Goal: Transaction & Acquisition: Obtain resource

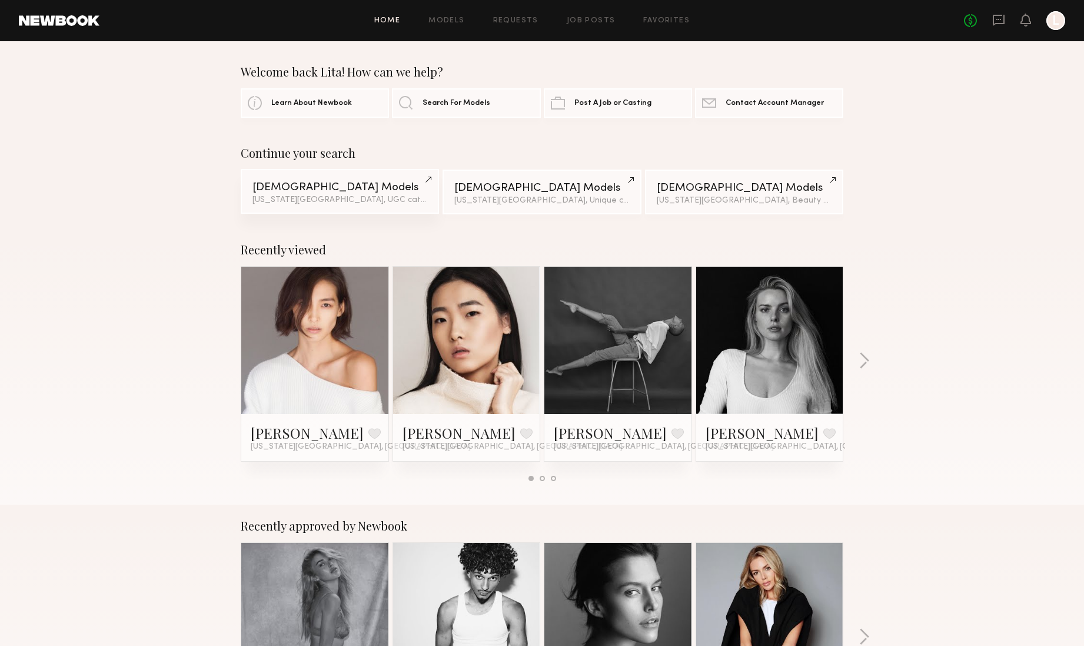
click at [307, 185] on div "Female Models" at bounding box center [340, 187] width 175 height 11
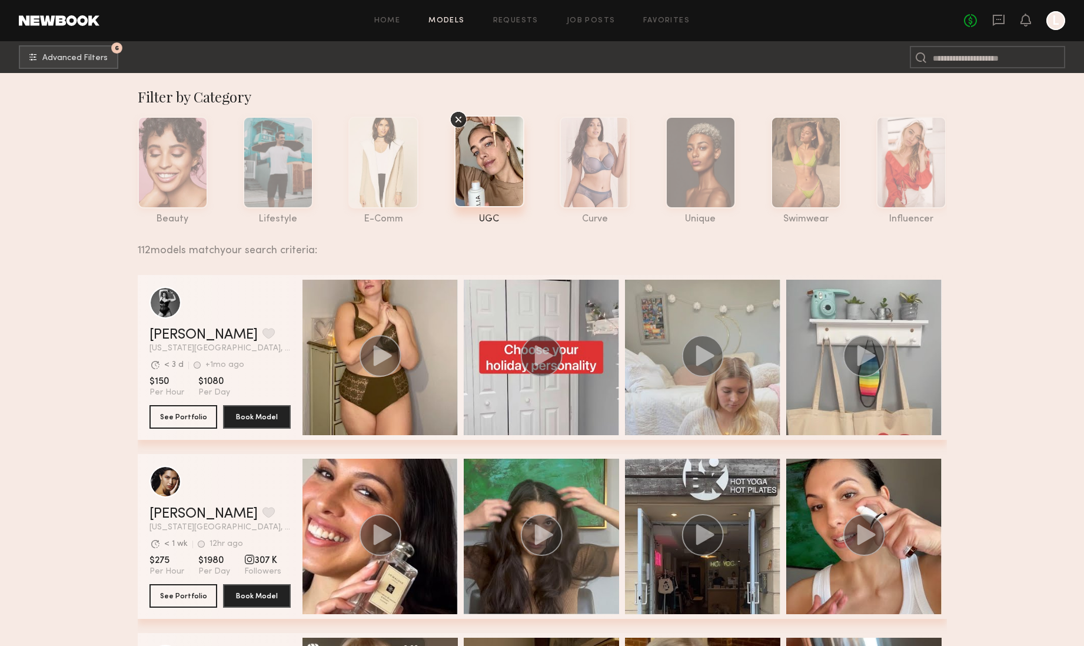
click at [489, 174] on div at bounding box center [489, 161] width 70 height 92
click at [84, 60] on span "Advanced Filters" at bounding box center [74, 58] width 65 height 8
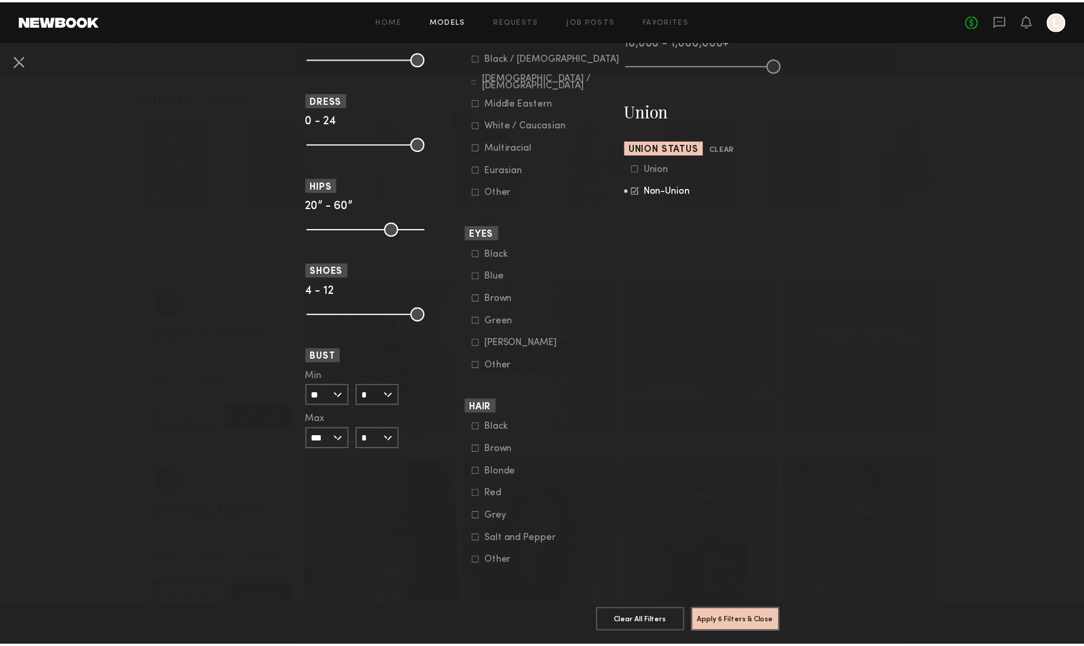
scroll to position [695, 0]
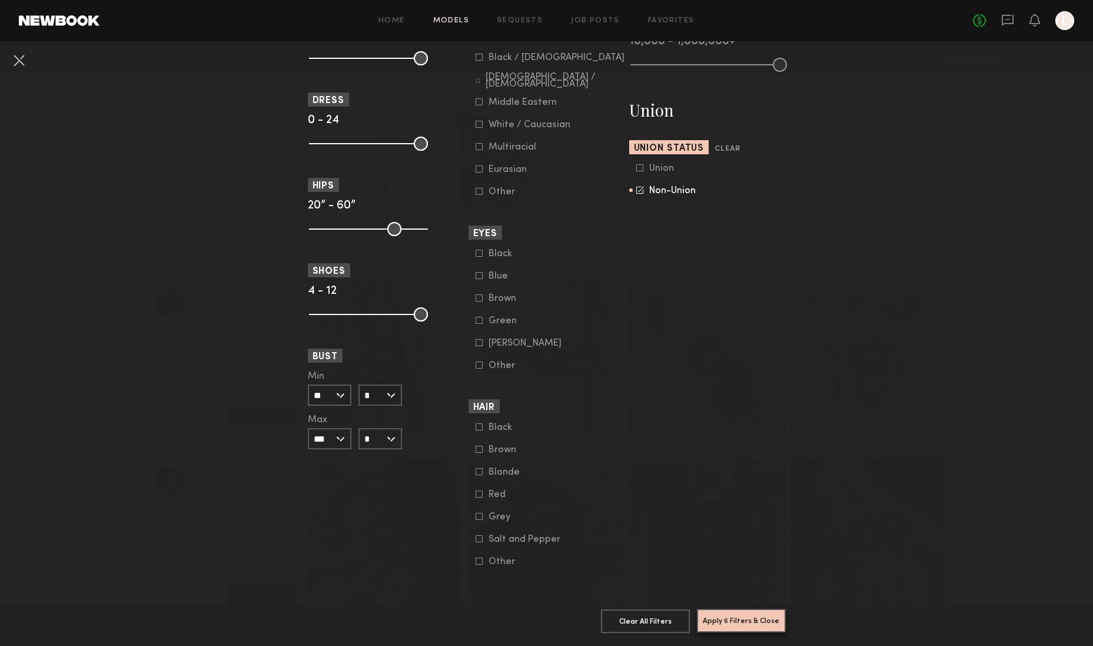
click at [748, 615] on button "Apply 6 Filters & Close" at bounding box center [741, 621] width 89 height 24
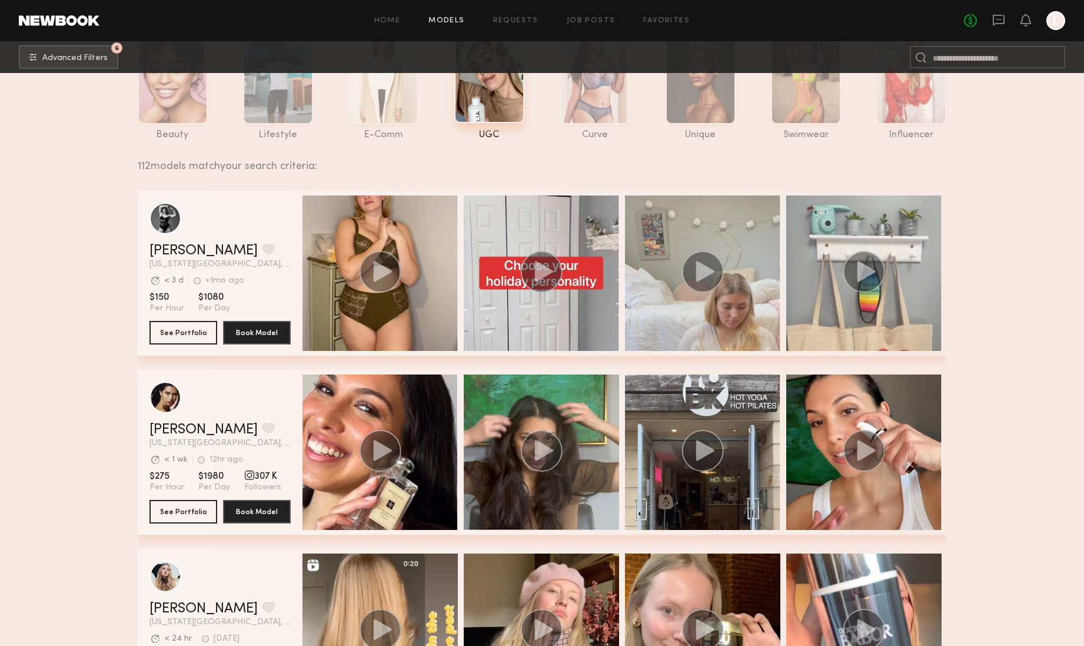
scroll to position [179, 0]
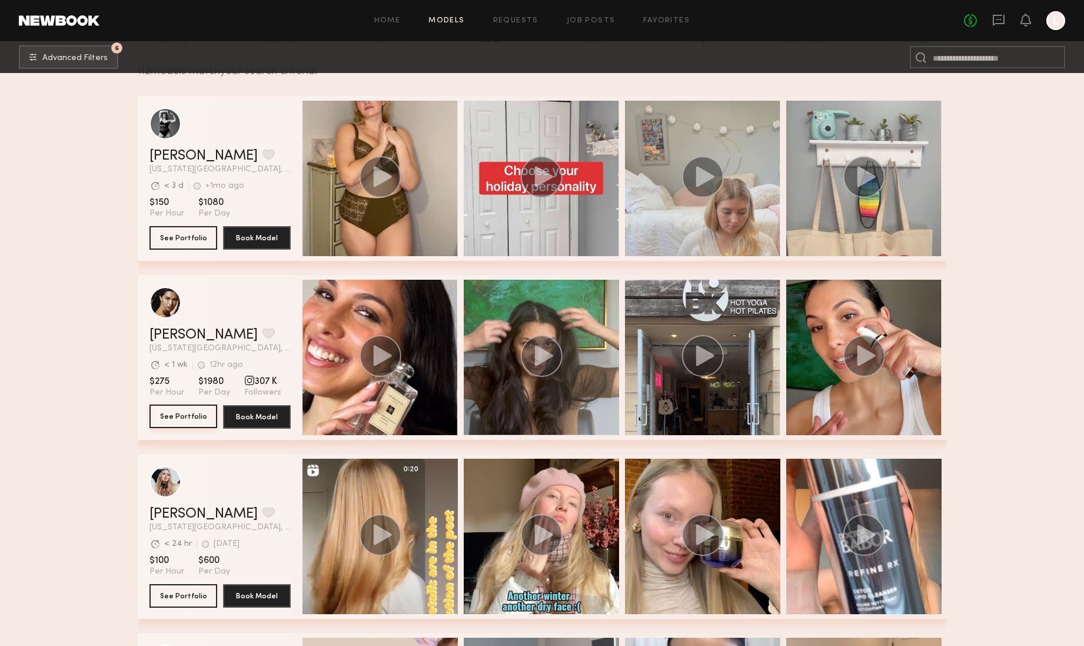
click at [181, 414] on button "See Portfolio" at bounding box center [184, 416] width 68 height 24
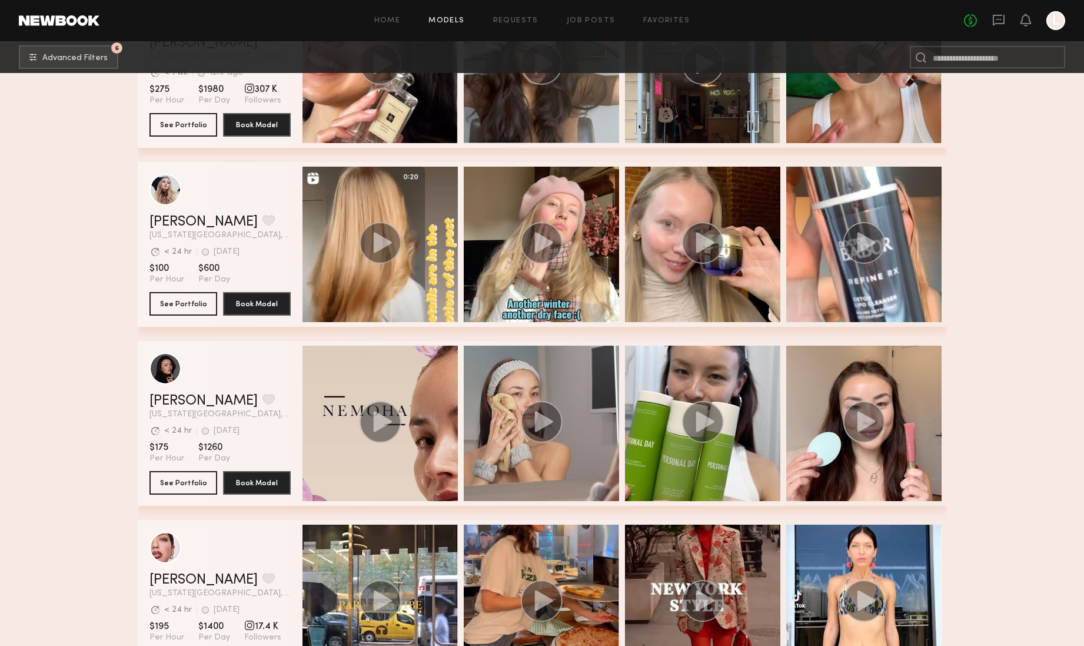
scroll to position [489, 0]
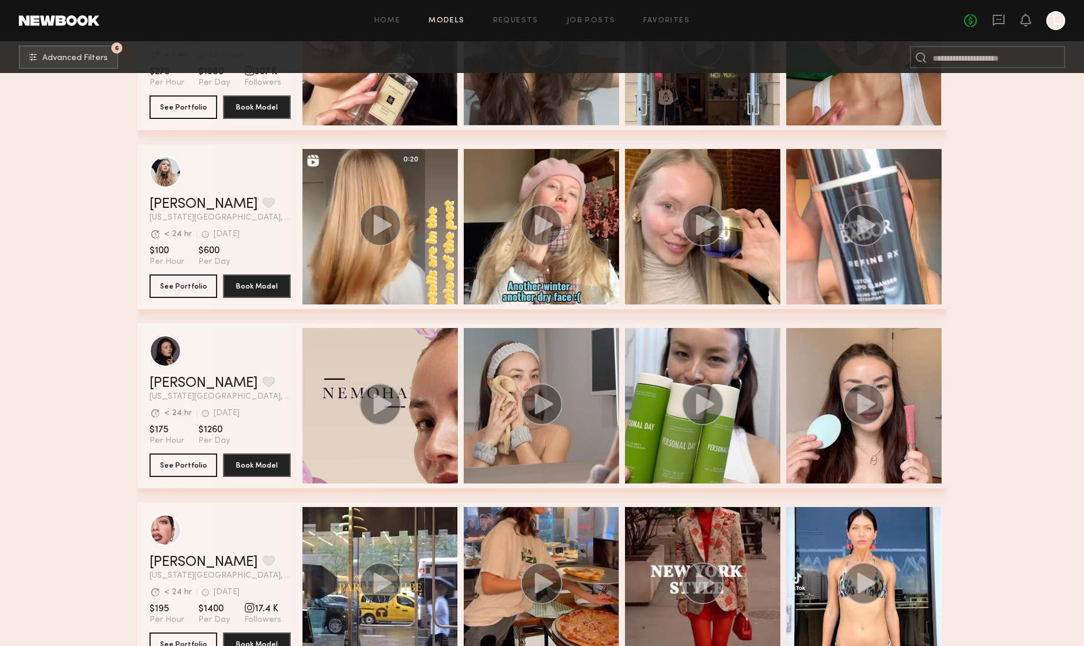
drag, startPoint x: 178, startPoint y: 454, endPoint x: 158, endPoint y: 447, distance: 20.7
click at [177, 454] on button "See Portfolio" at bounding box center [184, 465] width 68 height 24
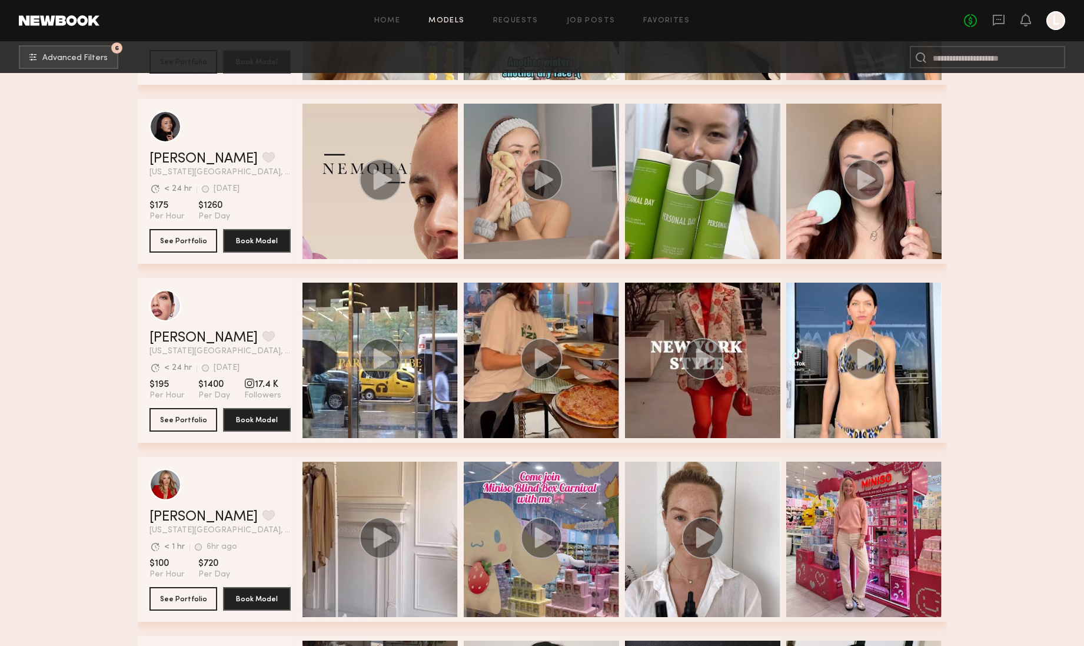
scroll to position [794, 0]
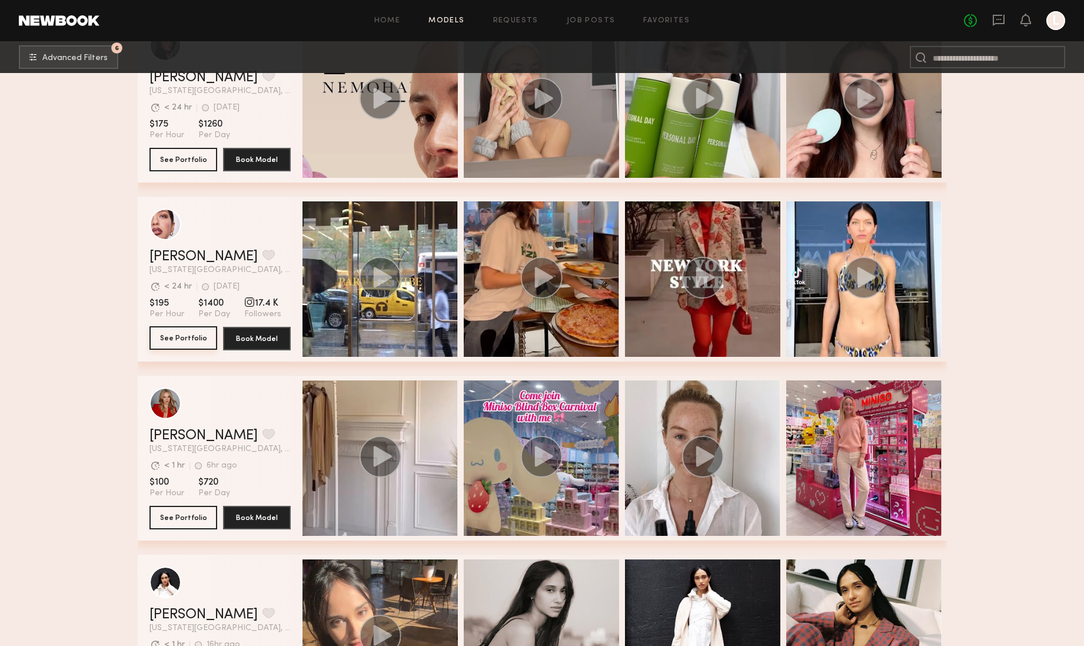
click at [190, 333] on button "See Portfolio" at bounding box center [184, 338] width 68 height 24
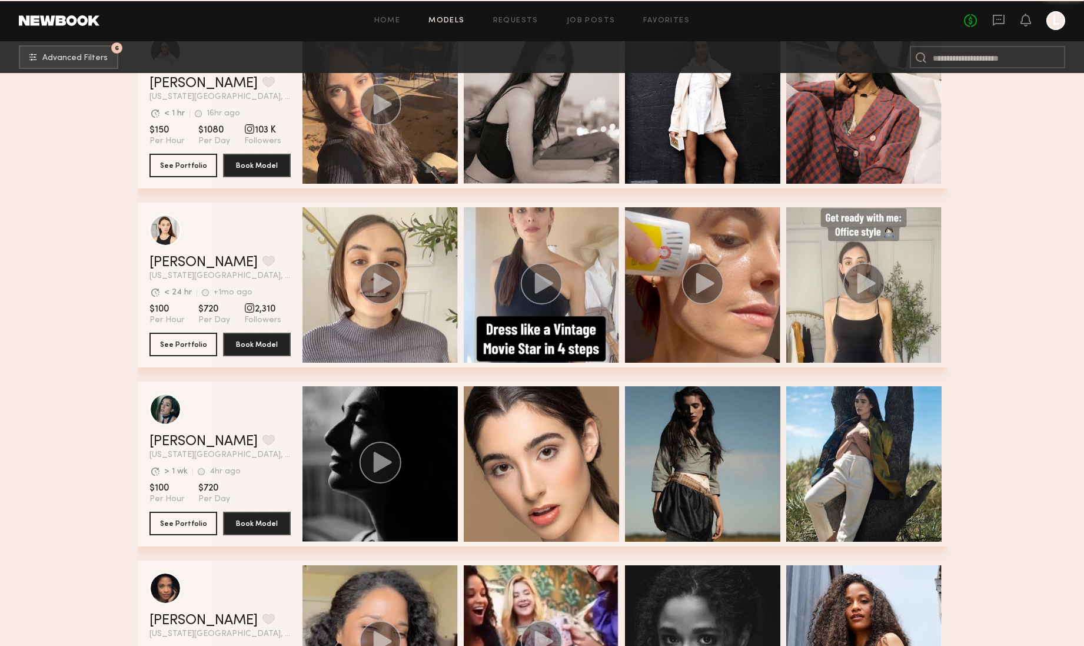
scroll to position [1427, 0]
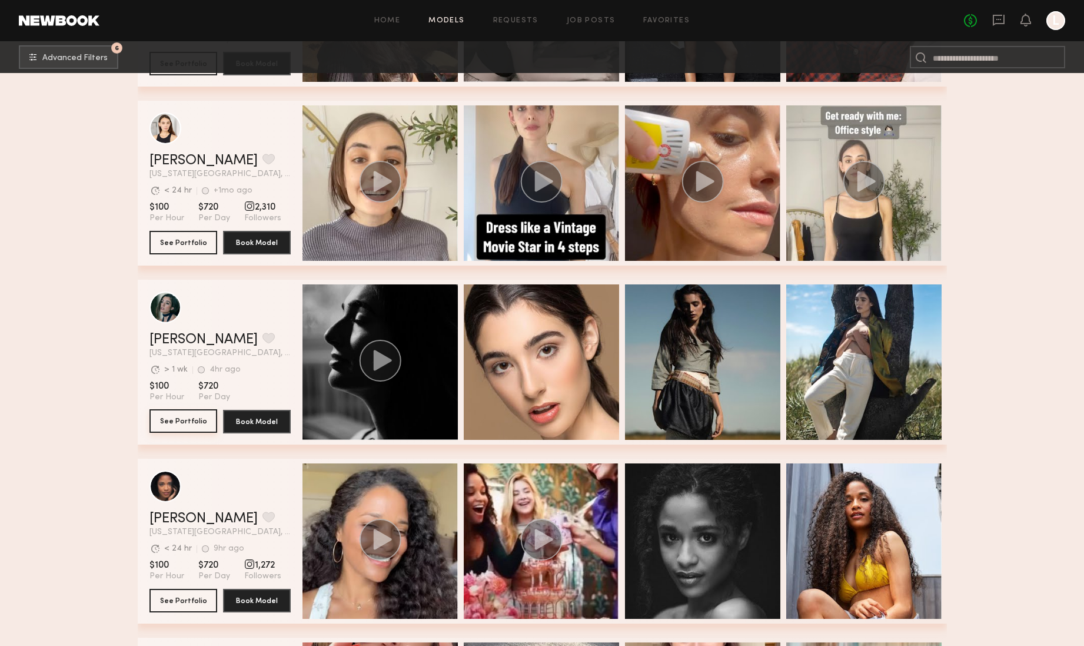
click at [194, 421] on button "See Portfolio" at bounding box center [184, 421] width 68 height 24
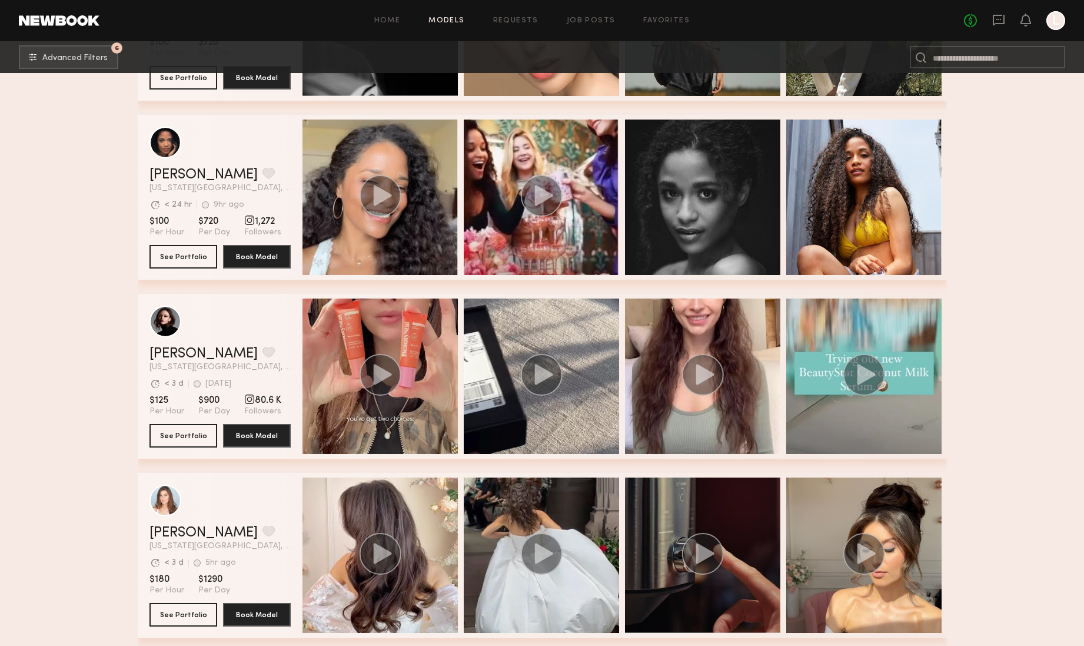
scroll to position [1819, 0]
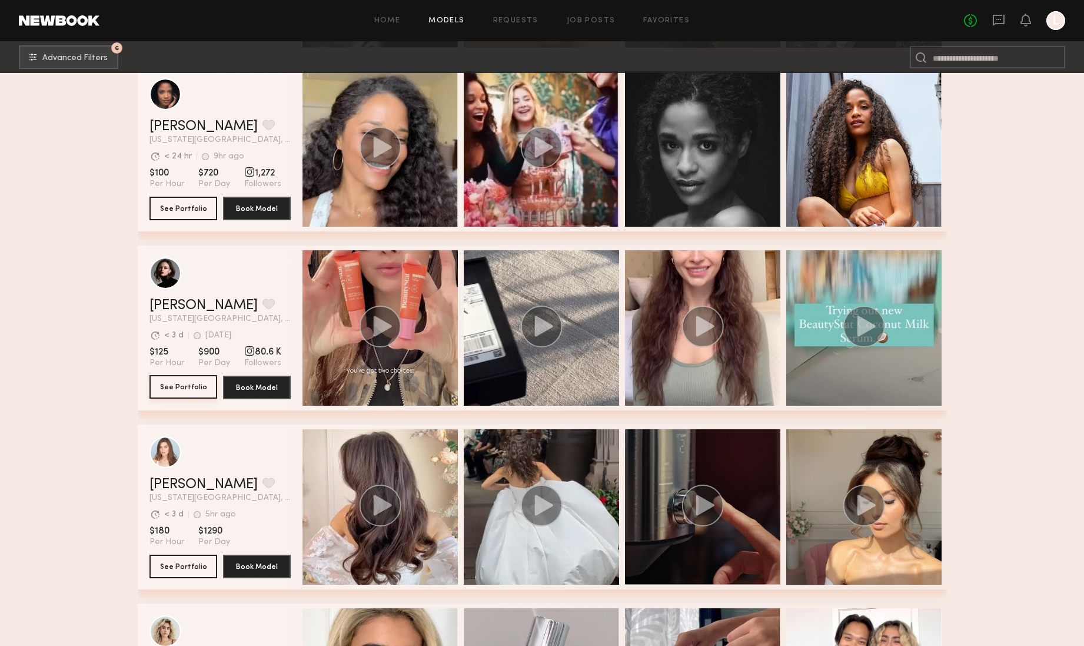
click at [182, 381] on button "See Portfolio" at bounding box center [184, 387] width 68 height 24
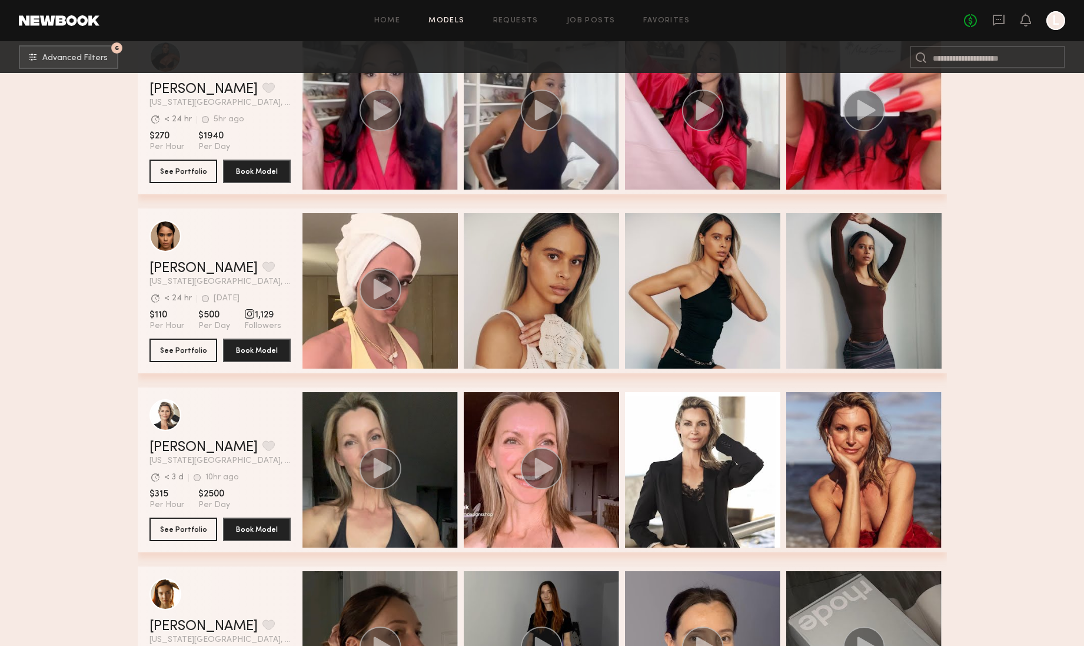
scroll to position [2359, 0]
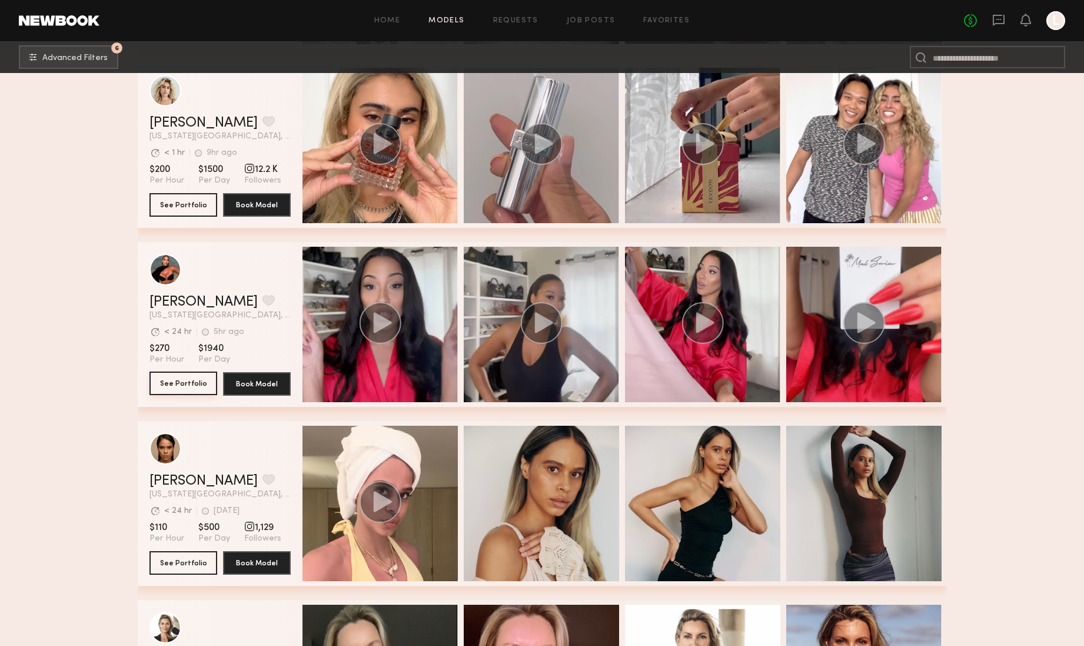
click at [167, 377] on button "See Portfolio" at bounding box center [184, 383] width 68 height 24
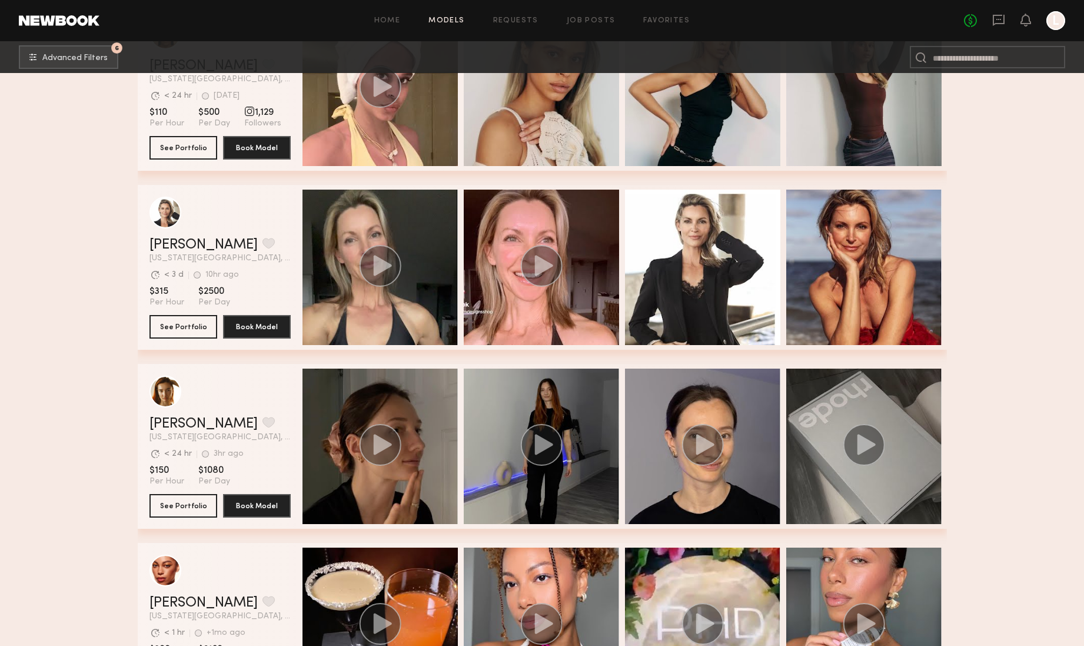
scroll to position [2819, 0]
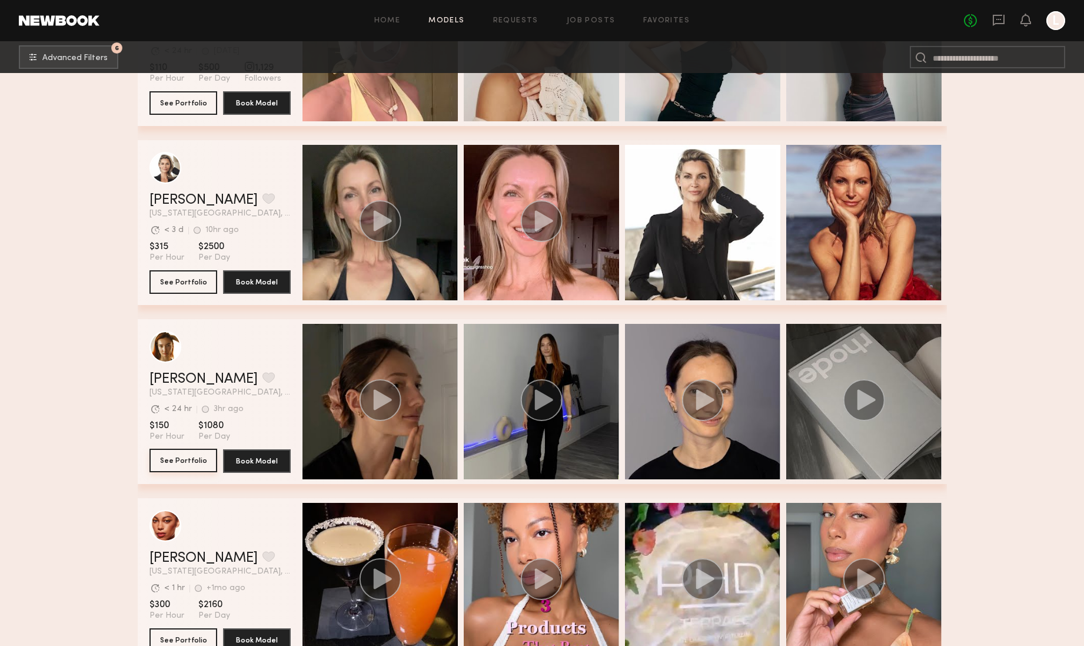
click at [179, 464] on button "See Portfolio" at bounding box center [184, 461] width 68 height 24
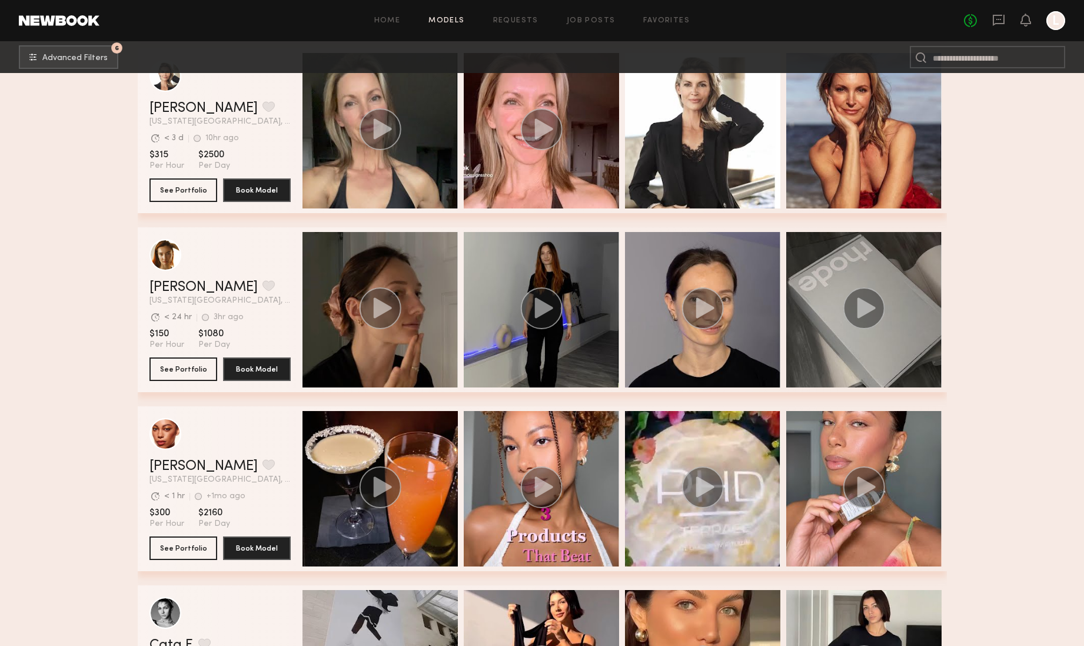
scroll to position [3019, 0]
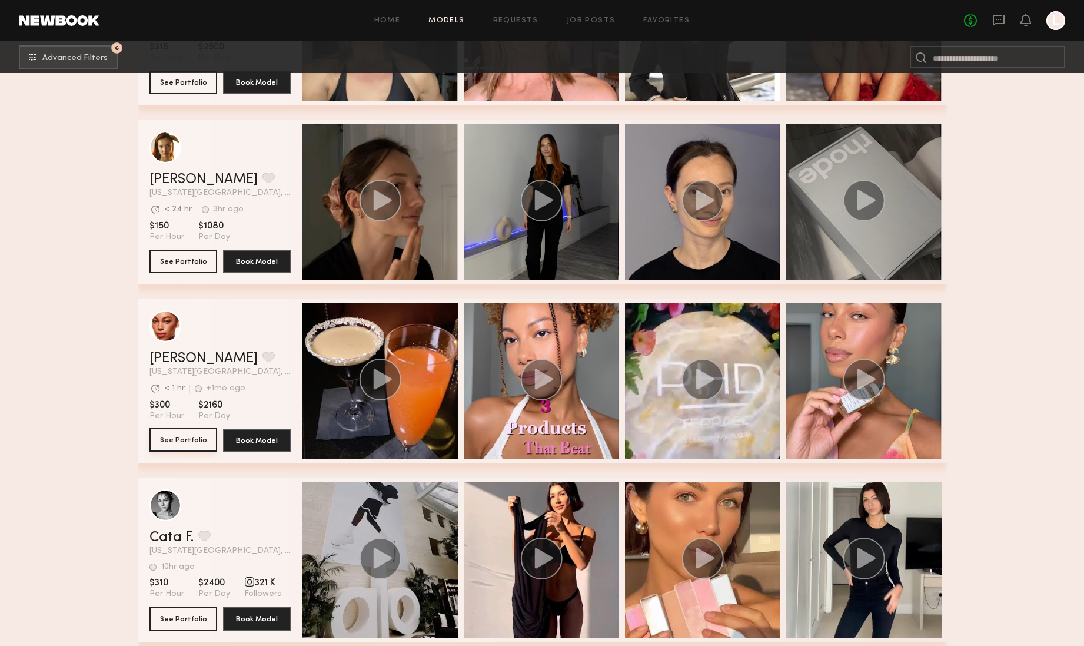
click at [180, 430] on button "See Portfolio" at bounding box center [184, 440] width 68 height 24
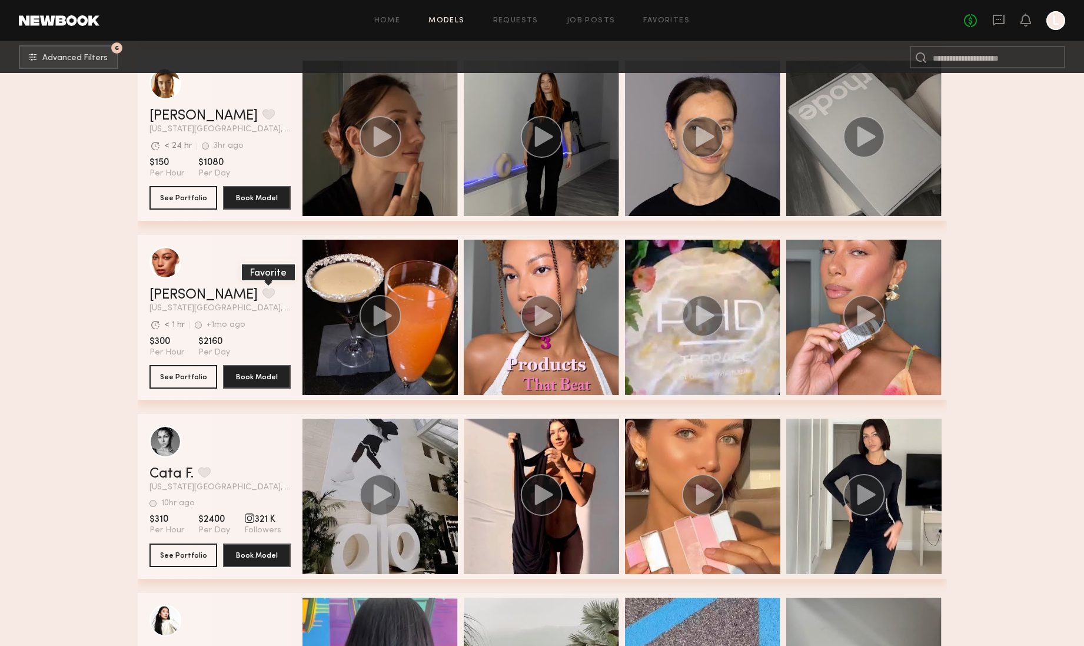
click at [263, 293] on button "grid" at bounding box center [269, 293] width 12 height 11
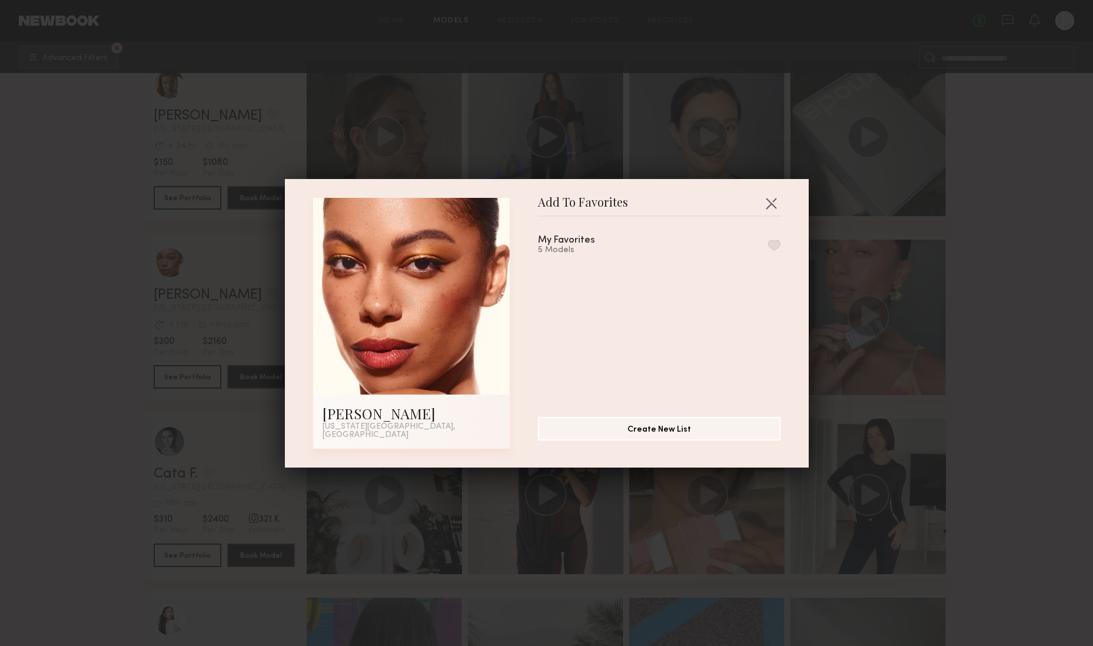
click at [763, 244] on div "My Favorites 5 Models" at bounding box center [659, 244] width 243 height 19
click at [768, 249] on button "button" at bounding box center [774, 245] width 12 height 11
click at [72, 285] on div "Add To Favorites Ashley R. New York City, NY Add To Favorites My Favorites 6 Mo…" at bounding box center [546, 323] width 1093 height 646
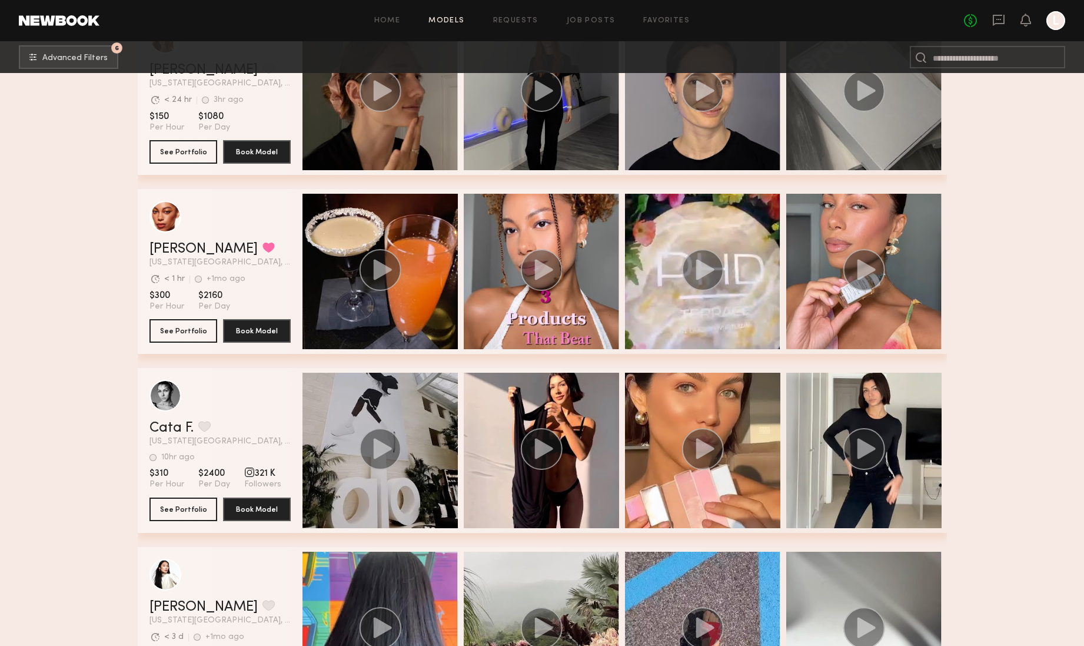
scroll to position [3221, 0]
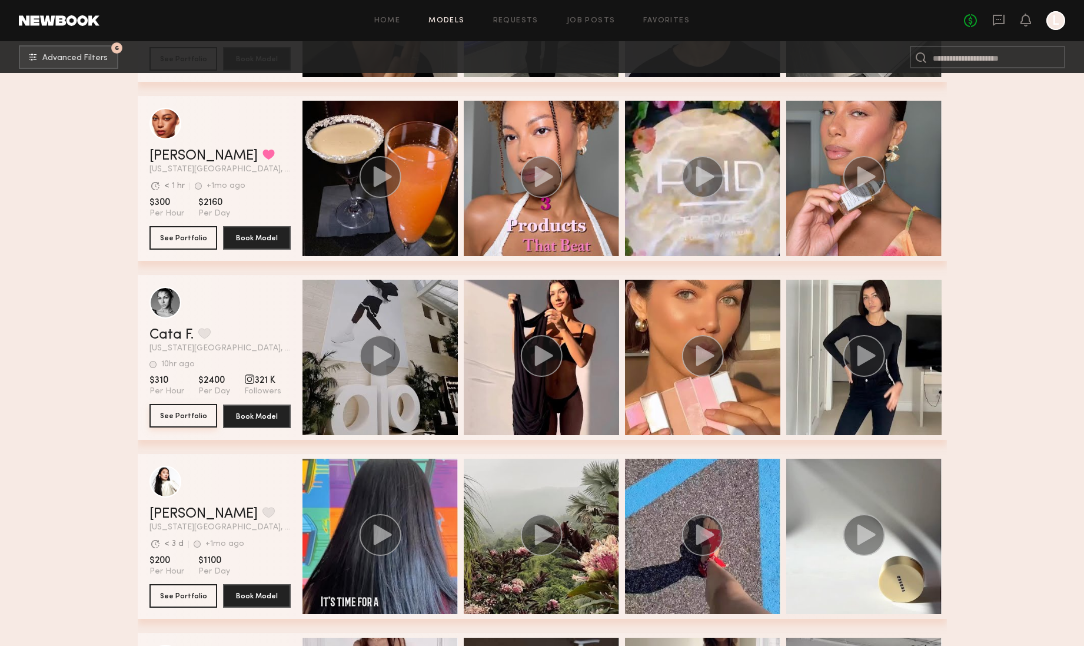
click at [186, 413] on button "See Portfolio" at bounding box center [184, 416] width 68 height 24
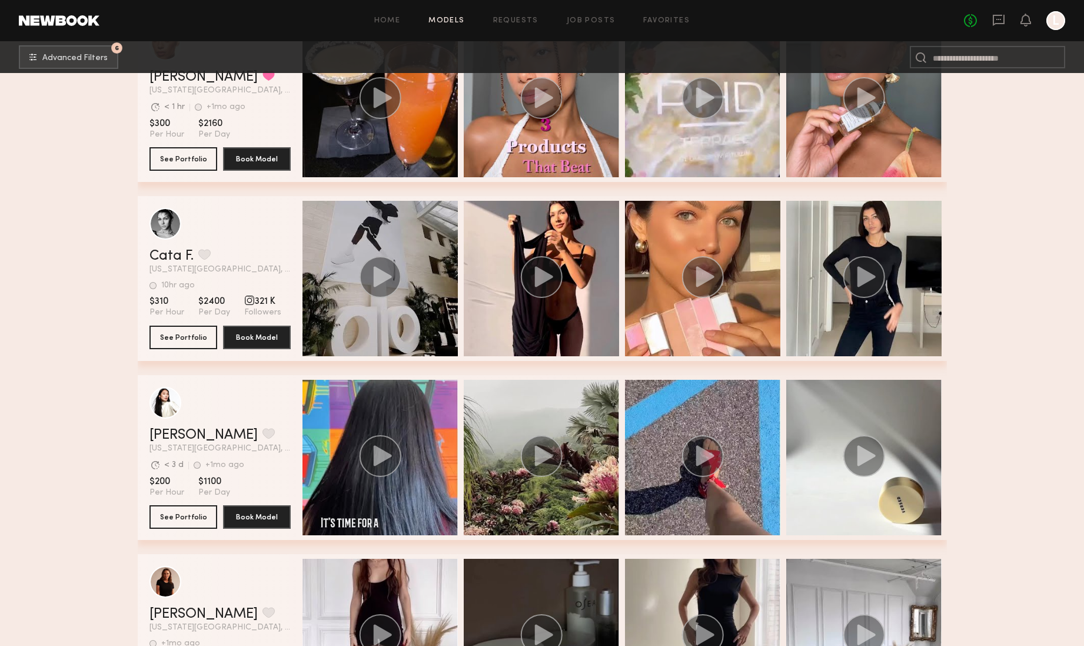
scroll to position [3380, 0]
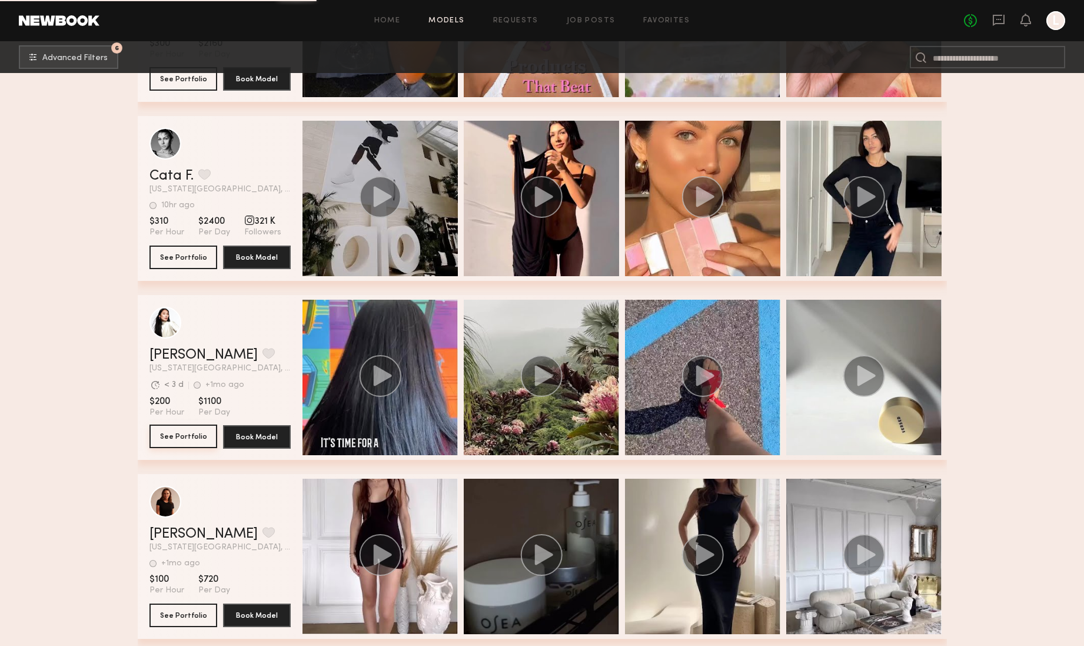
click at [183, 438] on button "See Portfolio" at bounding box center [184, 436] width 68 height 24
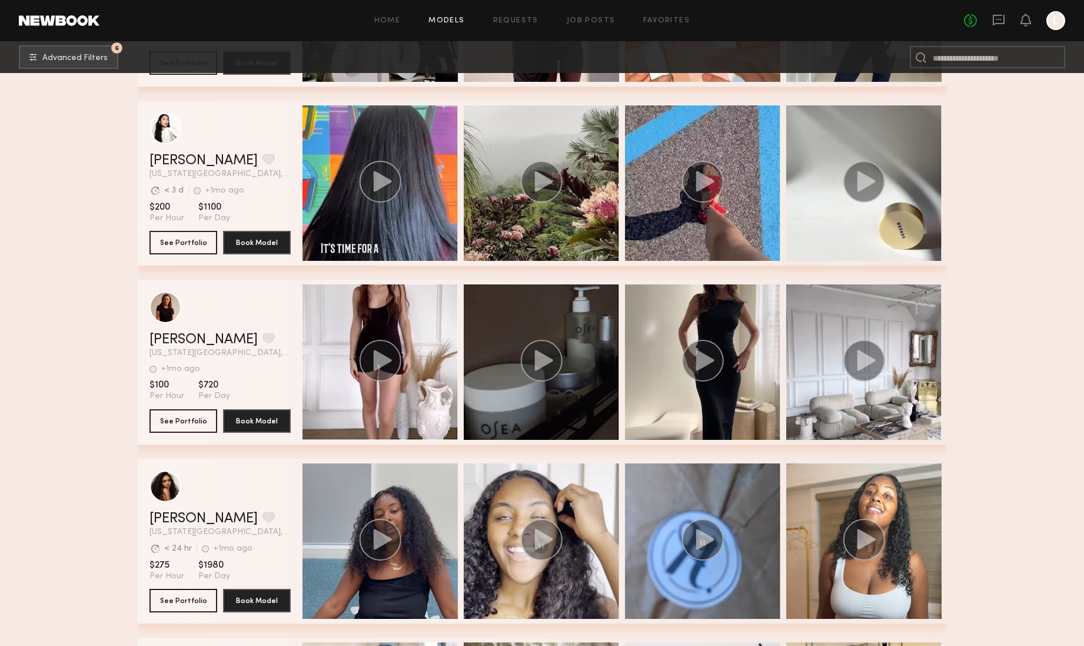
scroll to position [3682, 0]
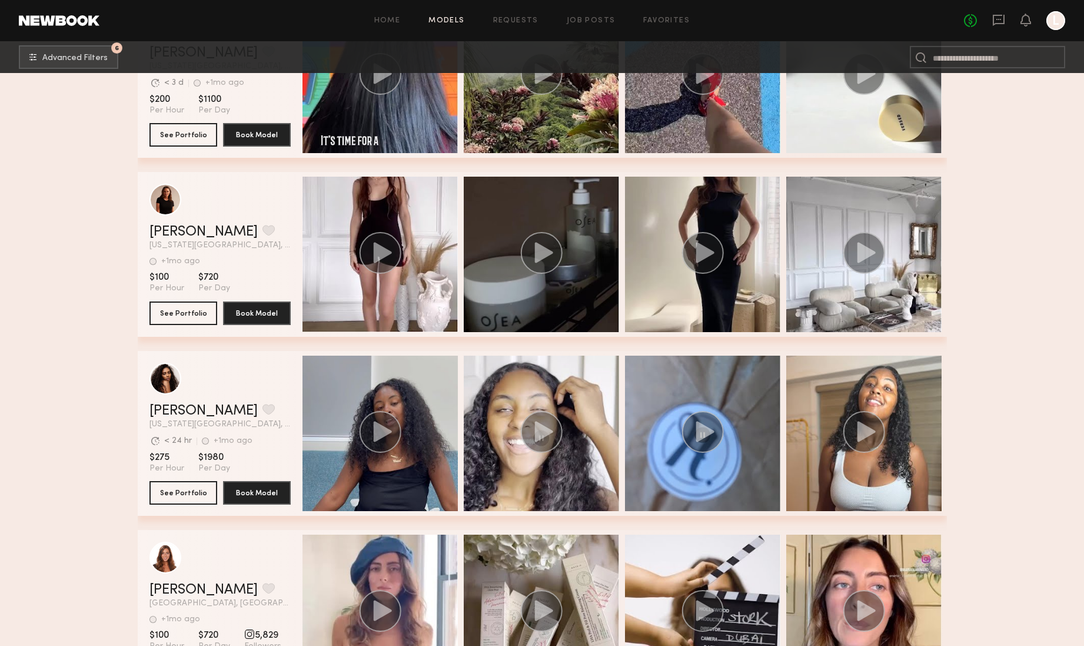
click at [178, 300] on section "MaryHelen R. Favorite New York City, NY +1mo ago Last Online View Portfolio +1m…" at bounding box center [220, 254] width 141 height 165
click at [187, 311] on button "See Portfolio" at bounding box center [184, 313] width 68 height 24
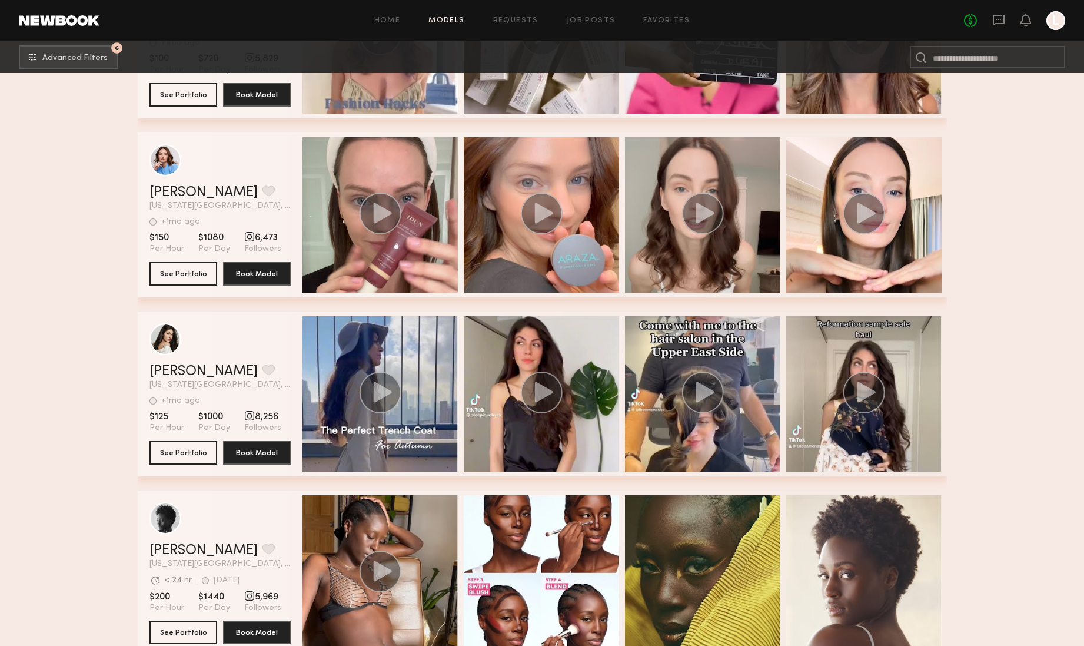
scroll to position [4279, 0]
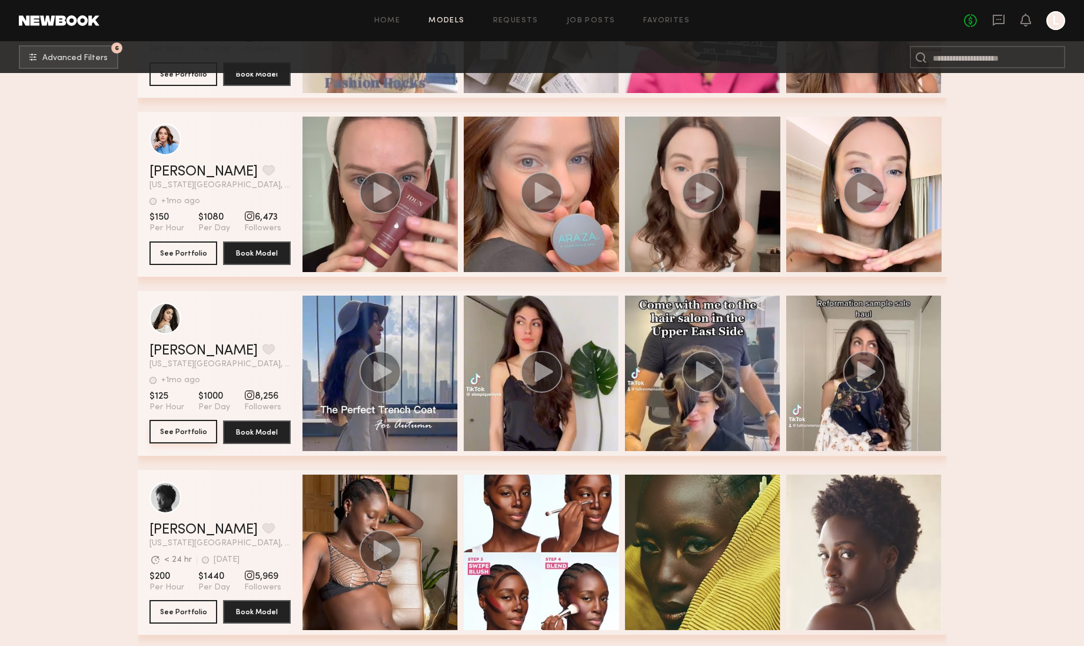
click at [178, 431] on button "See Portfolio" at bounding box center [184, 432] width 68 height 24
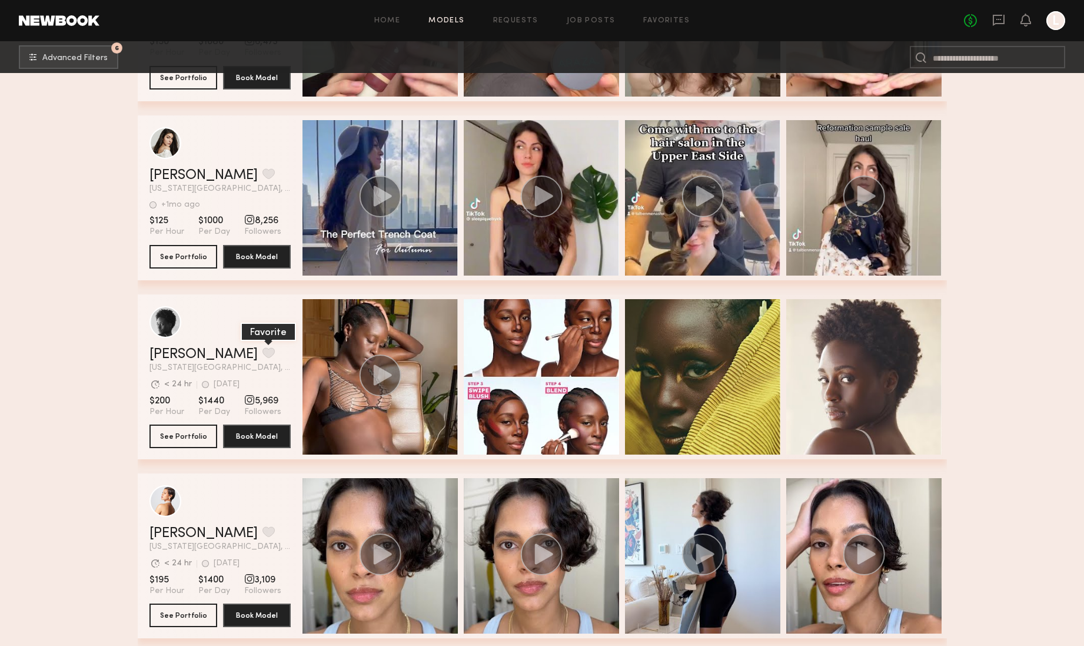
scroll to position [4545, 0]
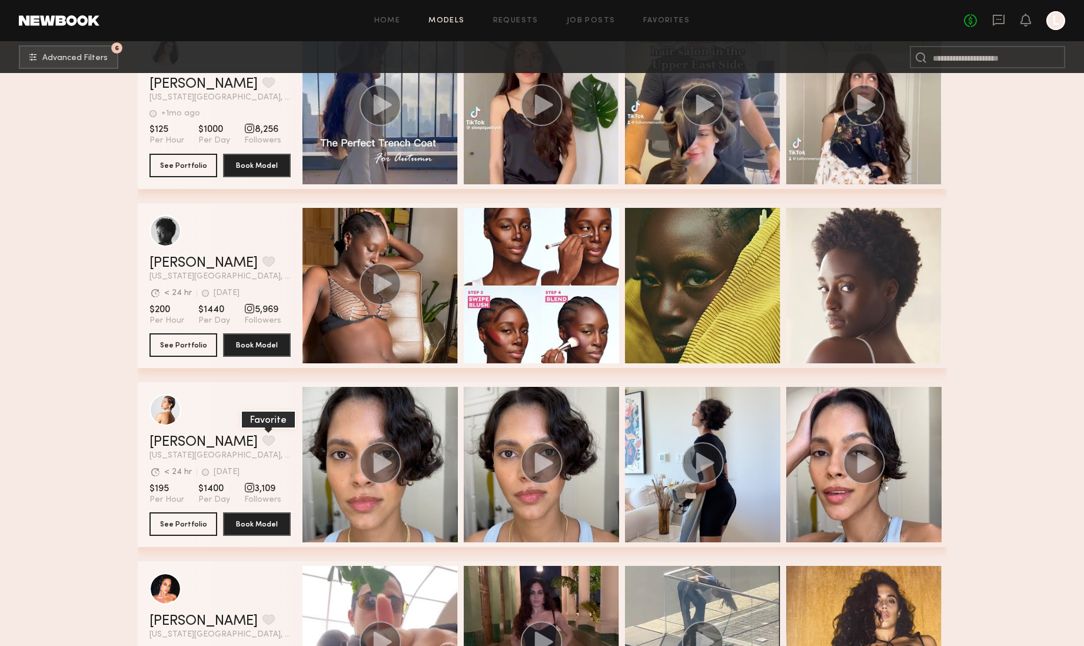
click at [263, 438] on button "grid" at bounding box center [269, 440] width 12 height 11
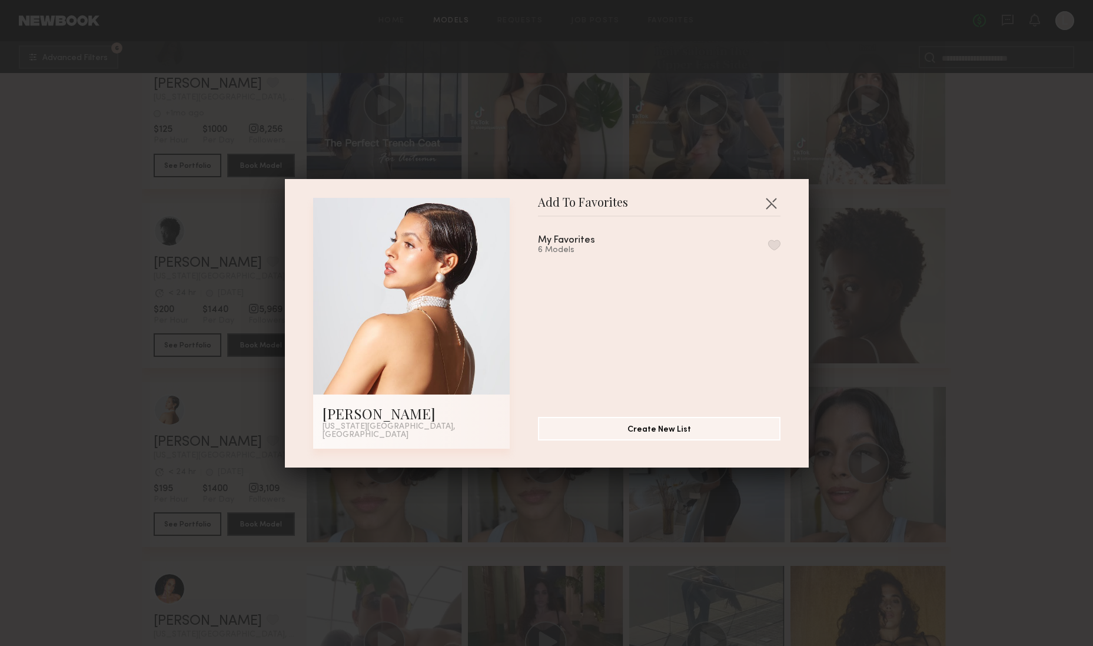
click at [768, 247] on button "button" at bounding box center [774, 245] width 12 height 11
click at [772, 203] on button "button" at bounding box center [771, 203] width 19 height 19
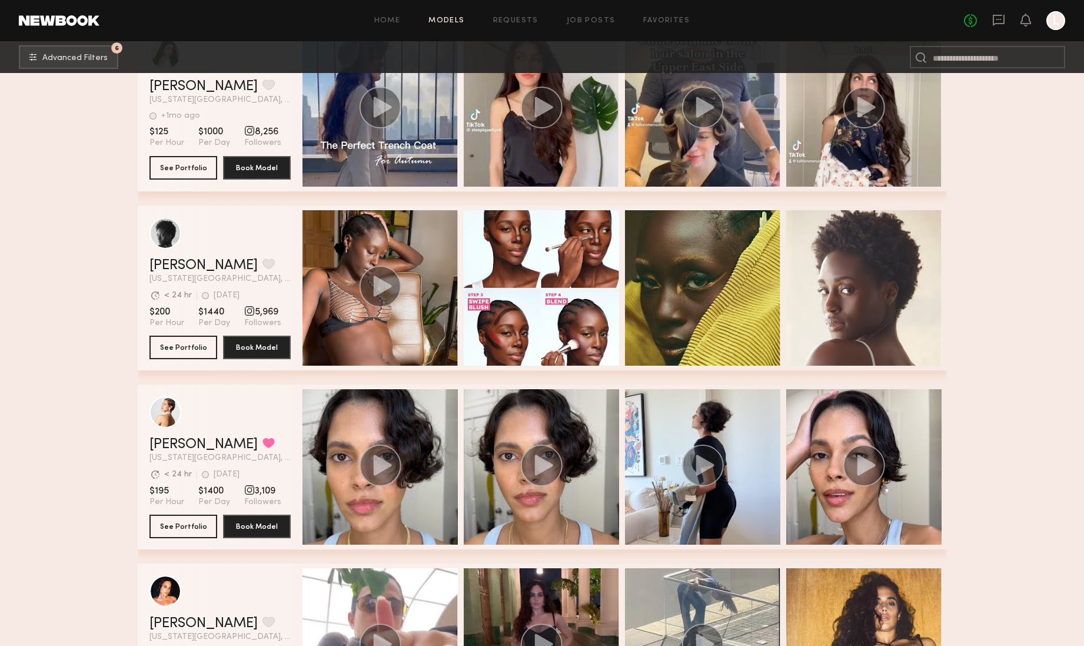
scroll to position [4781, 0]
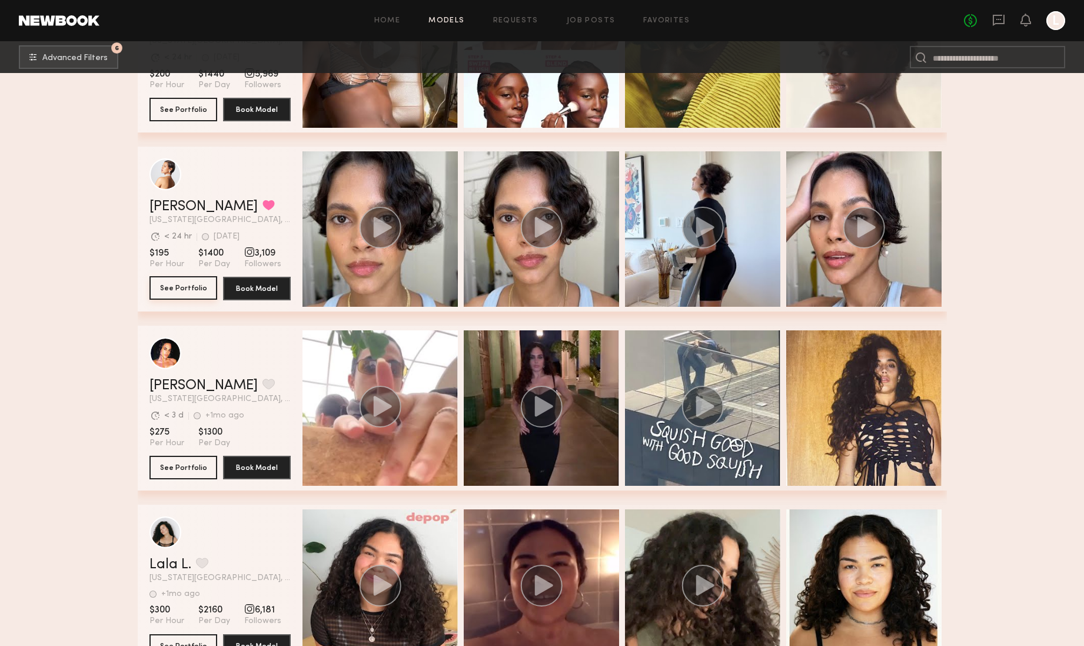
click at [177, 282] on button "See Portfolio" at bounding box center [184, 288] width 68 height 24
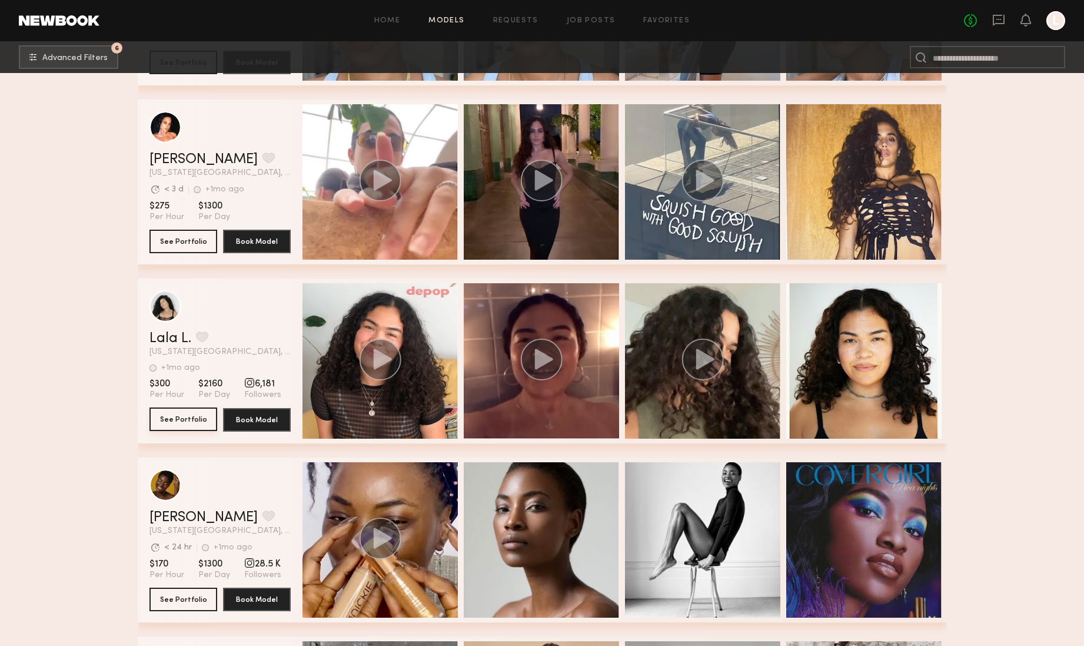
click at [181, 415] on button "See Portfolio" at bounding box center [184, 419] width 68 height 24
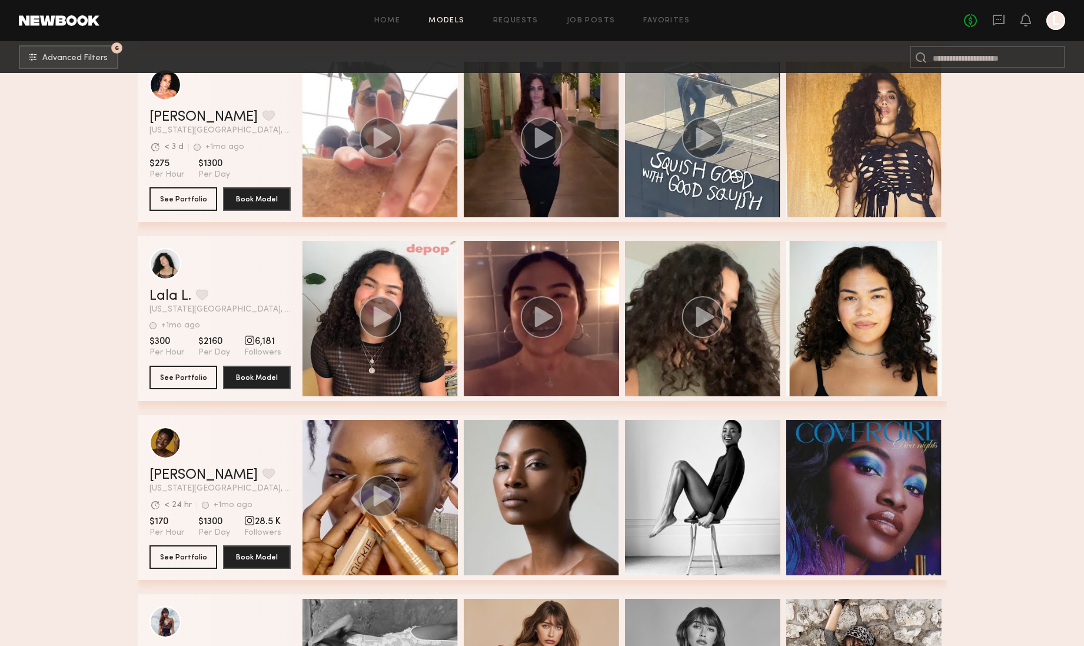
scroll to position [5118, 0]
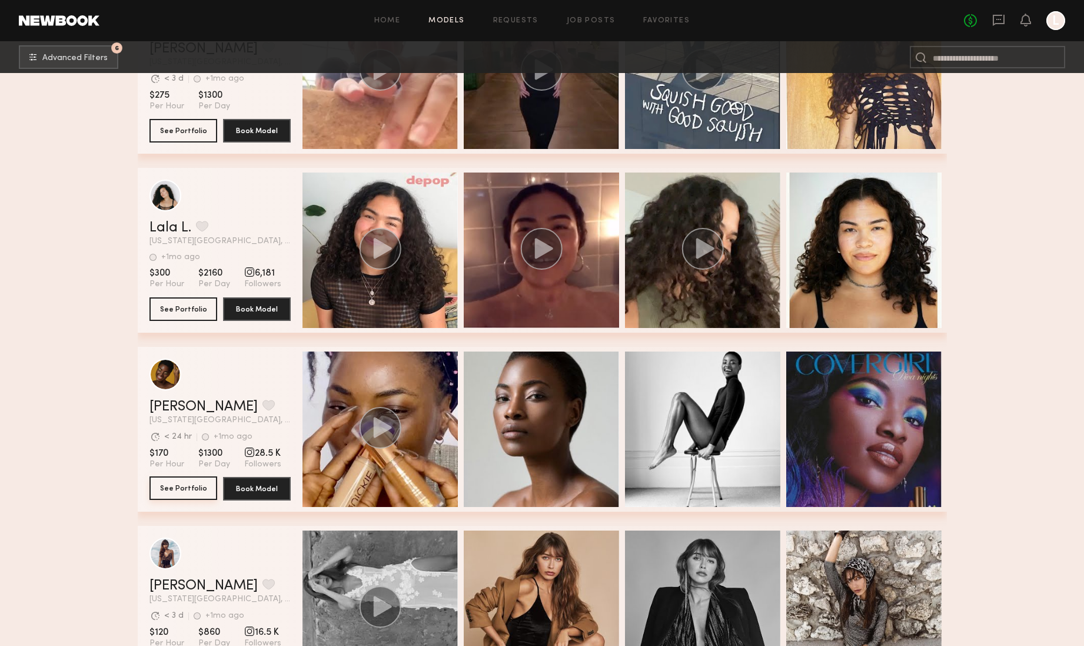
click at [191, 489] on button "See Portfolio" at bounding box center [184, 488] width 68 height 24
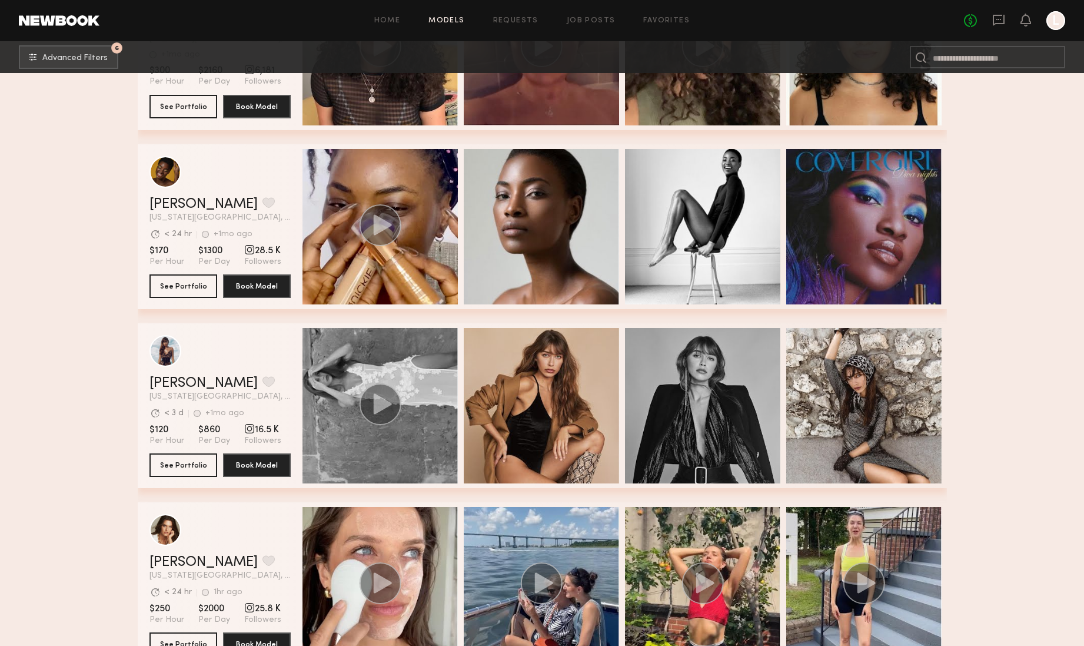
scroll to position [5400, 0]
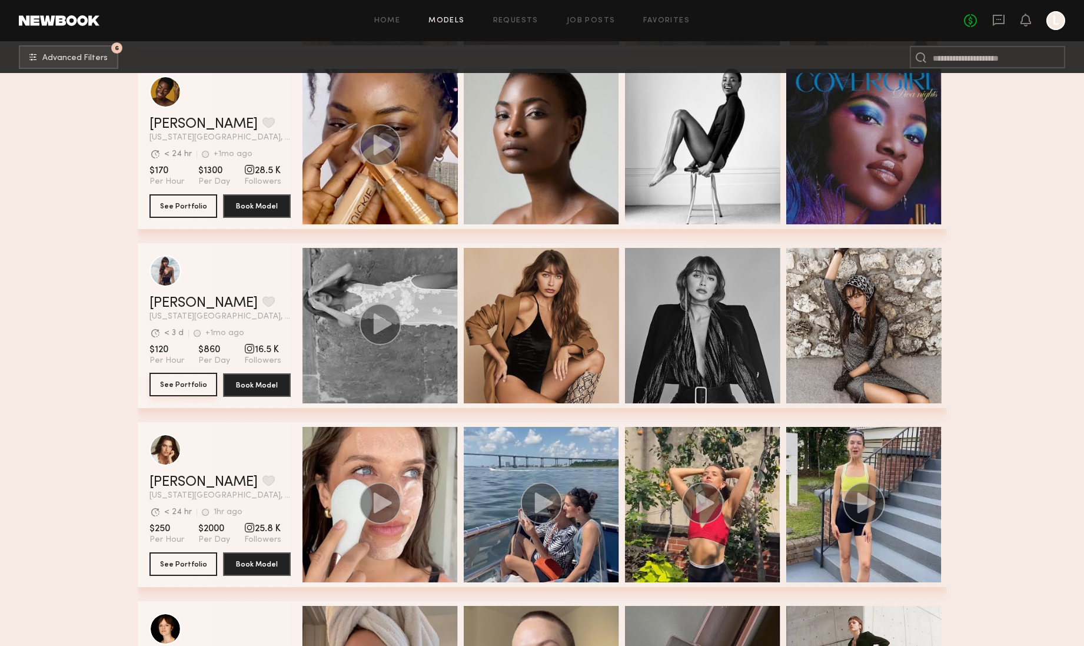
click at [175, 383] on button "See Portfolio" at bounding box center [184, 385] width 68 height 24
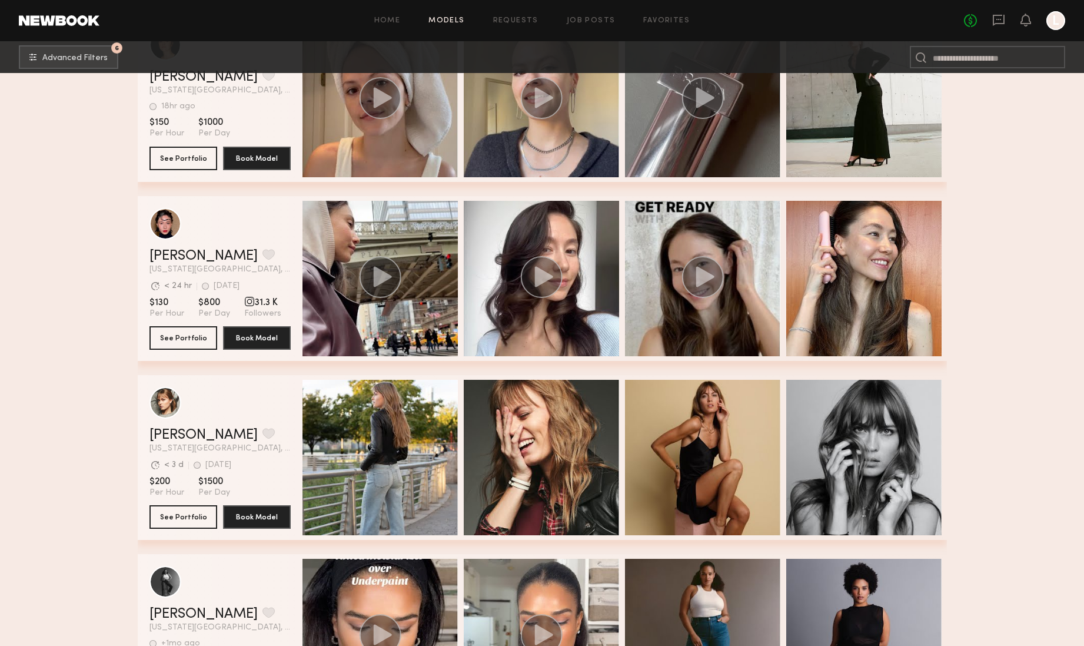
scroll to position [6075, 0]
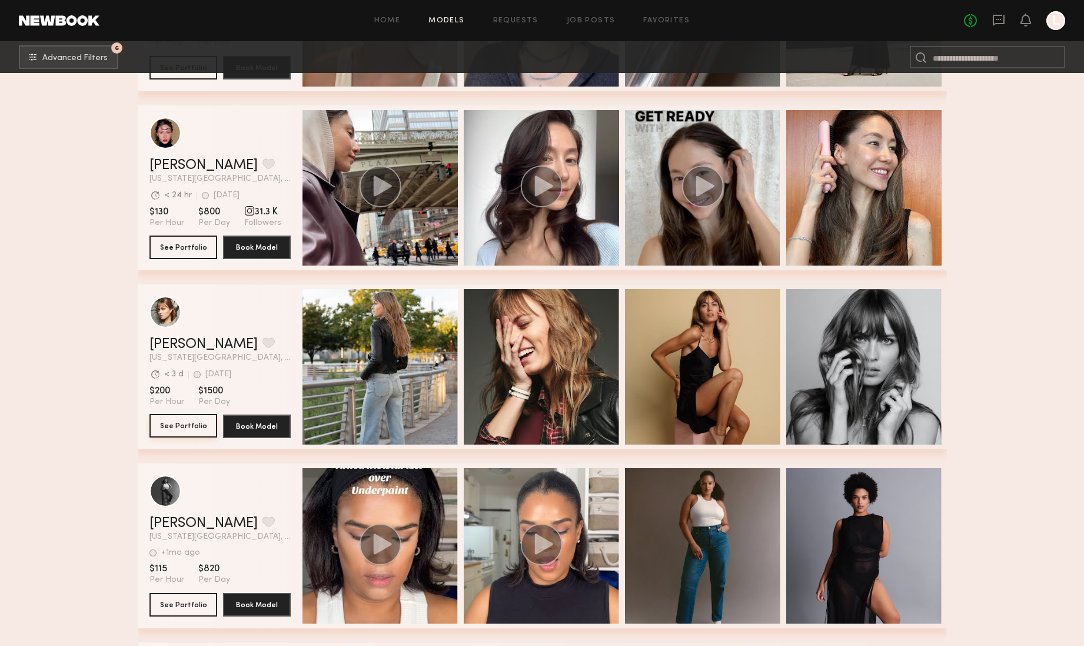
click at [184, 424] on button "See Portfolio" at bounding box center [184, 426] width 68 height 24
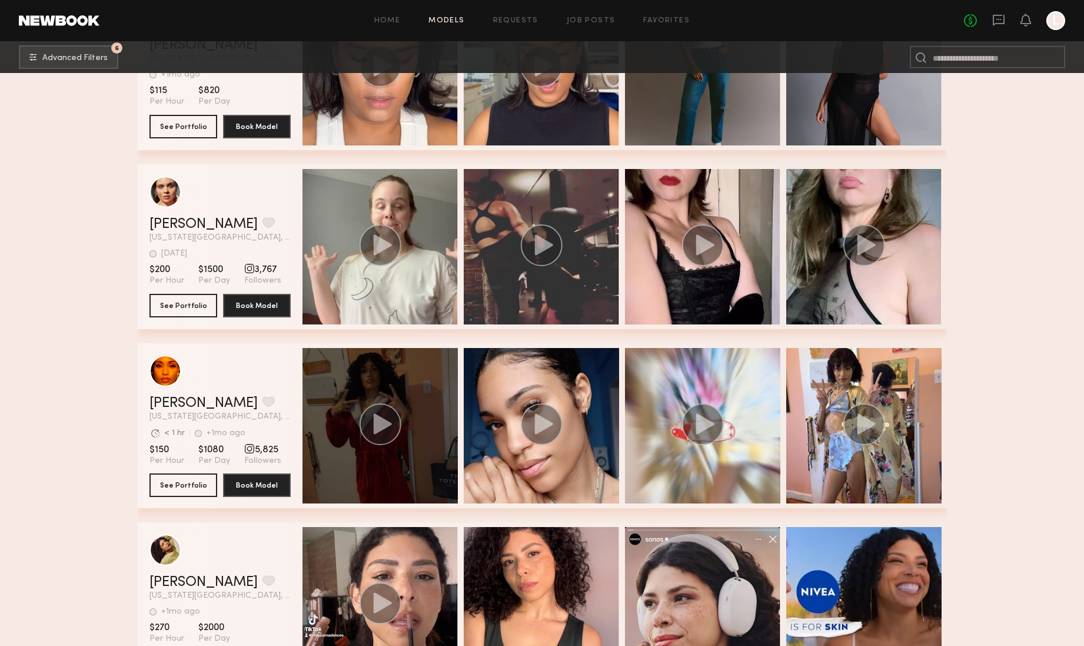
scroll to position [6572, 0]
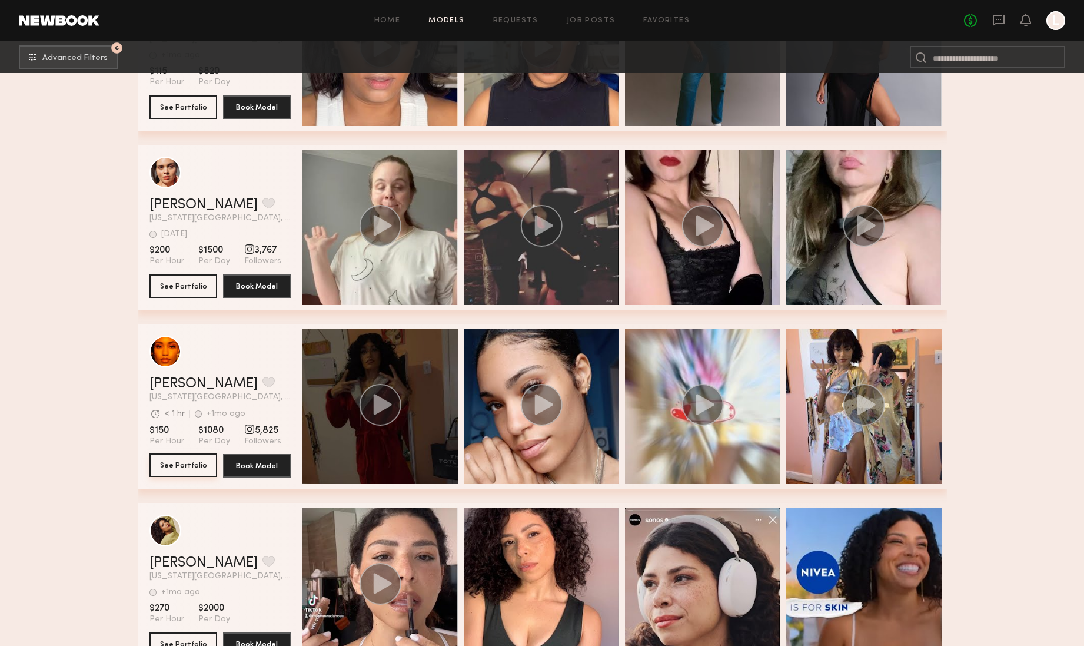
click at [182, 466] on button "See Portfolio" at bounding box center [184, 465] width 68 height 24
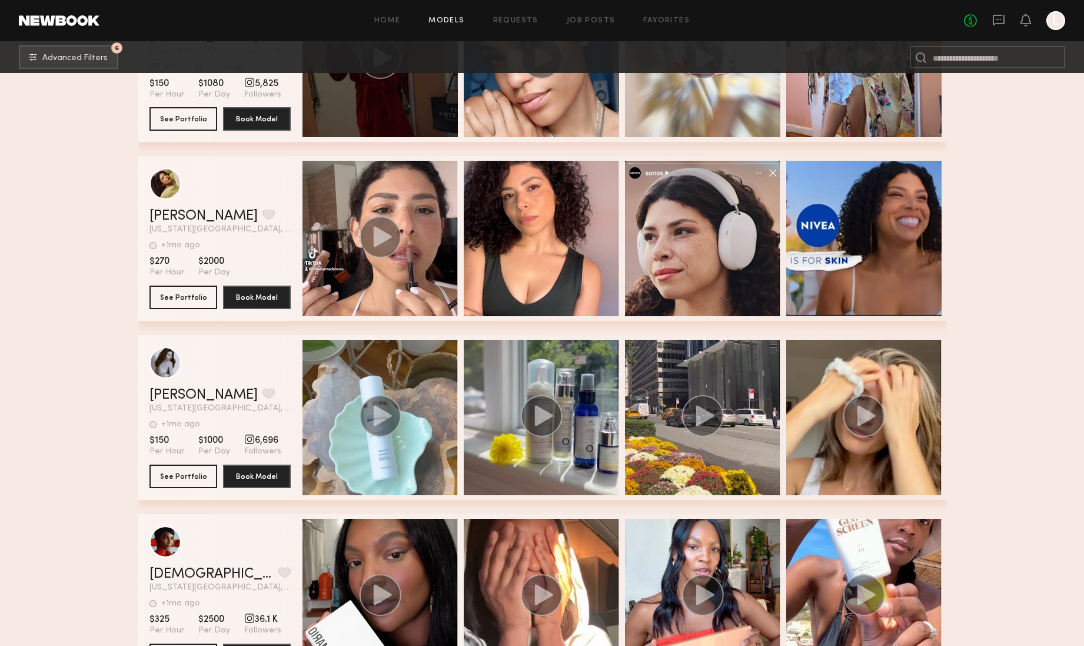
scroll to position [6921, 0]
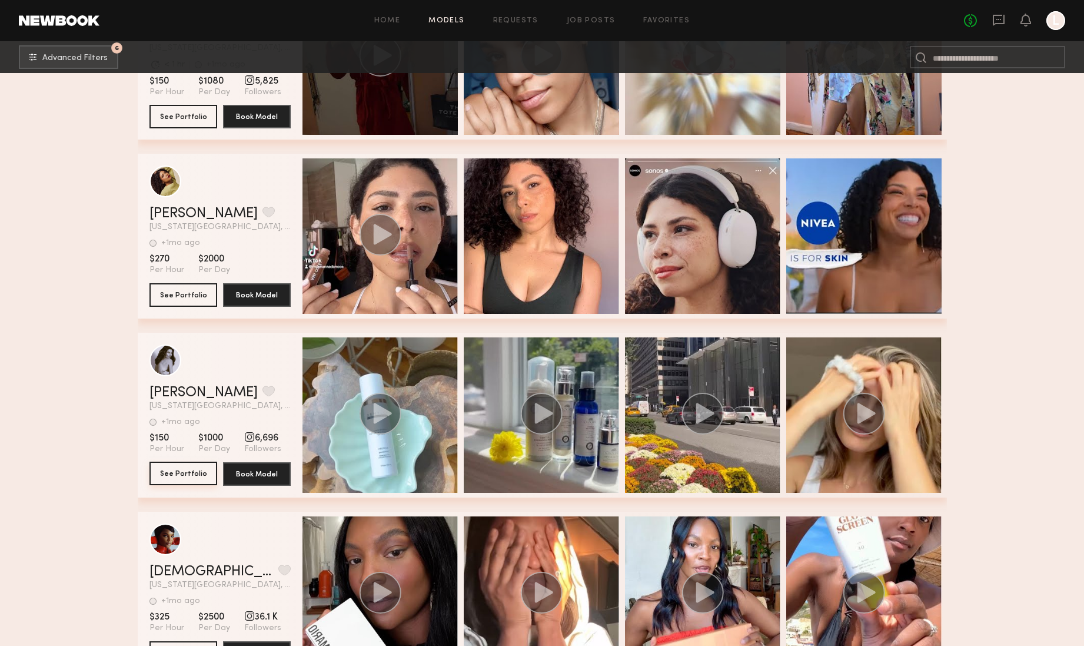
click at [178, 473] on button "See Portfolio" at bounding box center [184, 473] width 68 height 24
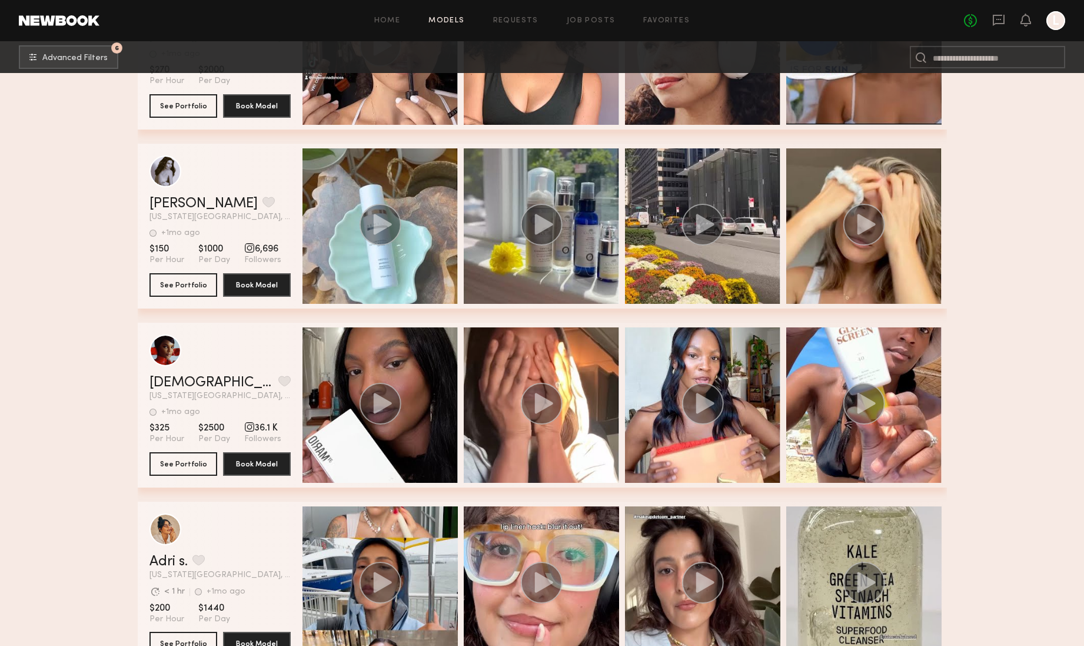
scroll to position [7221, 0]
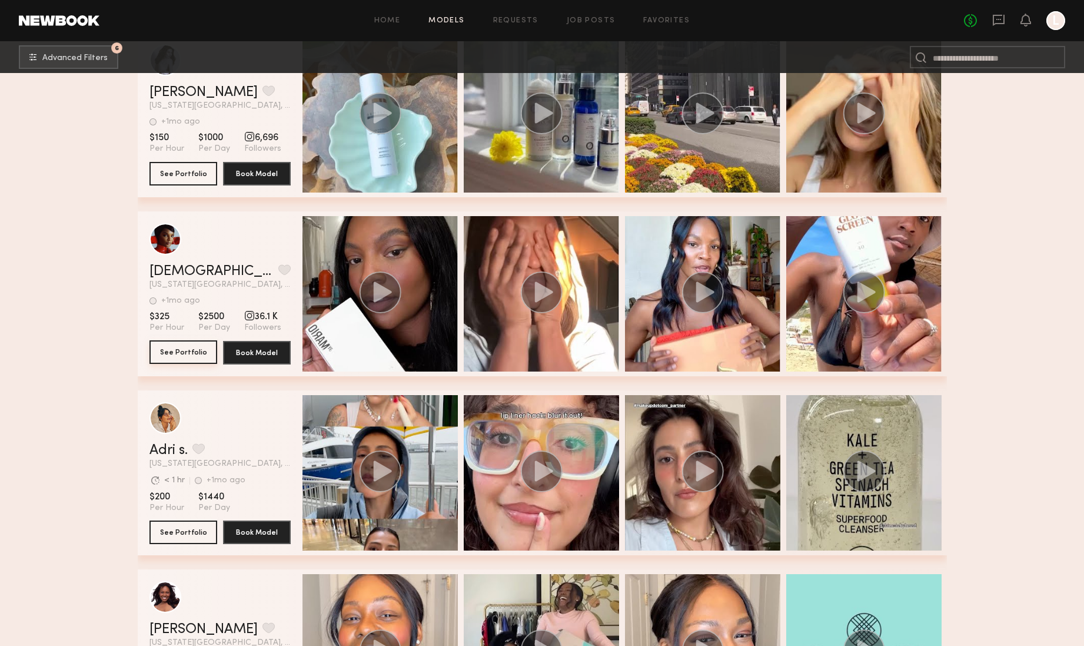
click at [190, 344] on button "See Portfolio" at bounding box center [184, 352] width 68 height 24
click at [278, 266] on button "grid" at bounding box center [284, 269] width 12 height 11
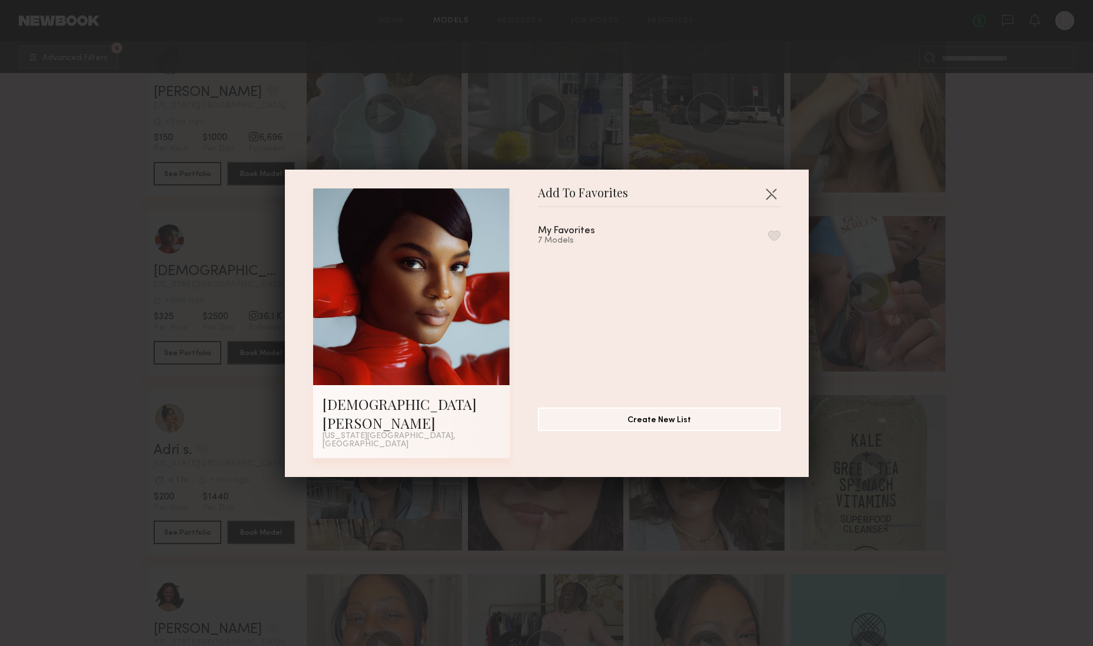
click at [768, 241] on button "button" at bounding box center [774, 235] width 12 height 11
click at [84, 266] on div "Add To Favorites Jasmyn W. New York City, NY Add To Favorites My Favorites 8 Mo…" at bounding box center [546, 323] width 1093 height 646
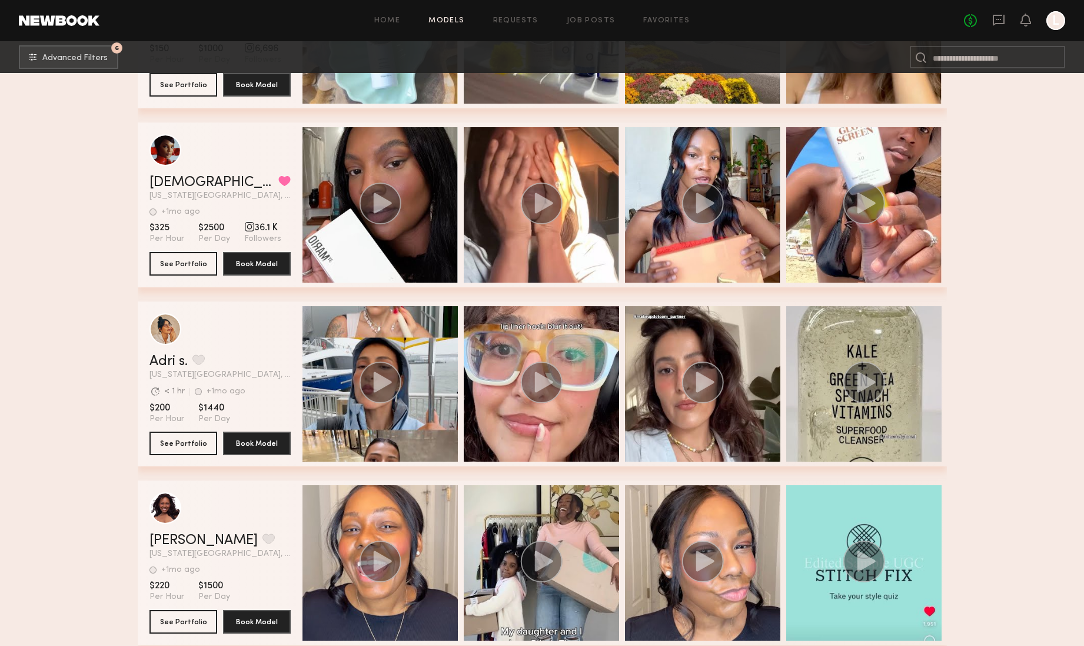
scroll to position [7390, 0]
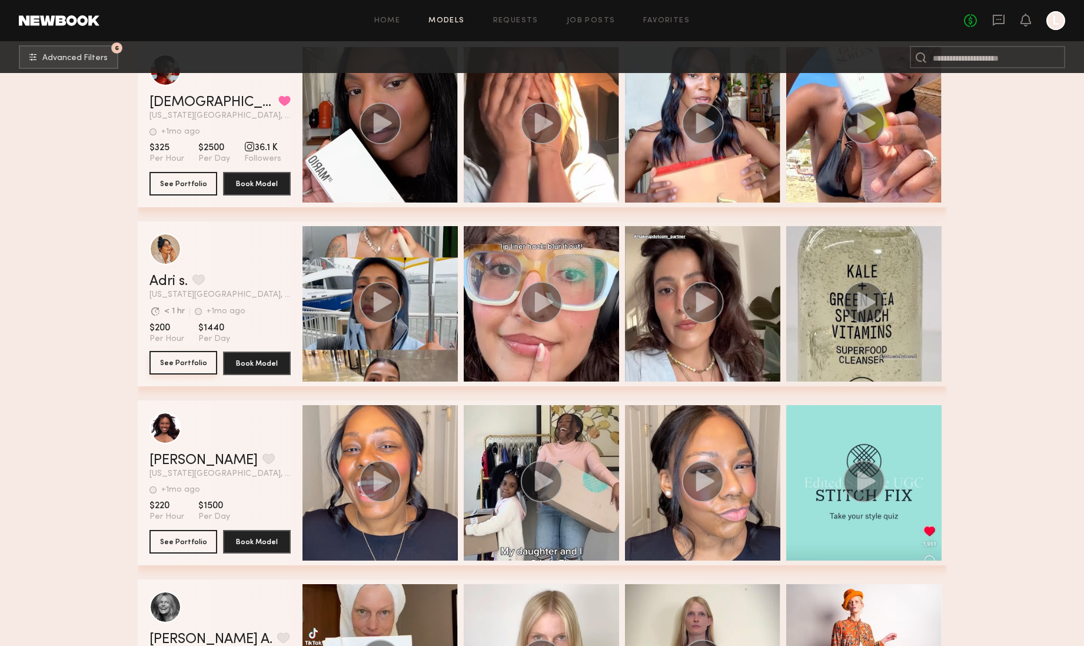
click at [180, 362] on button "See Portfolio" at bounding box center [184, 363] width 68 height 24
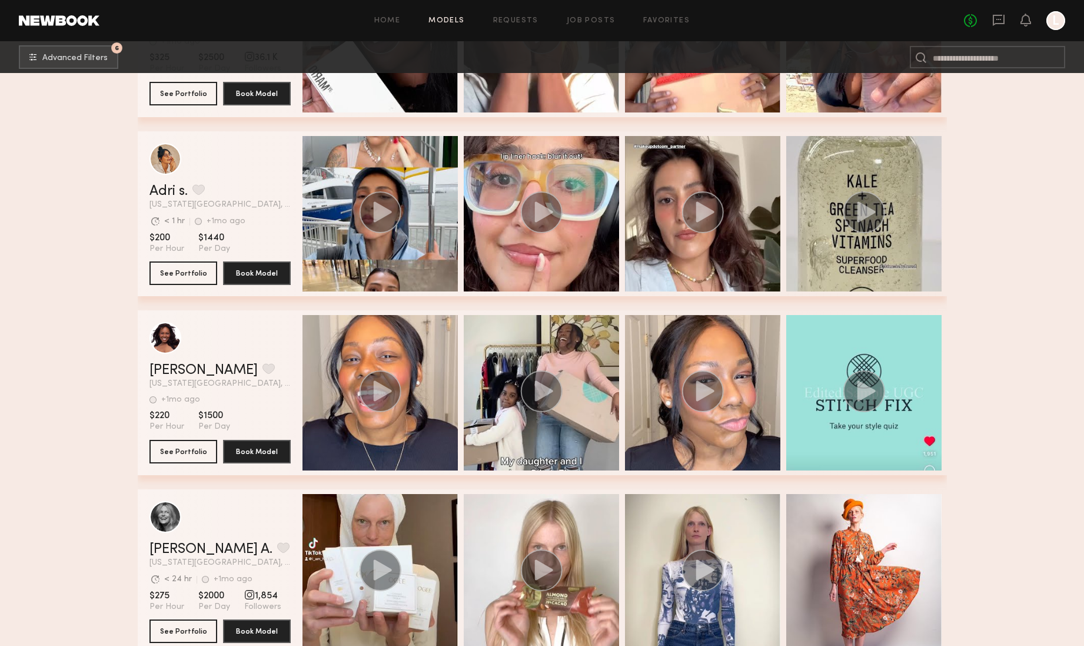
scroll to position [7493, 0]
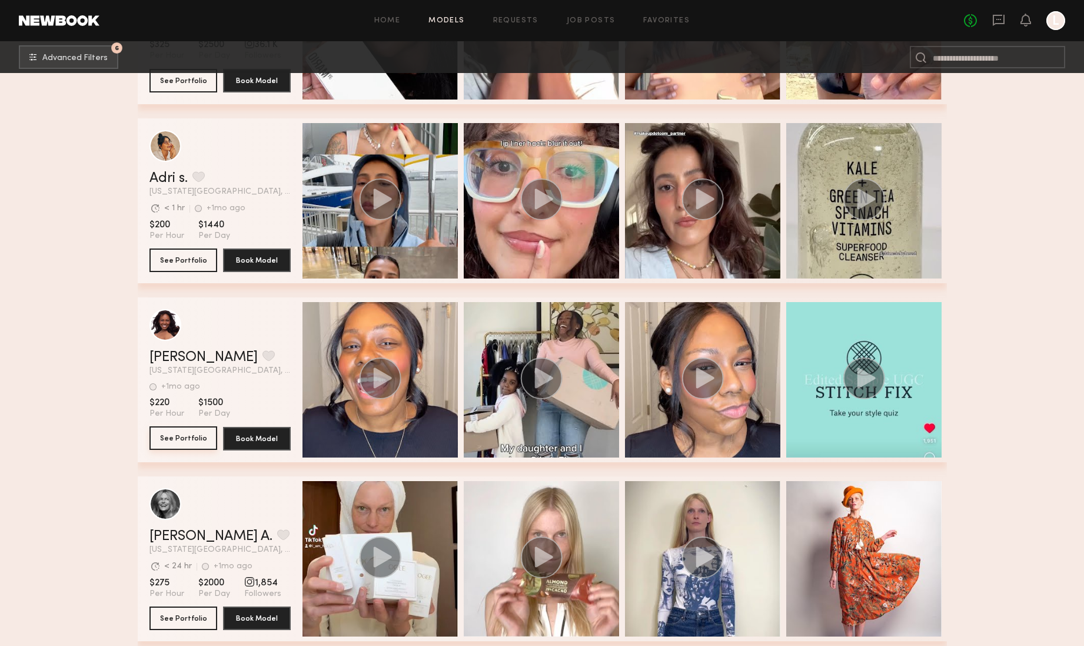
click at [178, 437] on button "See Portfolio" at bounding box center [184, 438] width 68 height 24
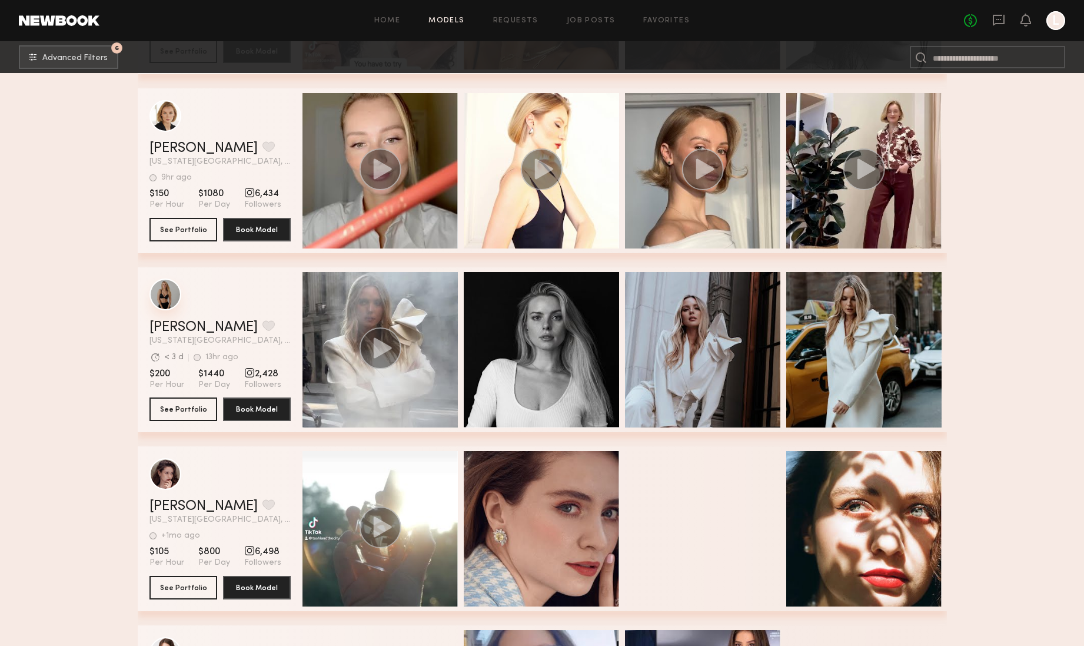
scroll to position [8599, 0]
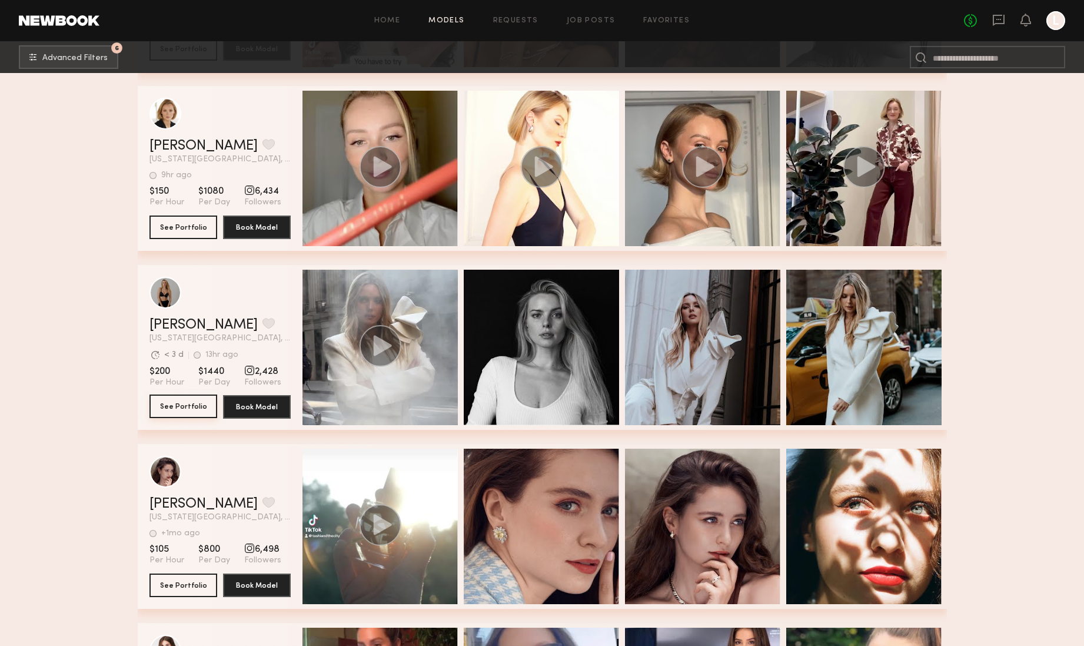
click at [184, 404] on button "See Portfolio" at bounding box center [184, 406] width 68 height 24
click at [181, 409] on button "See Portfolio" at bounding box center [184, 406] width 68 height 24
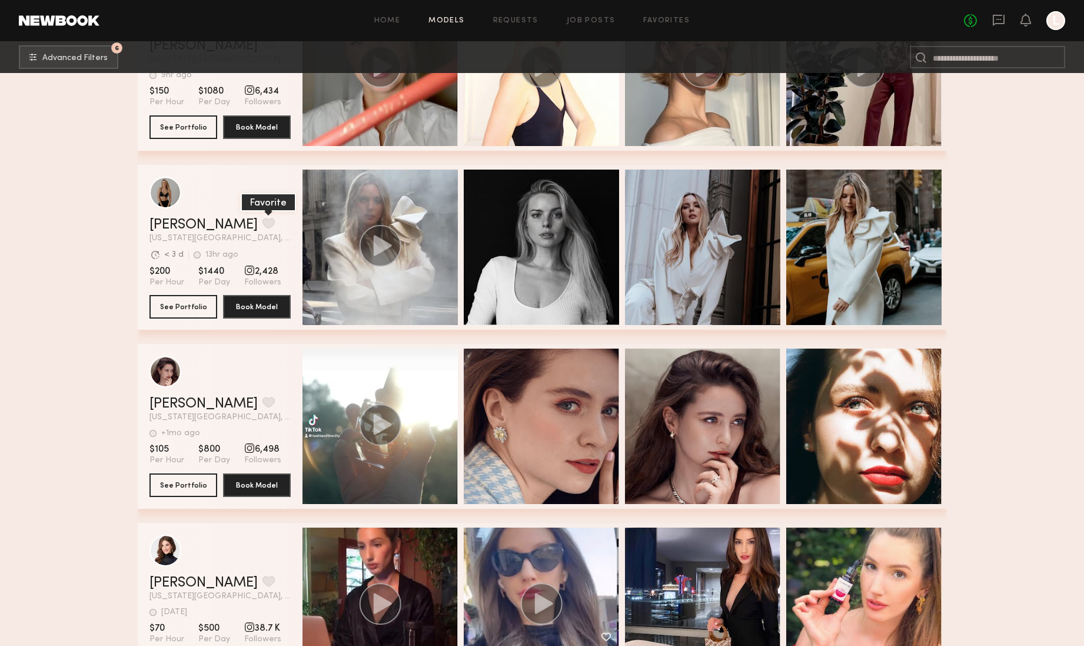
click at [263, 221] on button "grid" at bounding box center [269, 223] width 12 height 11
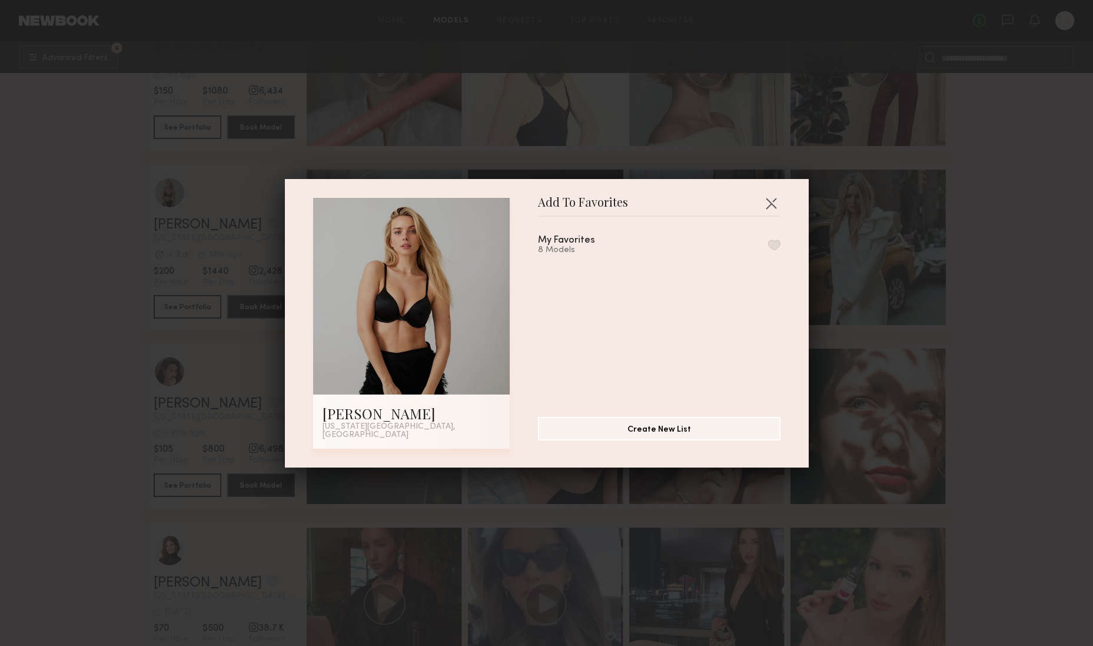
click at [768, 250] on button "button" at bounding box center [774, 245] width 12 height 11
click at [768, 201] on button "button" at bounding box center [771, 203] width 19 height 19
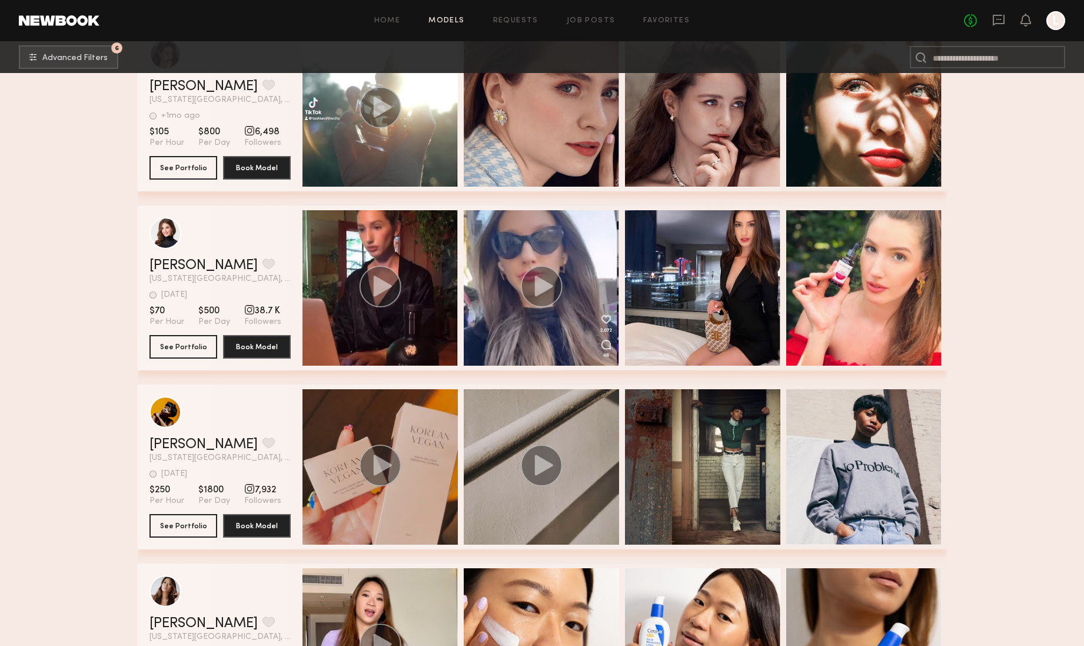
scroll to position [9036, 0]
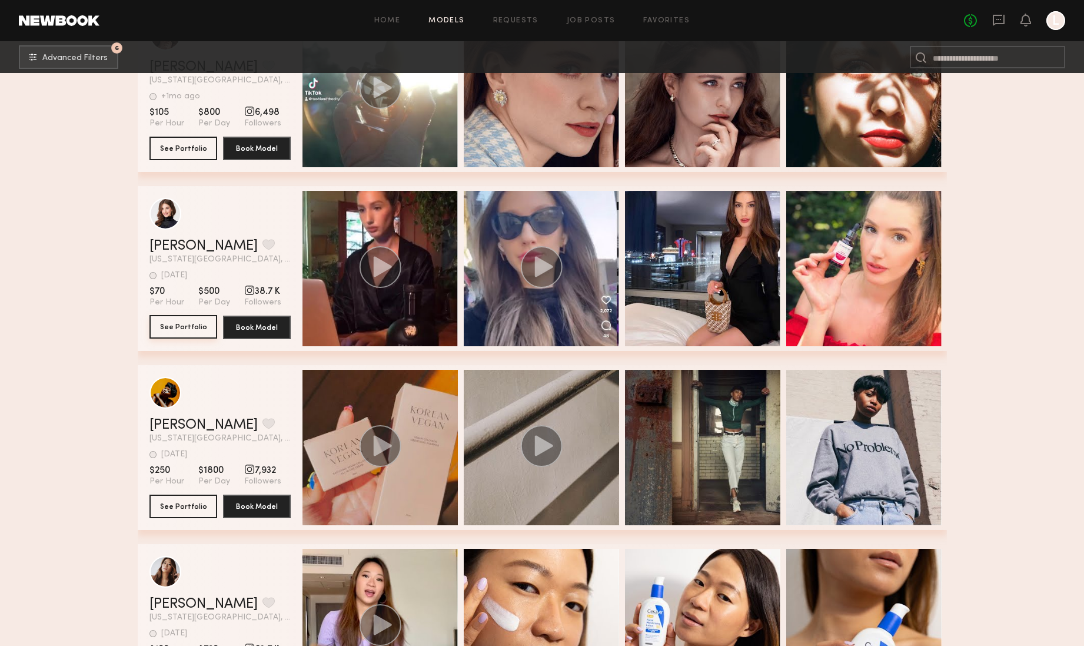
click at [180, 328] on button "See Portfolio" at bounding box center [184, 327] width 68 height 24
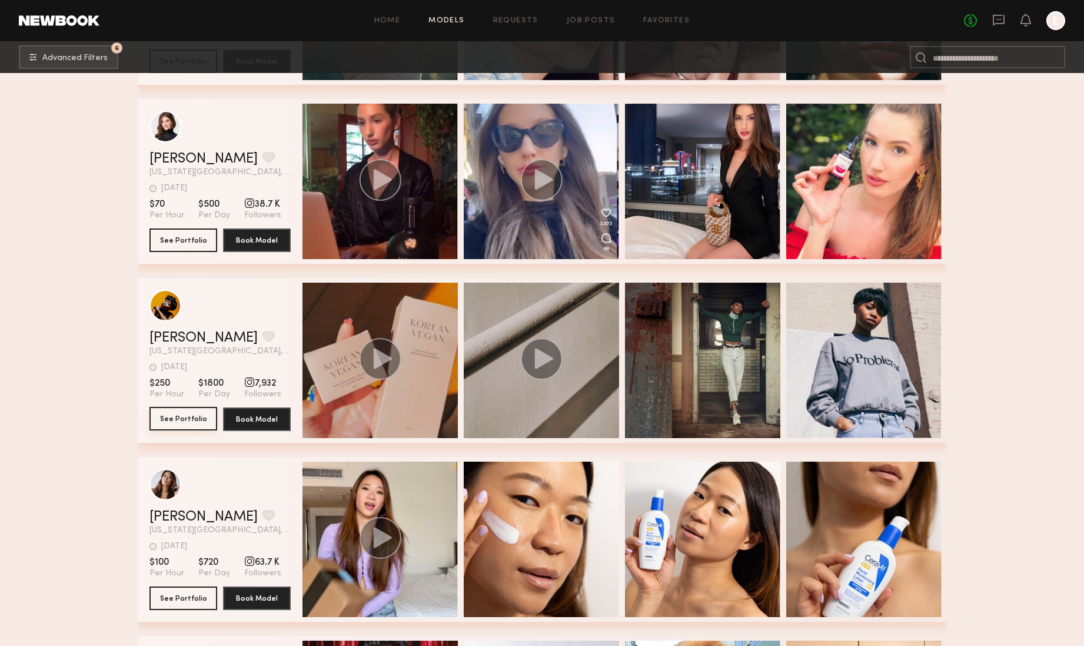
click at [187, 416] on button "See Portfolio" at bounding box center [184, 419] width 68 height 24
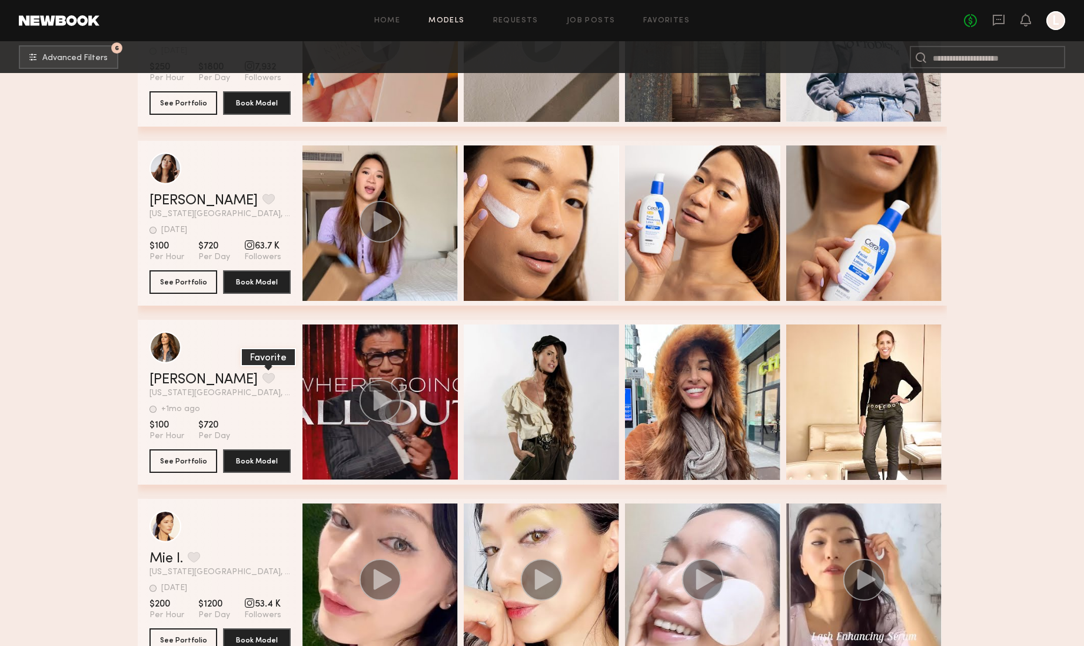
scroll to position [9533, 0]
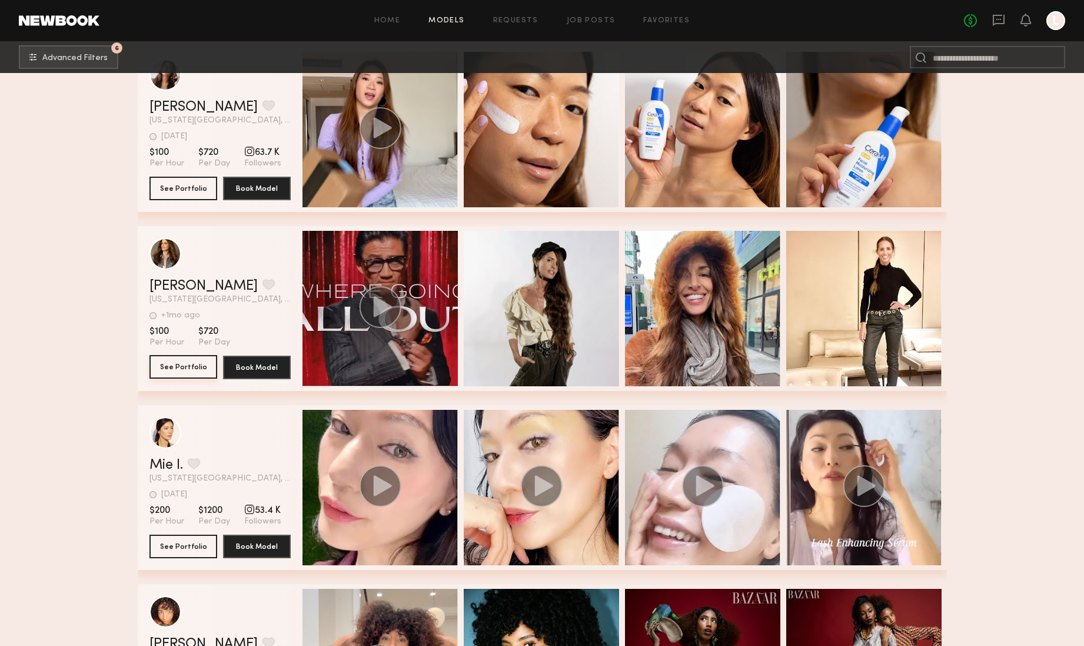
click at [174, 364] on button "See Portfolio" at bounding box center [184, 367] width 68 height 24
click at [263, 285] on button "grid" at bounding box center [269, 284] width 12 height 11
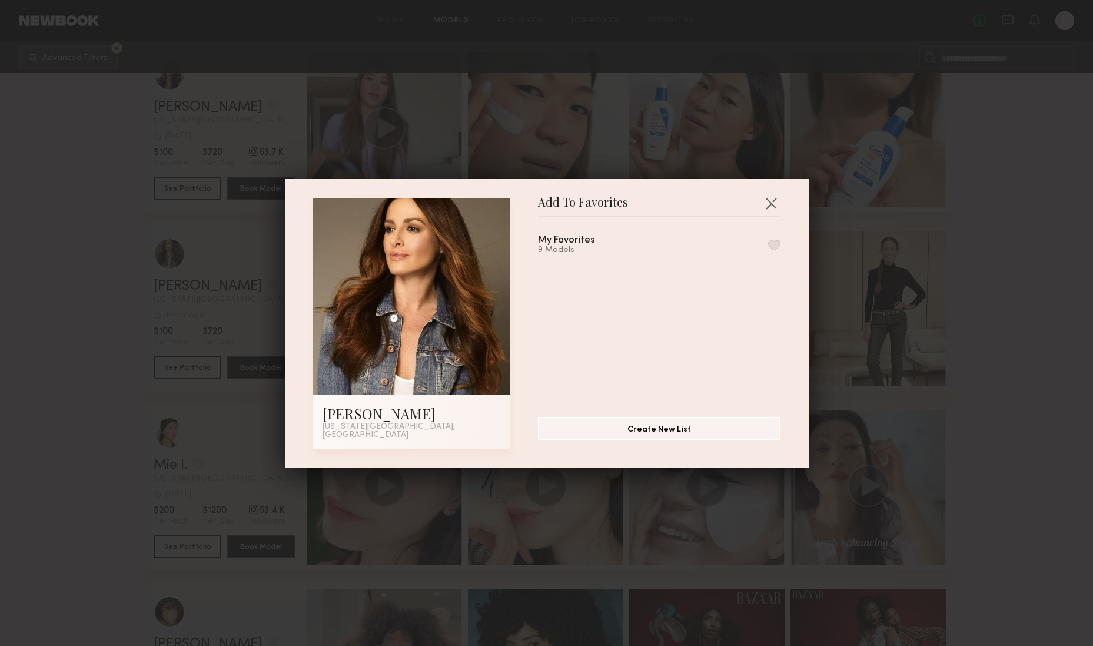
click at [768, 250] on button "button" at bounding box center [774, 245] width 12 height 11
click at [765, 208] on button "button" at bounding box center [771, 203] width 19 height 19
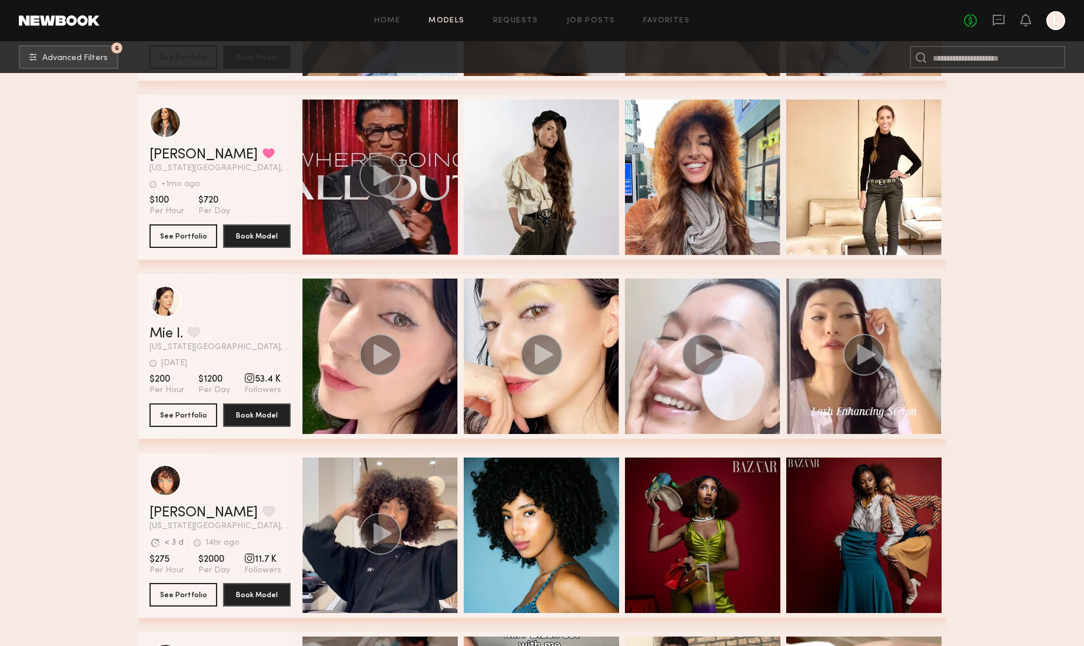
scroll to position [9717, 0]
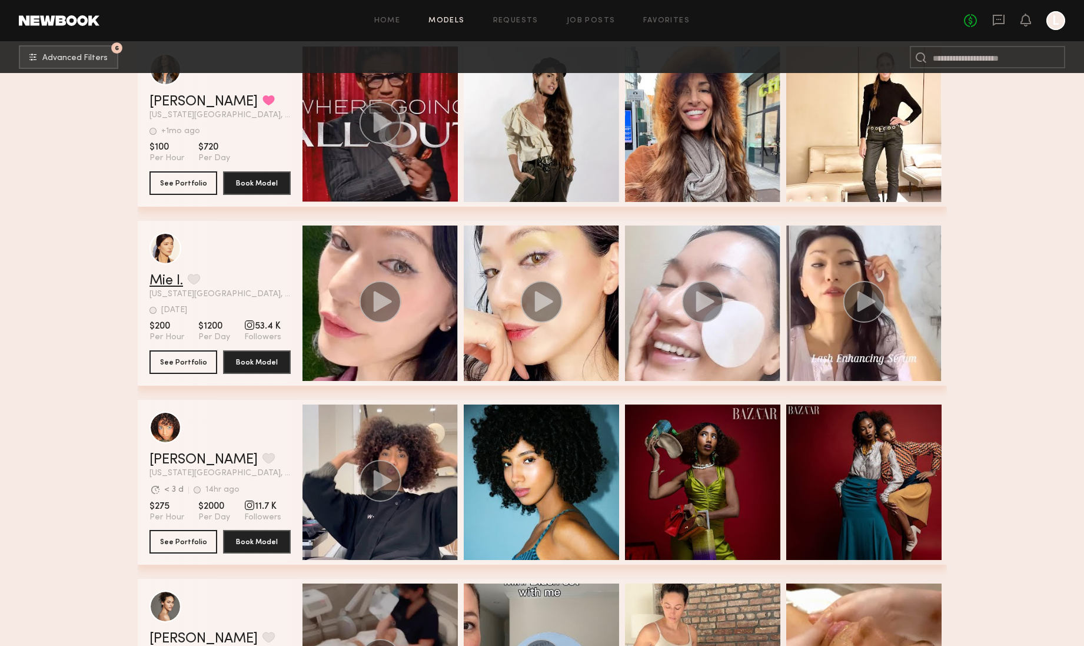
click at [170, 280] on link "Mie I." at bounding box center [167, 281] width 34 height 14
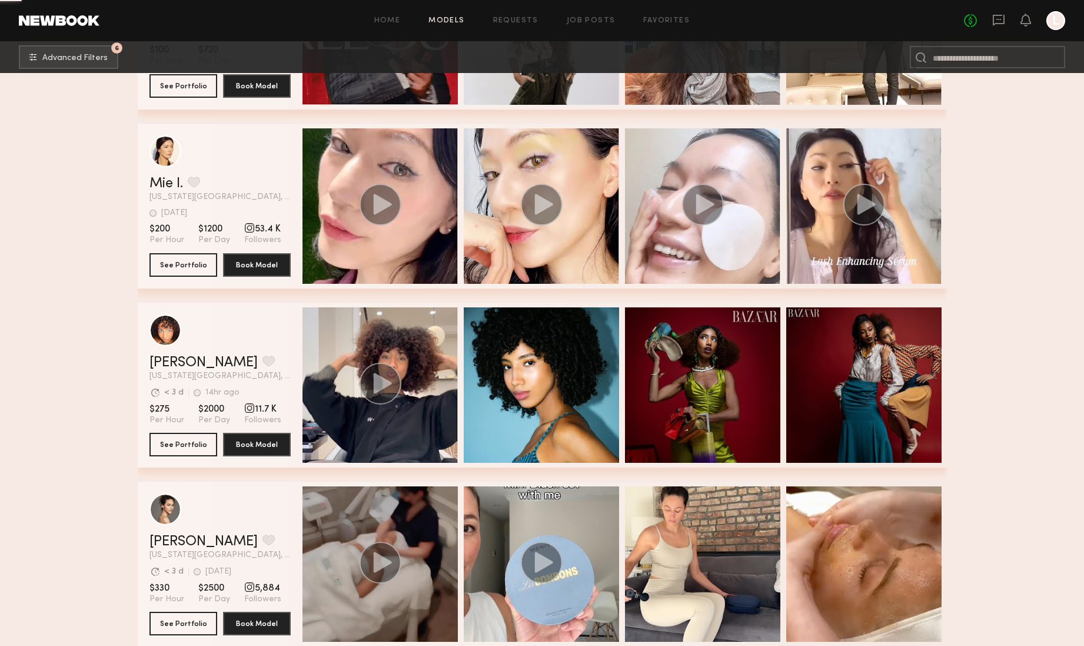
scroll to position [9903, 0]
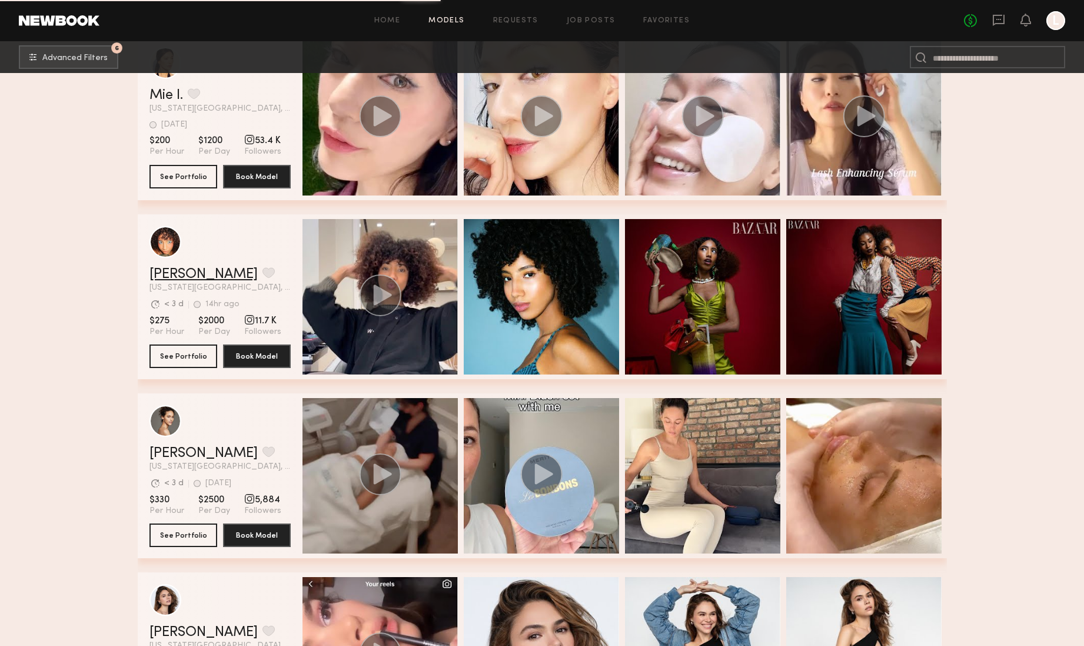
click at [180, 277] on link "Angeline D." at bounding box center [204, 274] width 108 height 14
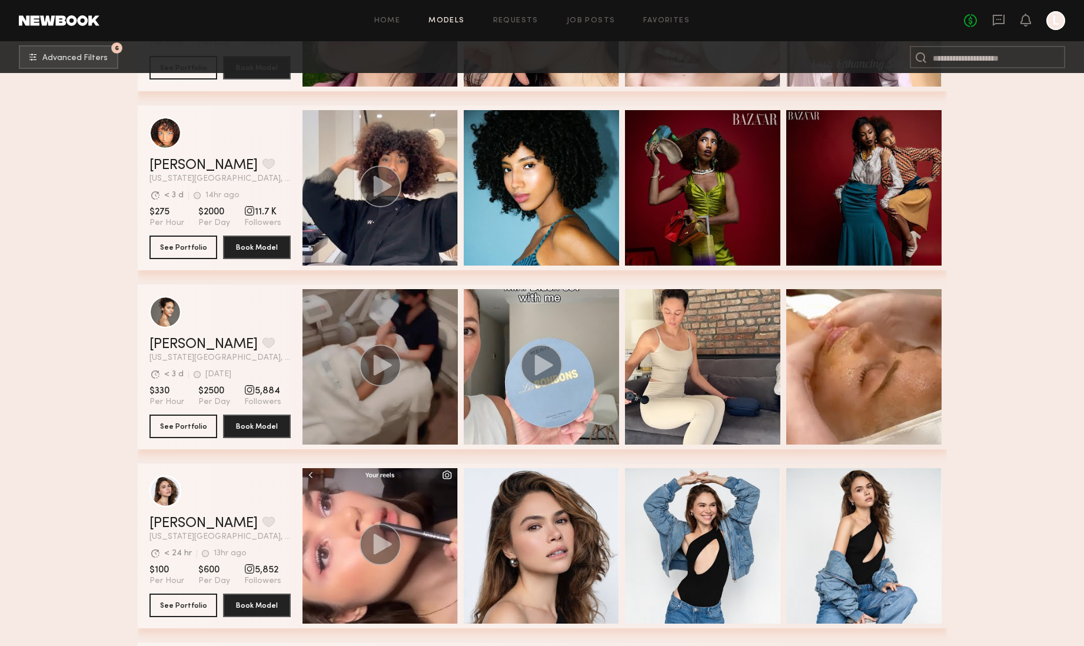
scroll to position [10026, 0]
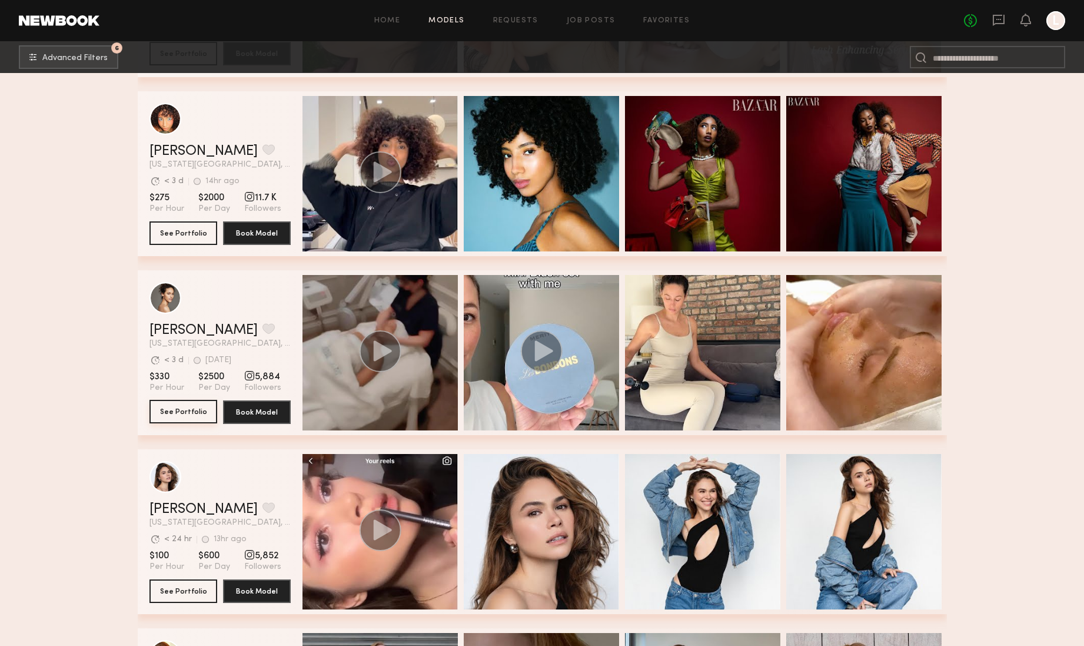
click at [192, 412] on button "See Portfolio" at bounding box center [184, 412] width 68 height 24
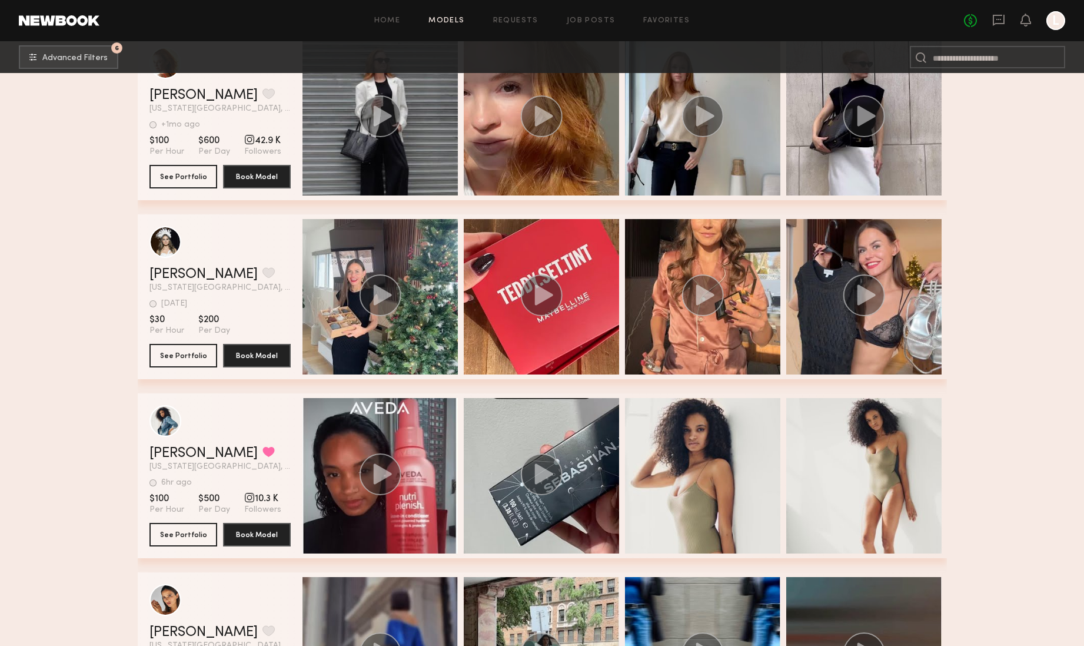
scroll to position [10710, 0]
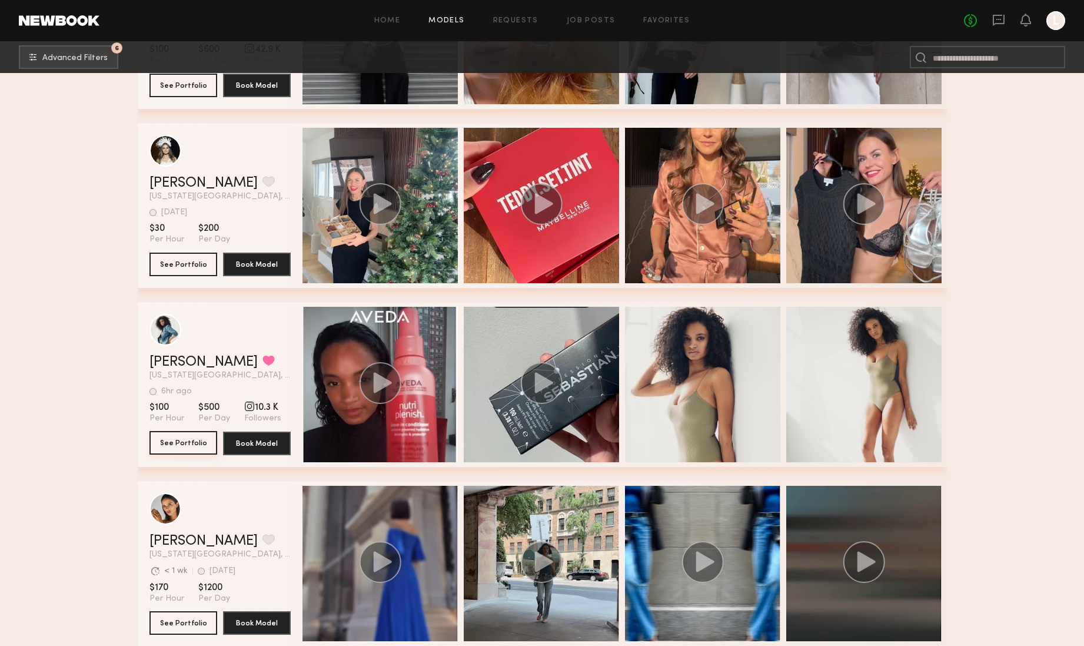
click at [172, 448] on button "See Portfolio" at bounding box center [184, 443] width 68 height 24
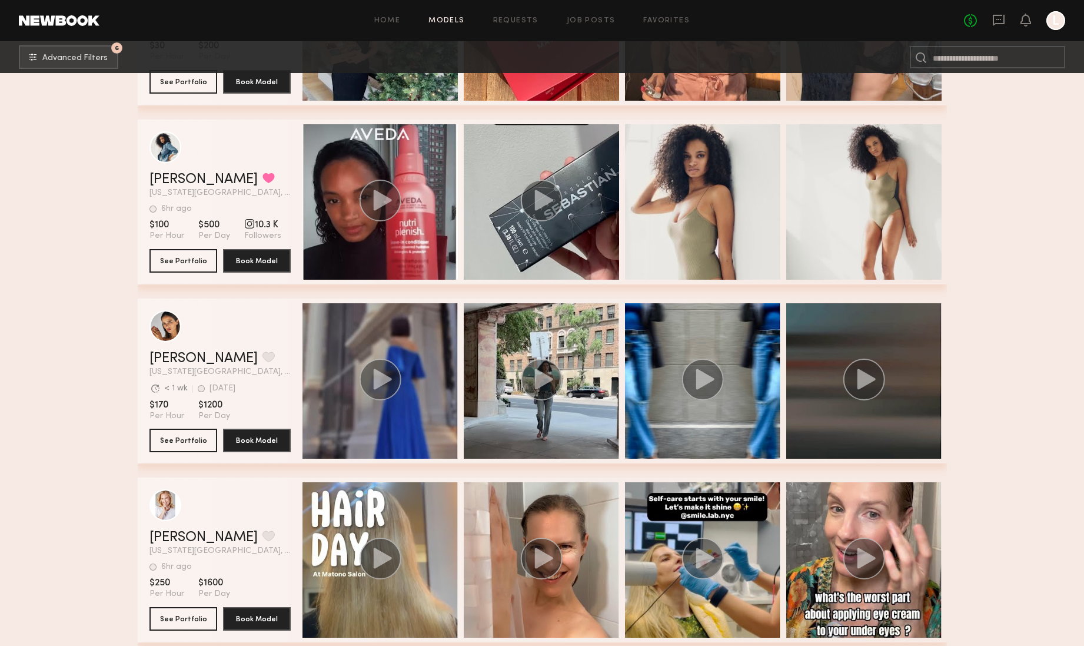
scroll to position [10999, 0]
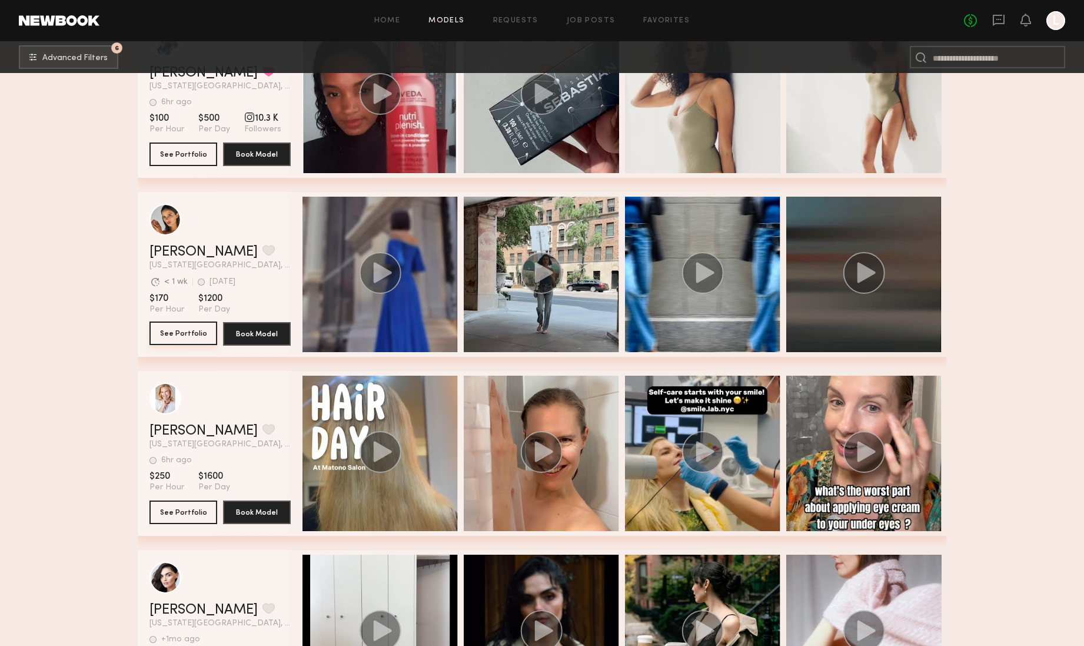
click at [182, 331] on button "See Portfolio" at bounding box center [184, 333] width 68 height 24
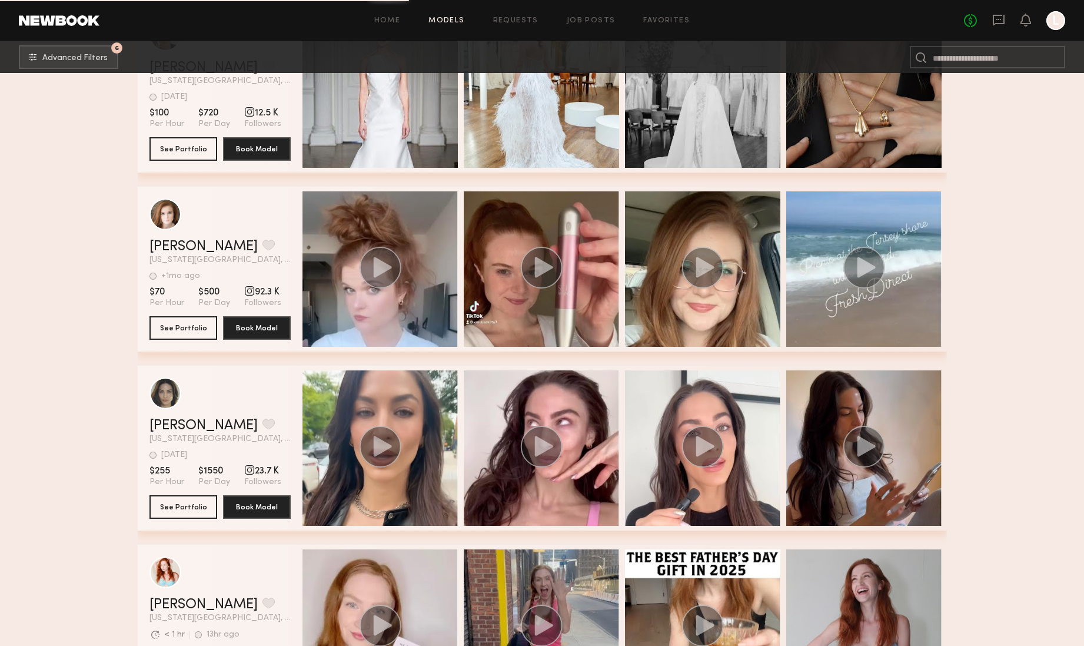
scroll to position [12348, 0]
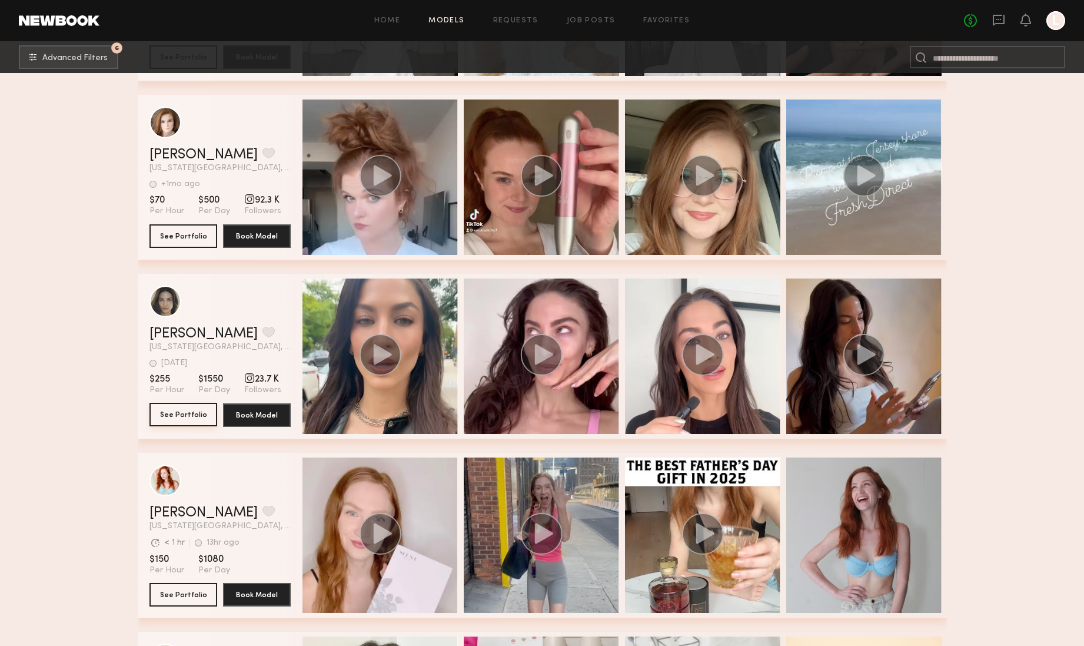
click at [187, 417] on button "See Portfolio" at bounding box center [184, 415] width 68 height 24
click at [263, 332] on button "grid" at bounding box center [269, 332] width 12 height 11
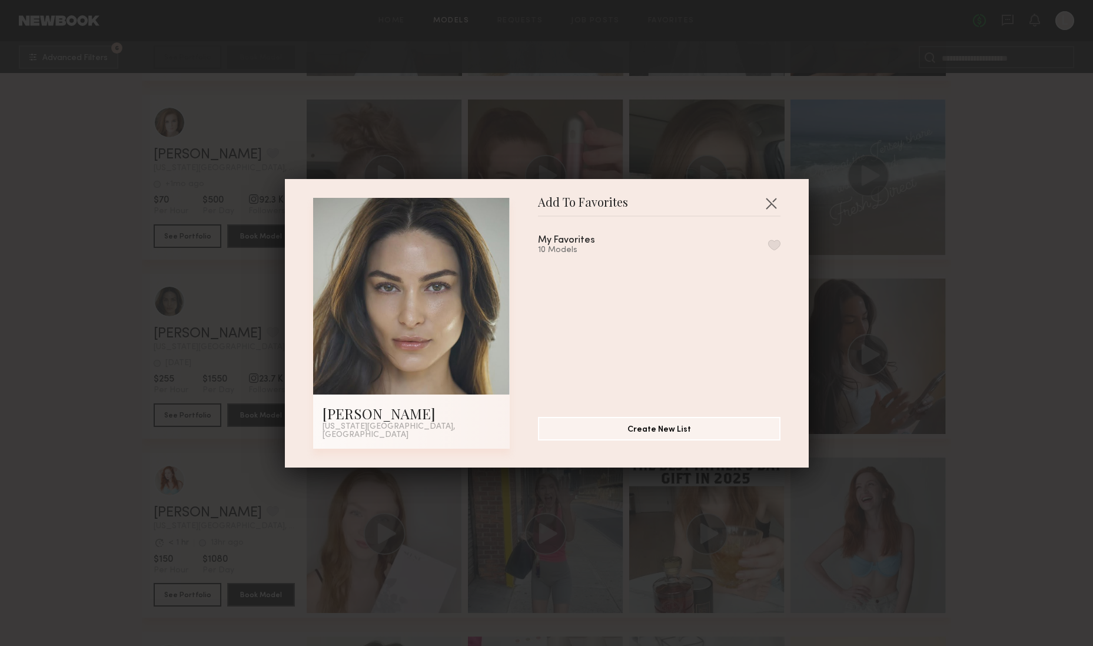
click at [768, 247] on button "button" at bounding box center [774, 245] width 12 height 11
click at [114, 276] on div "Add To Favorites Christina I. New York City, NY Add To Favorites My Favorites 1…" at bounding box center [546, 323] width 1093 height 646
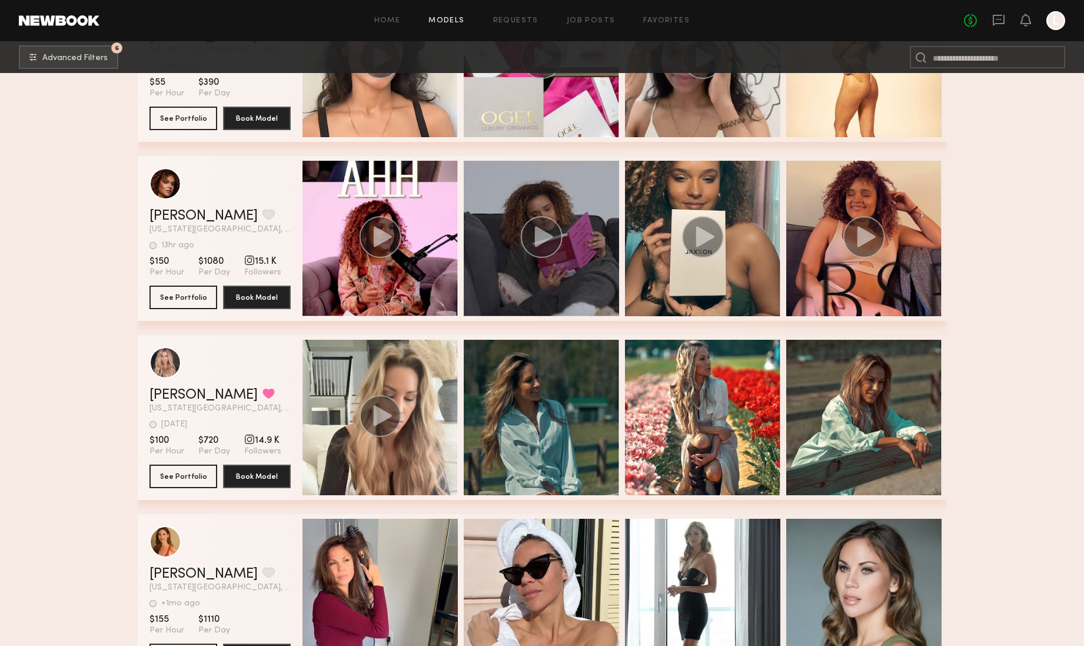
scroll to position [13024, 0]
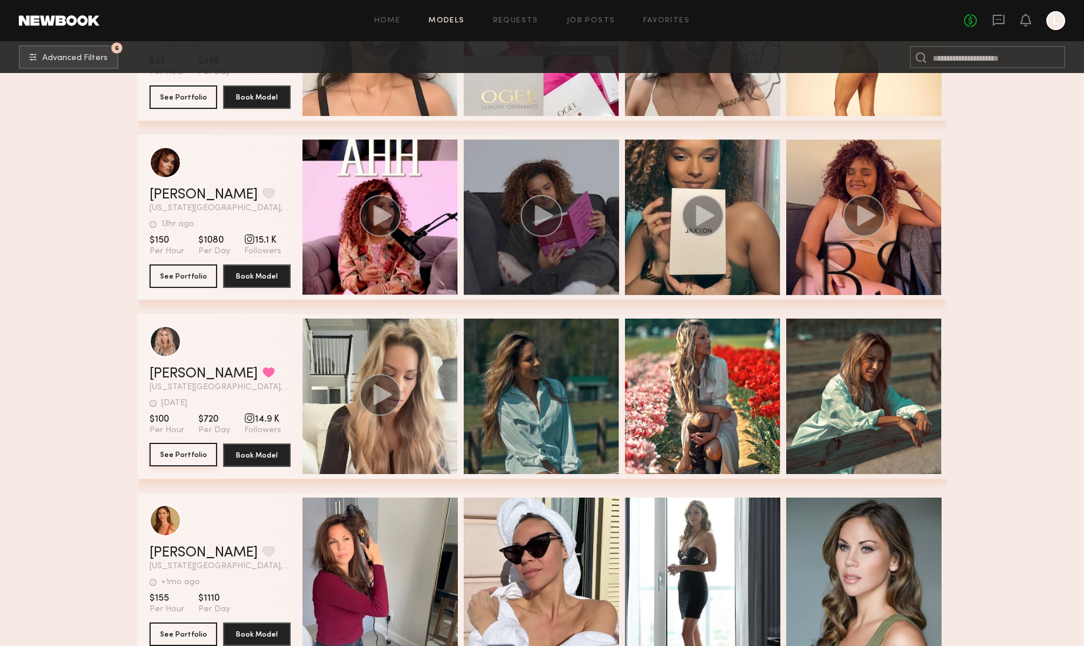
click at [174, 456] on button "See Portfolio" at bounding box center [184, 455] width 68 height 24
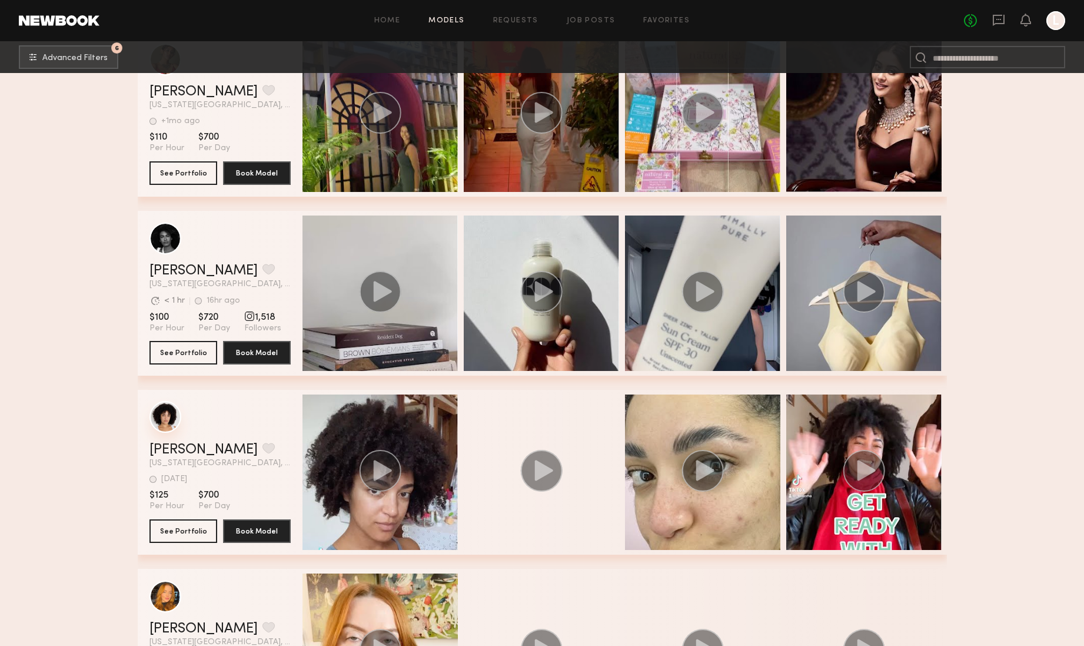
scroll to position [14936, 0]
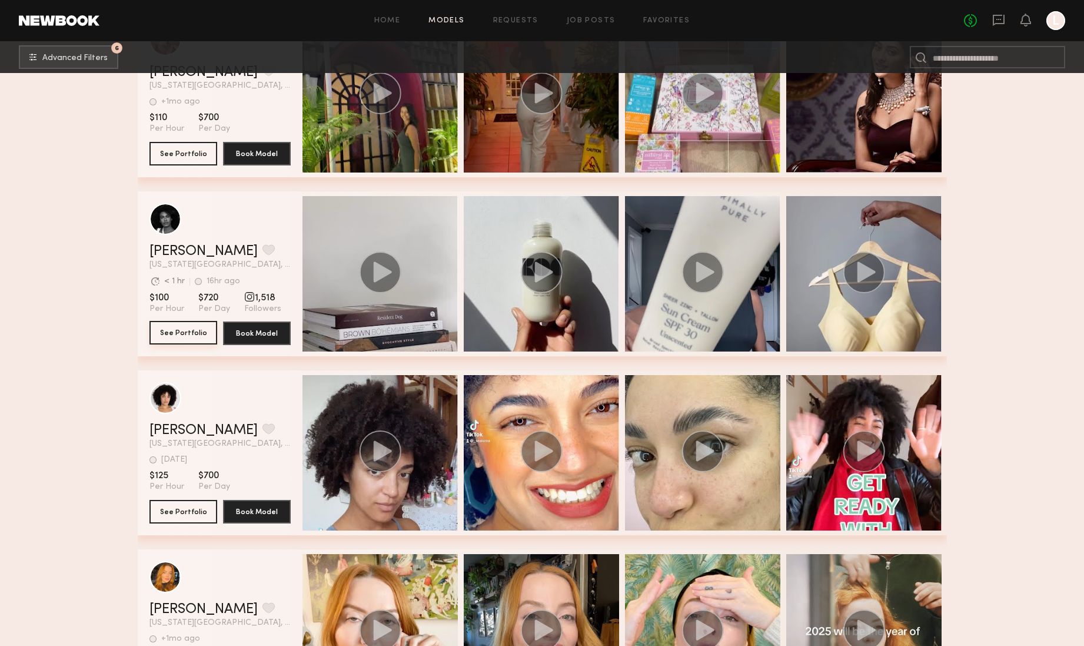
click at [181, 335] on button "See Portfolio" at bounding box center [184, 333] width 68 height 24
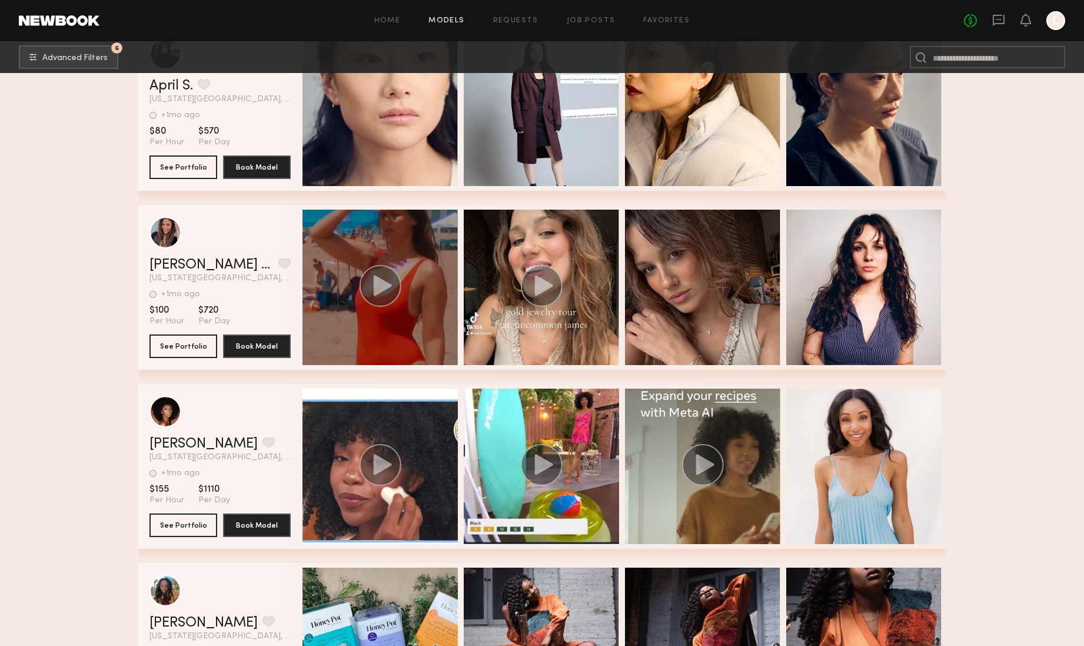
scroll to position [18051, 0]
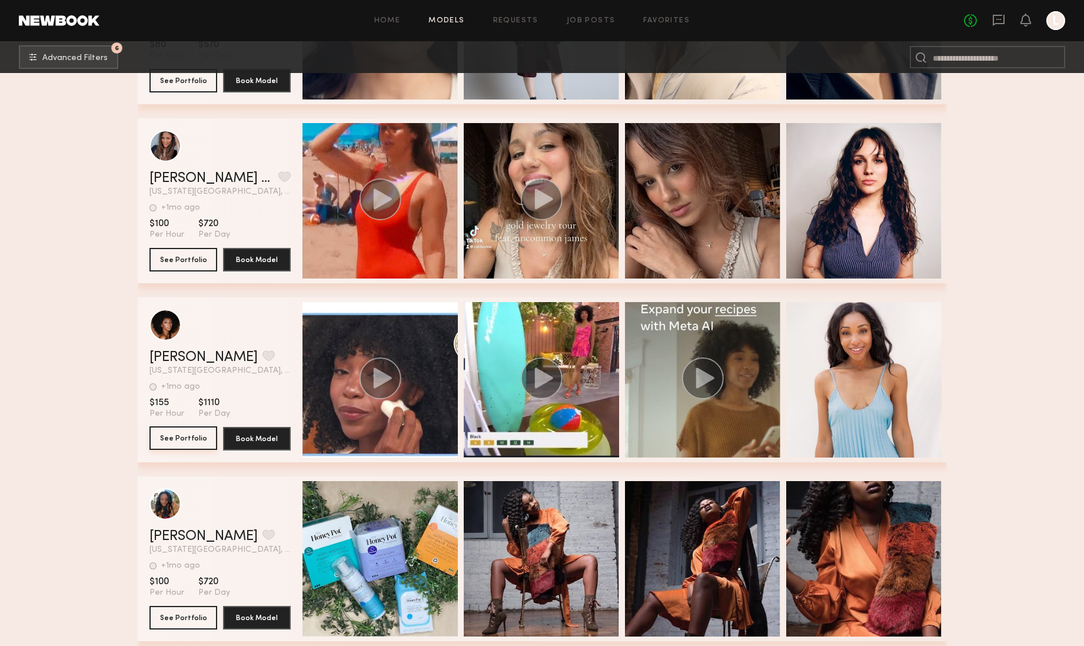
click at [172, 430] on button "See Portfolio" at bounding box center [184, 438] width 68 height 24
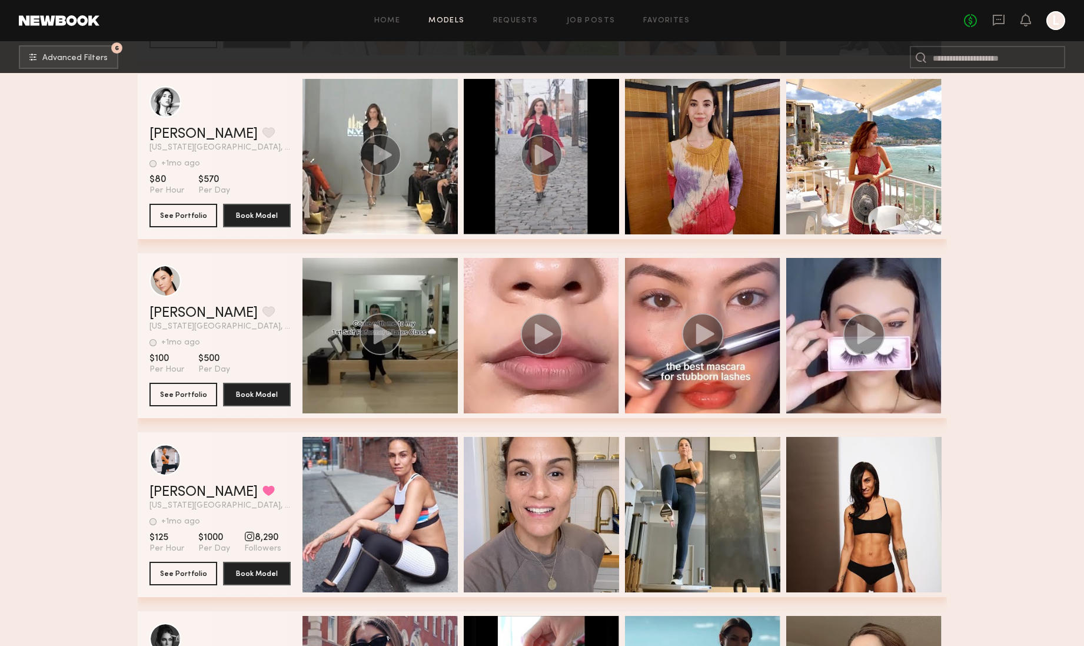
scroll to position [18829, 0]
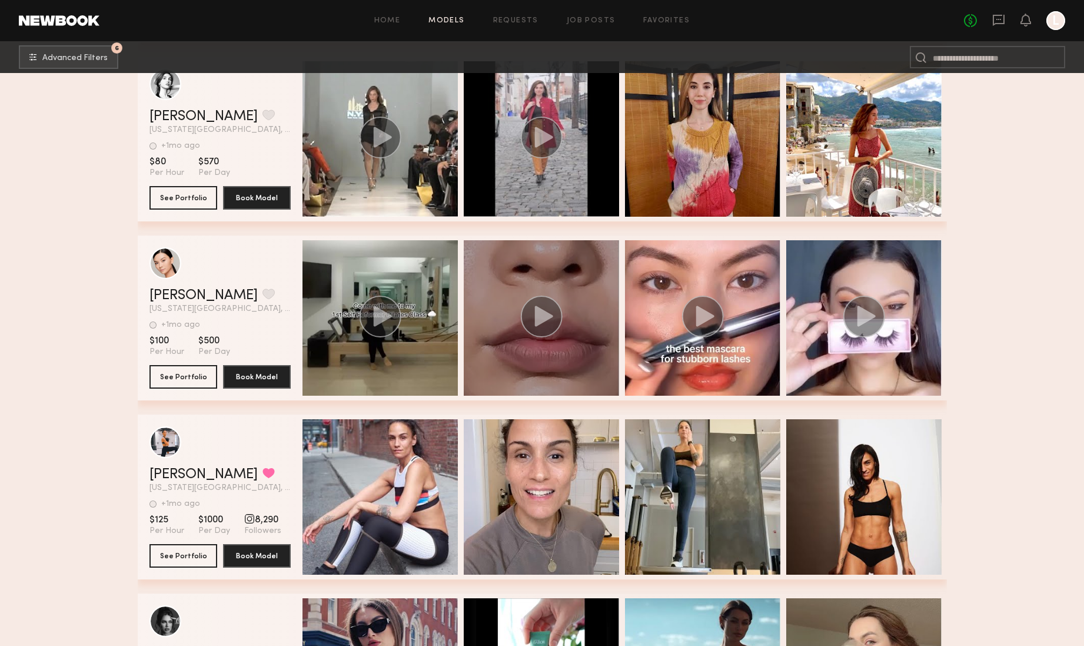
click at [542, 318] on icon "grid" at bounding box center [543, 316] width 18 height 21
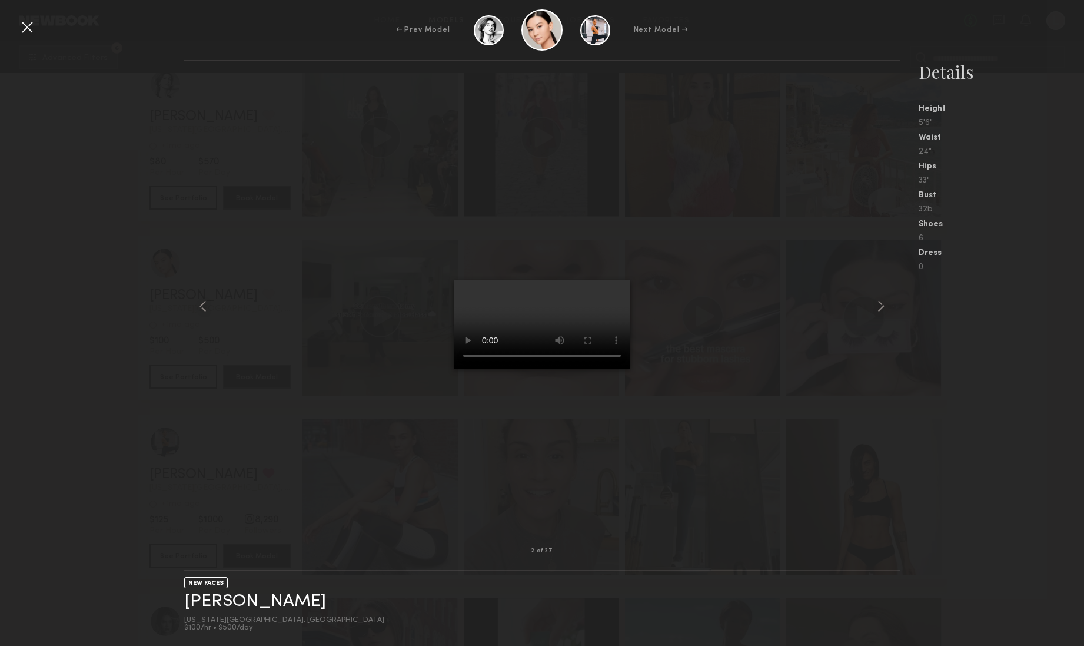
click at [24, 28] on div at bounding box center [27, 27] width 19 height 19
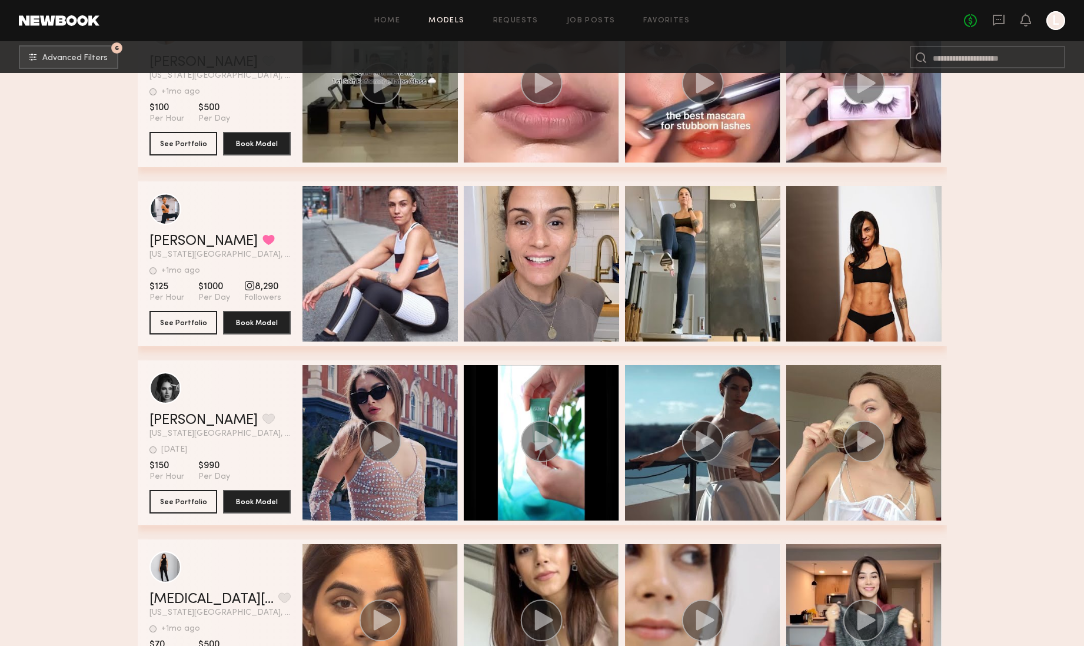
scroll to position [19175, 0]
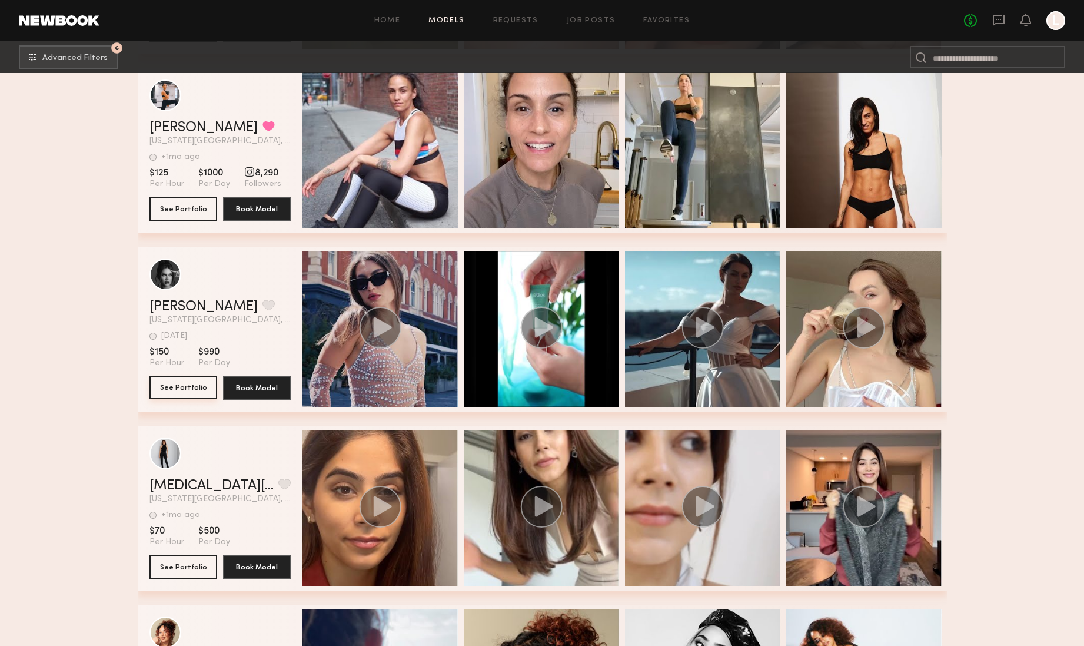
click at [182, 388] on button "See Portfolio" at bounding box center [184, 388] width 68 height 24
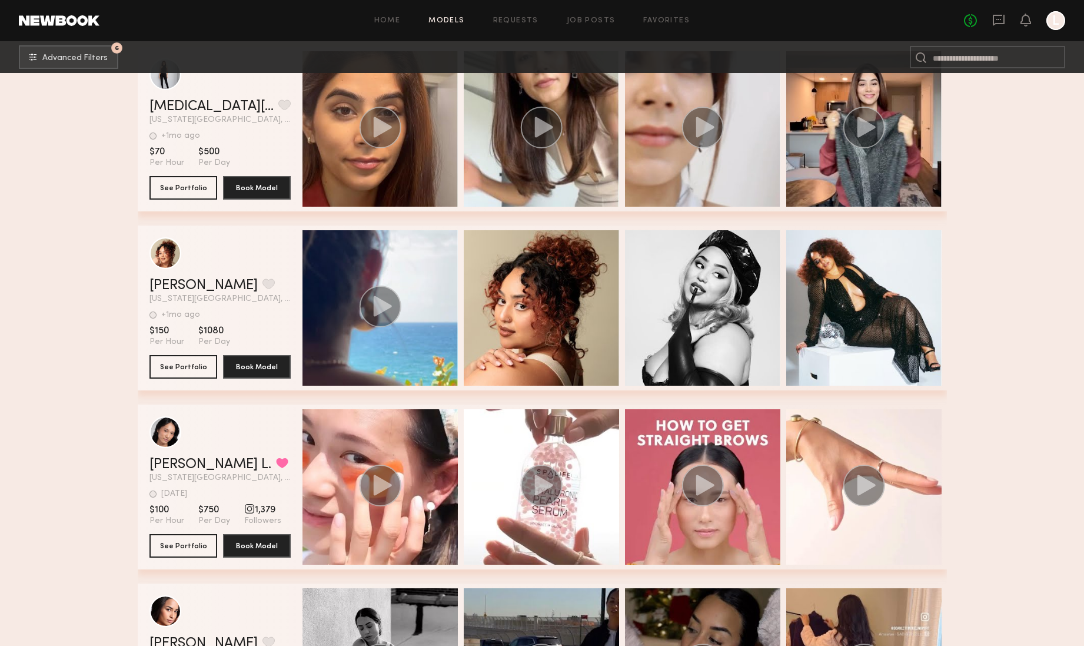
scroll to position [19645, 0]
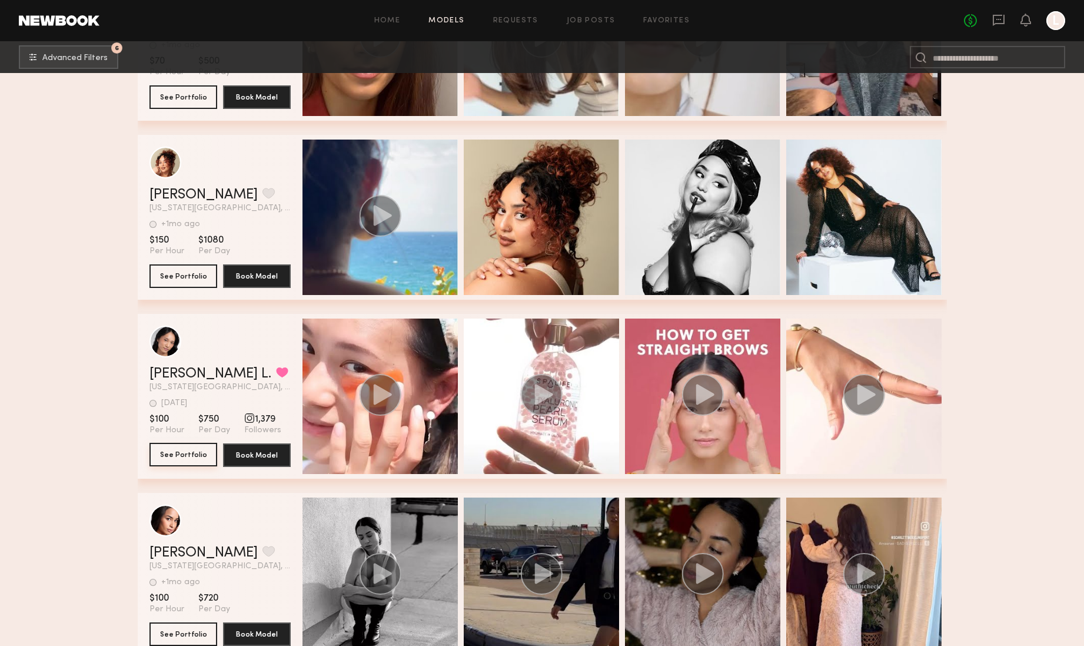
click at [188, 453] on button "See Portfolio" at bounding box center [184, 455] width 68 height 24
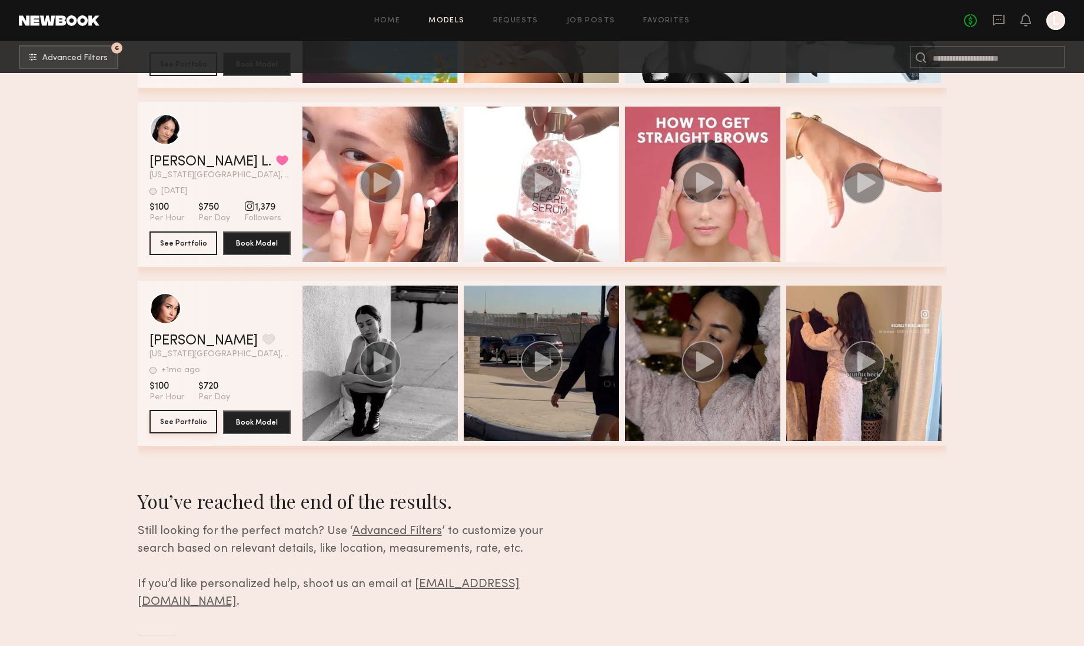
click at [190, 417] on button "See Portfolio" at bounding box center [184, 422] width 68 height 24
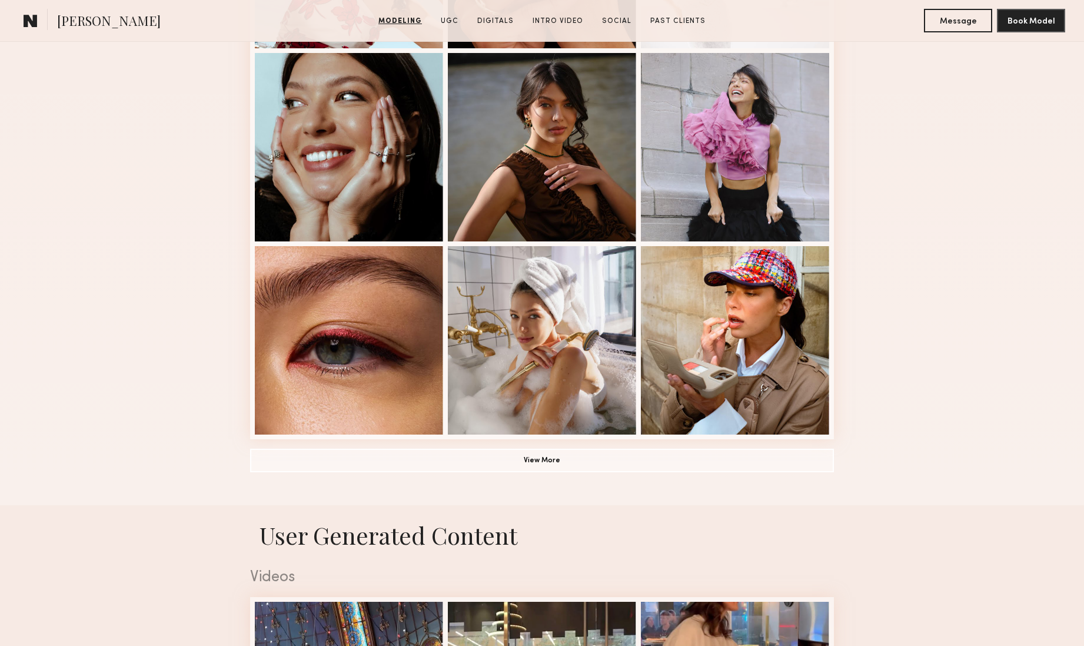
scroll to position [822, 0]
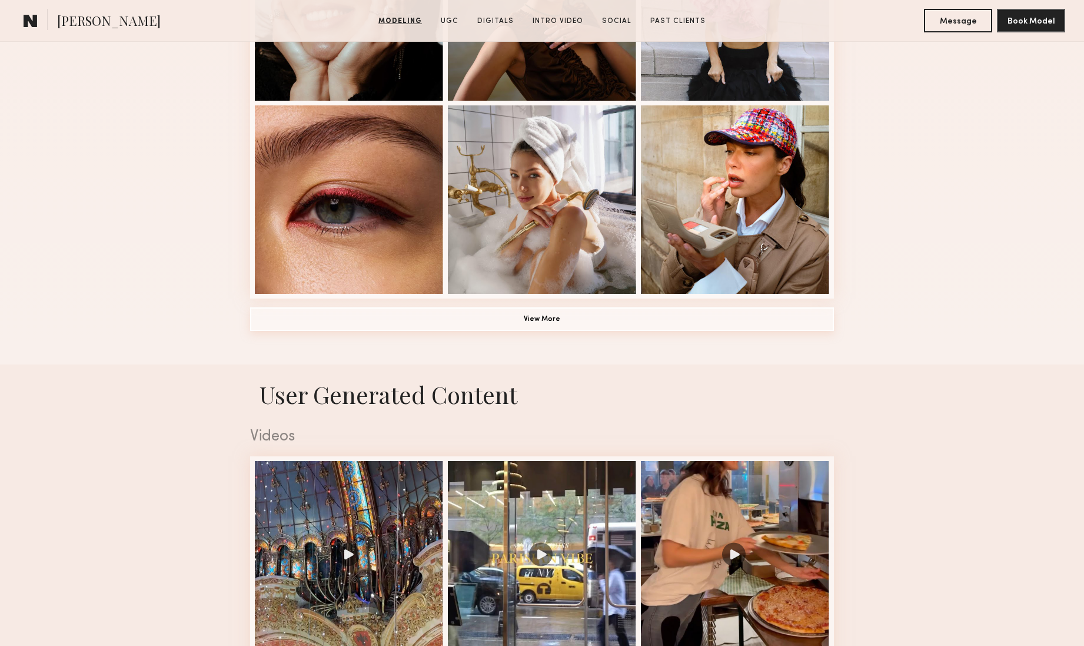
click at [544, 318] on button "View More" at bounding box center [542, 319] width 584 height 24
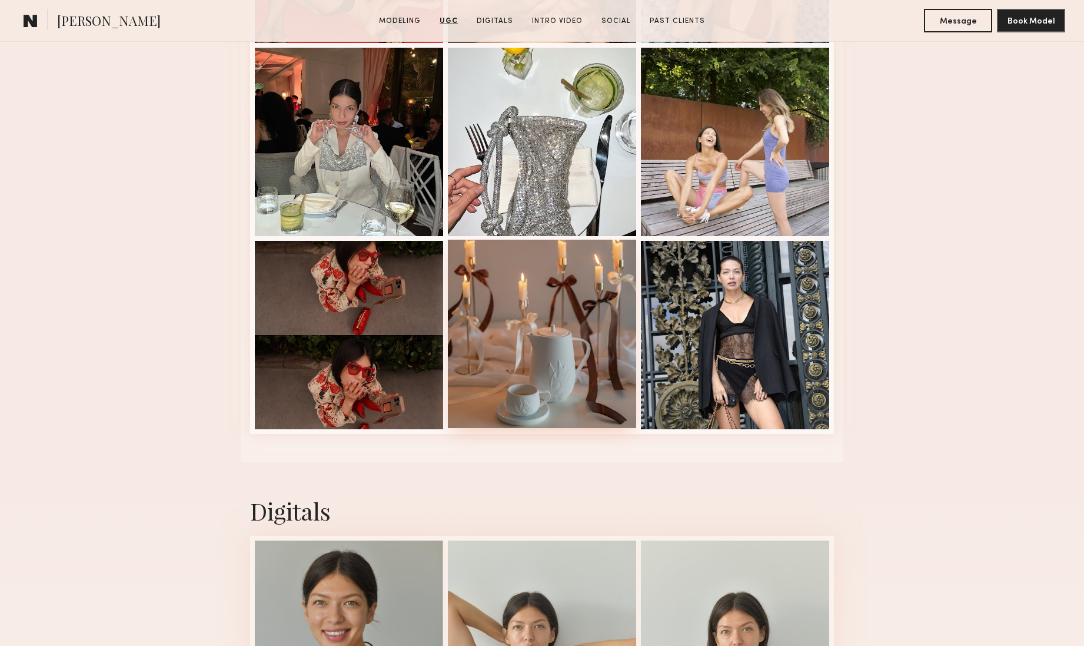
scroll to position [3240, 0]
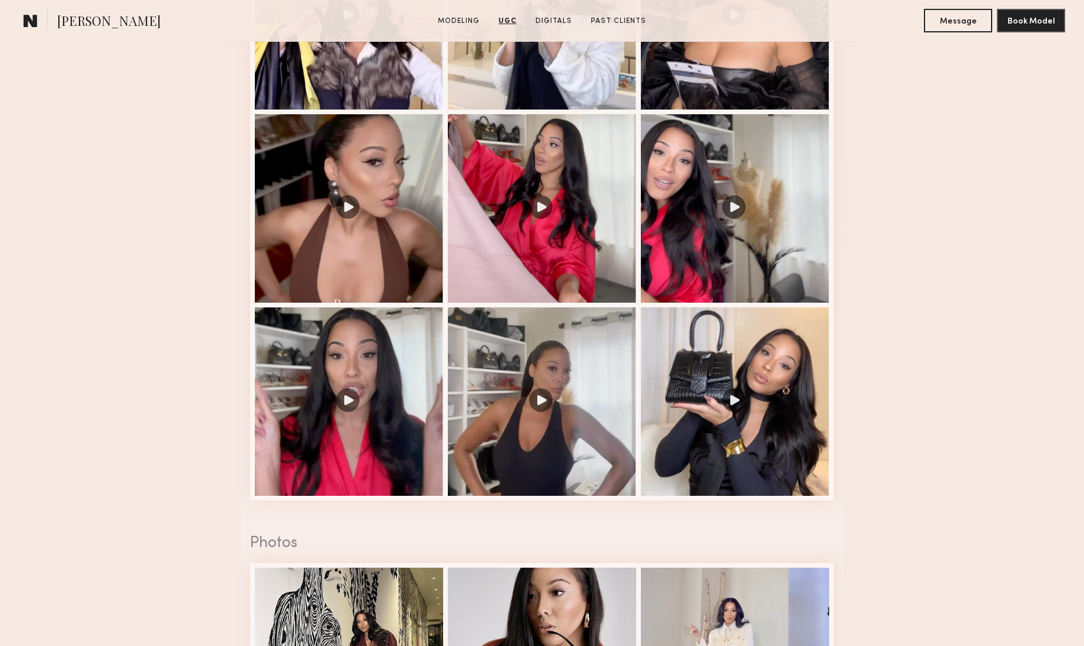
scroll to position [1460, 0]
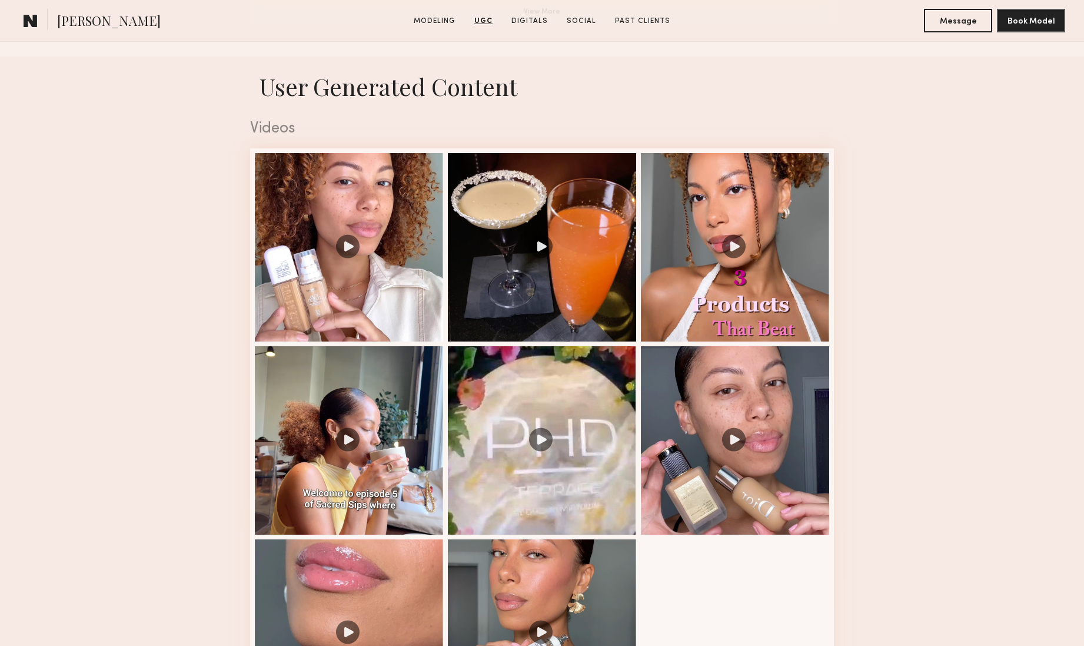
scroll to position [1224, 0]
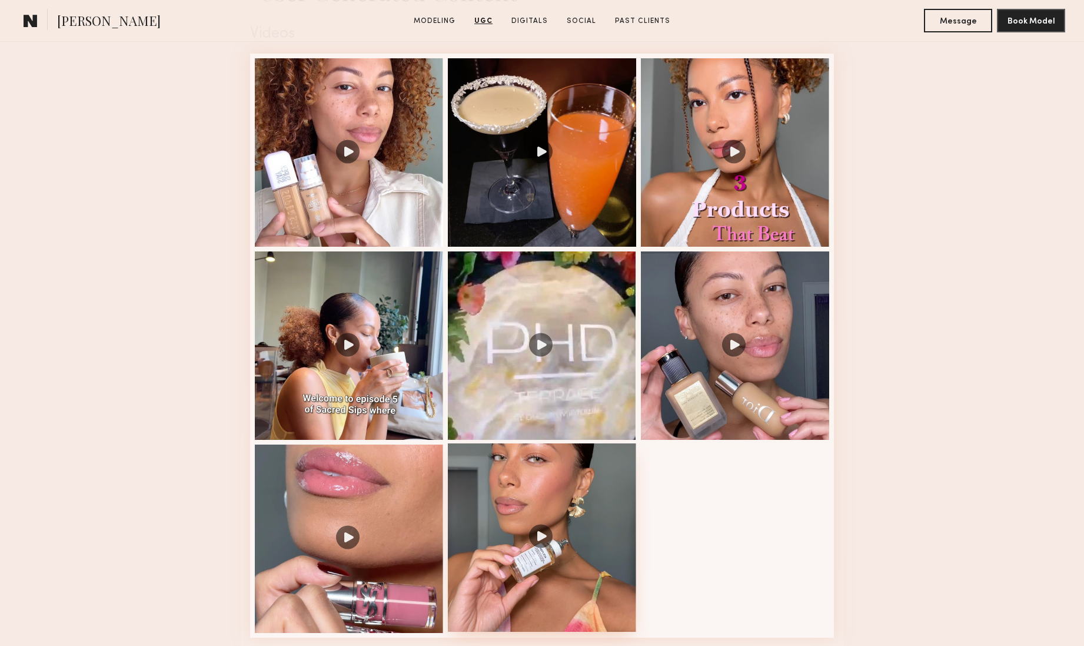
click at [546, 517] on div at bounding box center [542, 537] width 188 height 188
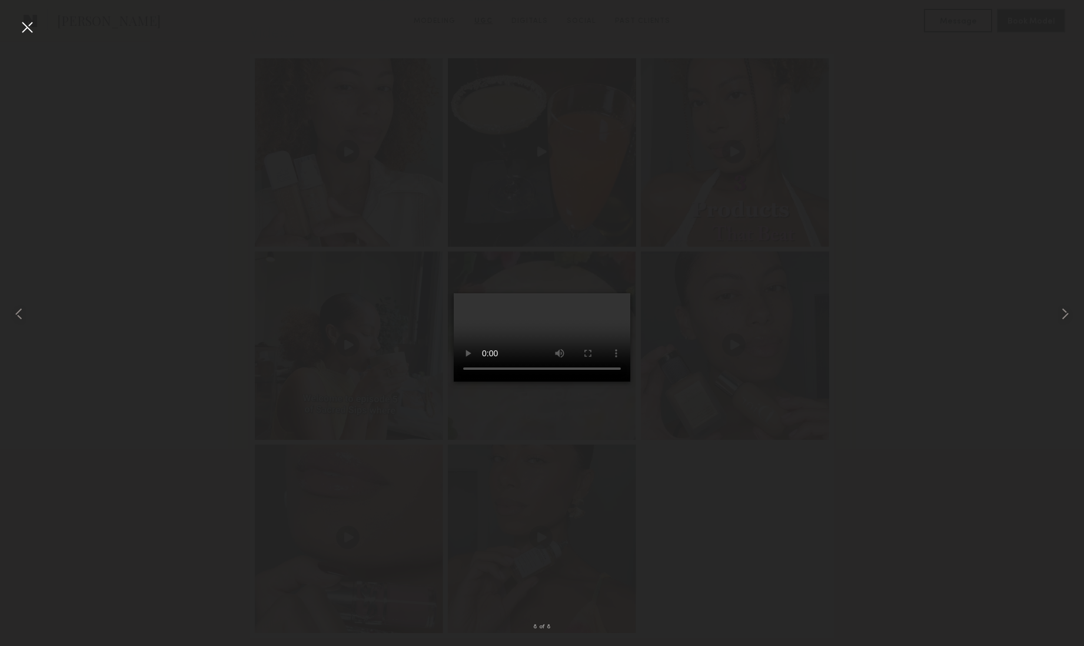
click at [23, 31] on div at bounding box center [27, 27] width 19 height 19
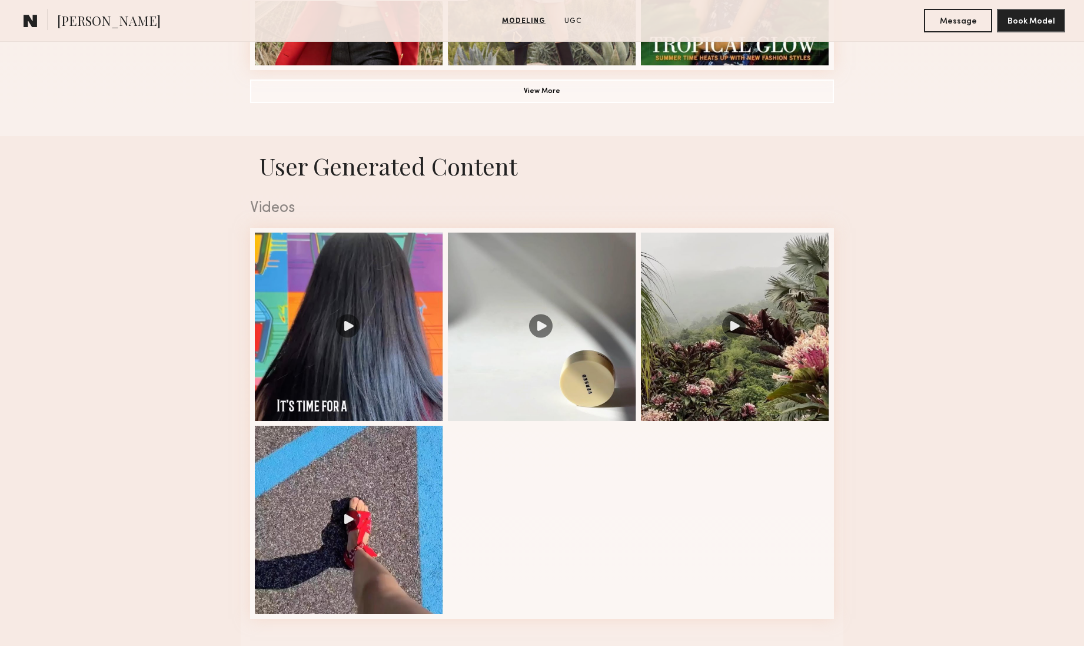
scroll to position [1187, 0]
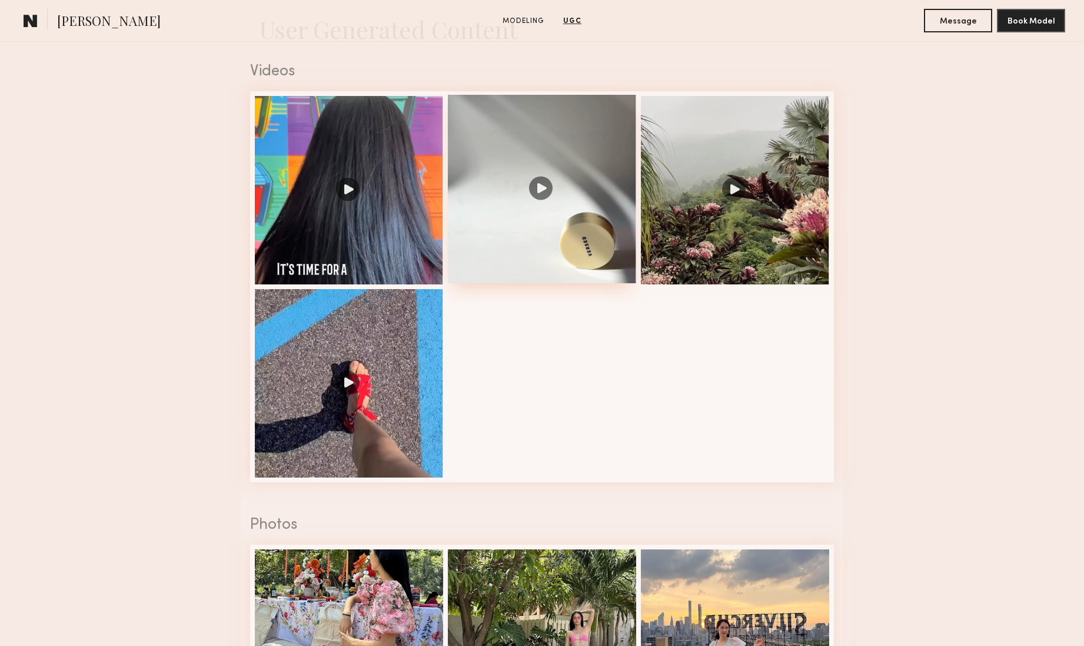
click at [540, 188] on div at bounding box center [542, 189] width 188 height 188
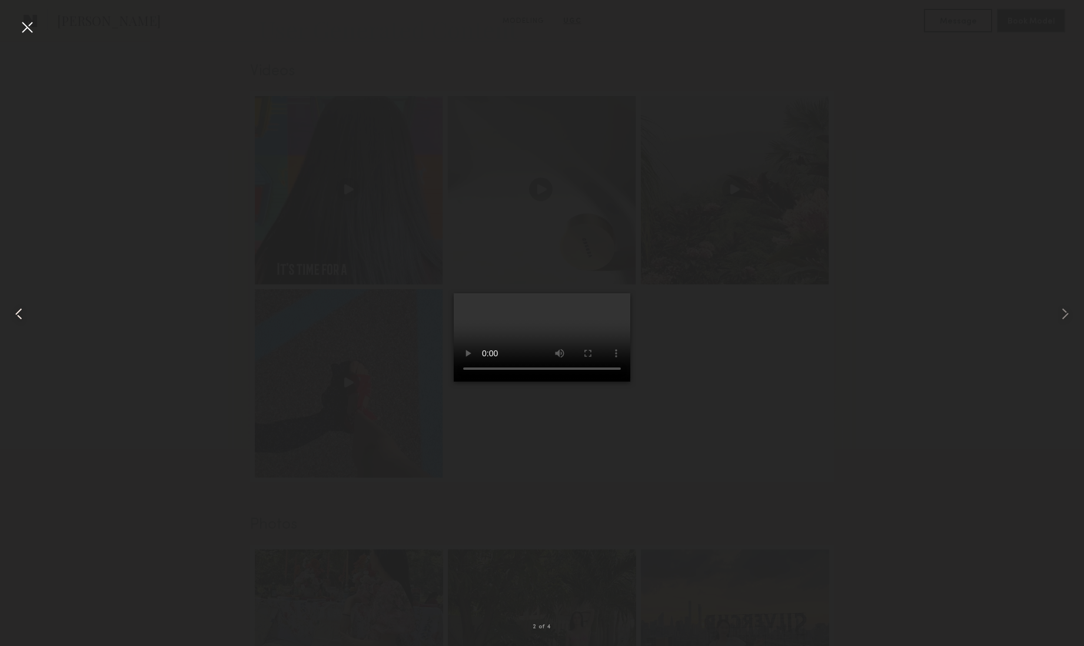
click at [23, 29] on div at bounding box center [27, 27] width 19 height 19
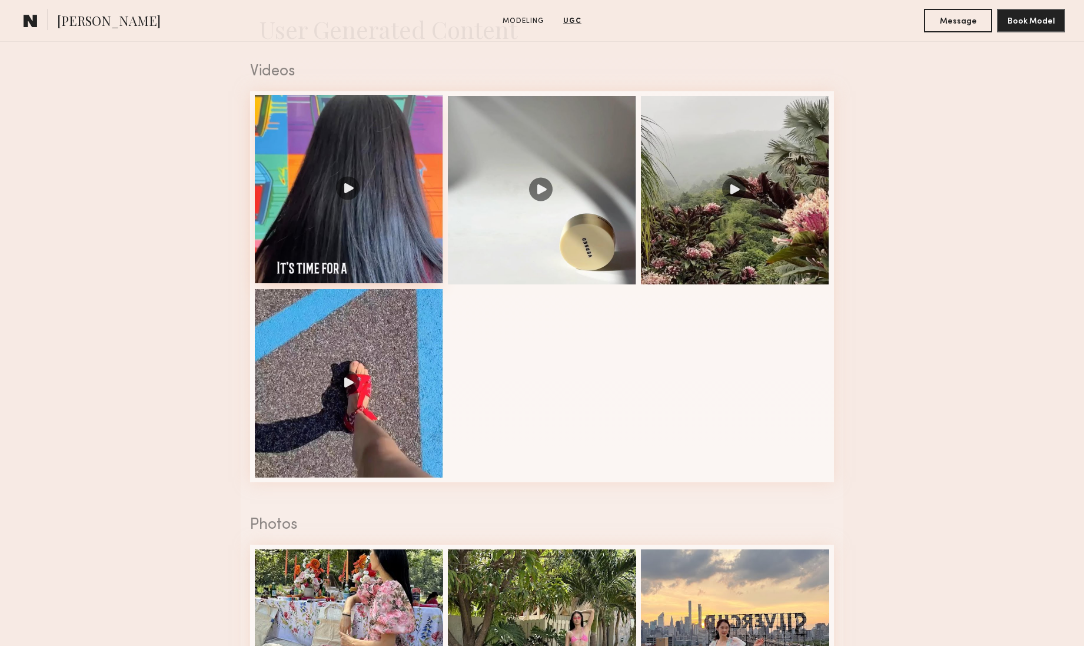
click at [348, 187] on div at bounding box center [349, 189] width 188 height 188
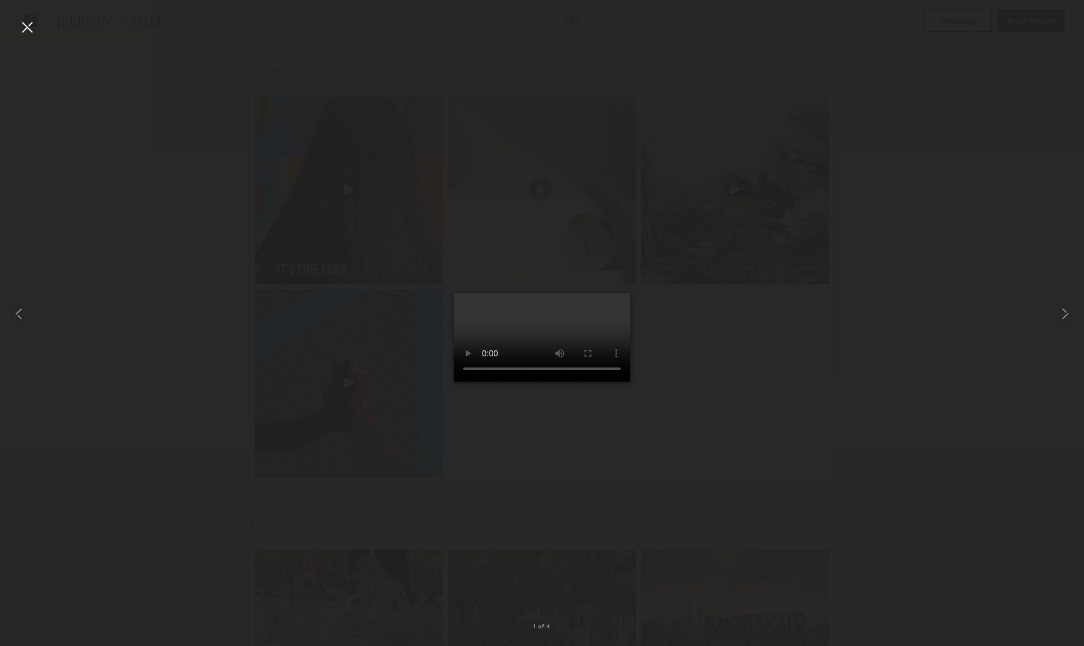
click at [24, 28] on div at bounding box center [27, 27] width 19 height 19
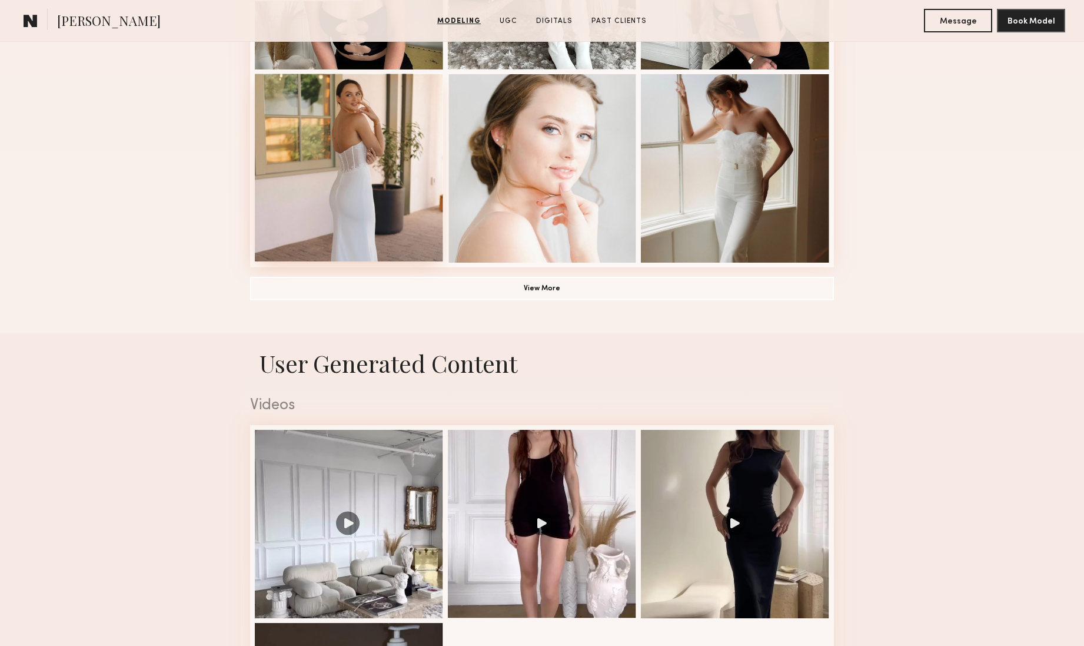
scroll to position [1009, 0]
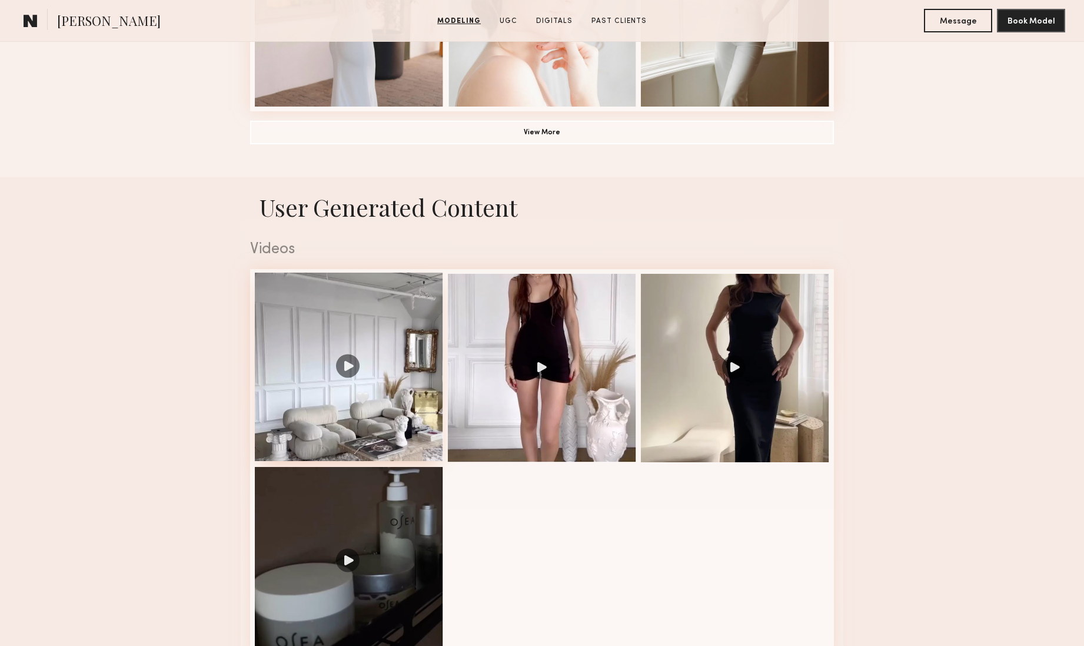
click at [353, 365] on div at bounding box center [349, 367] width 188 height 188
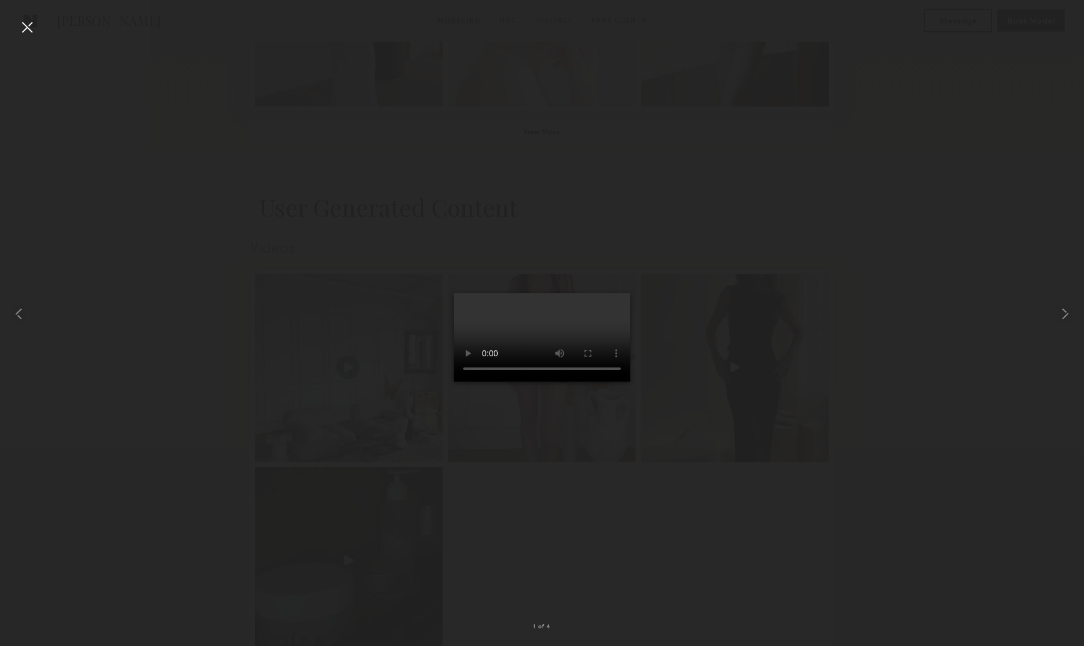
click at [27, 27] on div at bounding box center [27, 27] width 19 height 19
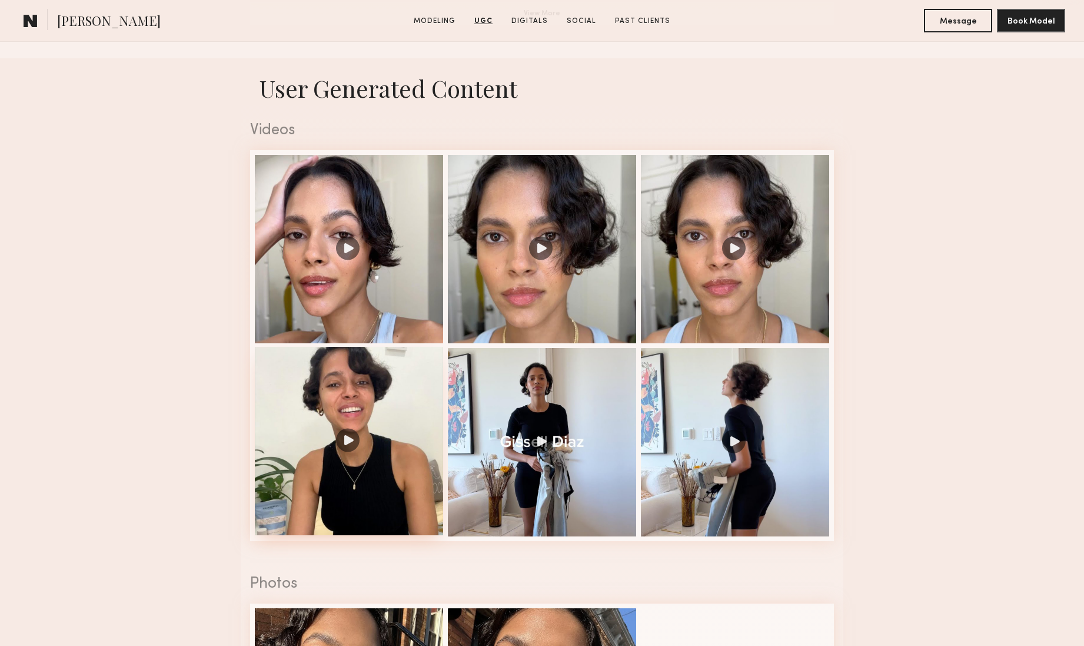
scroll to position [1220, 0]
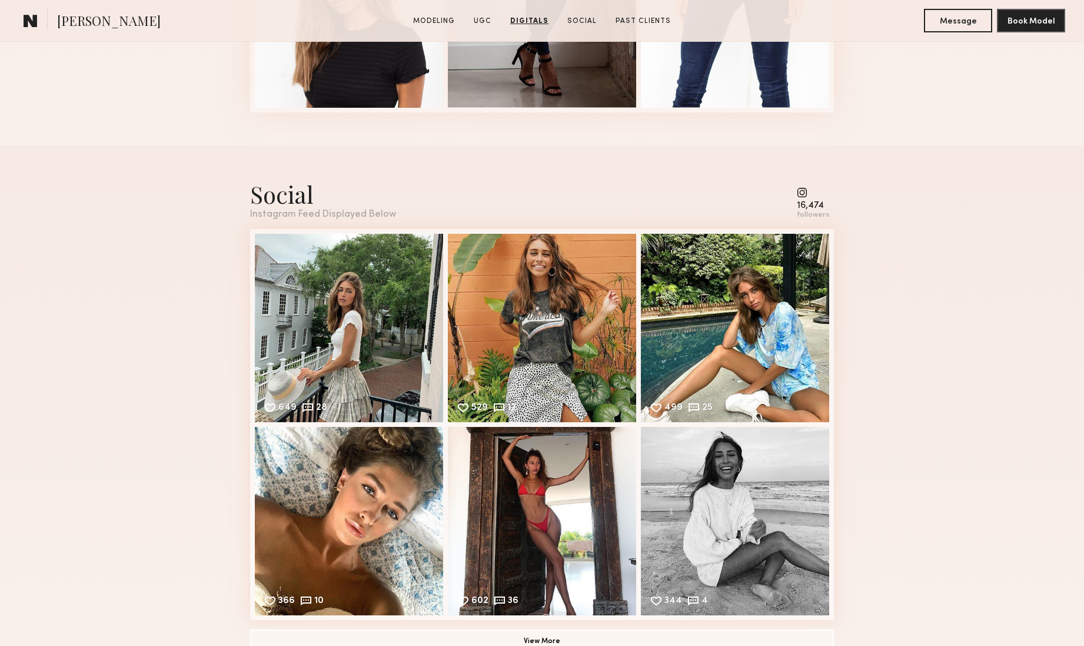
scroll to position [1991, 0]
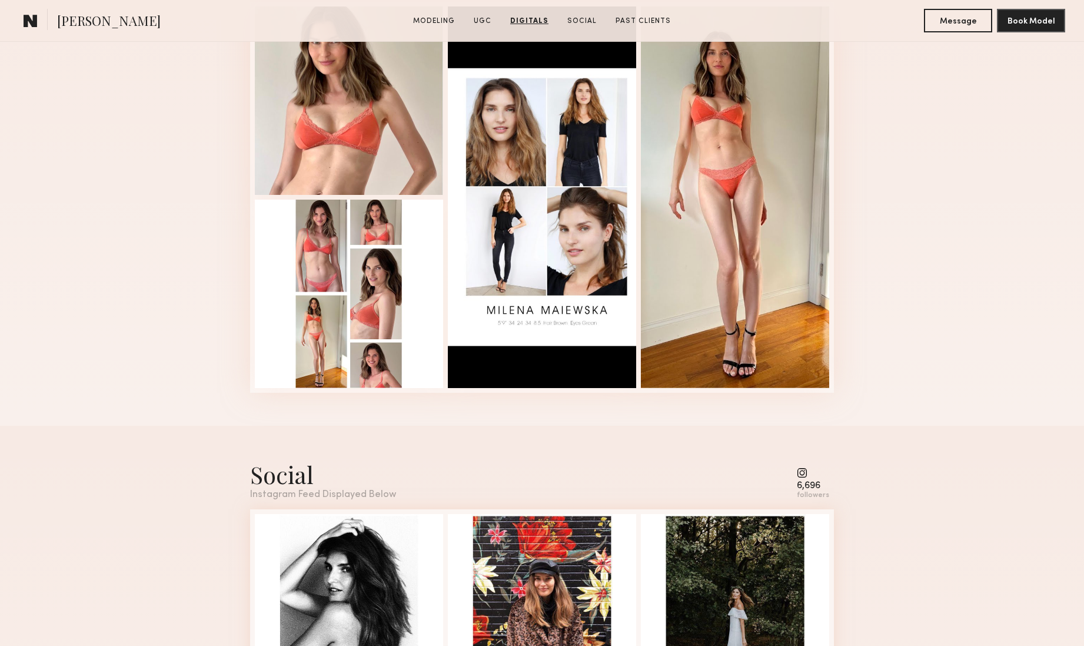
scroll to position [2170, 0]
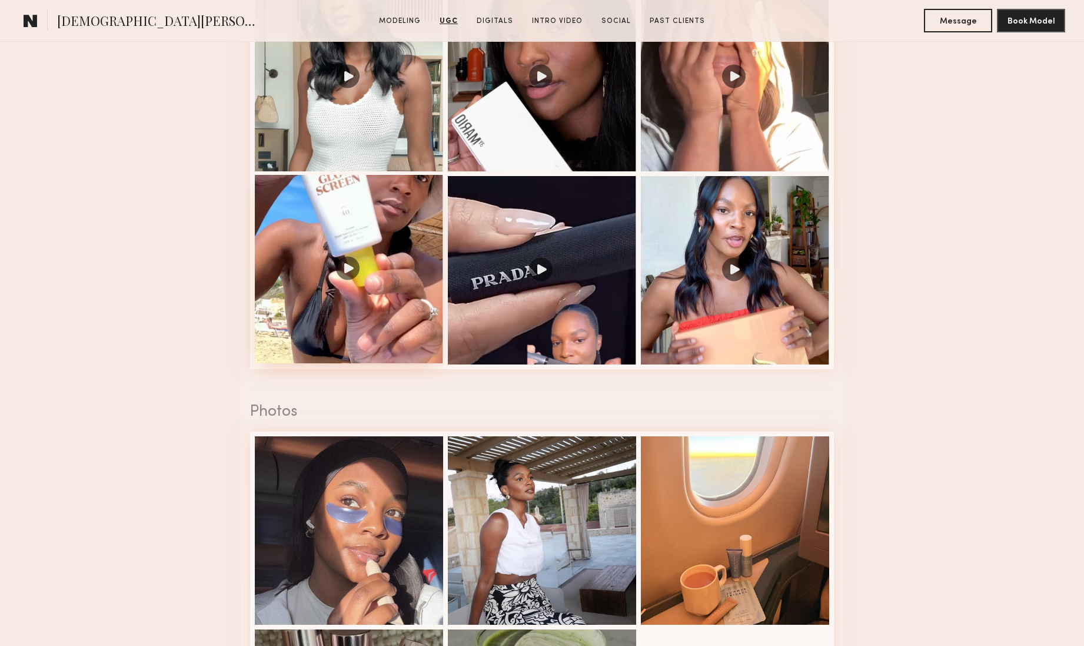
scroll to position [1545, 0]
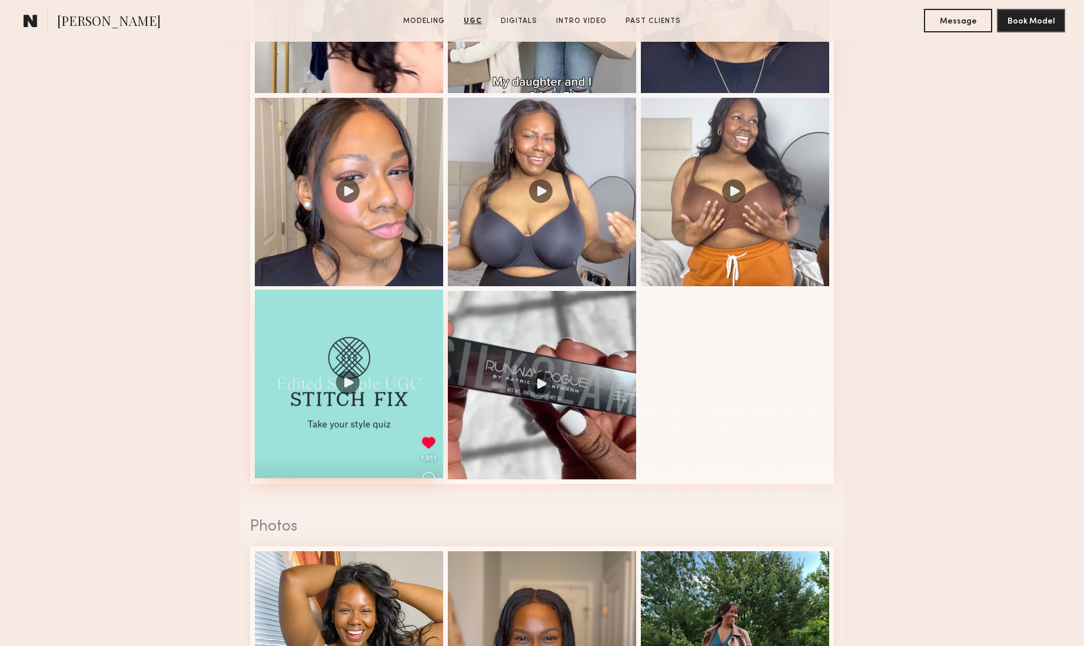
scroll to position [1612, 0]
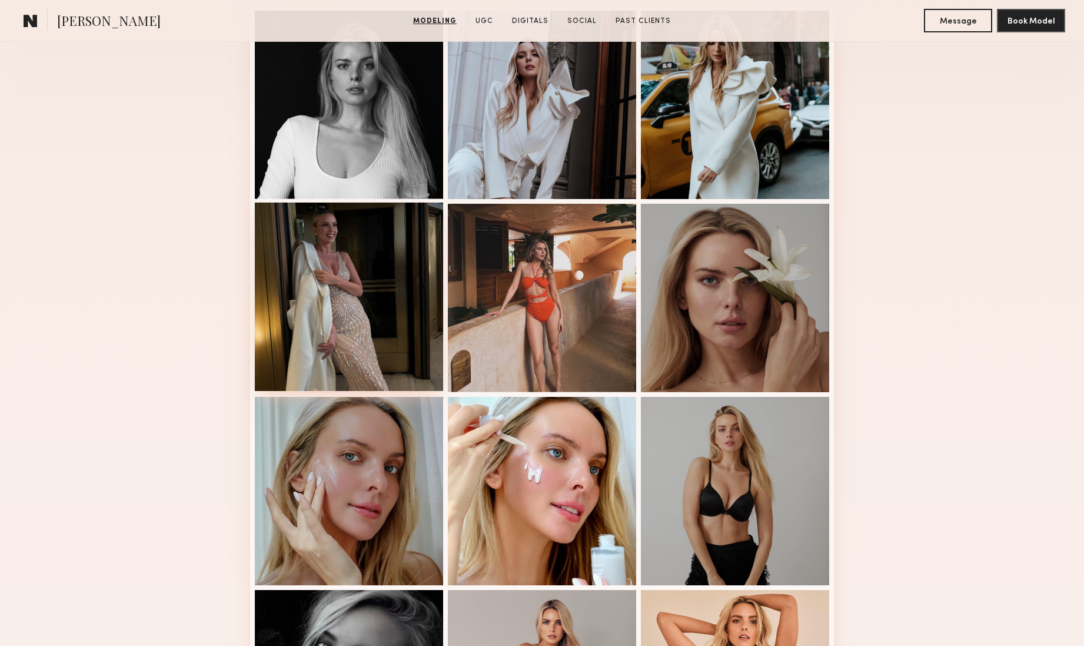
scroll to position [241, 0]
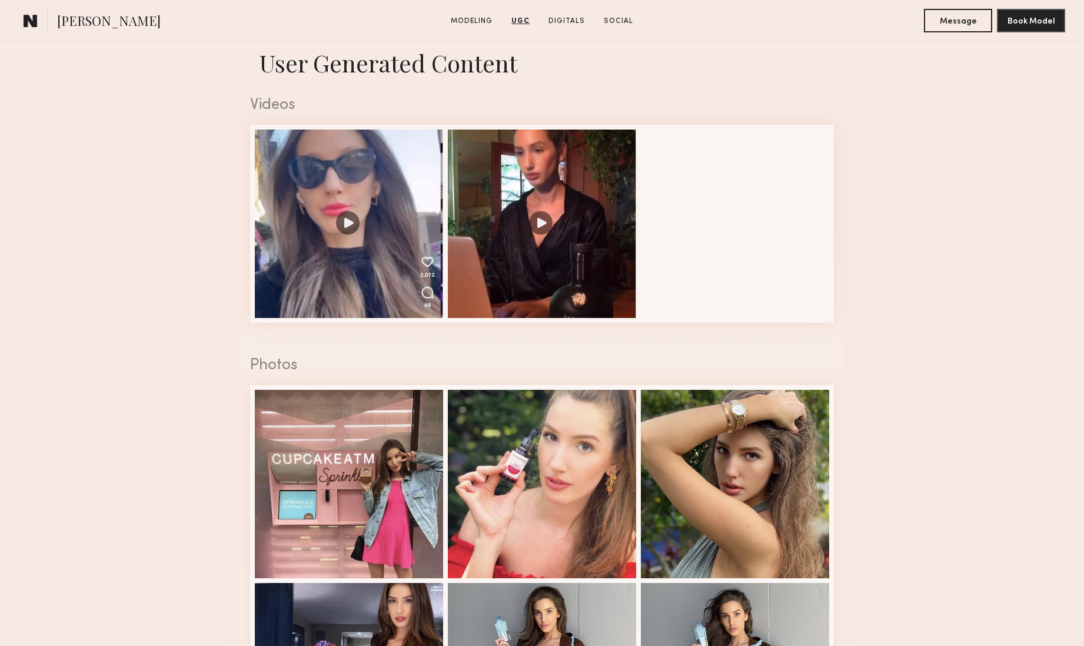
scroll to position [1171, 0]
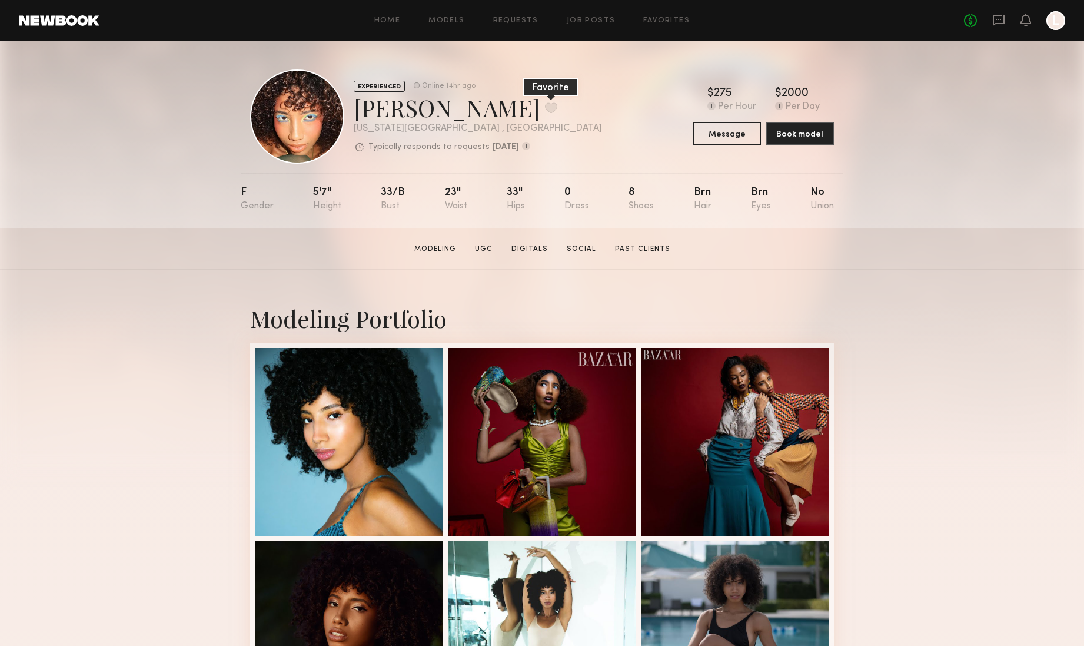
click at [545, 108] on button at bounding box center [551, 107] width 12 height 11
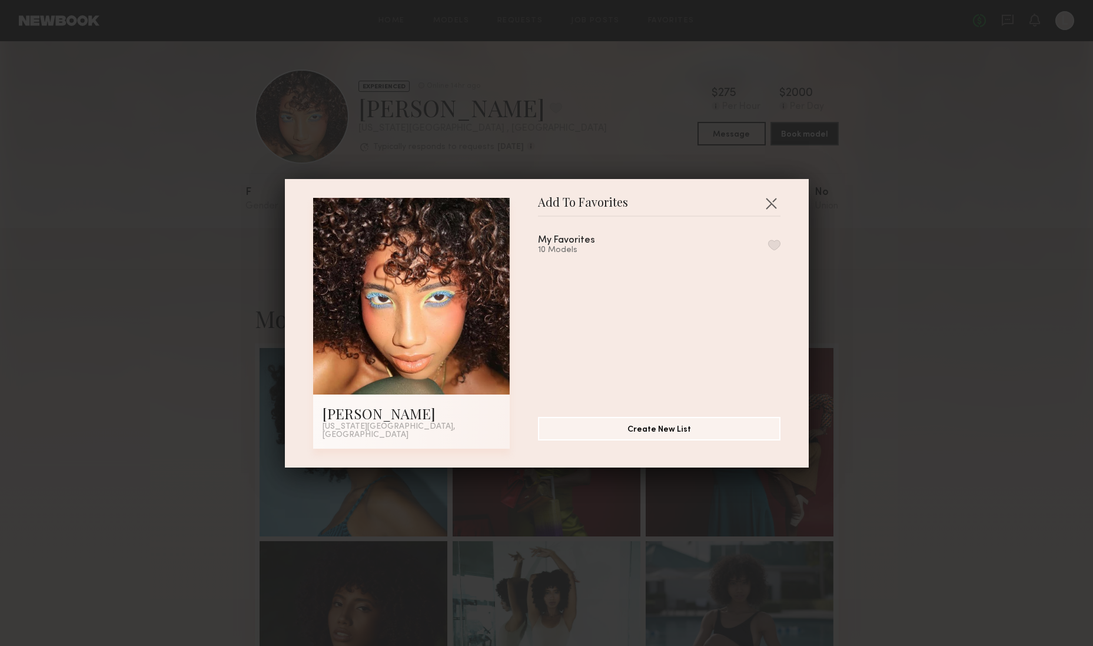
drag, startPoint x: 759, startPoint y: 248, endPoint x: 746, endPoint y: 255, distance: 14.8
click at [768, 249] on button "button" at bounding box center [774, 245] width 12 height 11
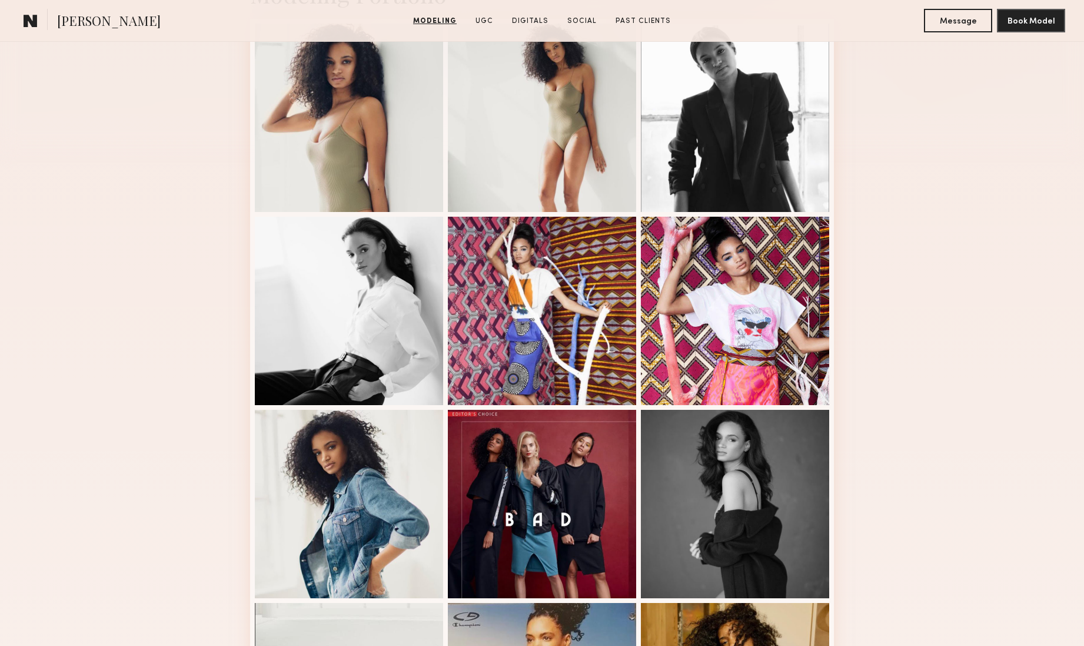
scroll to position [226, 0]
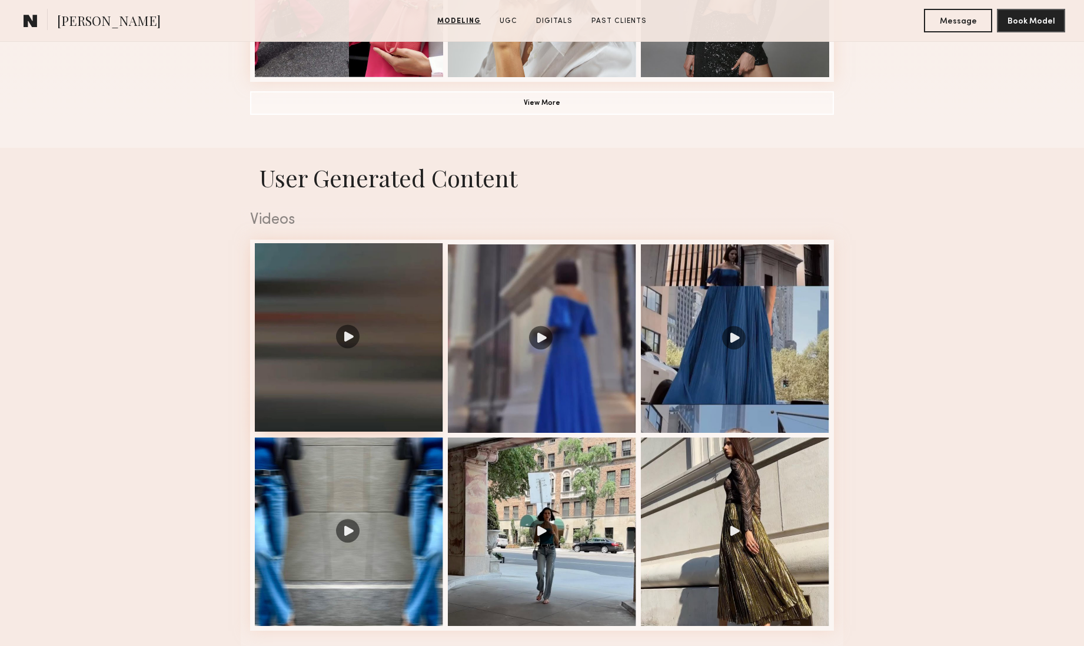
scroll to position [281, 0]
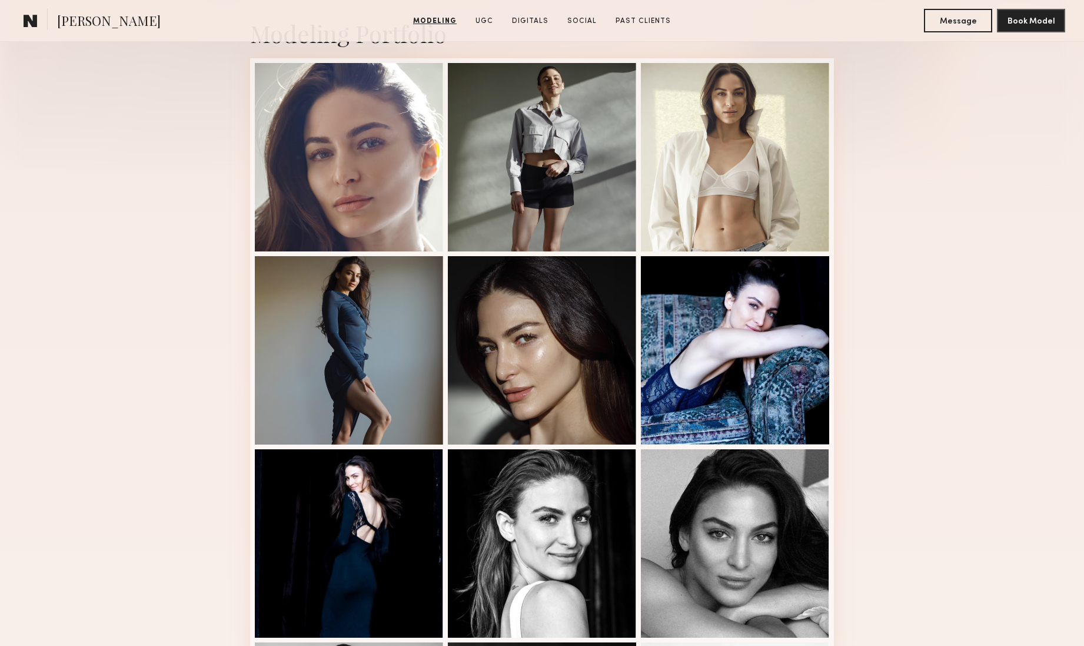
scroll to position [175, 0]
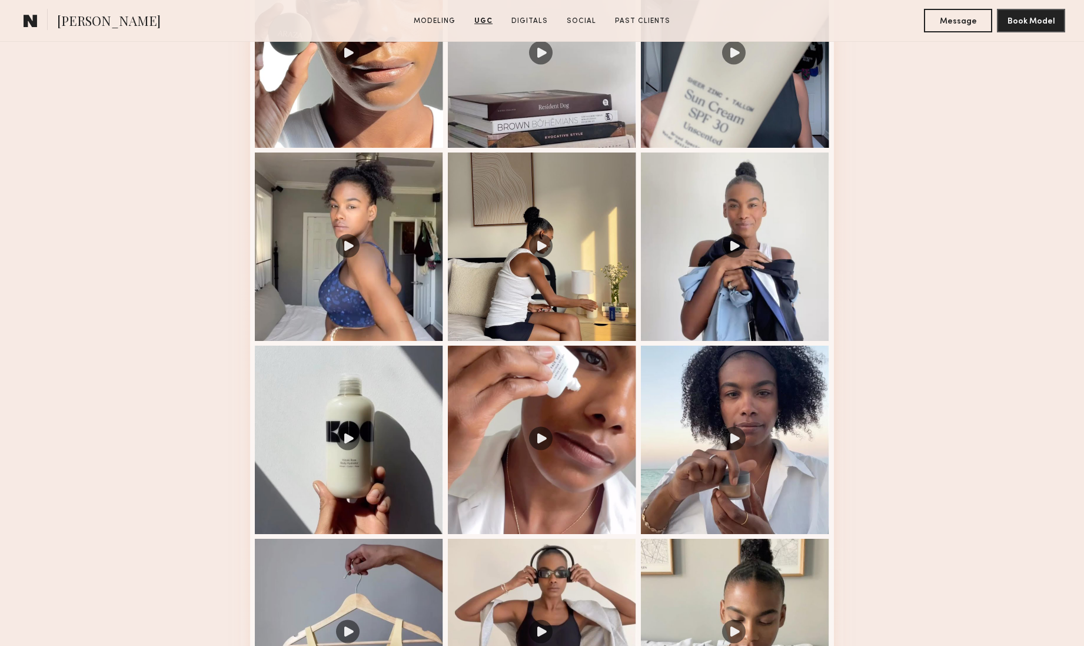
scroll to position [1425, 0]
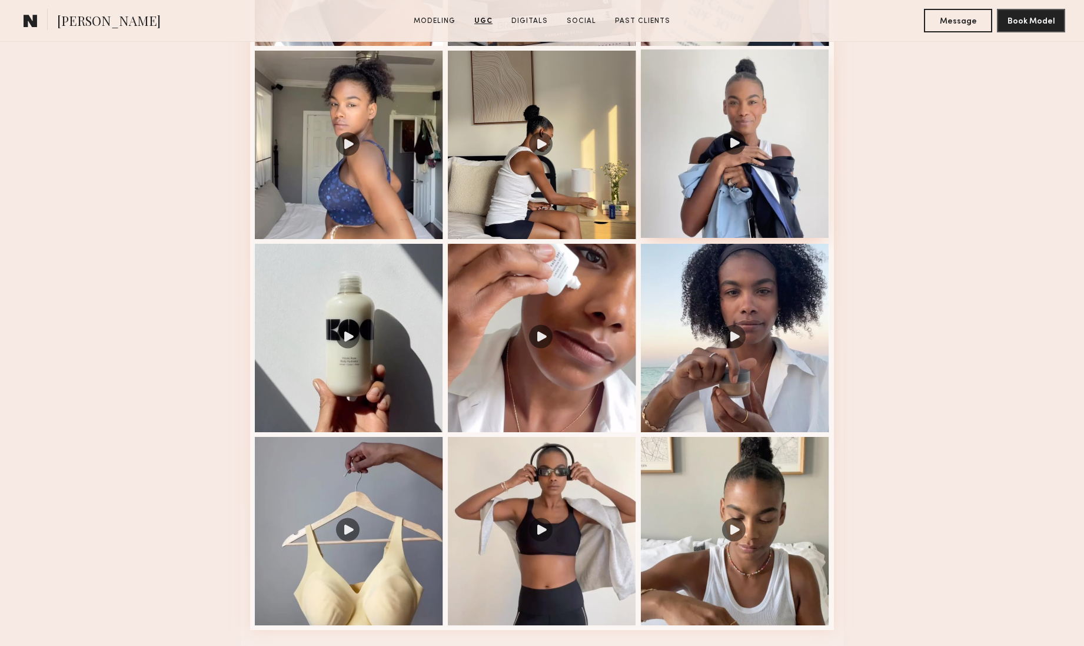
click at [752, 145] on div at bounding box center [735, 143] width 188 height 188
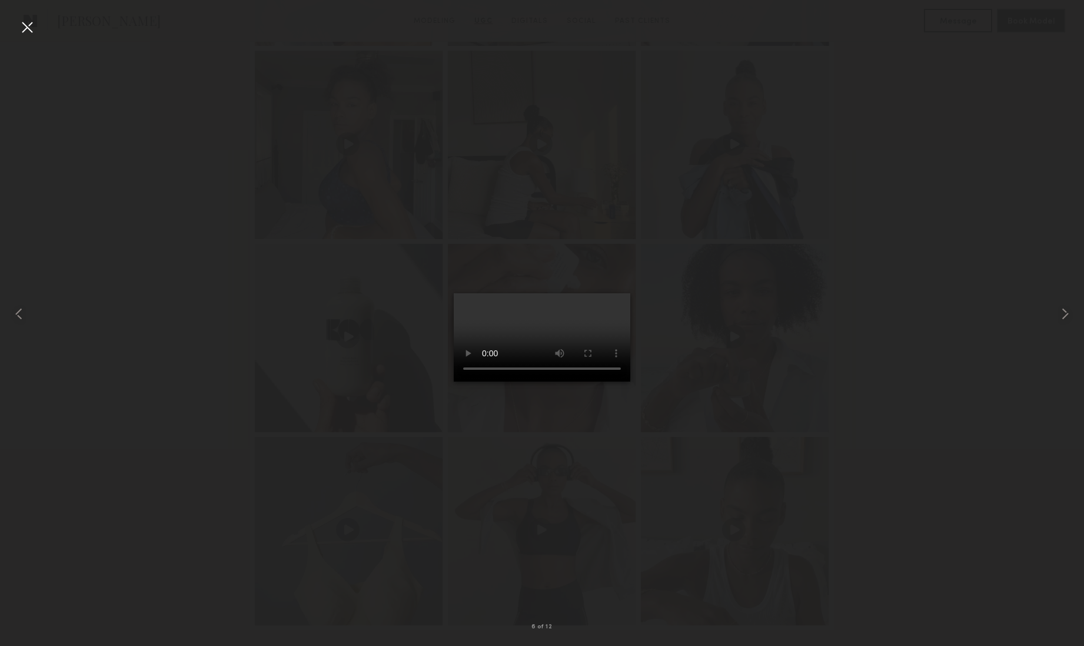
click at [26, 25] on div at bounding box center [27, 27] width 19 height 19
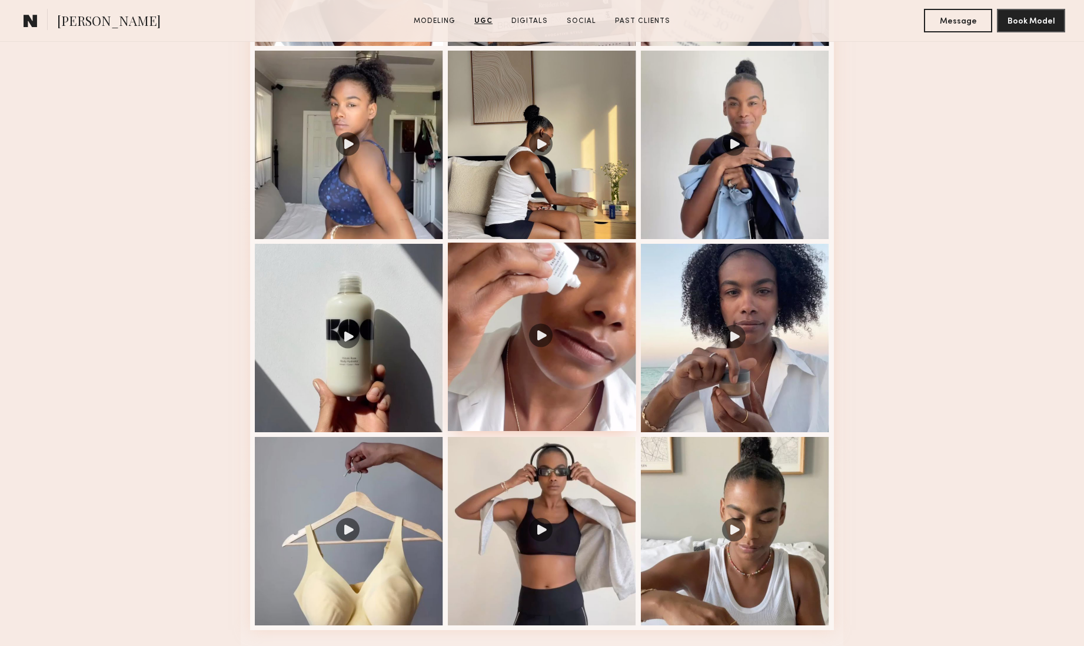
click at [539, 323] on div at bounding box center [542, 337] width 188 height 188
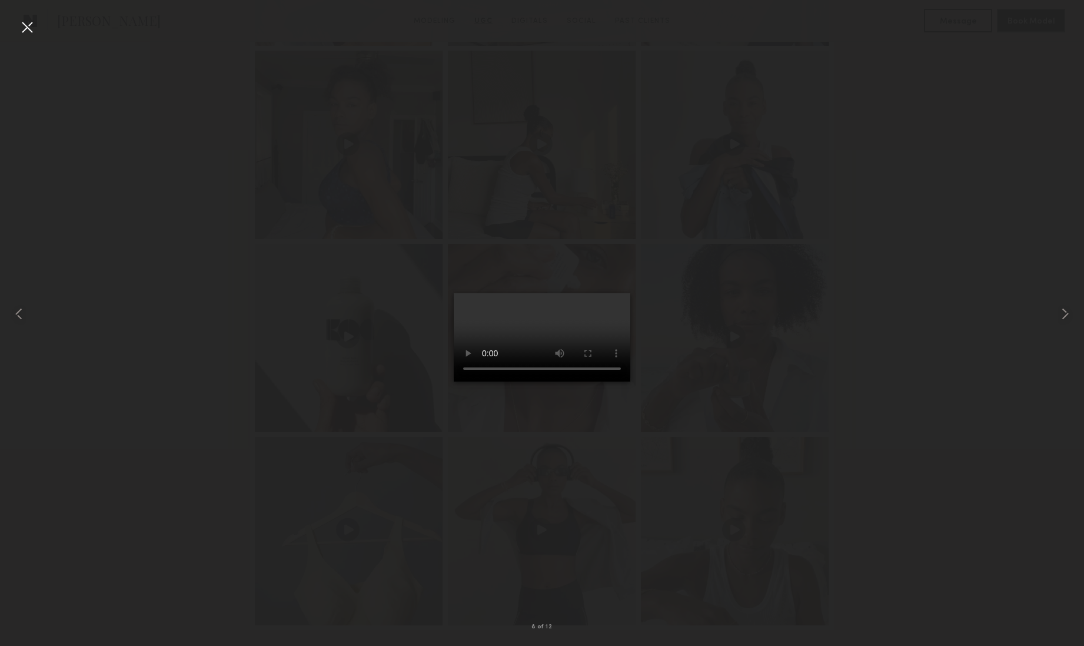
click at [25, 26] on div at bounding box center [27, 27] width 19 height 19
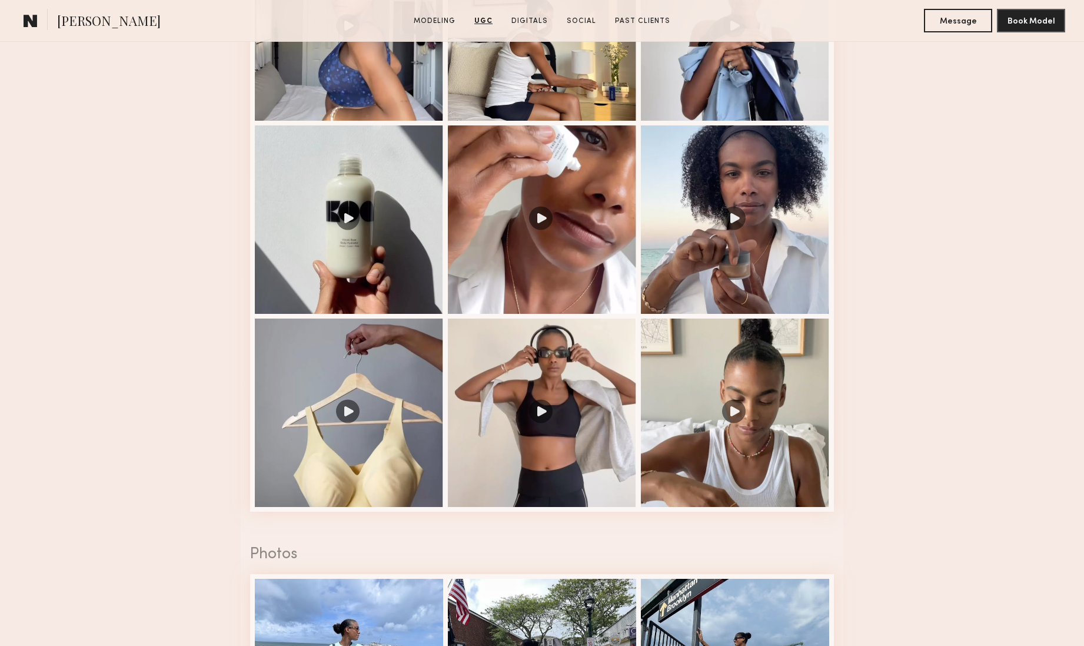
scroll to position [1439, 0]
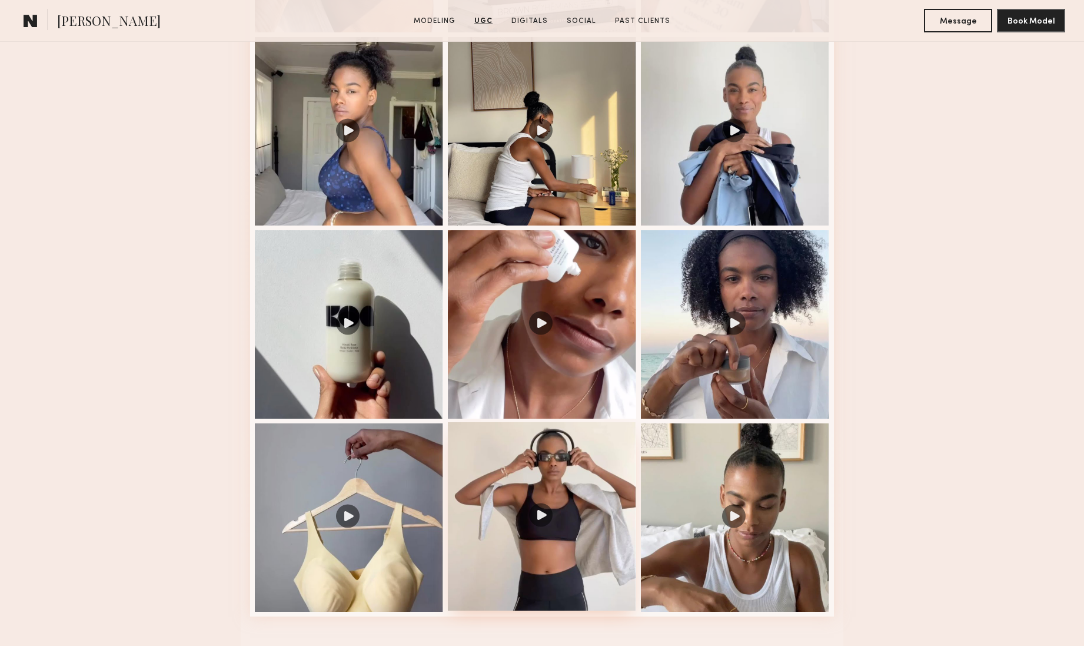
click at [544, 518] on div at bounding box center [542, 516] width 188 height 188
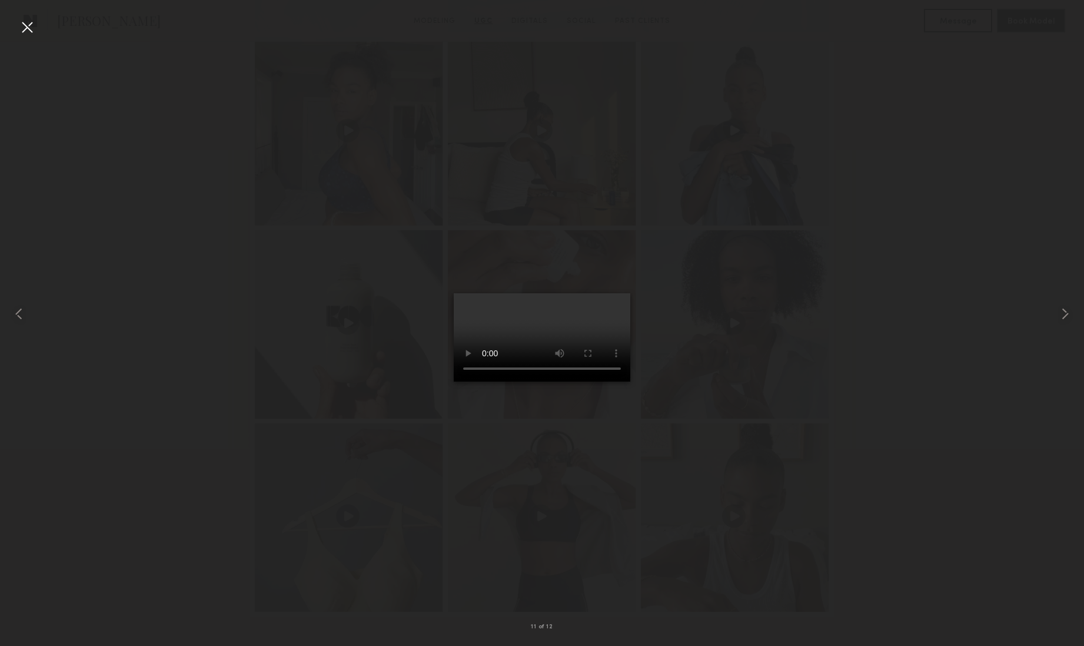
click at [25, 23] on div at bounding box center [27, 27] width 19 height 19
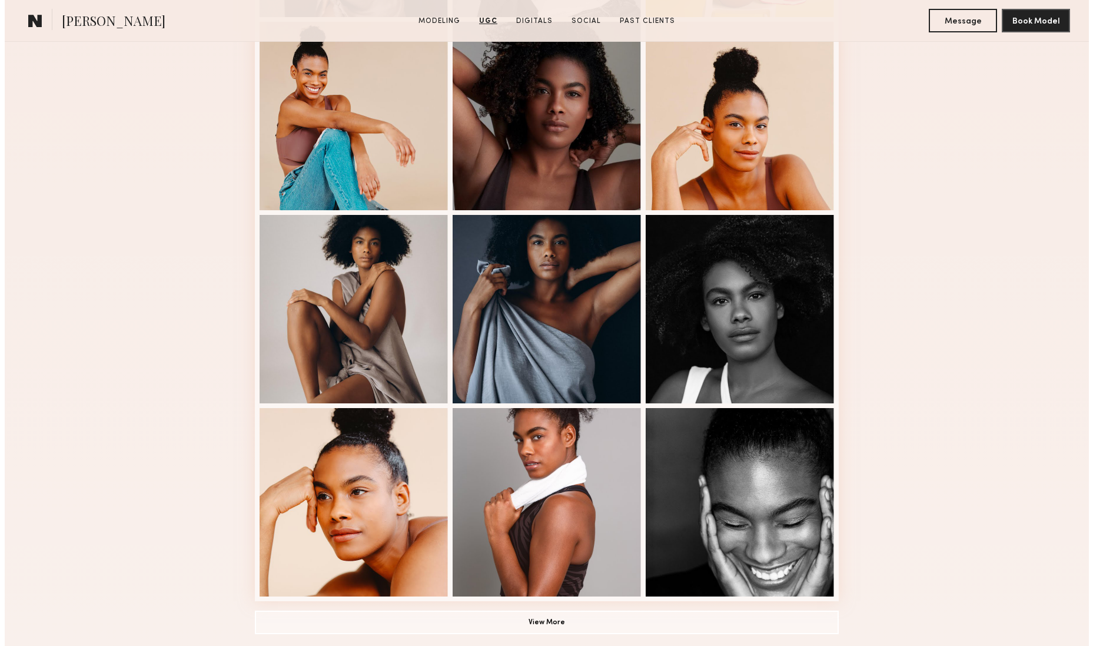
scroll to position [0, 0]
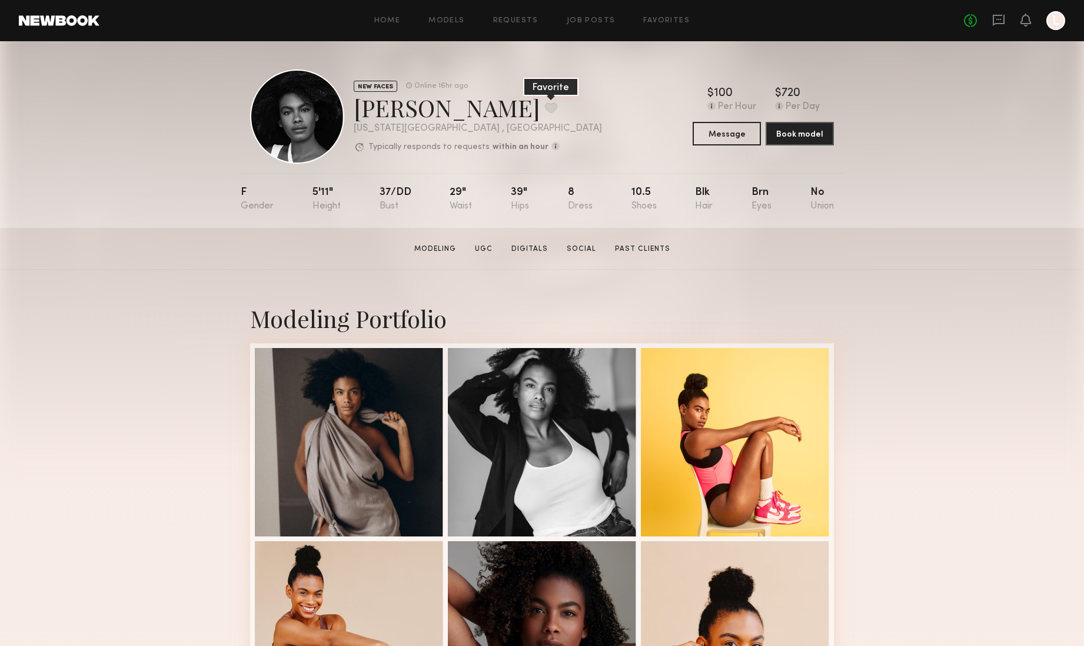
click at [545, 107] on button at bounding box center [551, 107] width 12 height 11
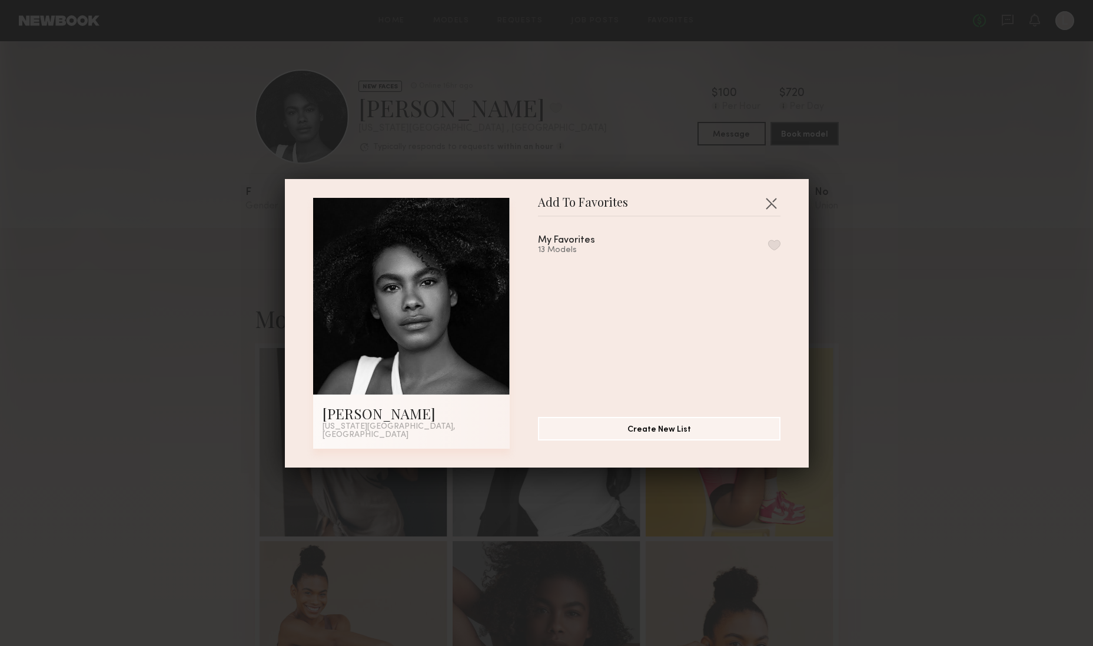
click at [768, 250] on button "button" at bounding box center [774, 245] width 12 height 11
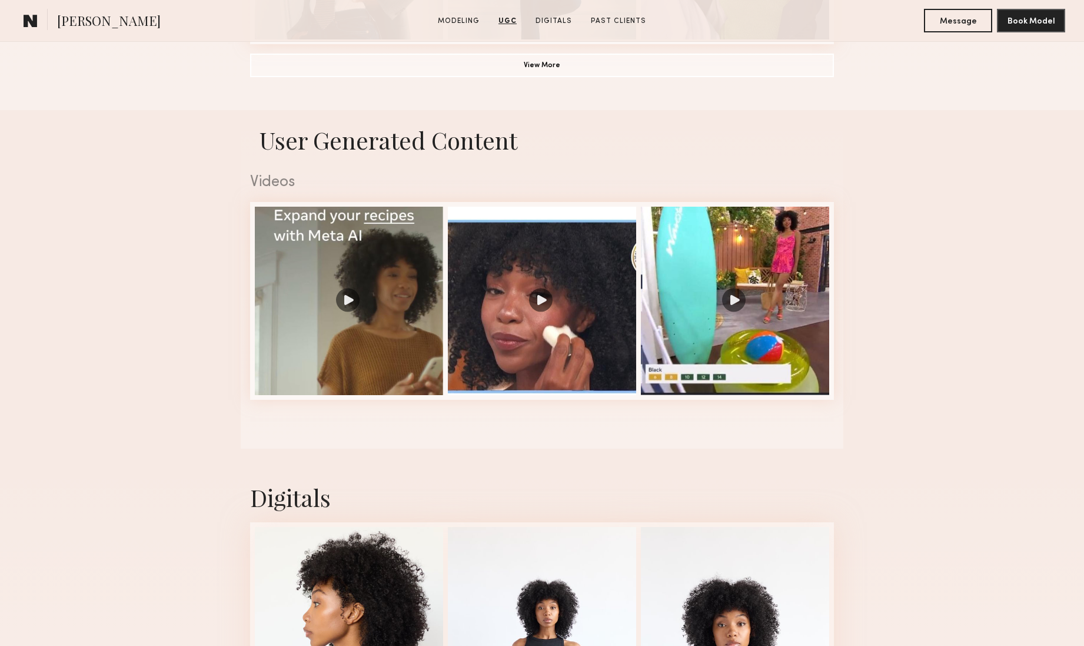
scroll to position [1180, 0]
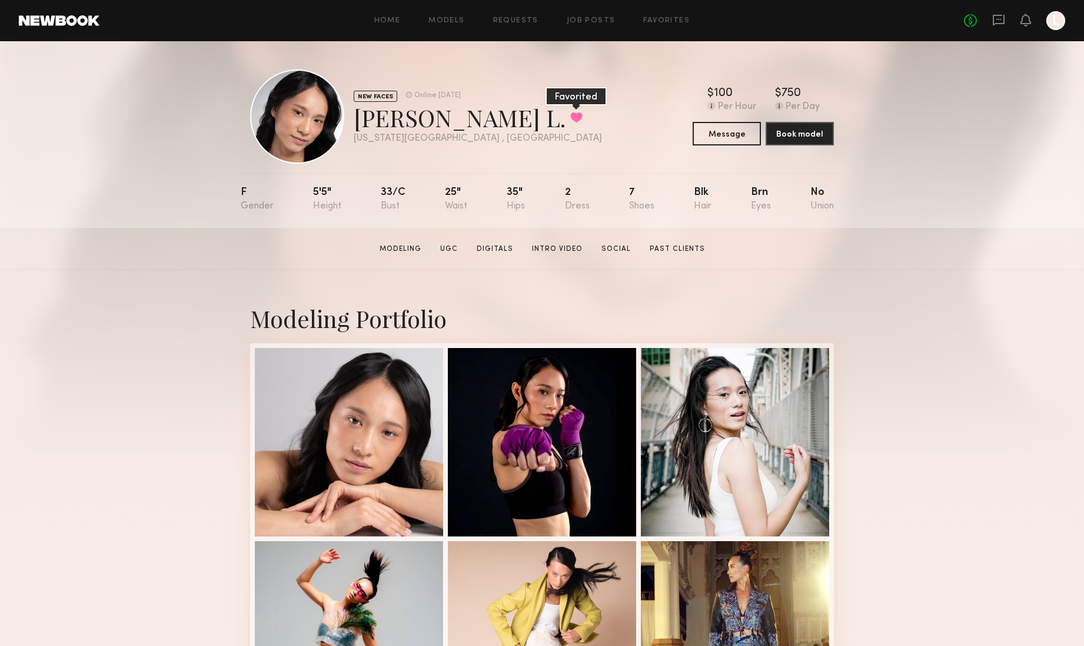
click at [570, 117] on button at bounding box center [576, 117] width 12 height 11
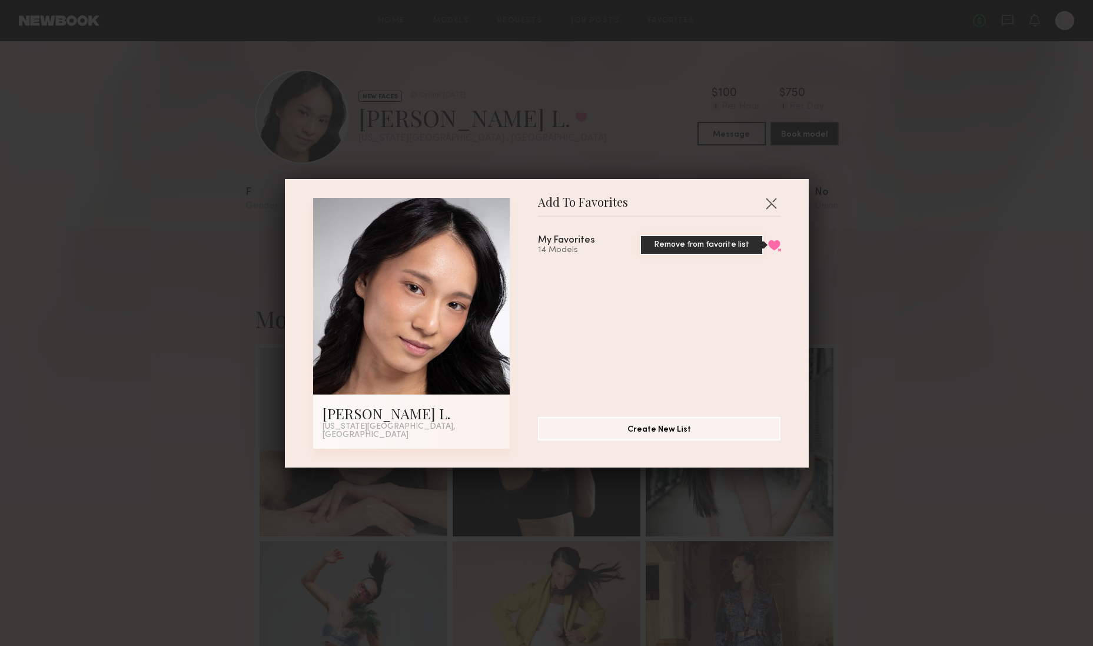
click at [768, 250] on button "Remove from favorite list" at bounding box center [774, 245] width 12 height 11
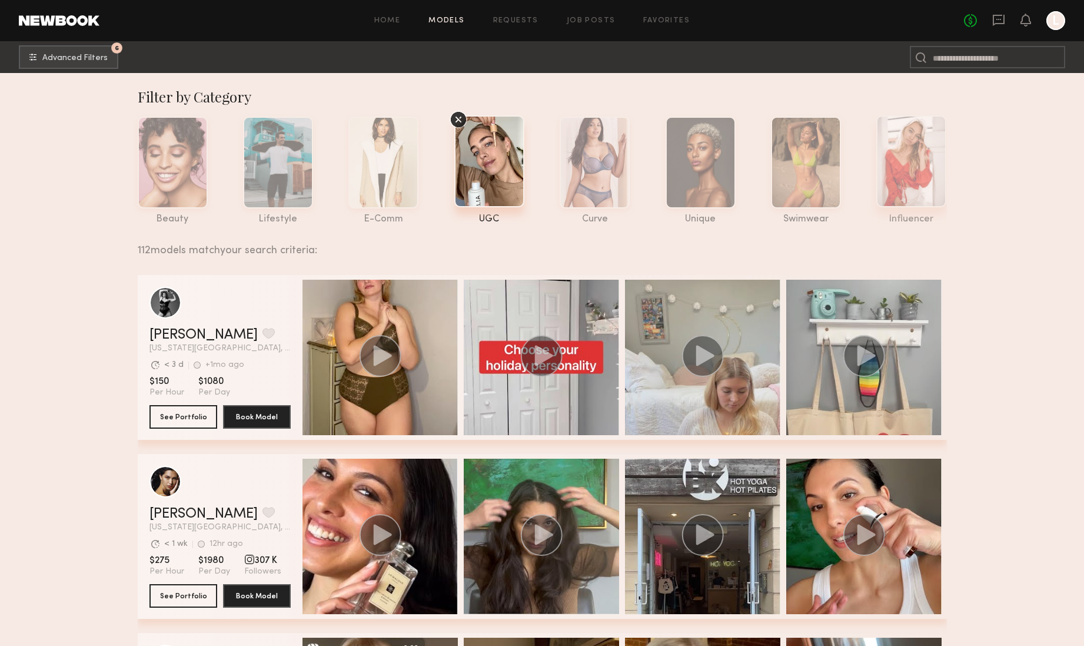
click at [914, 192] on div at bounding box center [911, 161] width 70 height 92
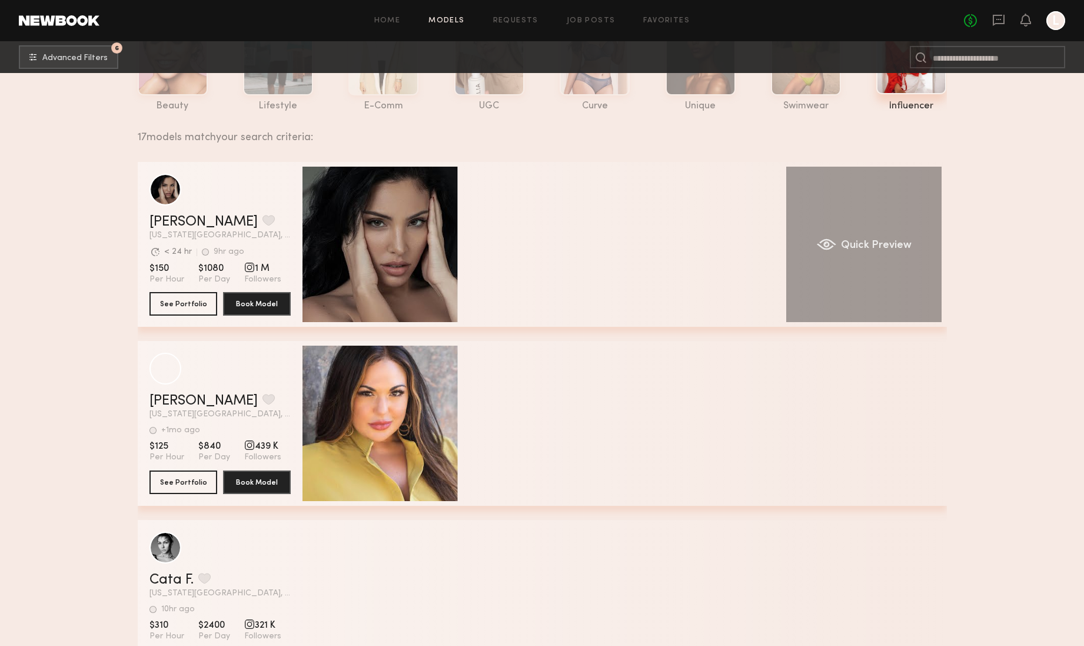
scroll to position [147, 0]
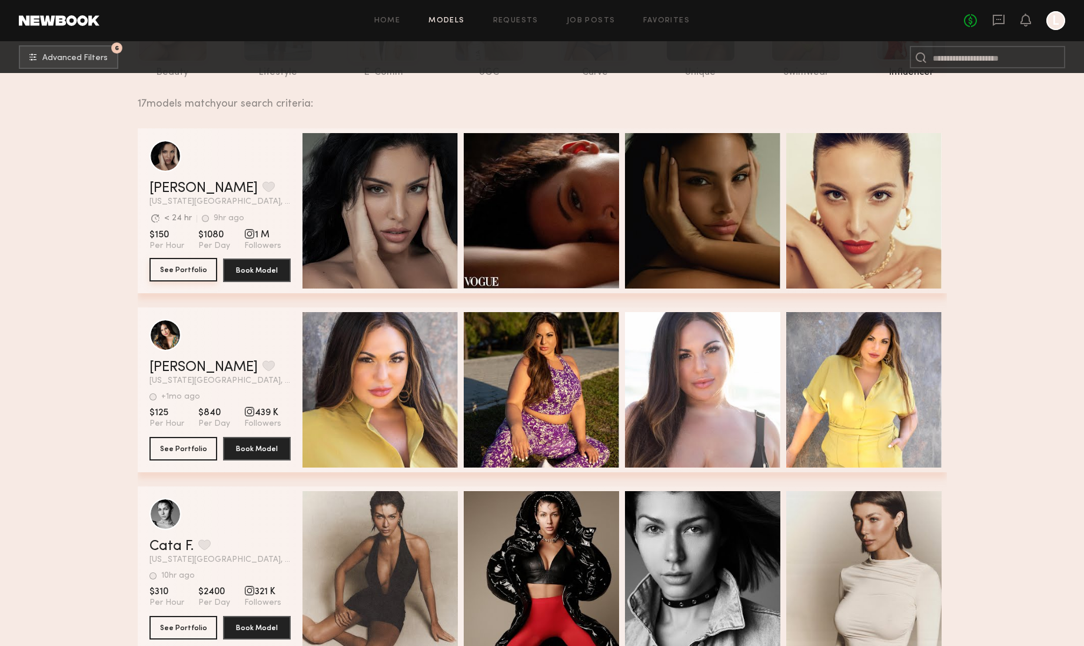
click at [187, 265] on button "See Portfolio" at bounding box center [184, 270] width 68 height 24
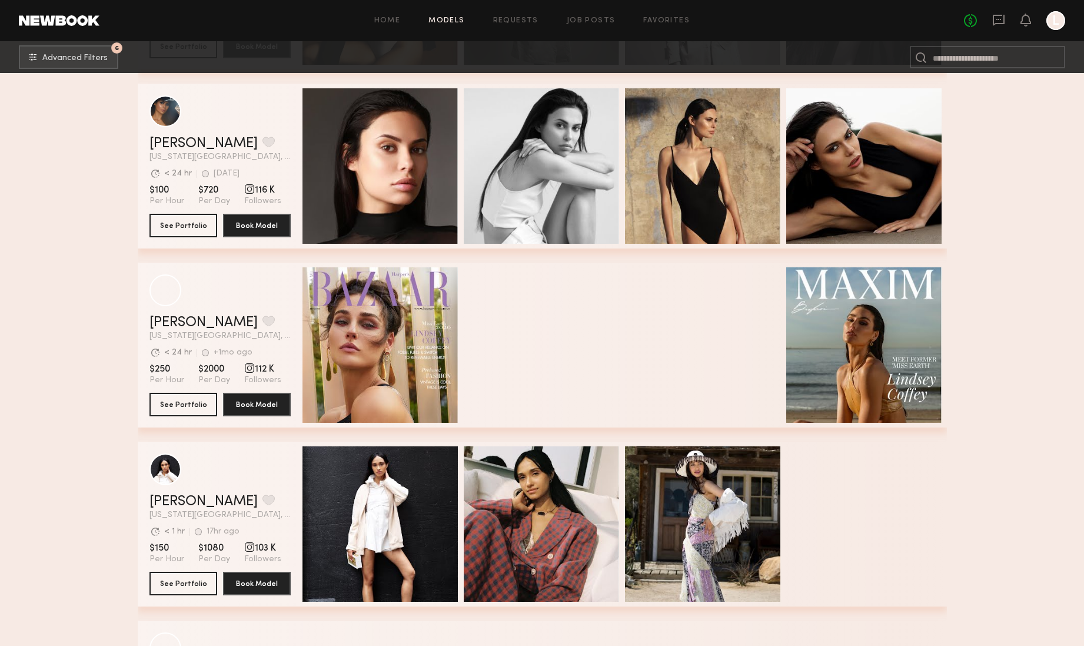
scroll to position [999, 0]
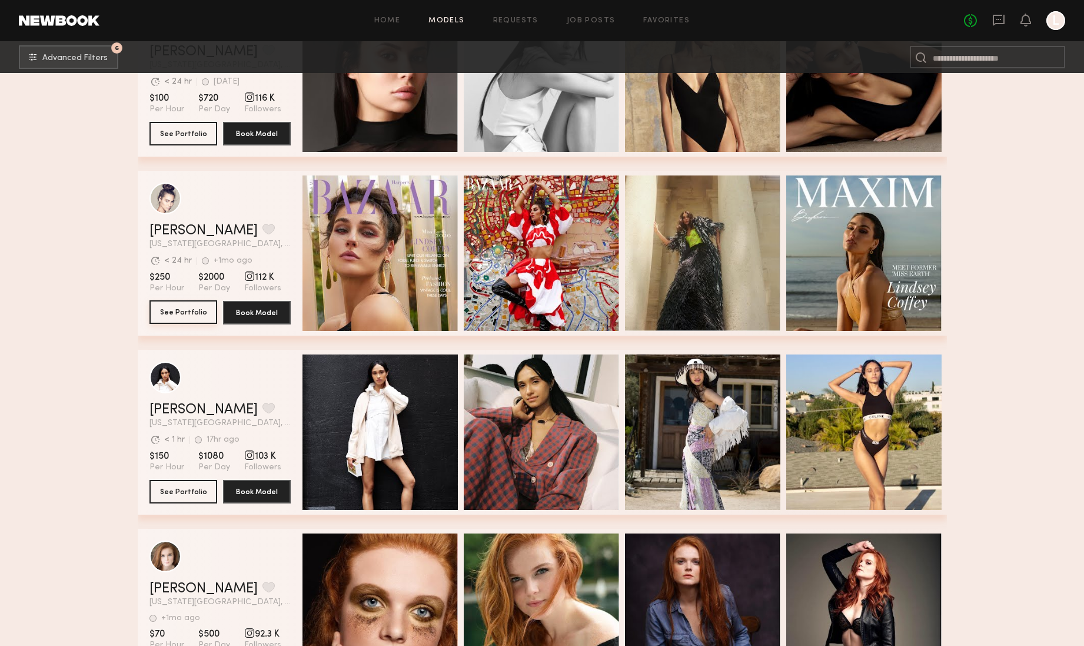
click at [184, 313] on button "See Portfolio" at bounding box center [184, 312] width 68 height 24
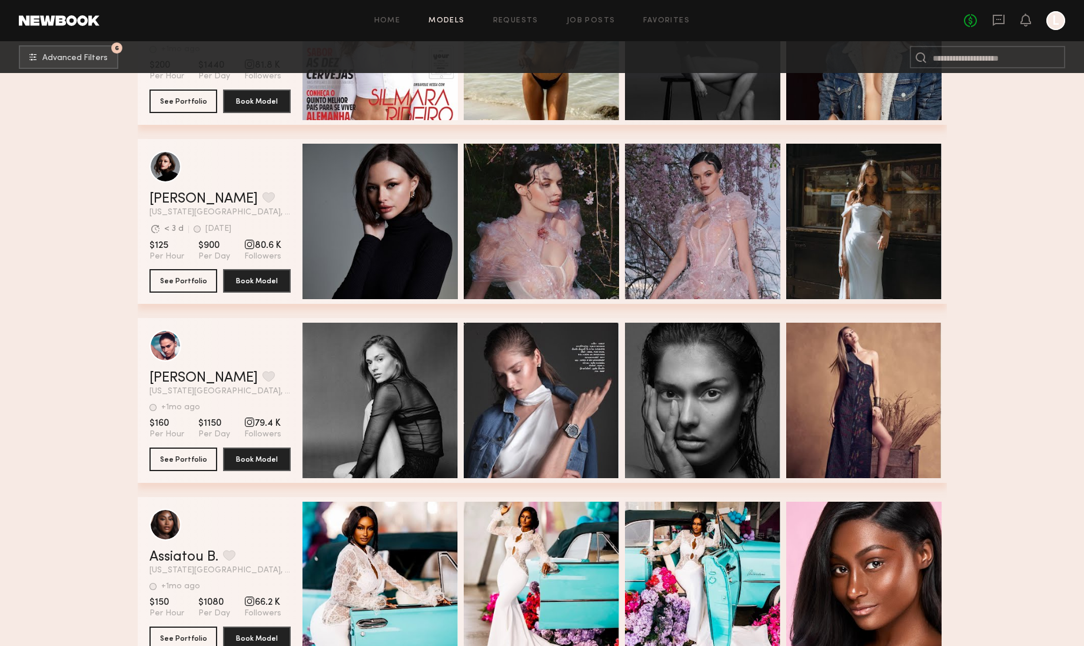
scroll to position [1848, 0]
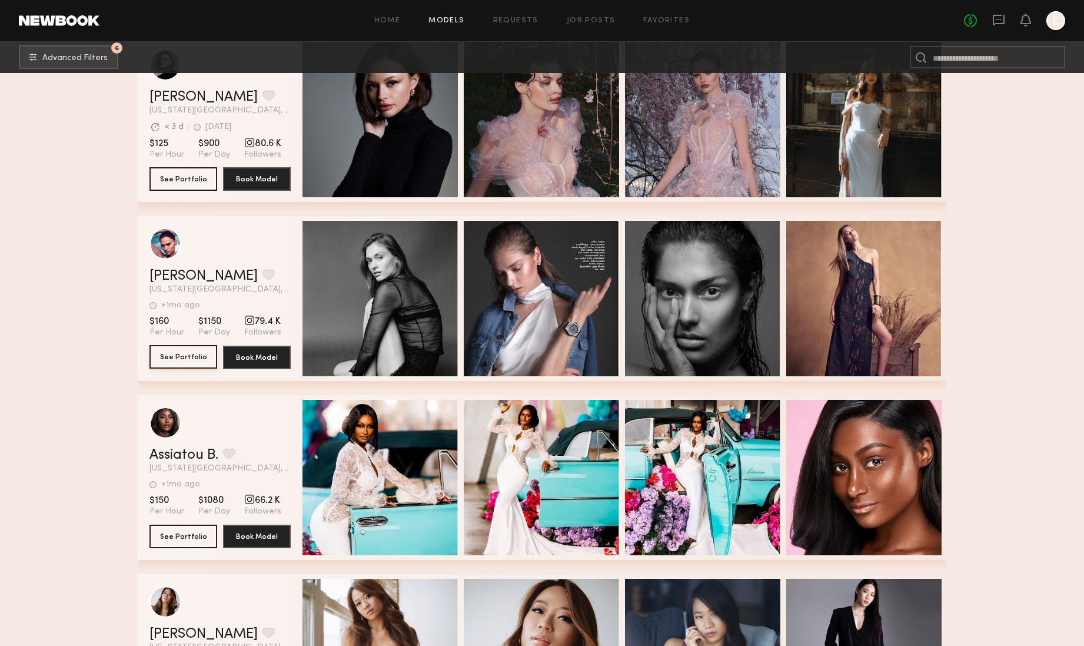
click at [180, 354] on button "See Portfolio" at bounding box center [184, 357] width 68 height 24
click at [178, 360] on button "See Portfolio" at bounding box center [184, 357] width 68 height 24
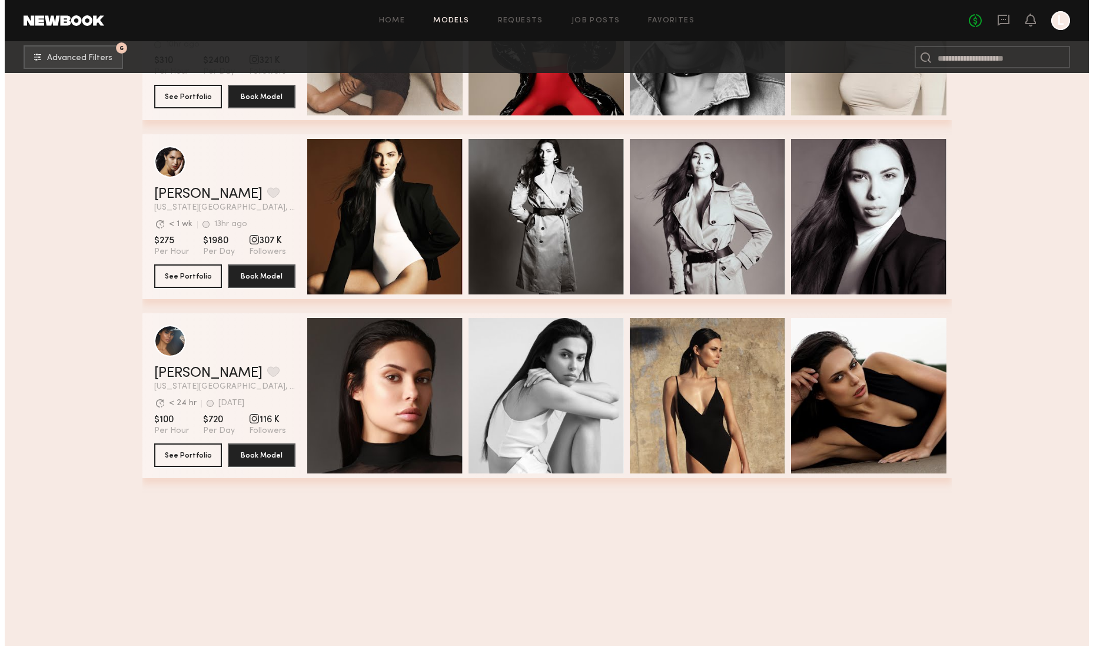
scroll to position [0, 0]
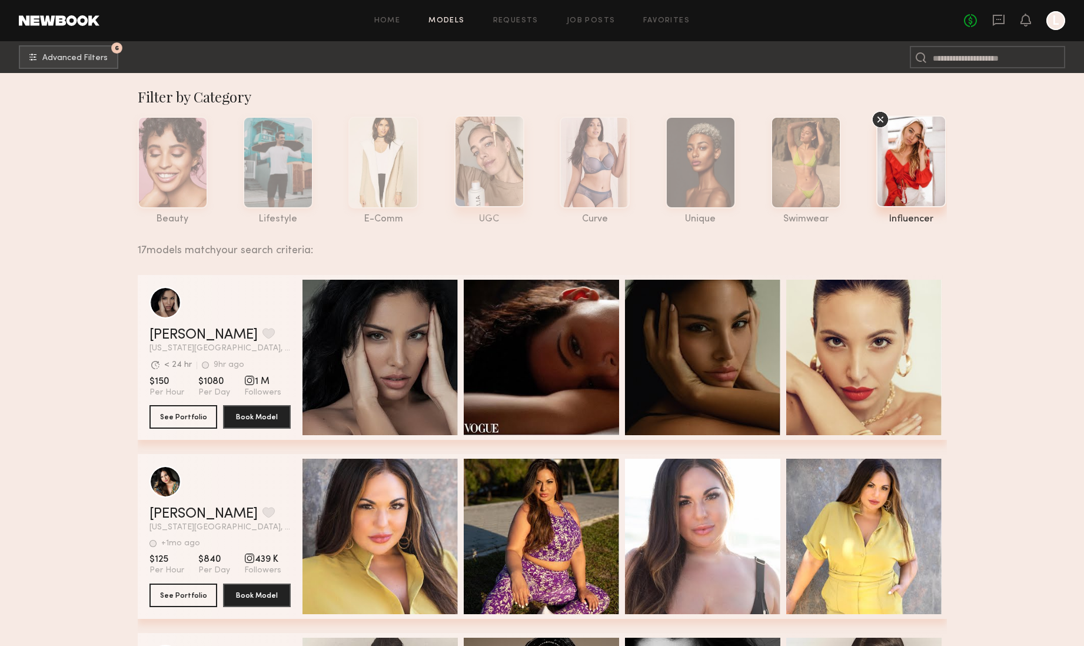
click at [502, 180] on div at bounding box center [489, 161] width 70 height 92
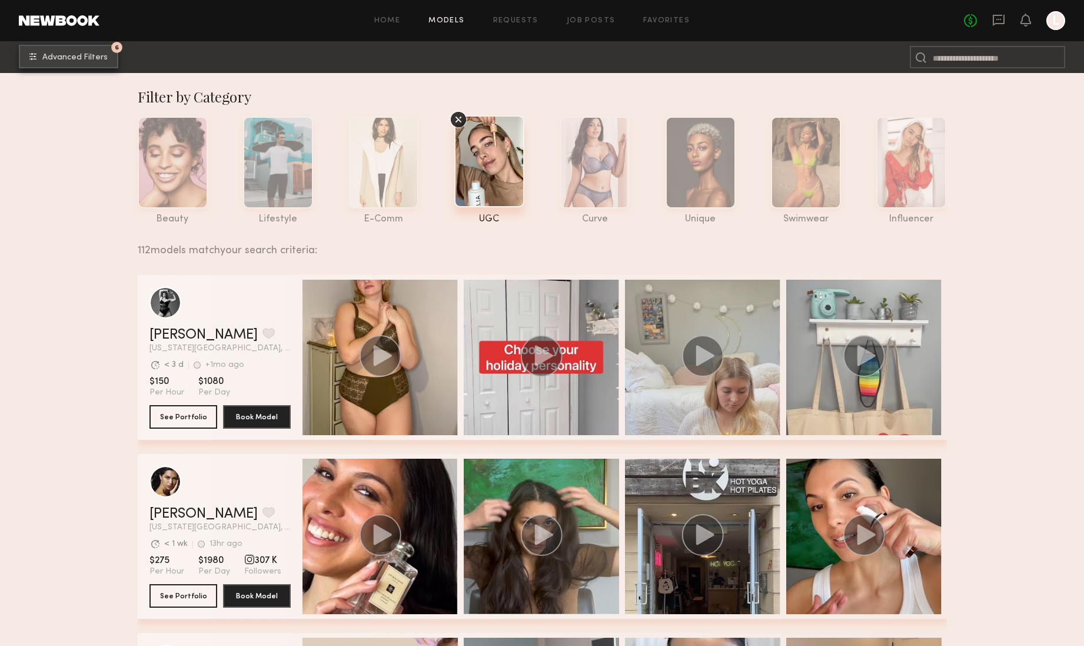
click at [96, 49] on button "6 Advanced Filters" at bounding box center [68, 57] width 99 height 24
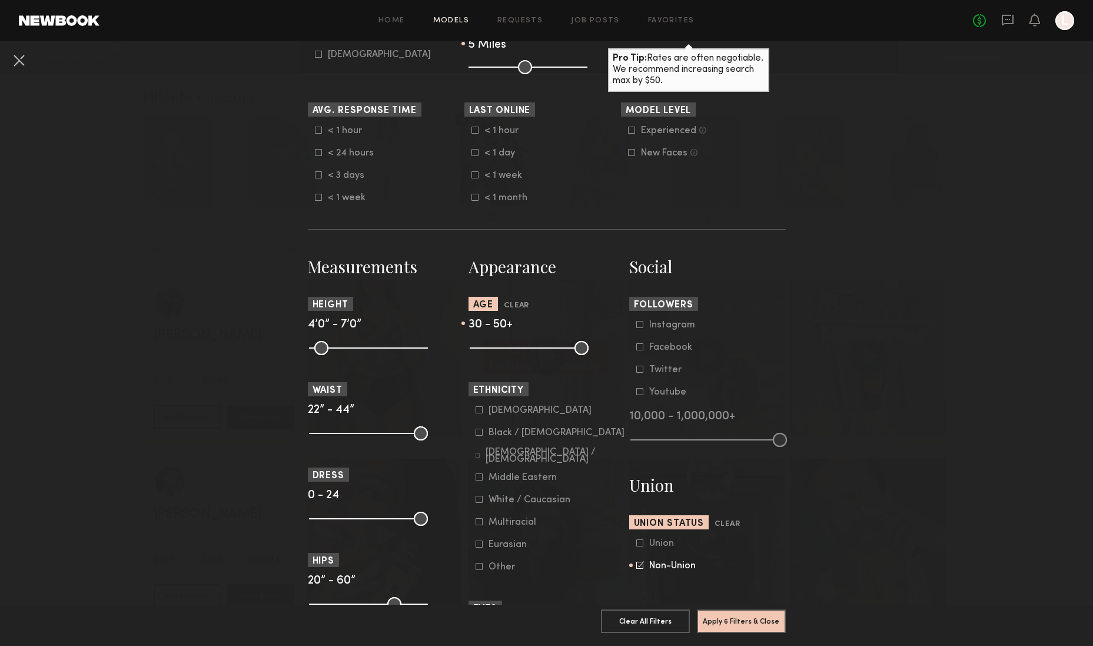
scroll to position [332, 0]
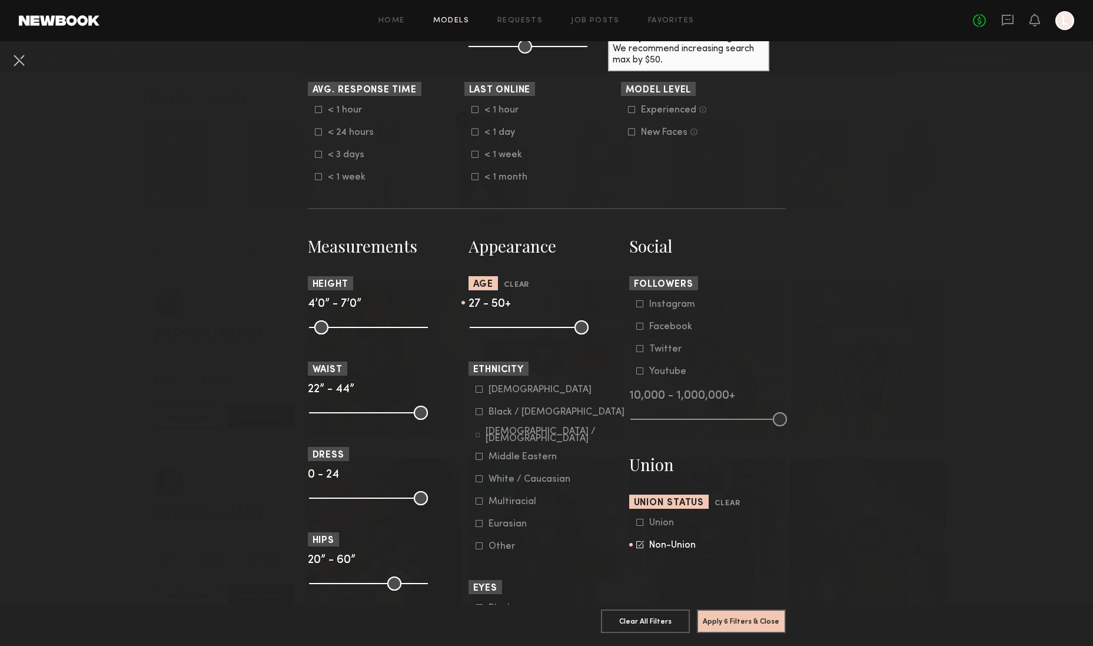
drag, startPoint x: 513, startPoint y: 329, endPoint x: 500, endPoint y: 329, distance: 12.4
type input "**"
click at [500, 329] on input "range" at bounding box center [529, 327] width 119 height 14
drag, startPoint x: 581, startPoint y: 326, endPoint x: 527, endPoint y: 327, distance: 54.2
type input "**"
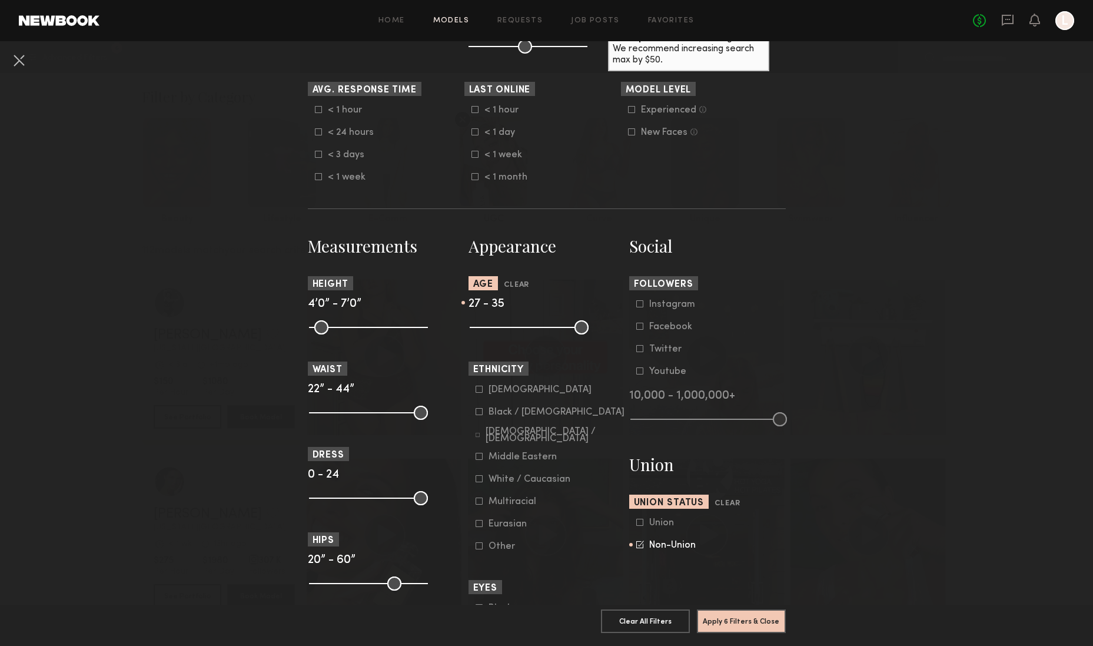
click at [527, 327] on input "range" at bounding box center [529, 327] width 119 height 14
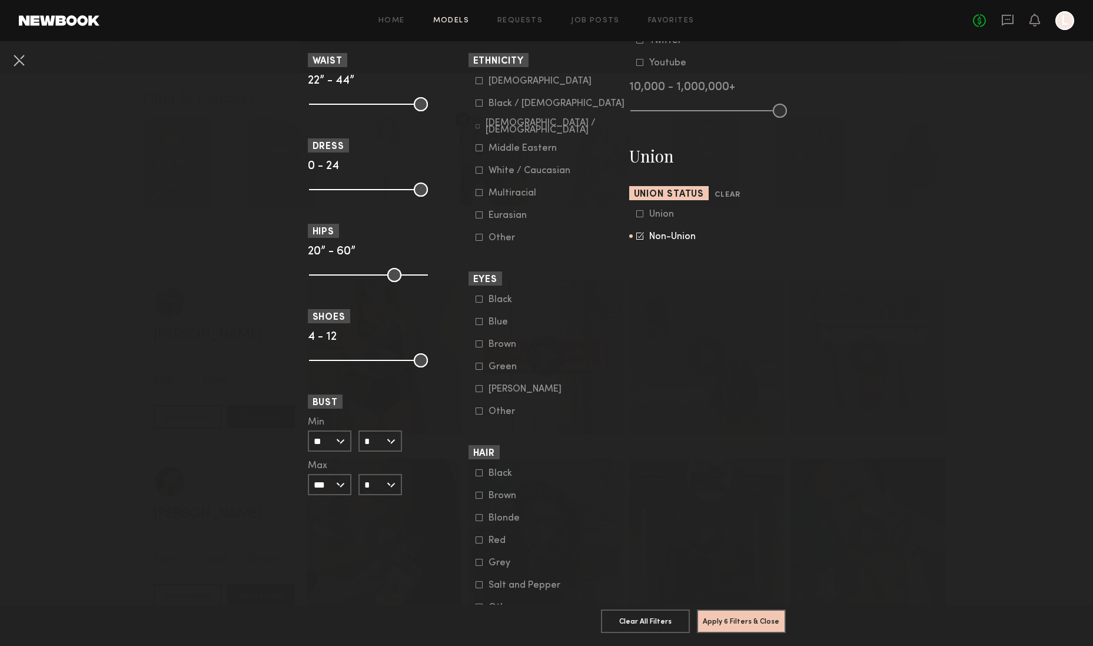
scroll to position [0, 0]
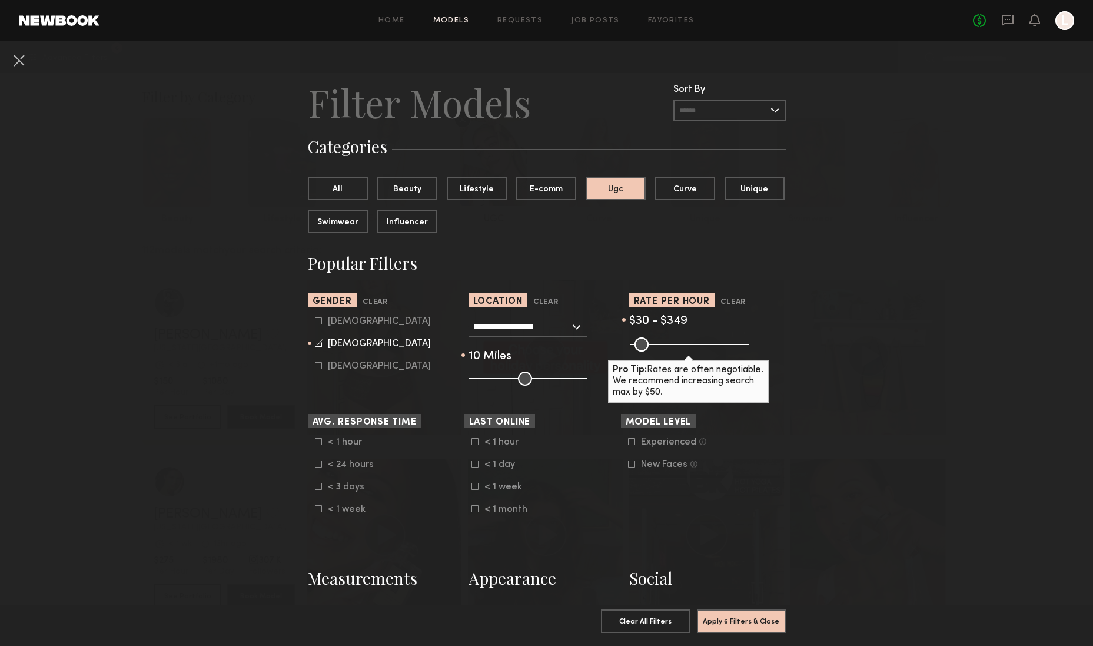
type input "**"
click at [475, 377] on input "range" at bounding box center [528, 378] width 119 height 14
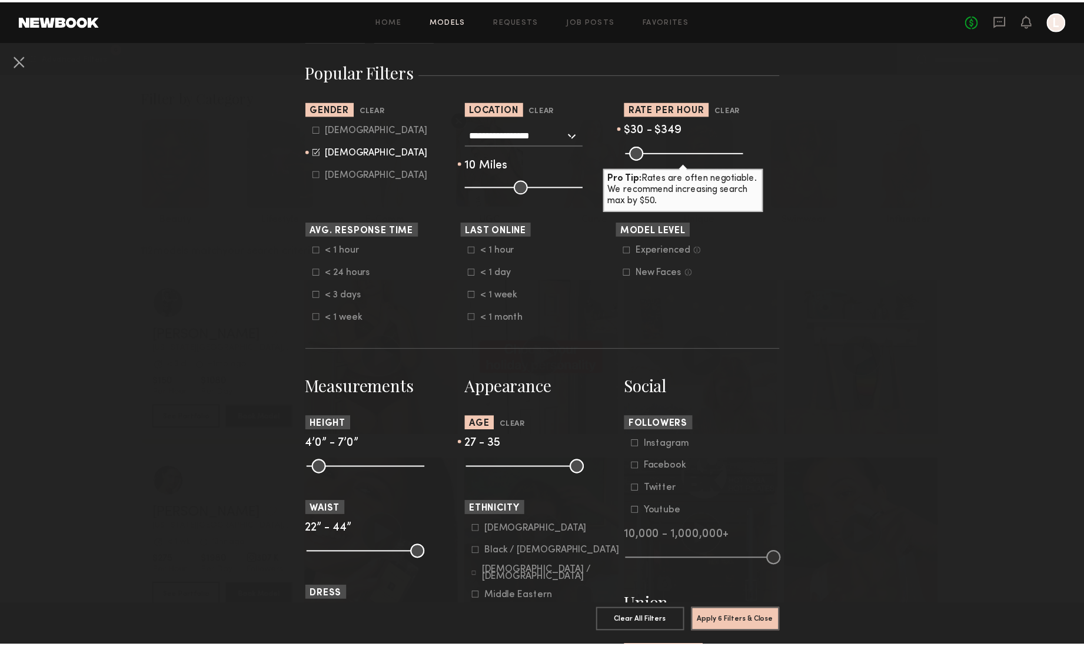
scroll to position [577, 0]
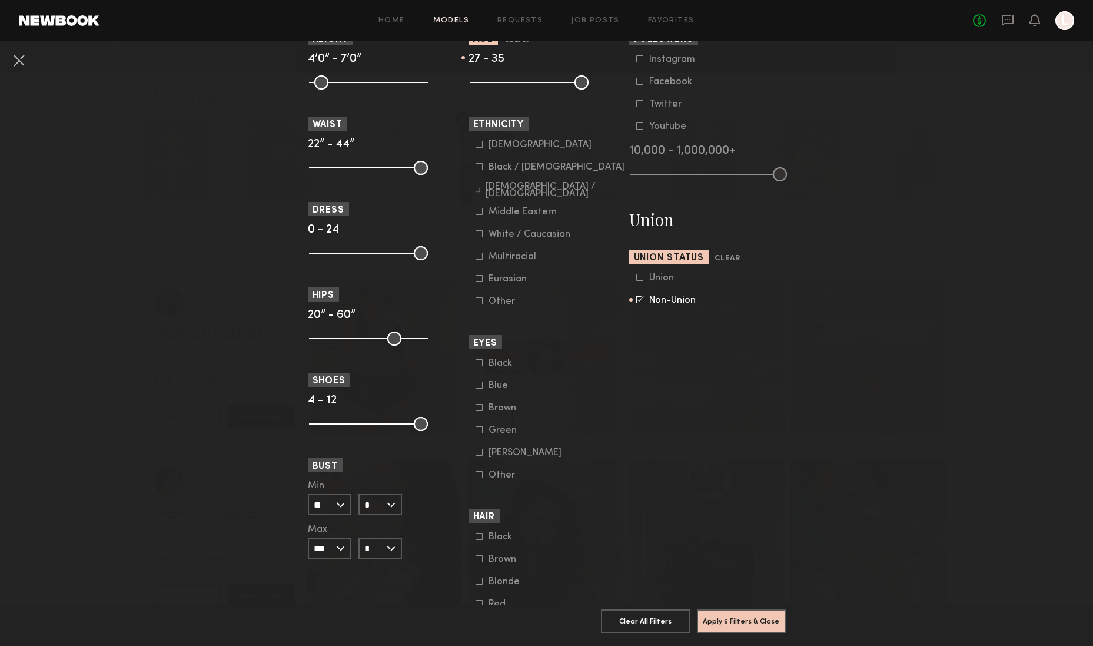
click at [722, 611] on button "Apply 6 Filters & Close" at bounding box center [741, 621] width 89 height 24
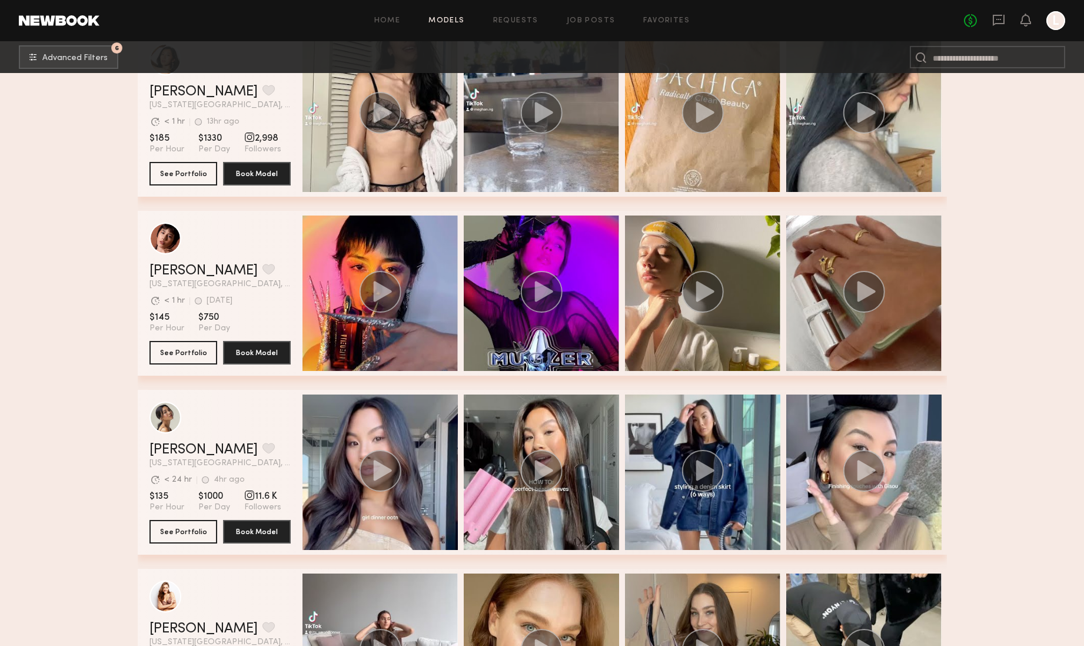
scroll to position [622, 0]
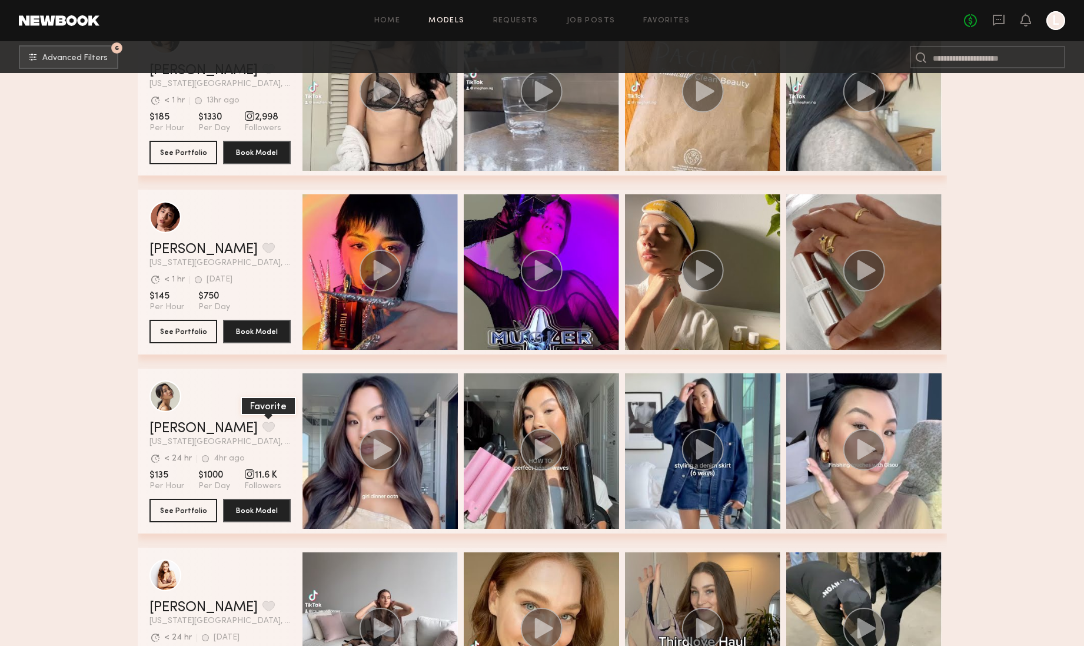
click at [263, 430] on button "grid" at bounding box center [269, 426] width 12 height 11
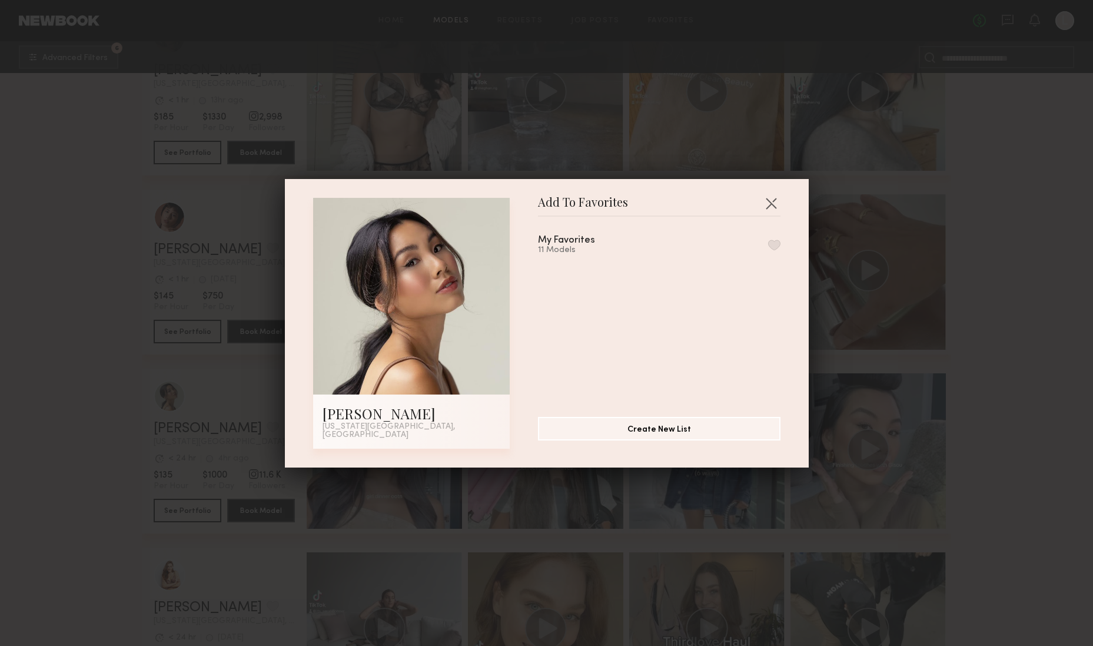
click at [768, 250] on button "button" at bounding box center [774, 245] width 12 height 11
drag, startPoint x: 770, startPoint y: 205, endPoint x: 762, endPoint y: 226, distance: 22.0
click at [769, 207] on button "button" at bounding box center [771, 203] width 19 height 19
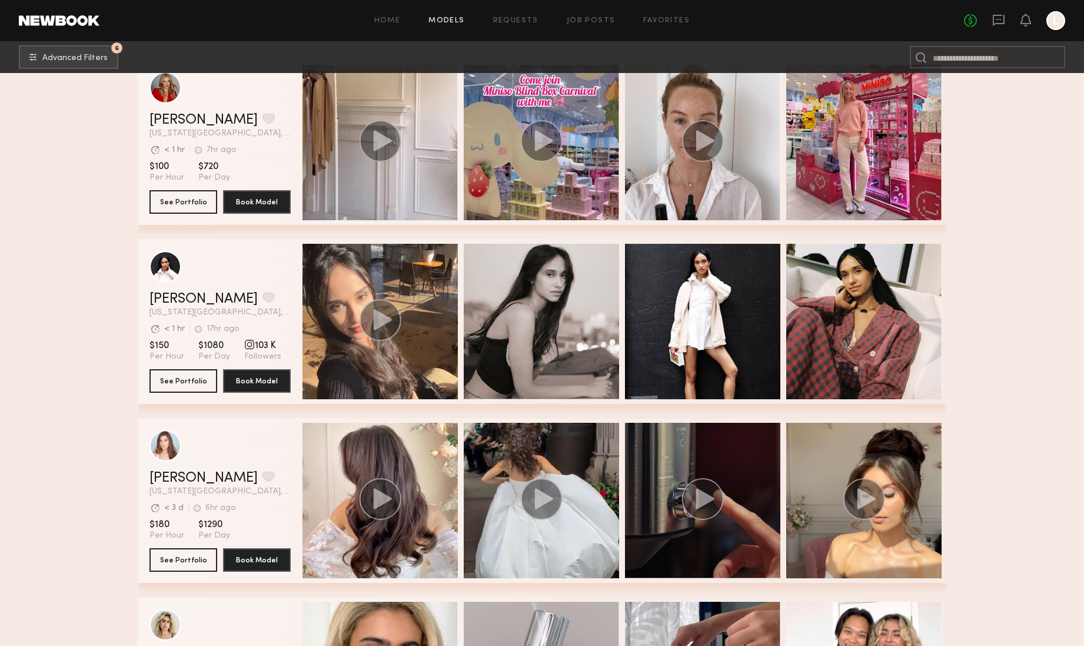
scroll to position [2820, 0]
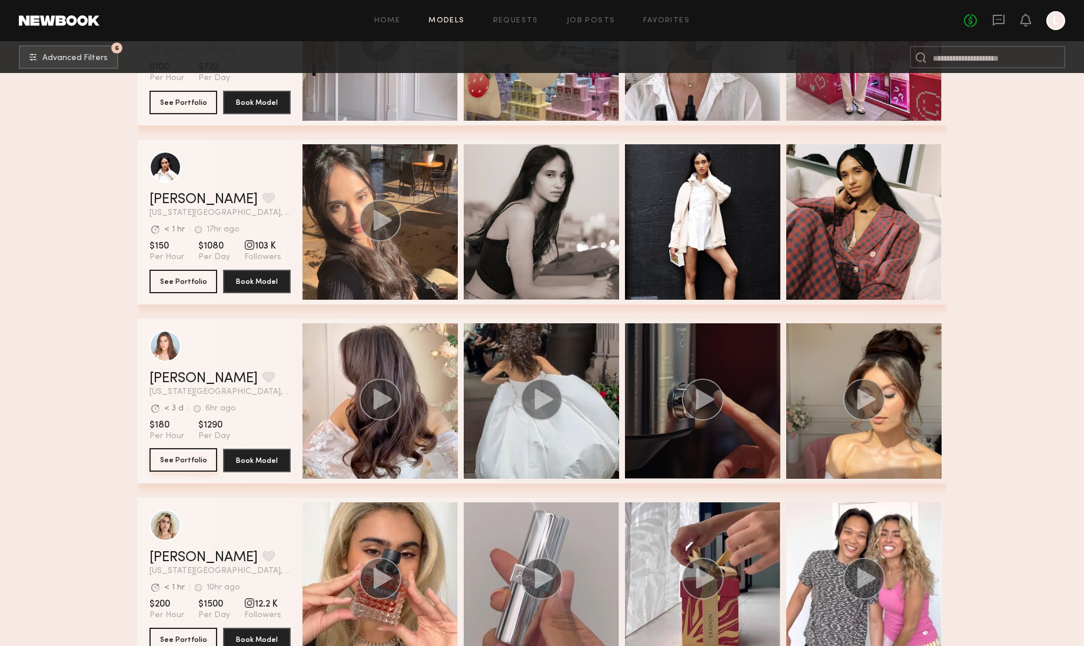
click at [182, 462] on button "See Portfolio" at bounding box center [184, 460] width 68 height 24
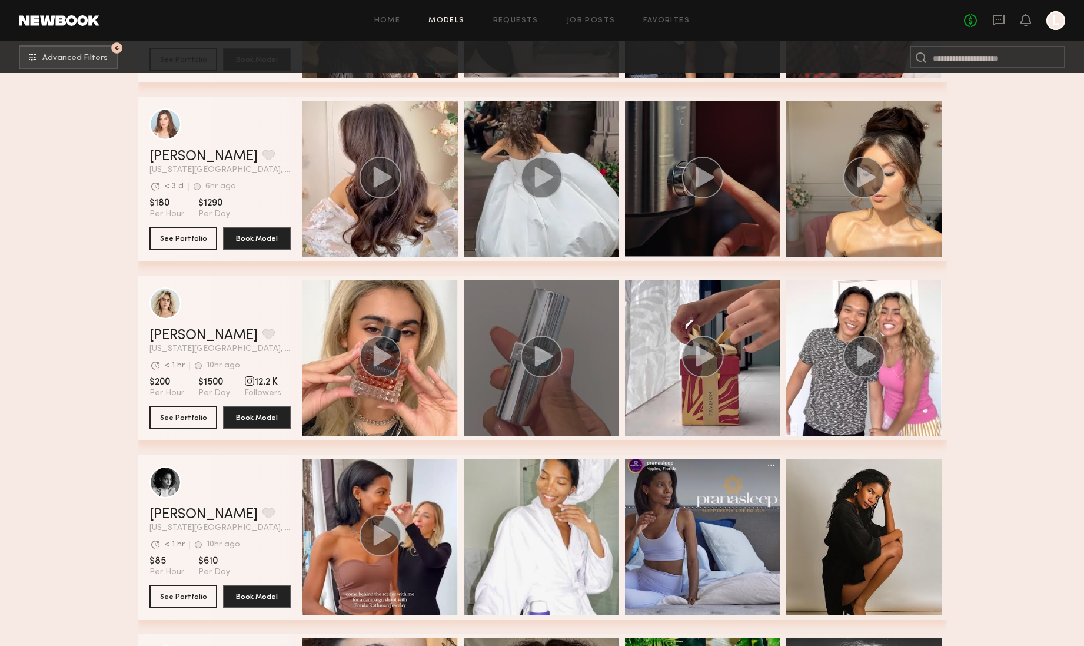
scroll to position [3275, 0]
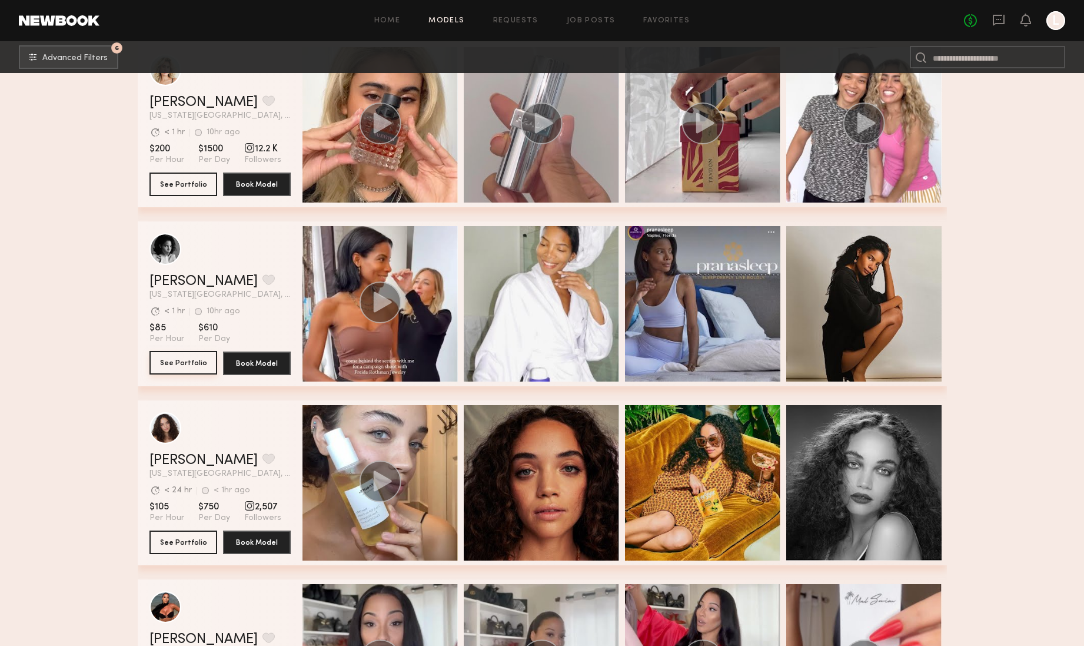
click at [176, 362] on button "See Portfolio" at bounding box center [184, 363] width 68 height 24
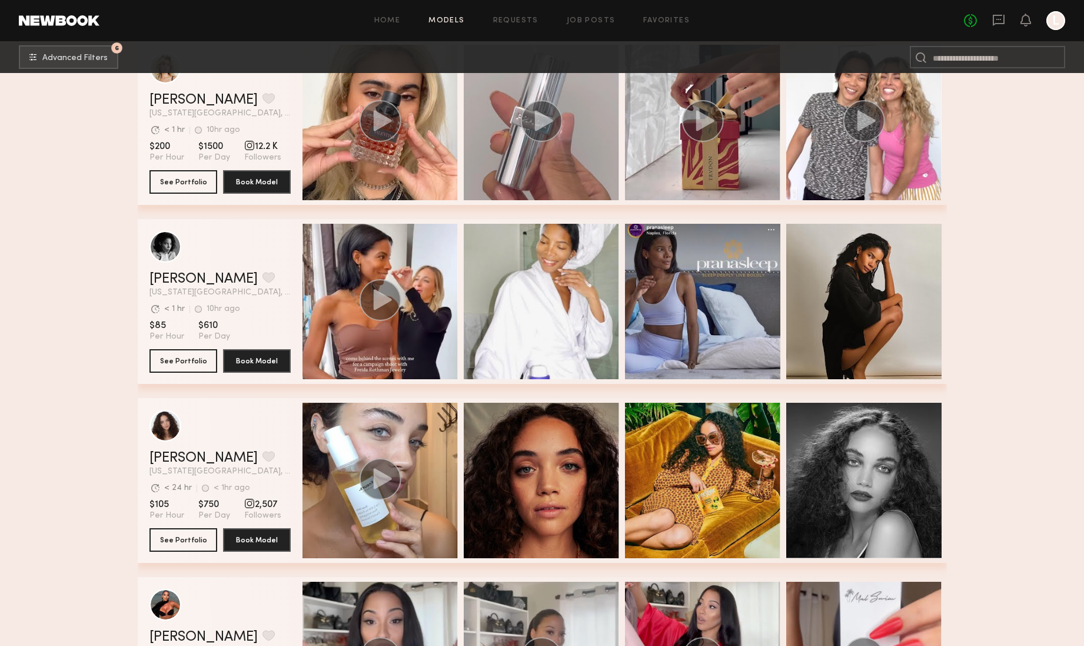
scroll to position [3295, 0]
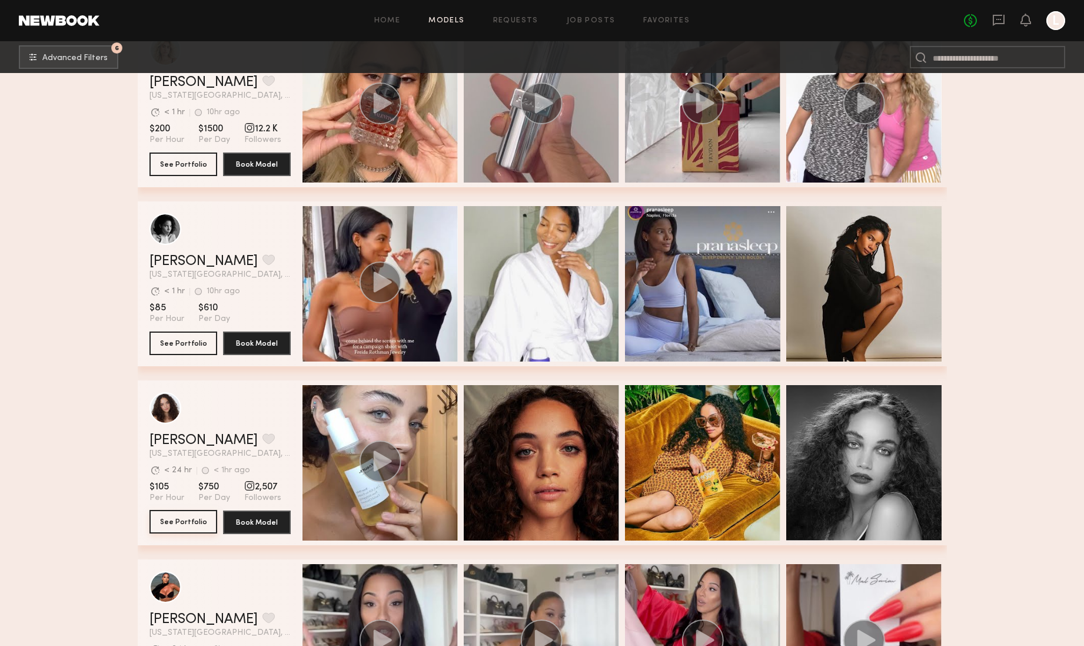
click at [184, 517] on button "See Portfolio" at bounding box center [184, 522] width 68 height 24
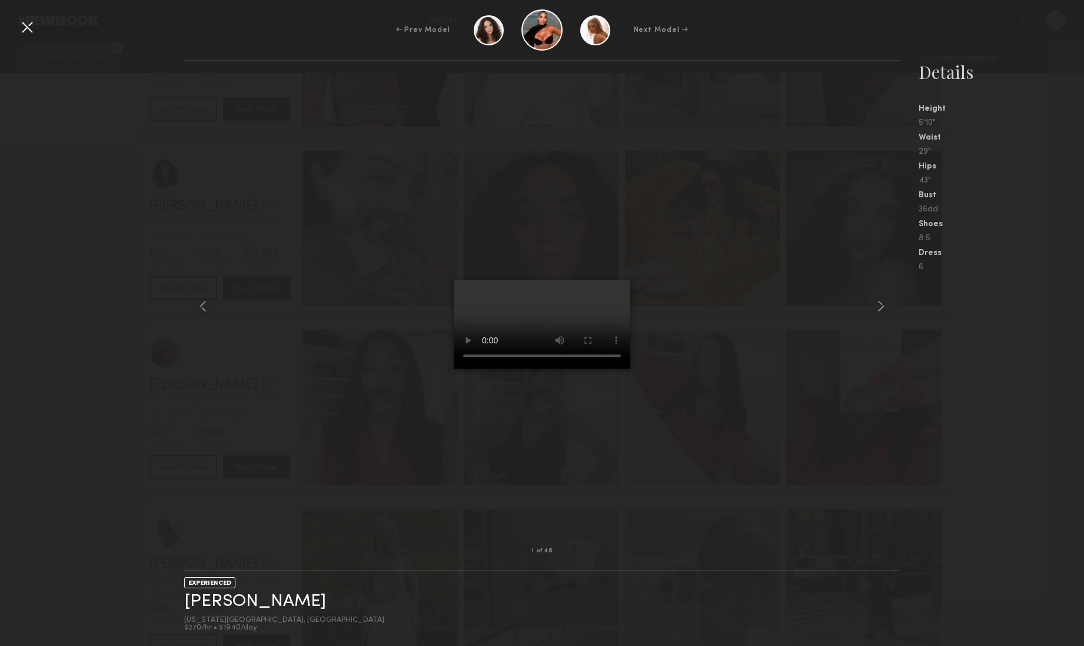
click at [602, 368] on video at bounding box center [542, 324] width 177 height 88
click at [32, 23] on div at bounding box center [27, 27] width 19 height 19
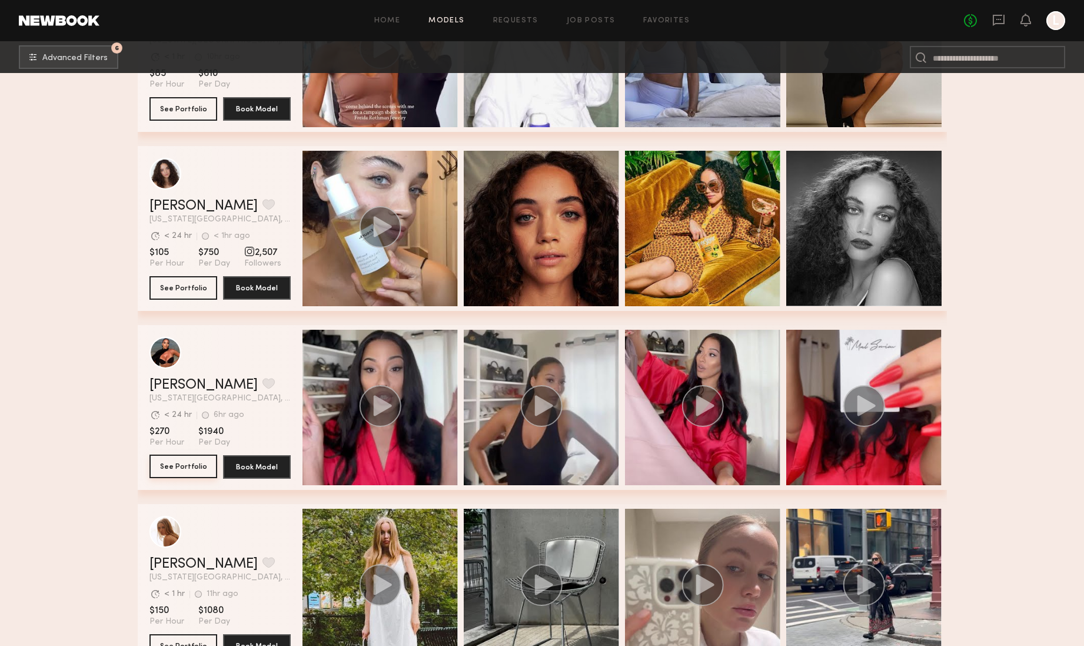
click at [198, 463] on button "See Portfolio" at bounding box center [184, 466] width 68 height 24
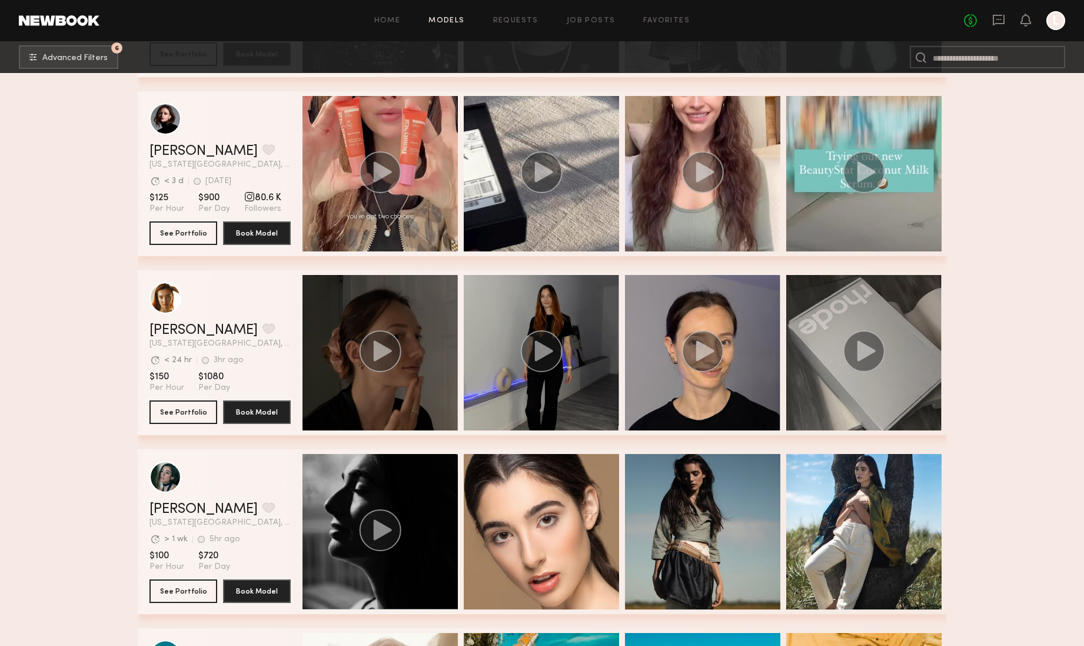
scroll to position [4071, 0]
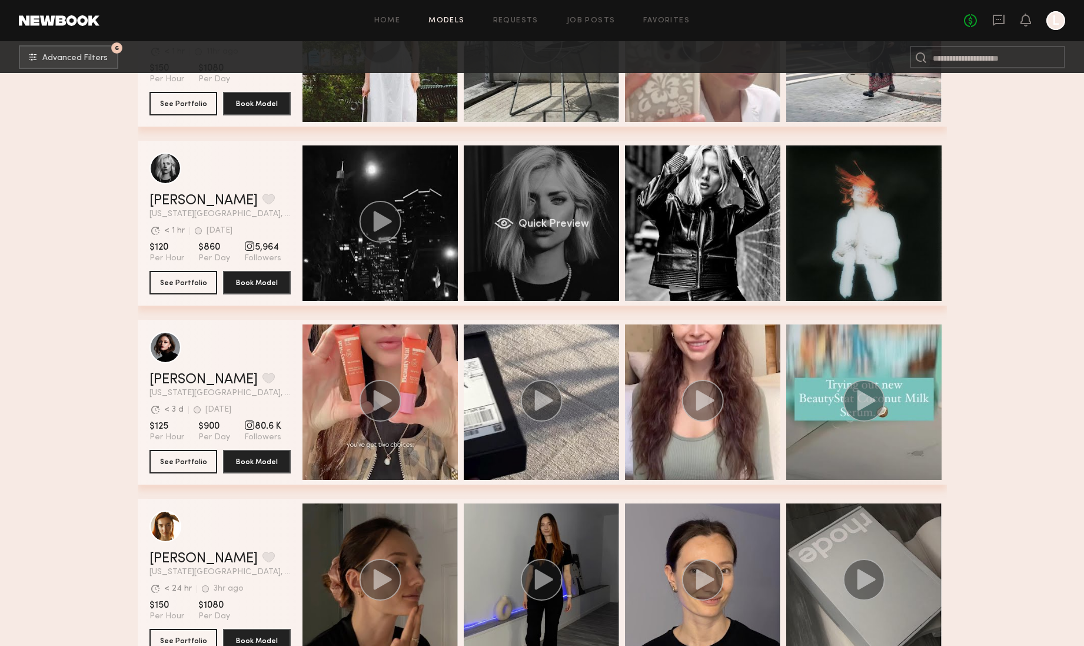
click at [524, 255] on div "Quick Preview" at bounding box center [541, 222] width 155 height 155
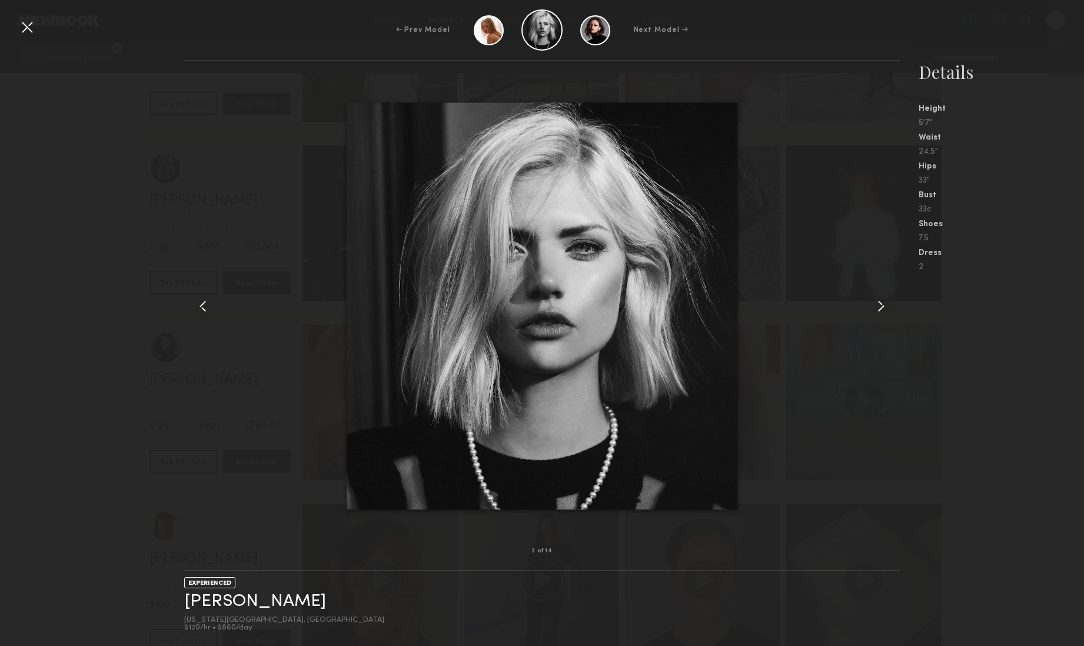
click at [880, 304] on common-icon at bounding box center [881, 306] width 19 height 19
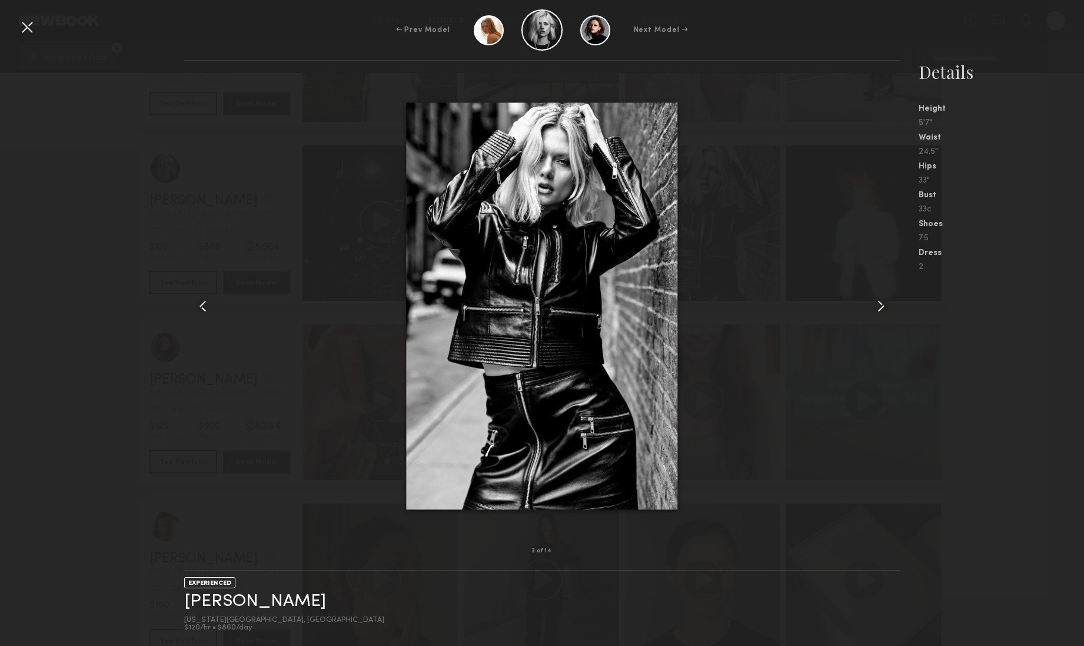
click at [880, 304] on common-icon at bounding box center [881, 306] width 19 height 19
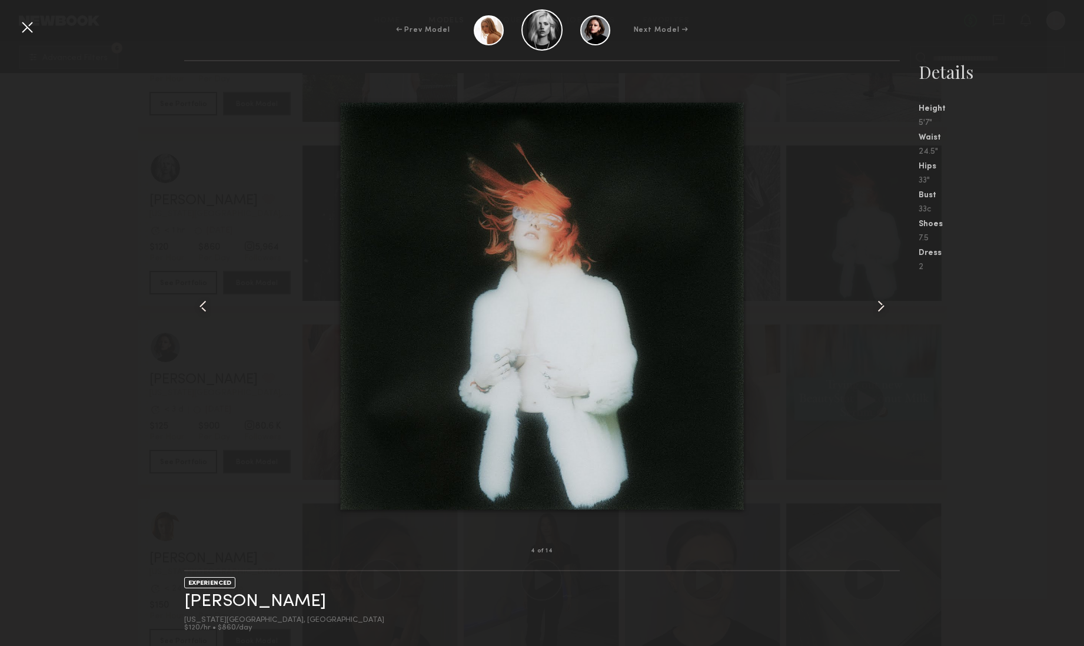
click at [880, 304] on common-icon at bounding box center [881, 306] width 19 height 19
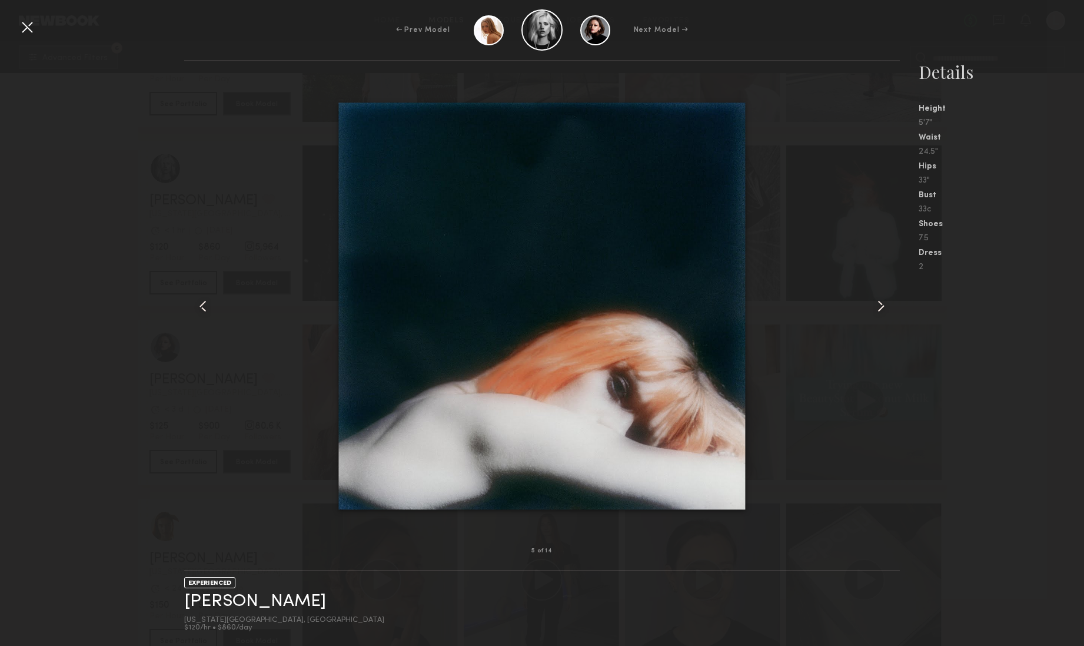
click at [880, 304] on common-icon at bounding box center [881, 306] width 19 height 19
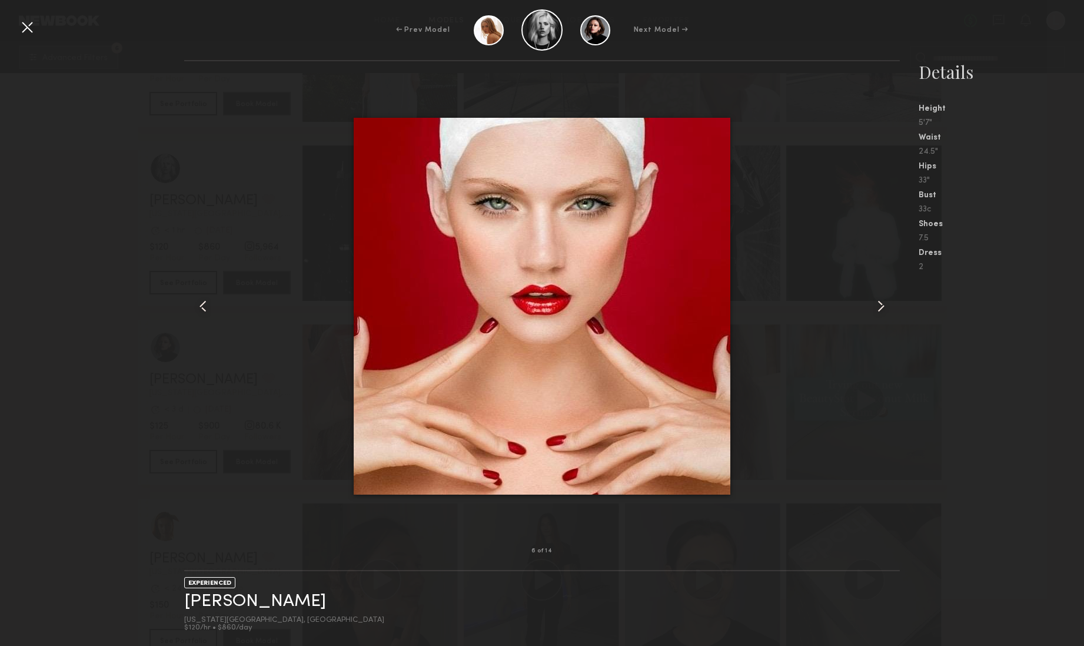
click at [880, 304] on common-icon at bounding box center [881, 306] width 19 height 19
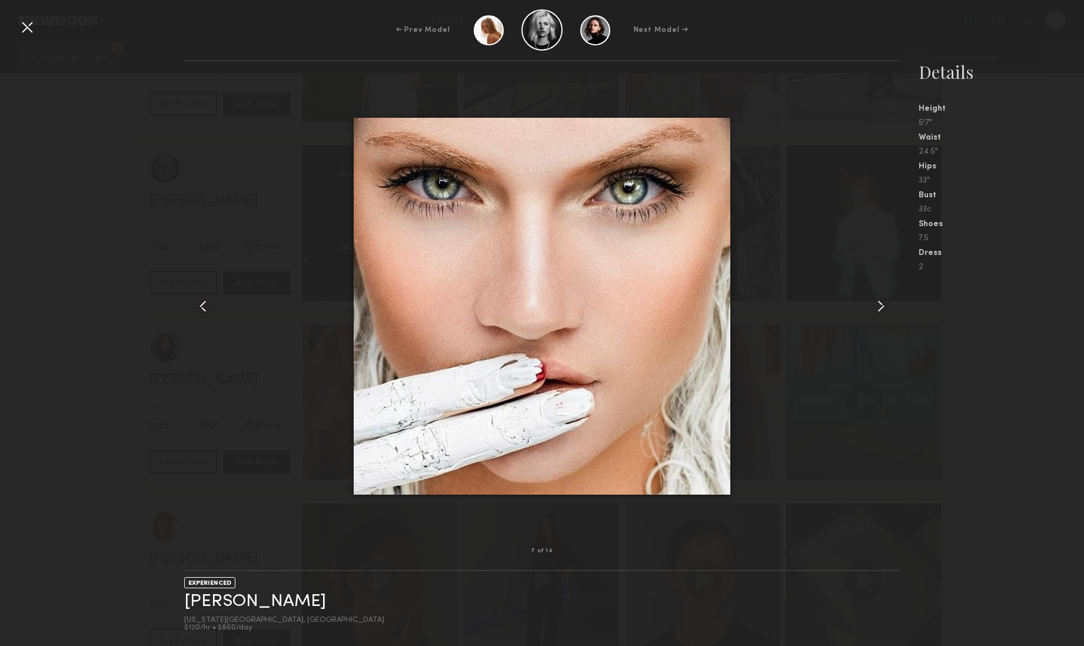
click at [880, 304] on common-icon at bounding box center [881, 306] width 19 height 19
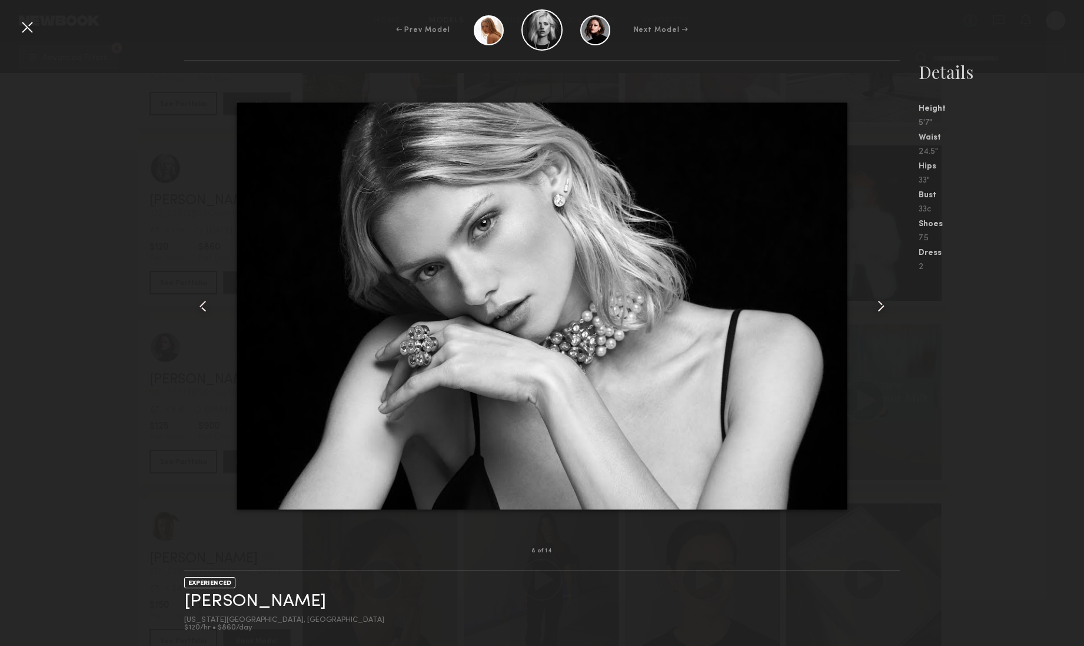
click at [24, 27] on div at bounding box center [27, 27] width 19 height 19
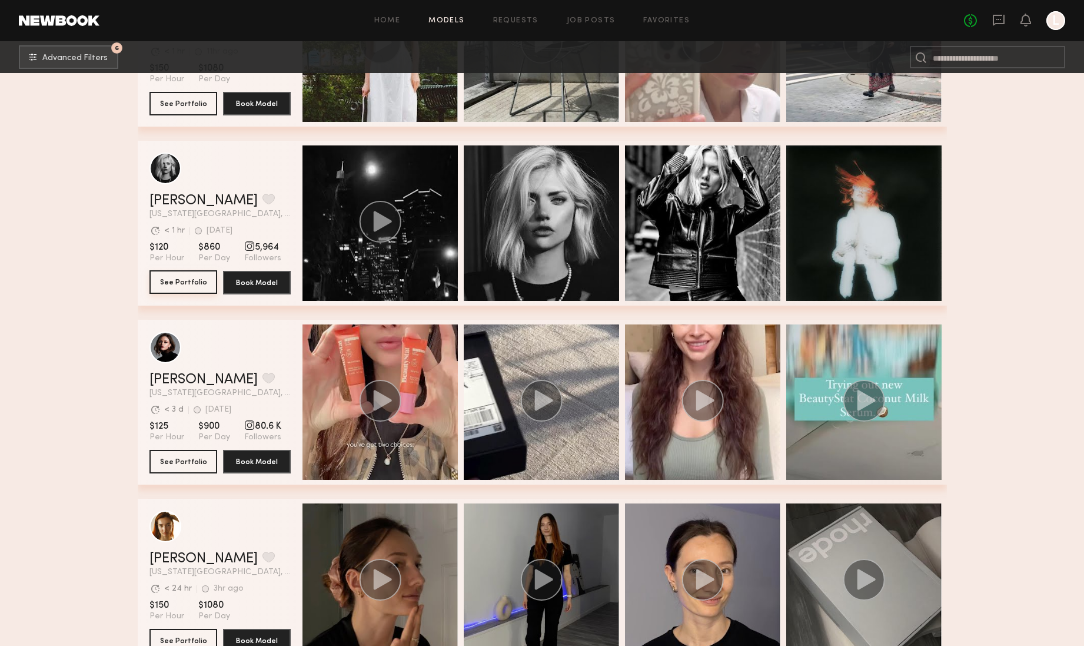
click at [188, 280] on button "See Portfolio" at bounding box center [184, 282] width 68 height 24
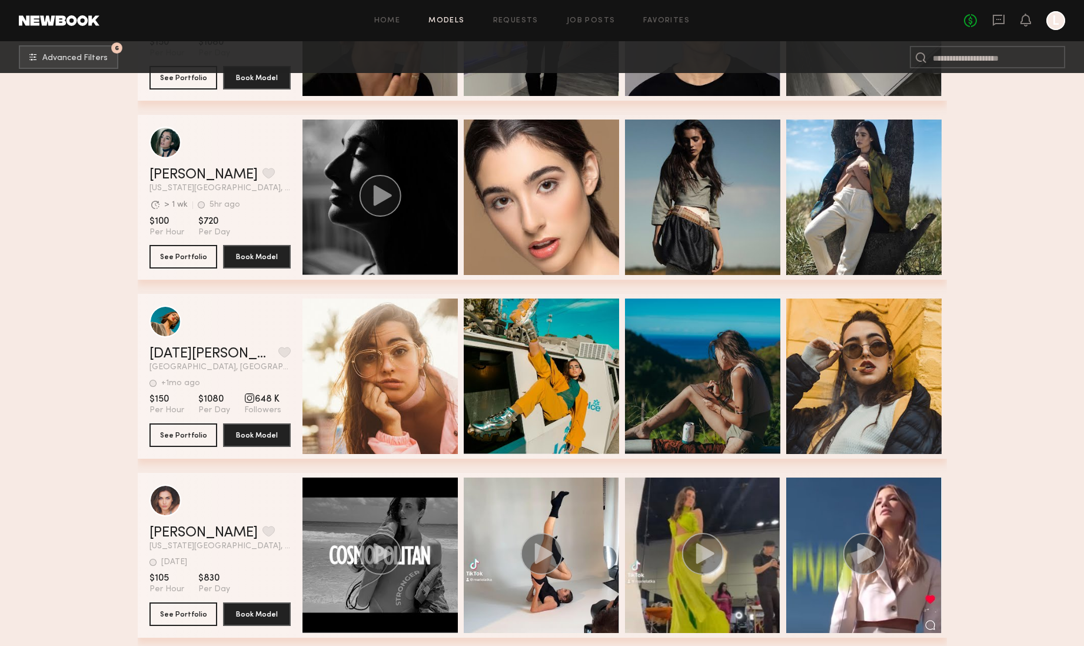
scroll to position [4843, 0]
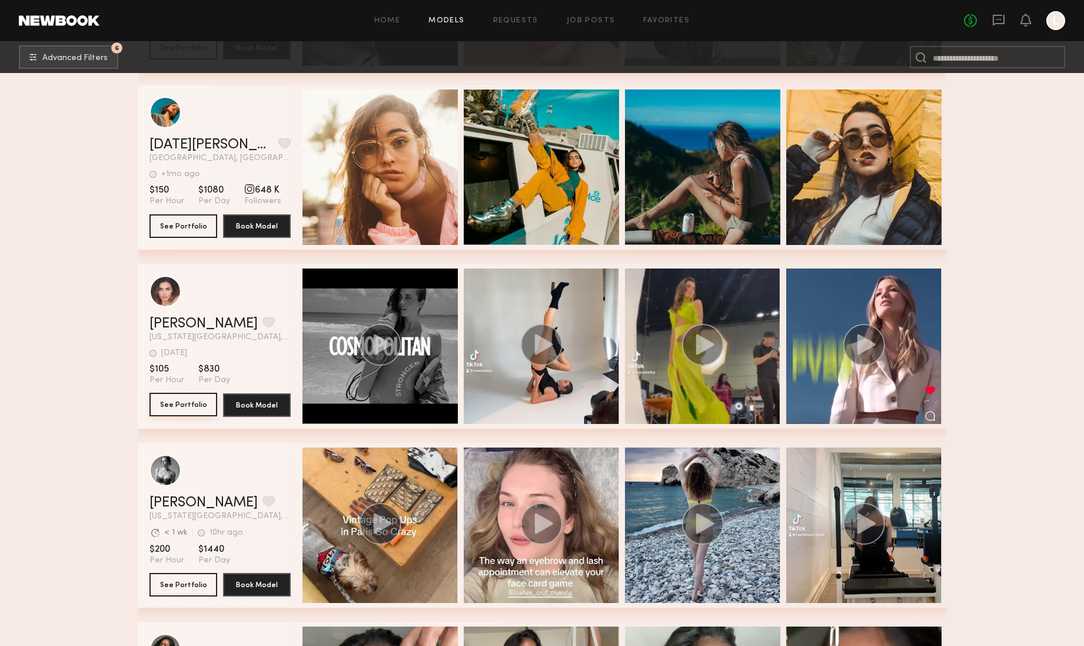
click at [171, 403] on button "See Portfolio" at bounding box center [184, 405] width 68 height 24
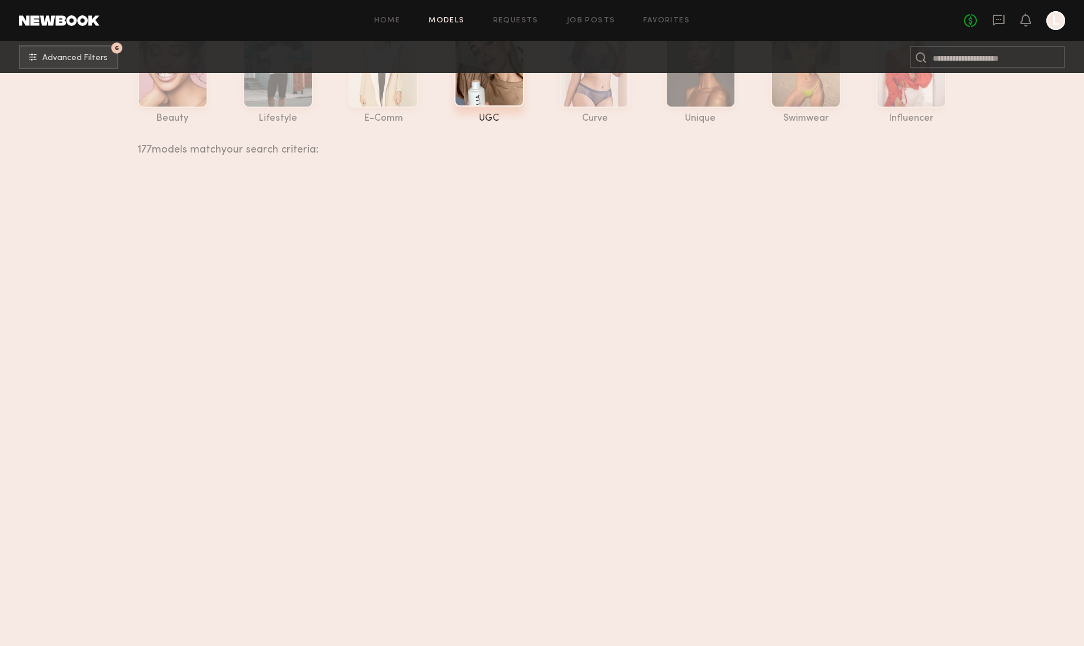
scroll to position [0, 0]
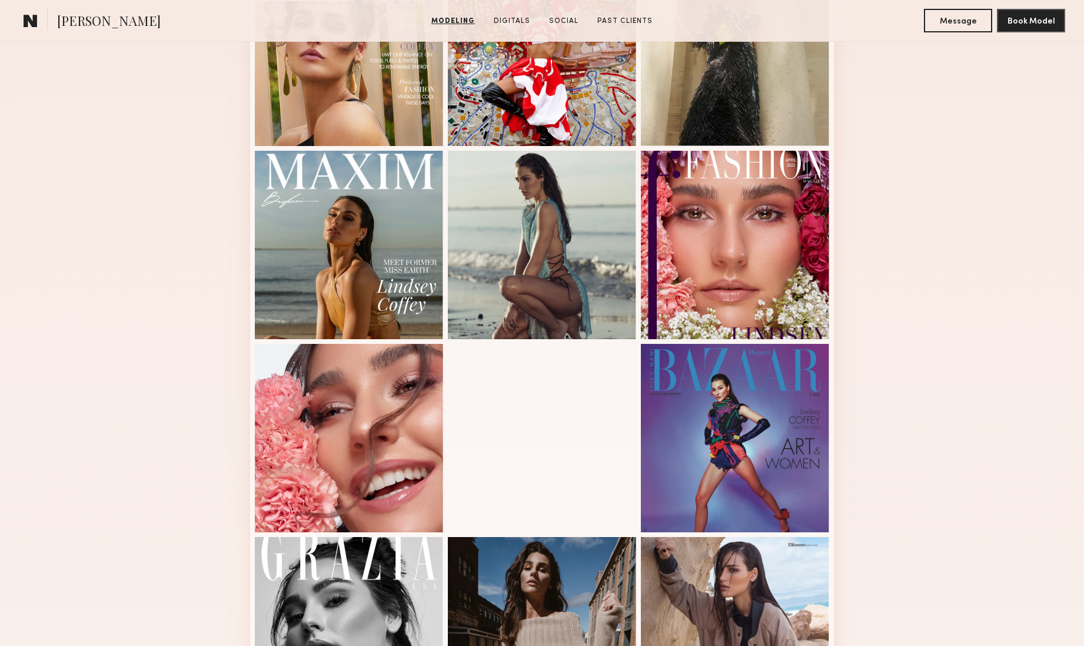
scroll to position [527, 0]
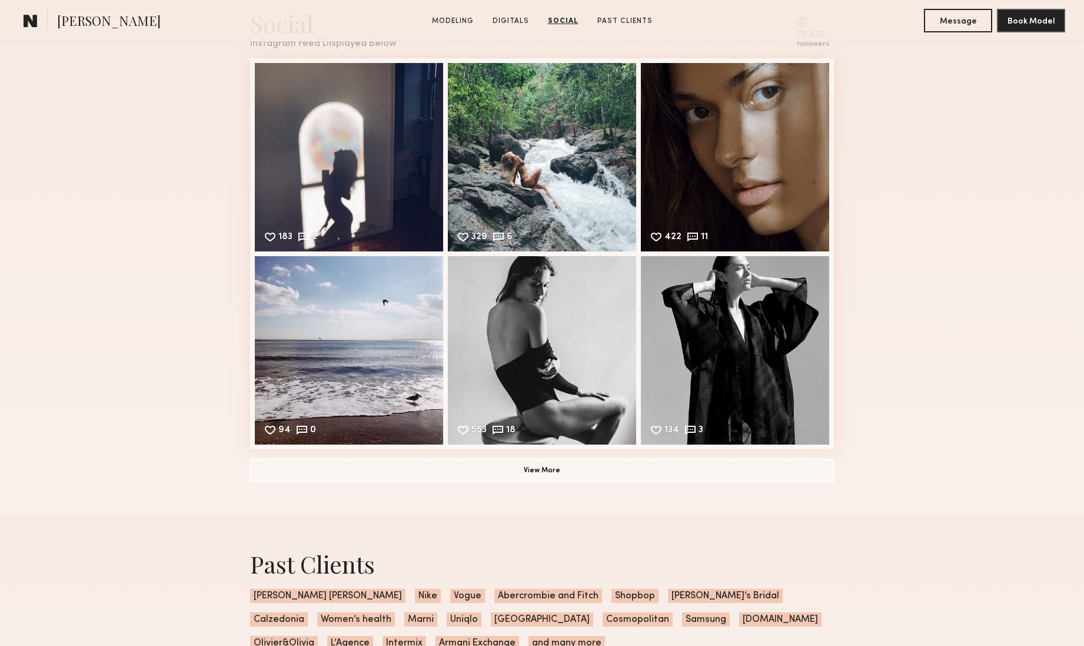
scroll to position [1711, 0]
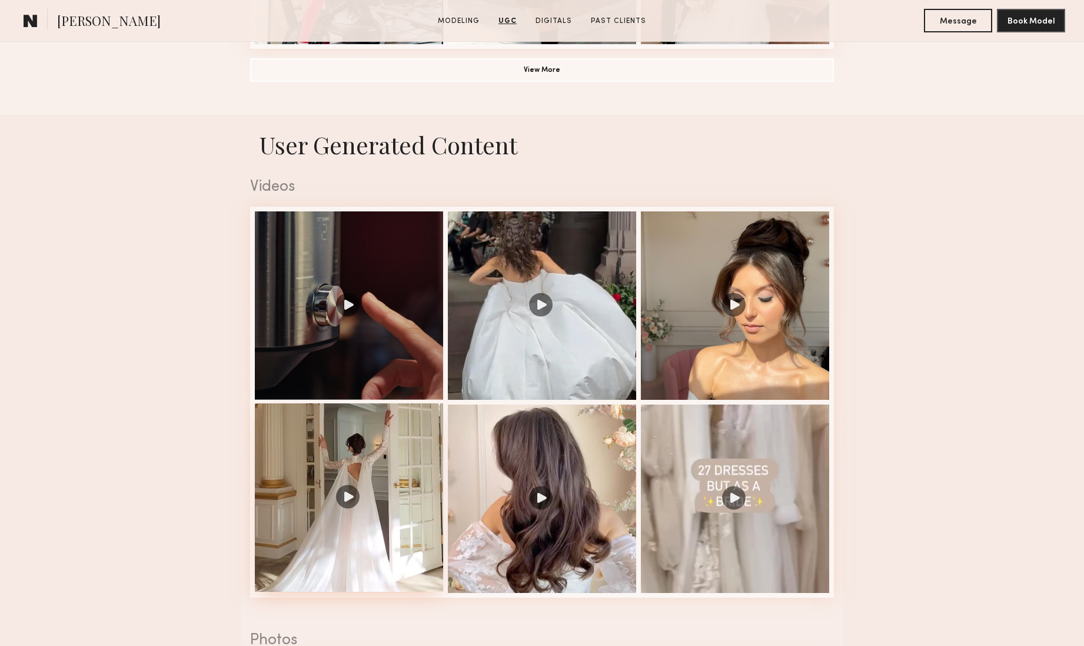
scroll to position [1165, 0]
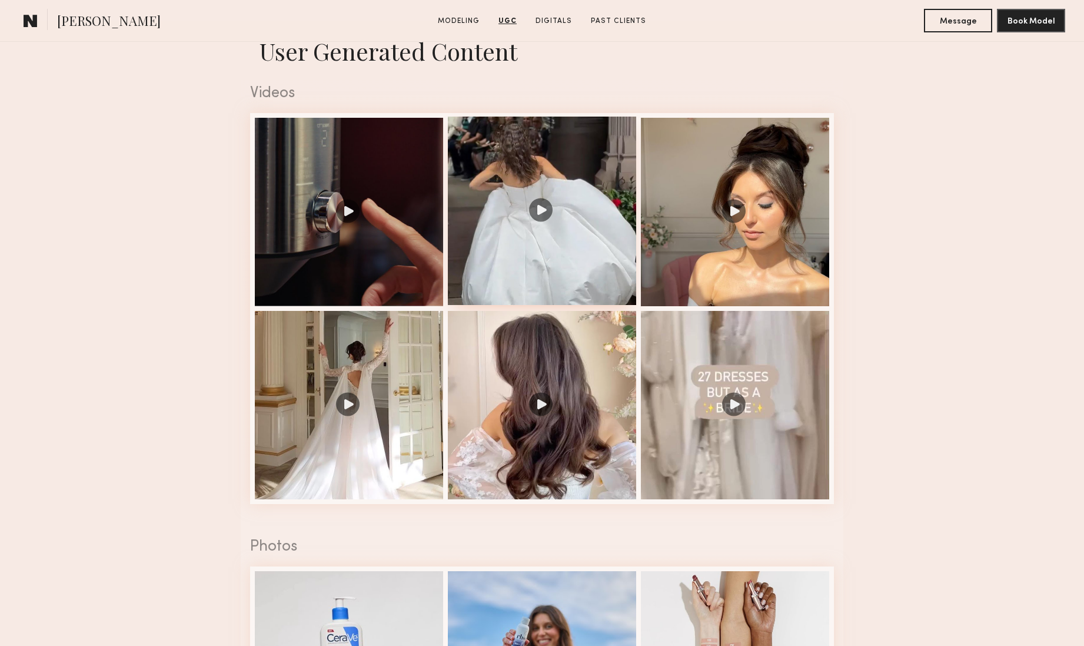
click at [542, 212] on div at bounding box center [542, 211] width 188 height 188
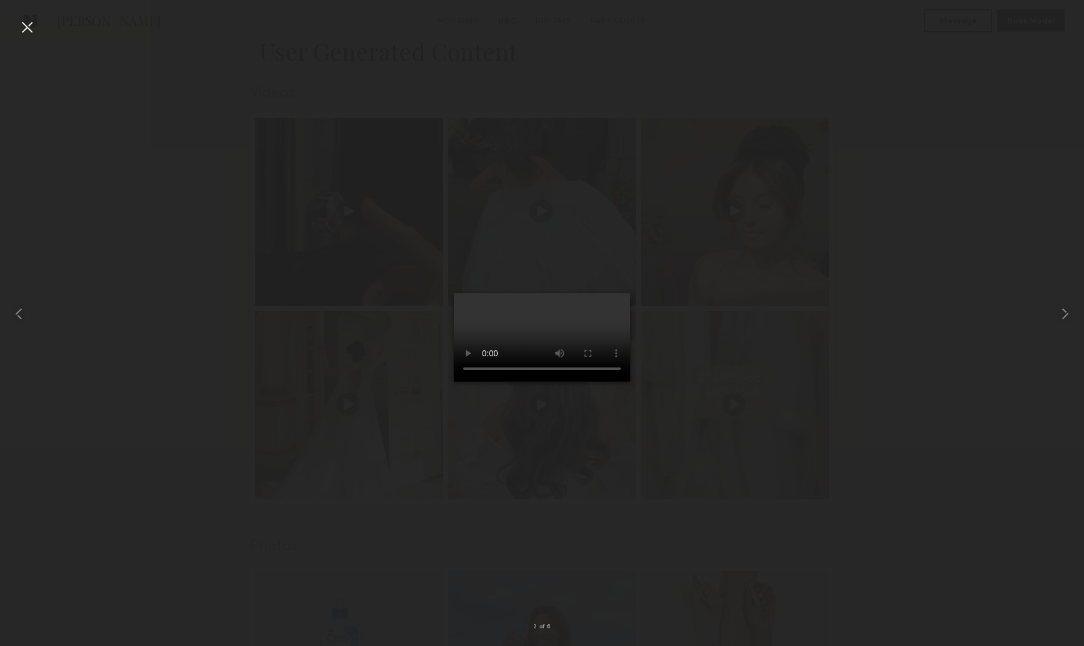
click at [34, 29] on div at bounding box center [27, 27] width 19 height 19
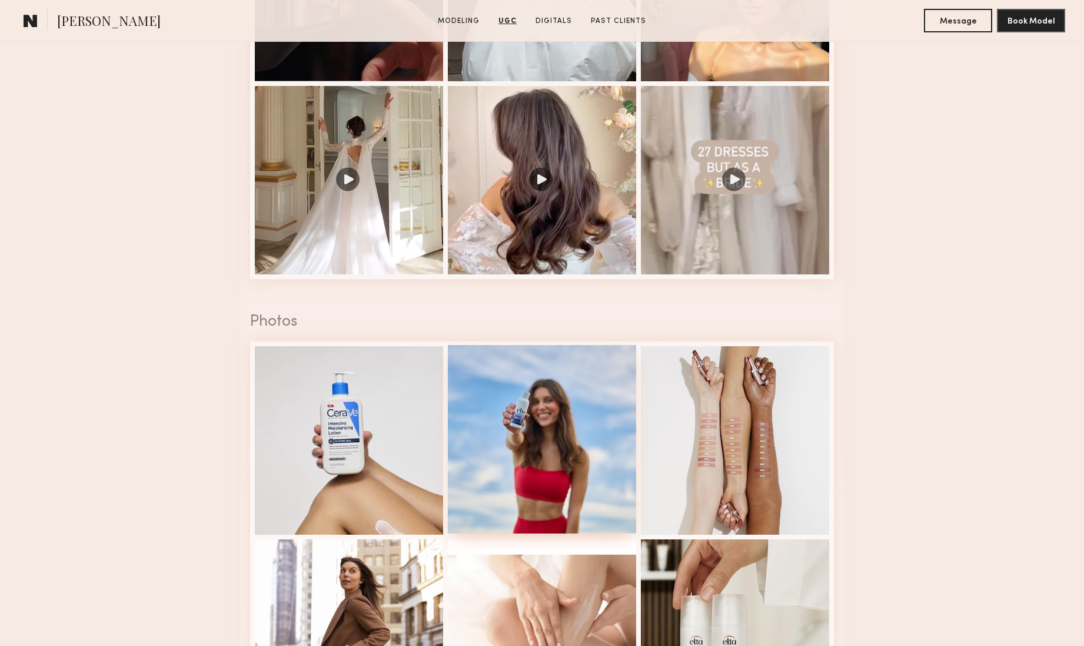
scroll to position [1494, 0]
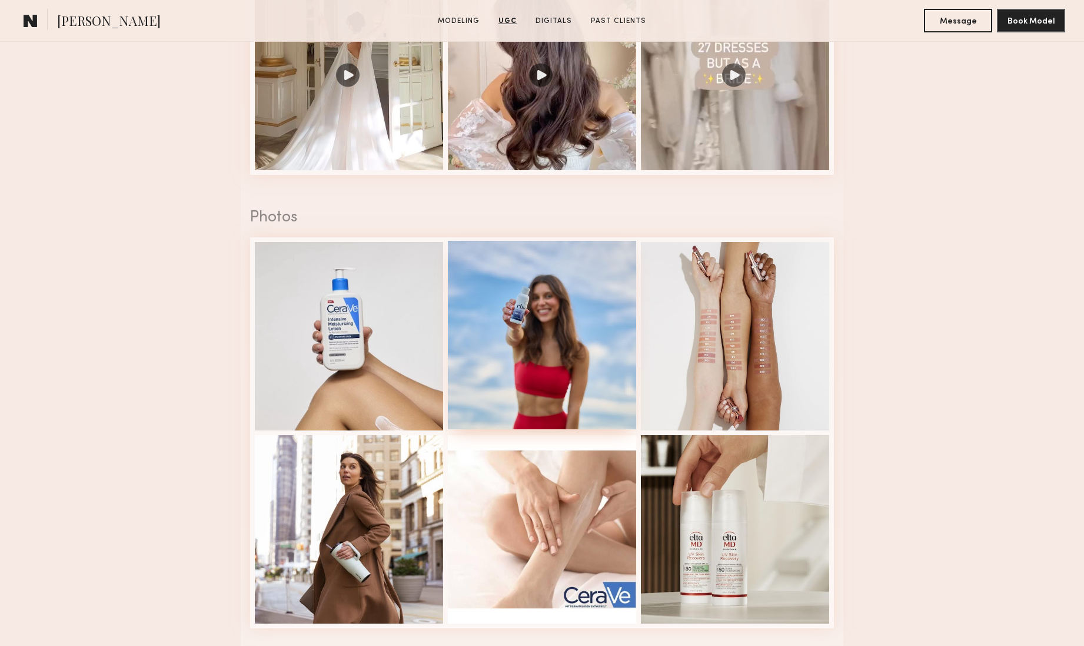
click at [525, 357] on div at bounding box center [542, 335] width 188 height 188
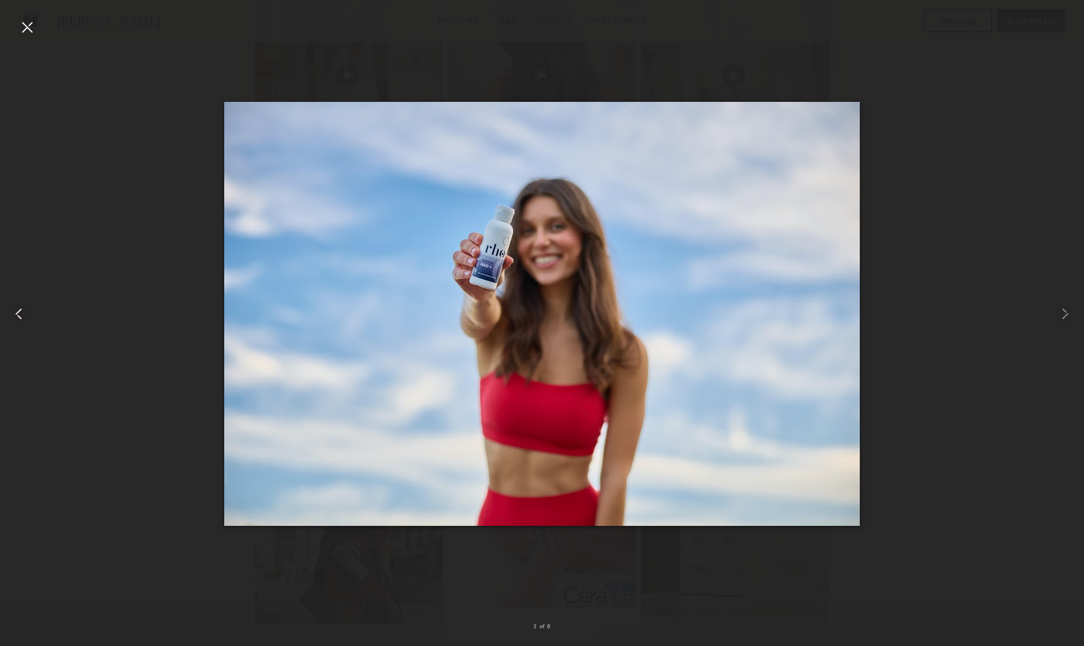
click at [27, 27] on div at bounding box center [27, 27] width 19 height 19
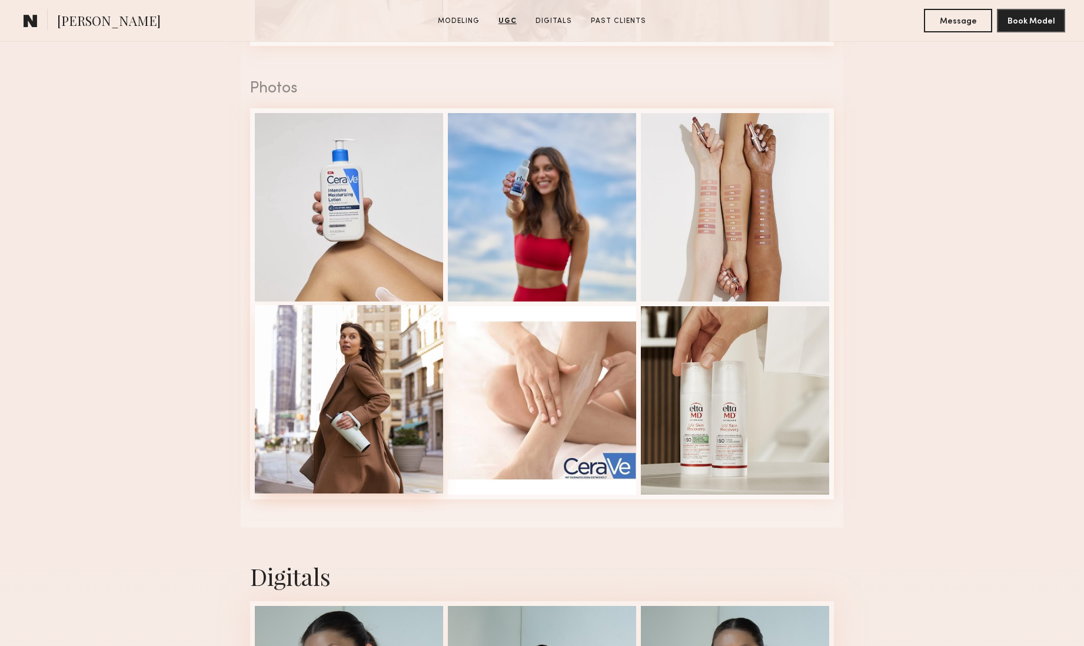
scroll to position [1636, 0]
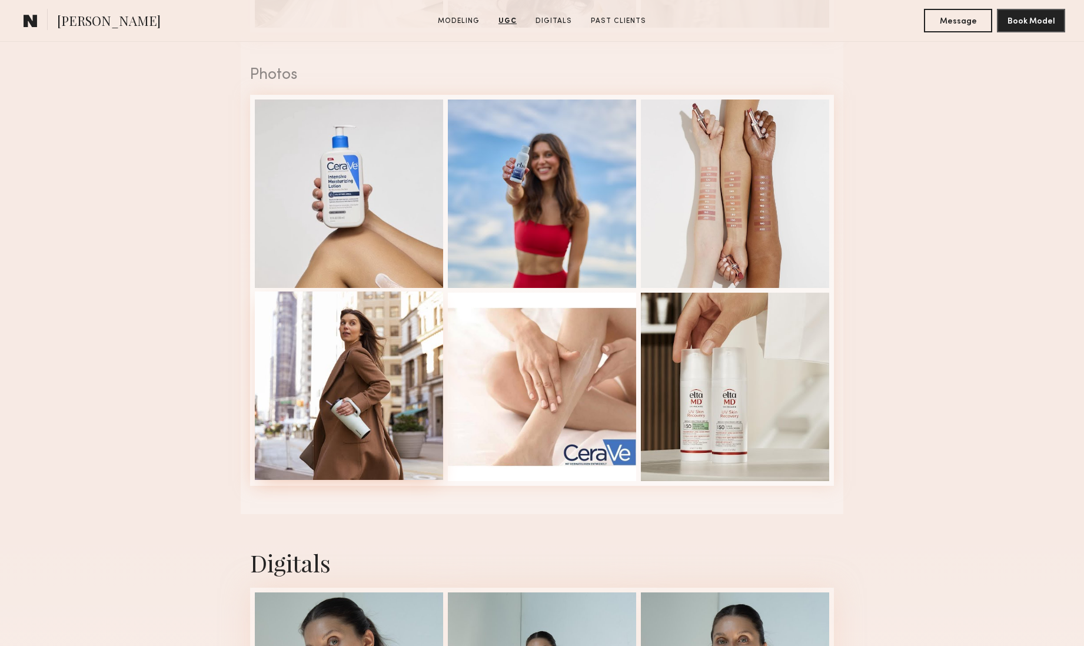
click at [318, 323] on div at bounding box center [349, 385] width 188 height 188
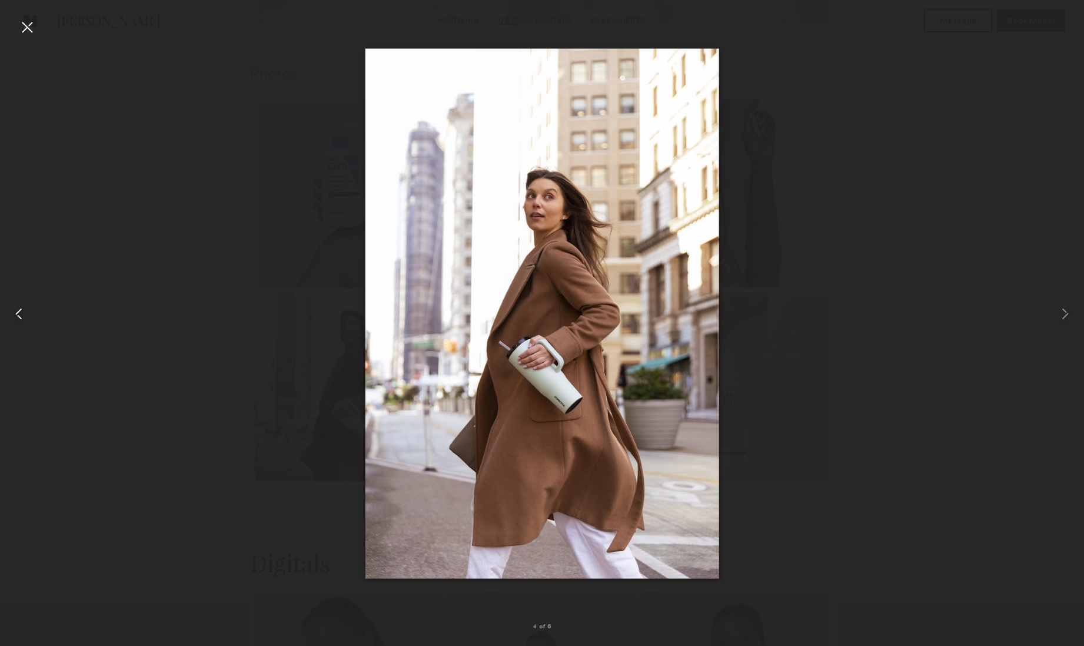
click at [28, 28] on div at bounding box center [27, 27] width 19 height 19
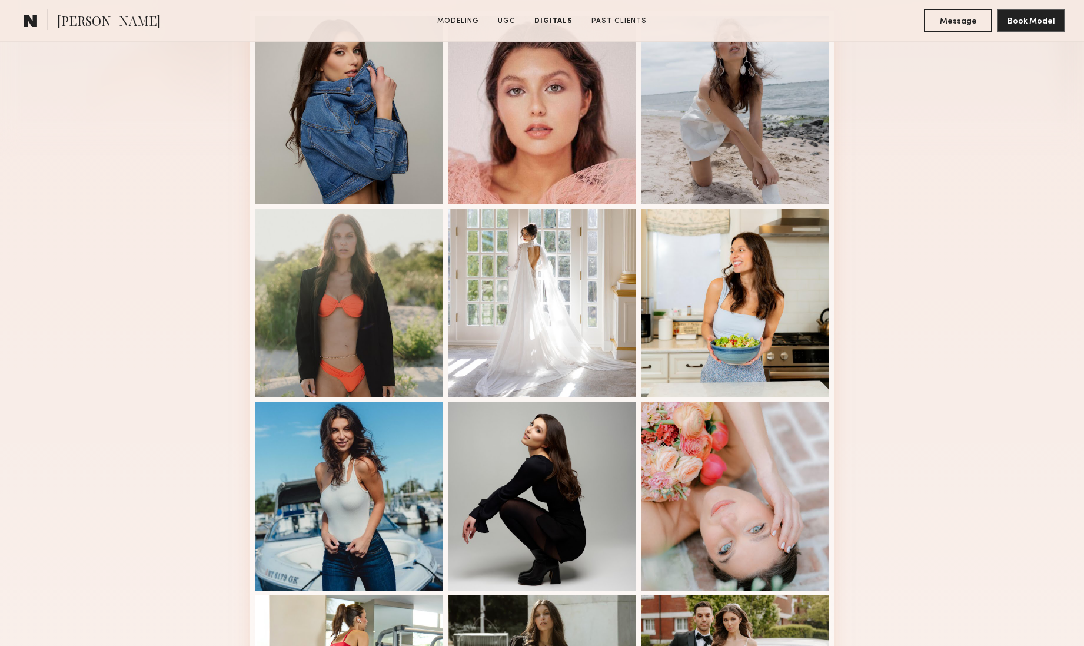
scroll to position [0, 0]
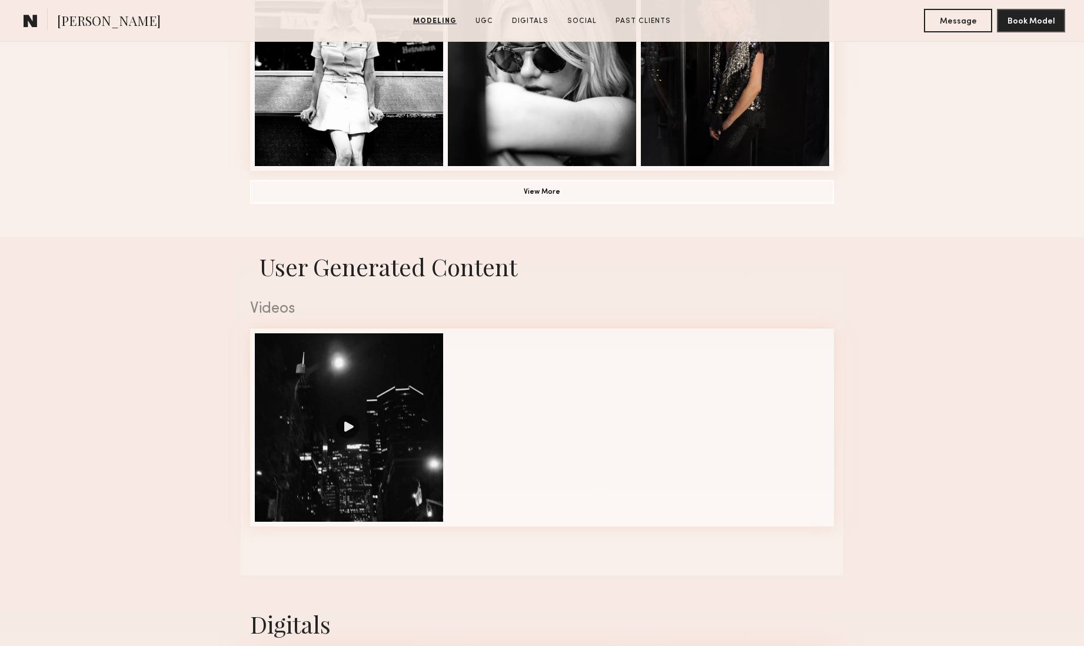
scroll to position [1051, 0]
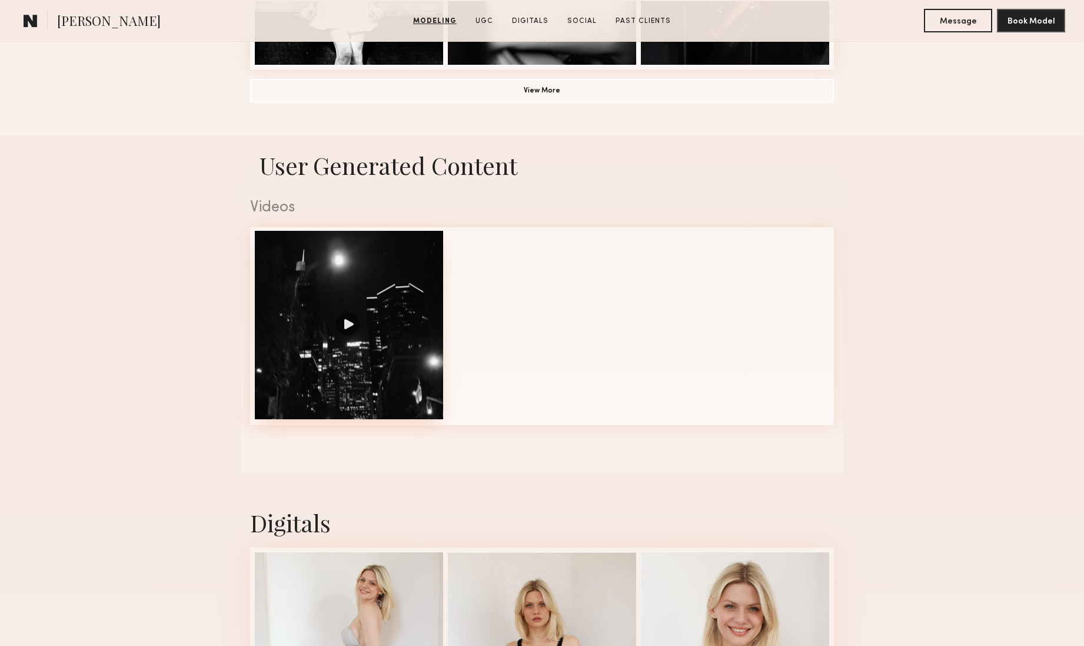
click at [351, 326] on div at bounding box center [349, 325] width 188 height 188
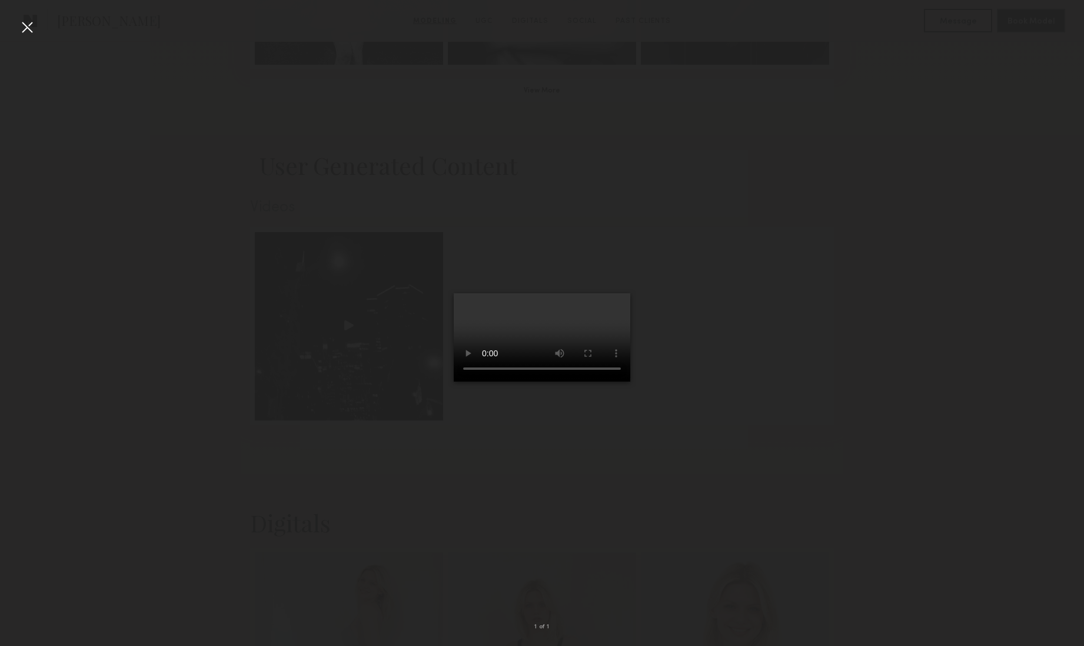
click at [24, 28] on div at bounding box center [27, 27] width 19 height 19
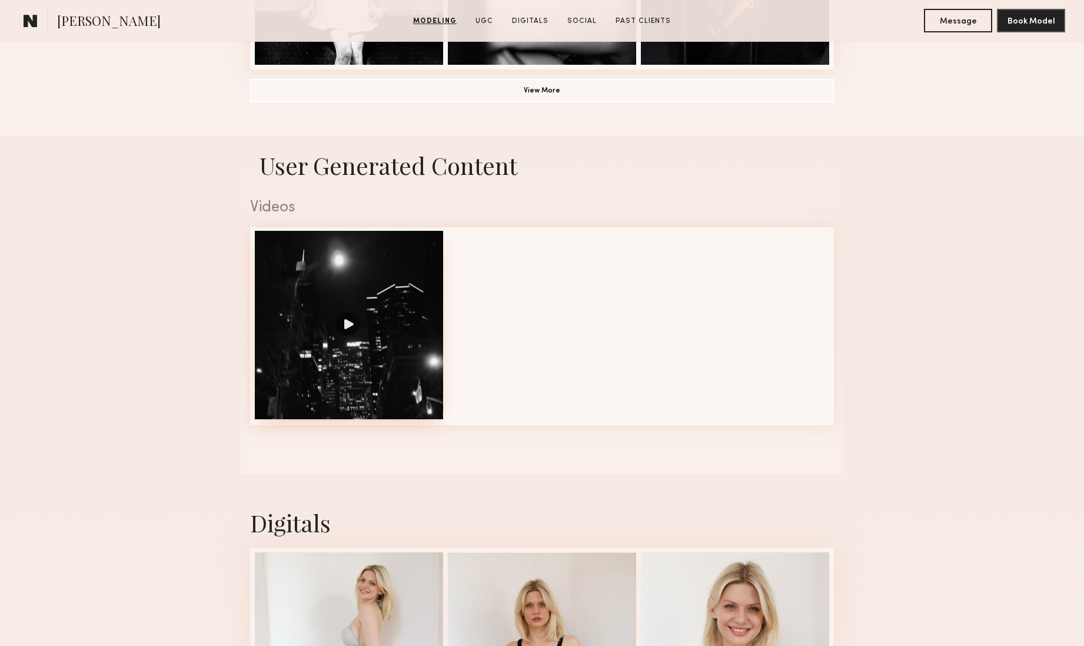
scroll to position [1419, 0]
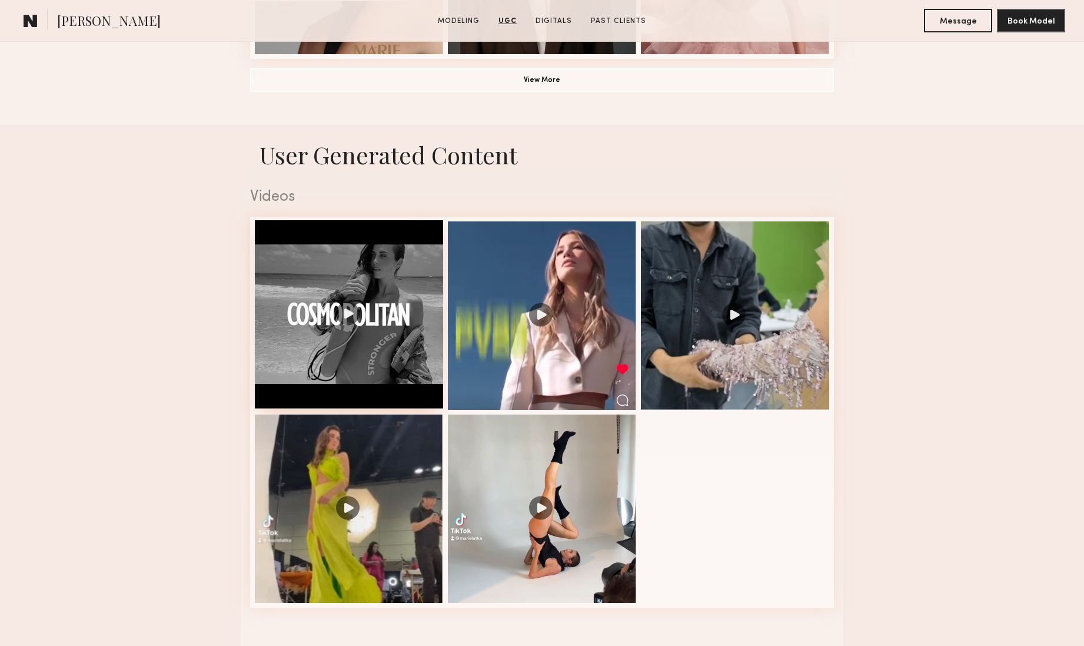
scroll to position [1084, 0]
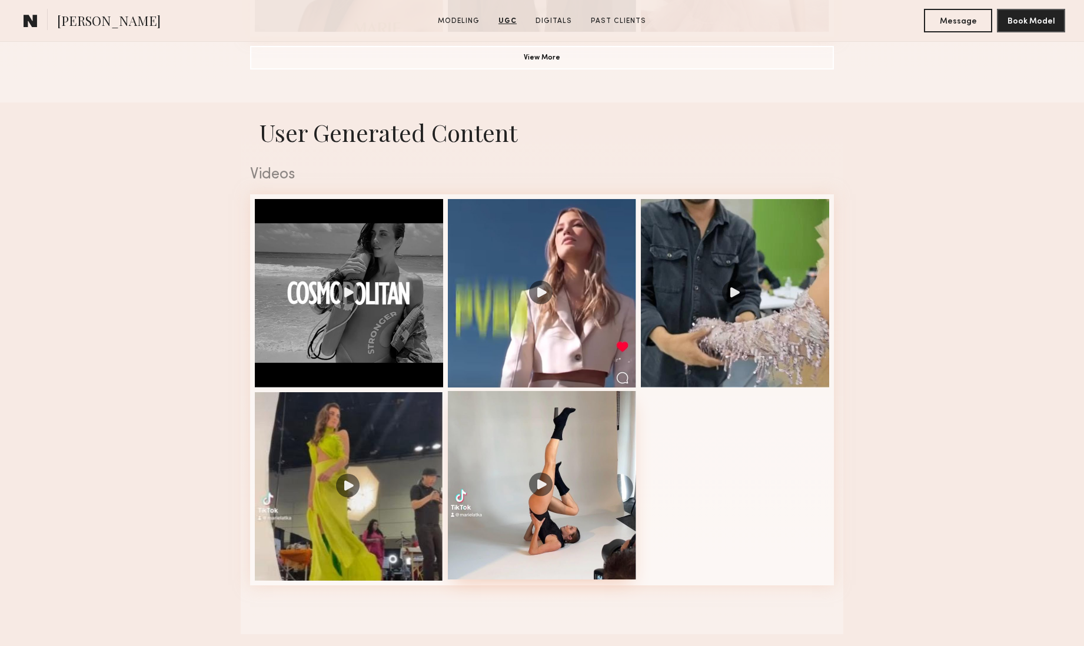
click at [535, 486] on div at bounding box center [542, 485] width 188 height 188
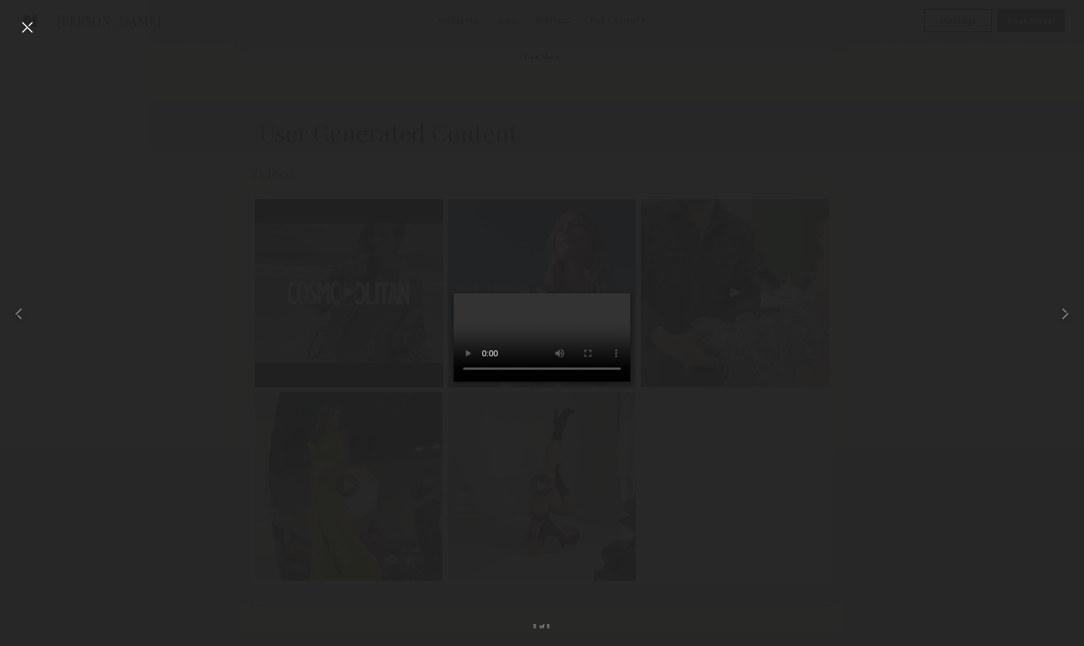
click at [31, 24] on div at bounding box center [27, 27] width 19 height 19
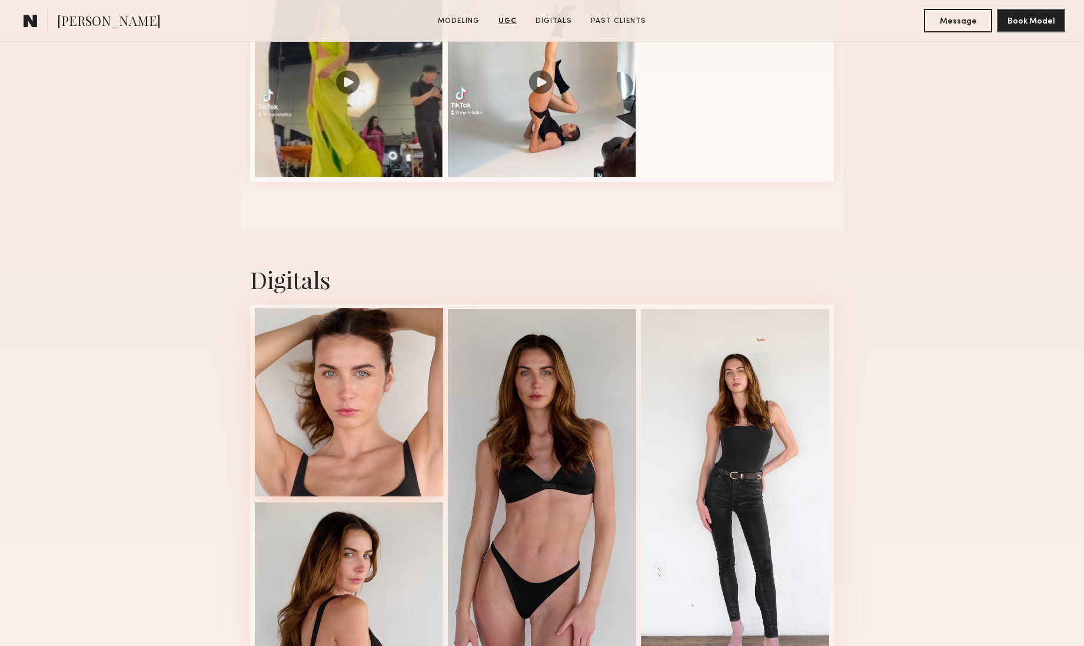
scroll to position [1579, 0]
